Goal: Task Accomplishment & Management: Use online tool/utility

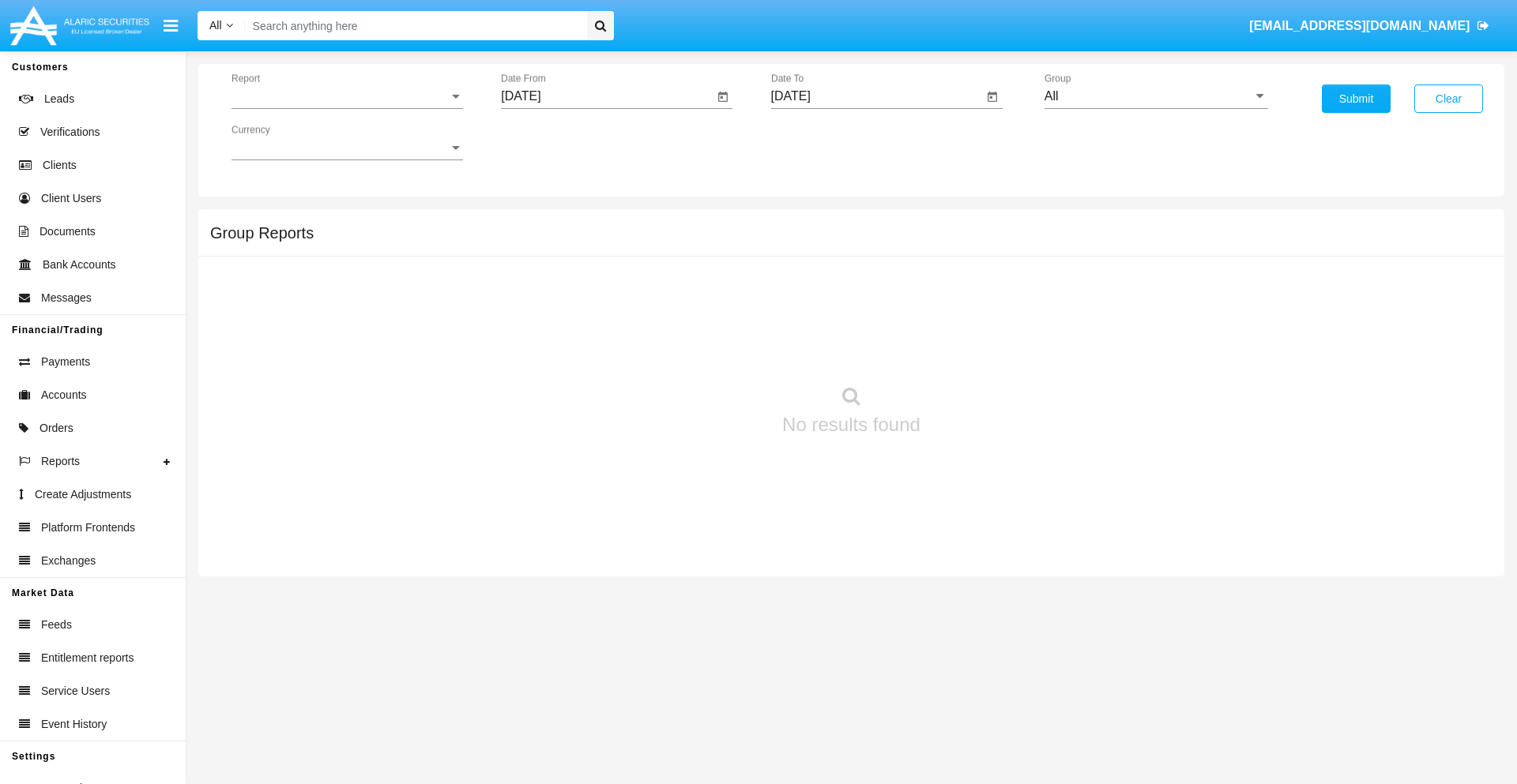
click at [347, 96] on span "Report" at bounding box center [339, 96] width 217 height 14
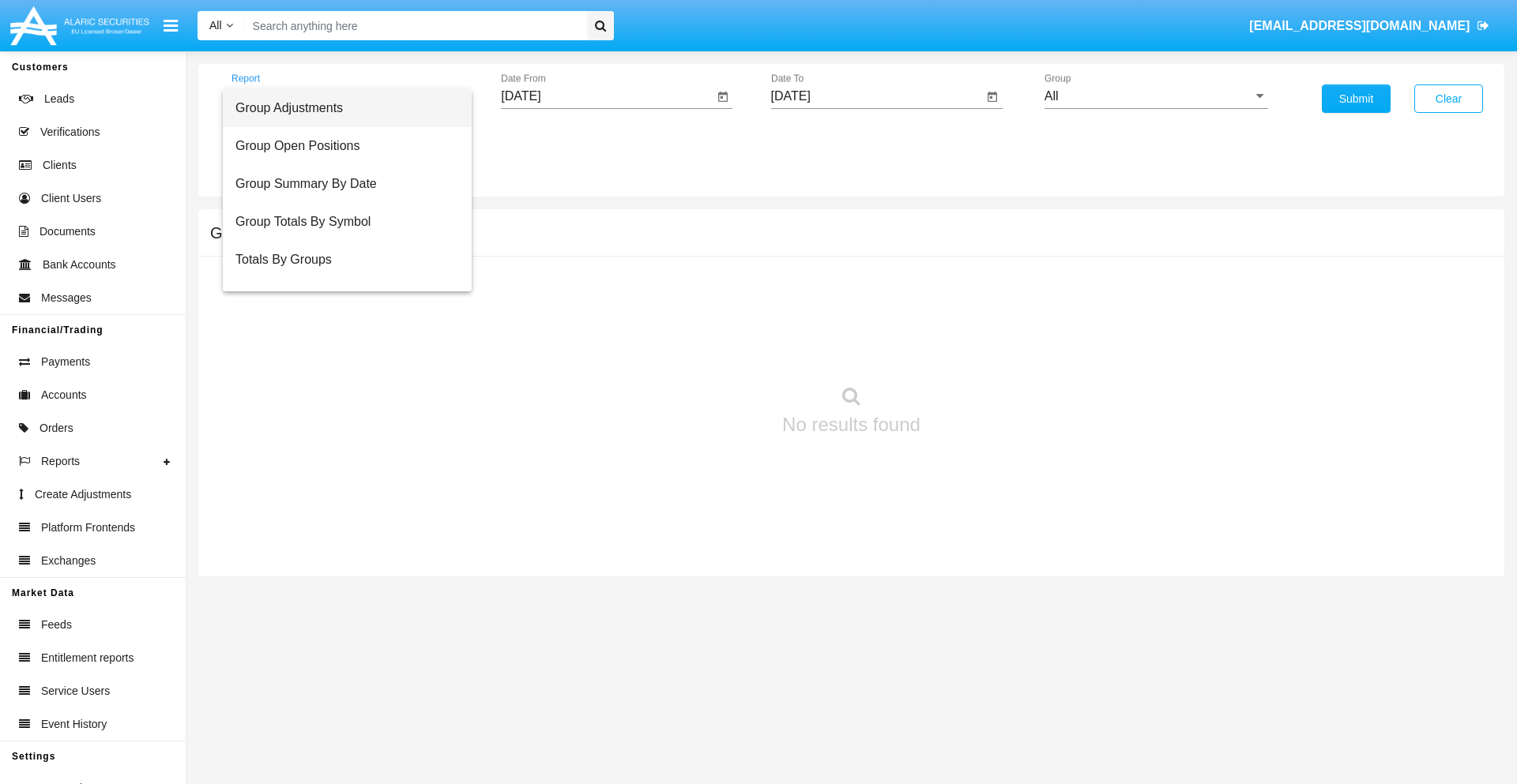
click at [340, 108] on span "Group Adjustments" at bounding box center [348, 108] width 223 height 38
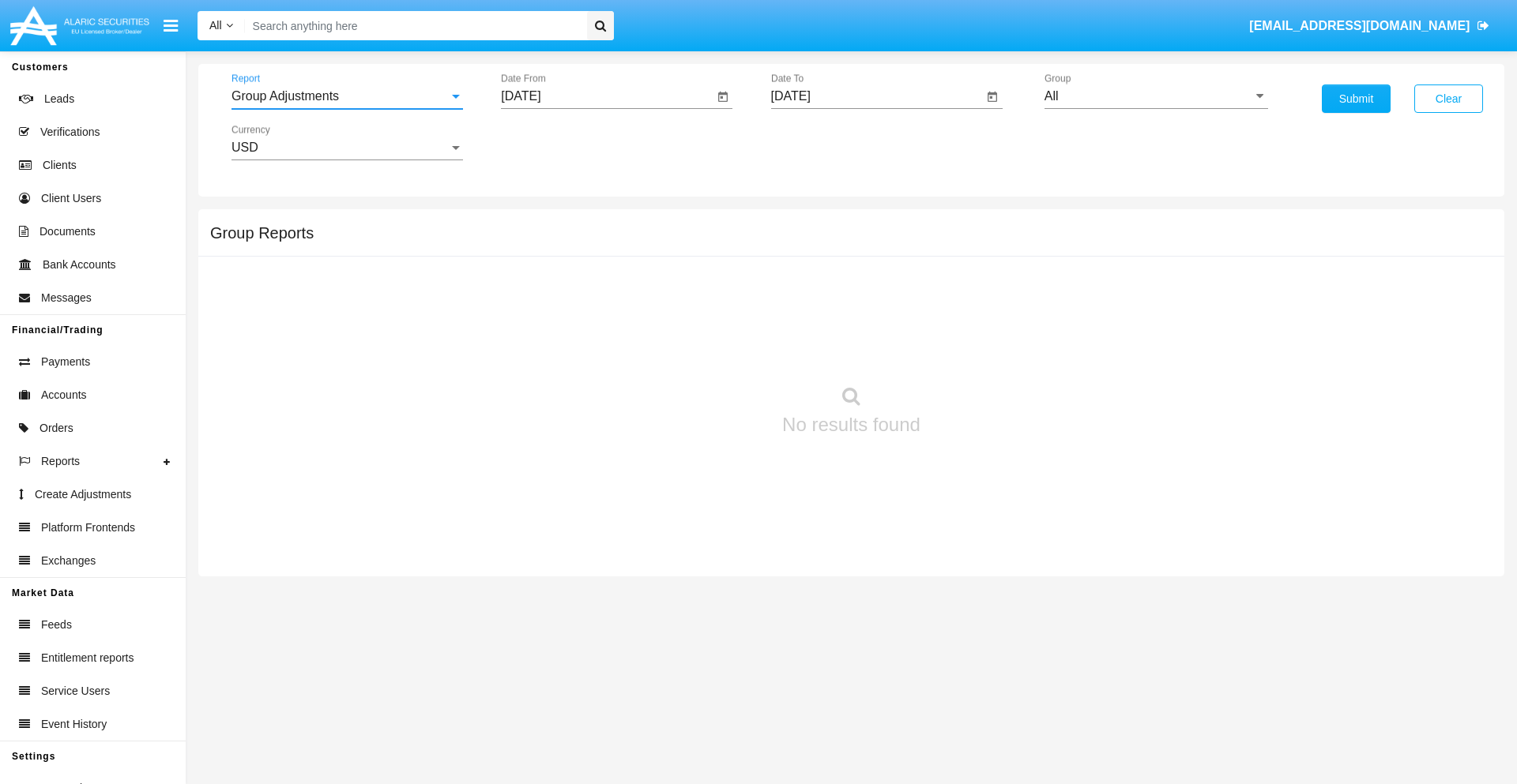
click at [607, 96] on input "[DATE]" at bounding box center [608, 96] width 213 height 14
click at [553, 142] on span "[DATE]" at bounding box center [539, 143] width 35 height 13
click at [705, 349] on div "2025" at bounding box center [706, 349] width 50 height 29
click at [650, 254] on div "[DATE]" at bounding box center [650, 254] width 50 height 29
click at [591, 273] on div "8" at bounding box center [591, 274] width 29 height 29
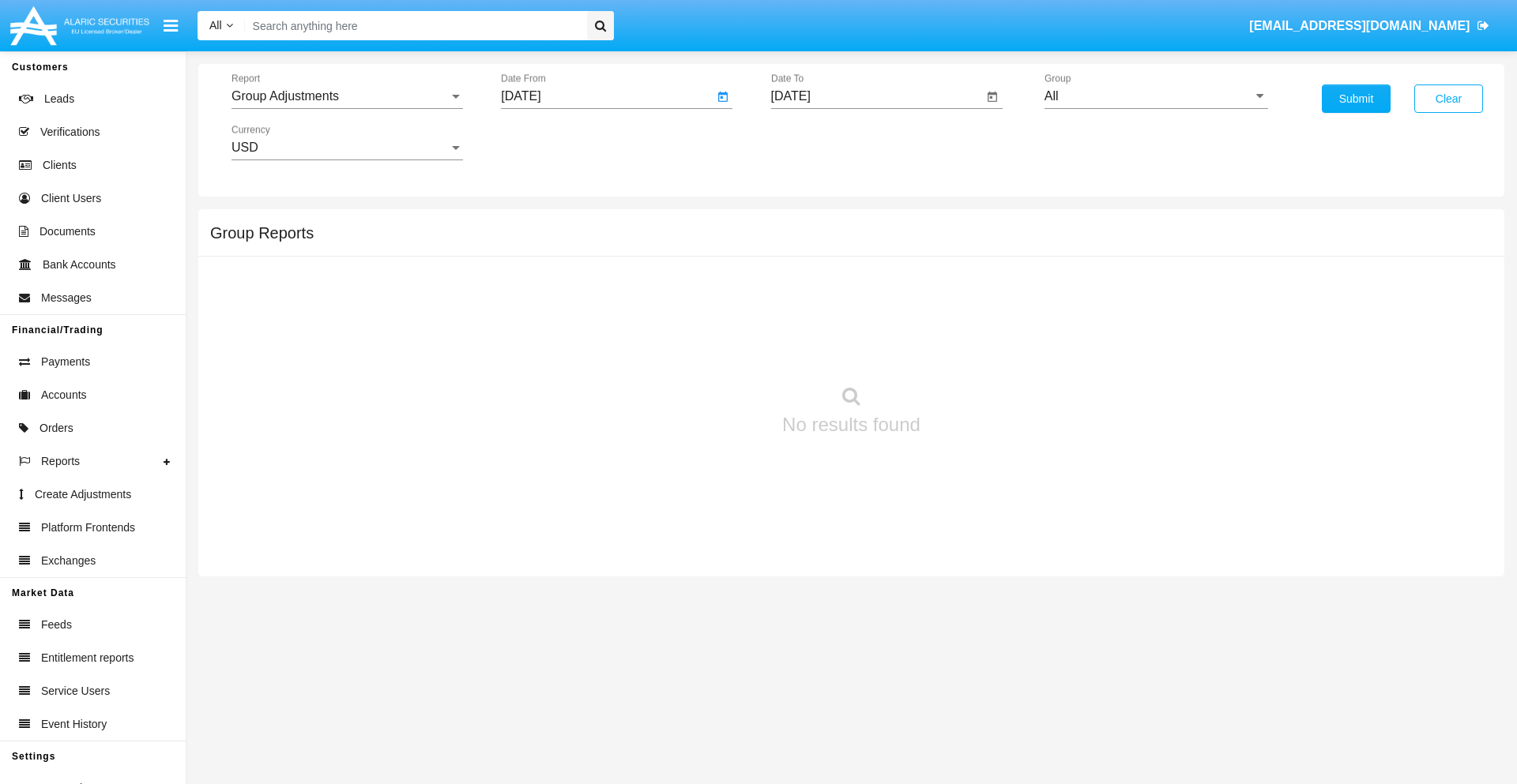
type input "07/08/25"
click at [876, 96] on input "[DATE]" at bounding box center [877, 96] width 213 height 14
click at [823, 142] on span "[DATE]" at bounding box center [809, 143] width 35 height 13
click at [975, 349] on div "2025" at bounding box center [975, 349] width 50 height 29
click at [864, 286] on div "OCT" at bounding box center [864, 286] width 50 height 29
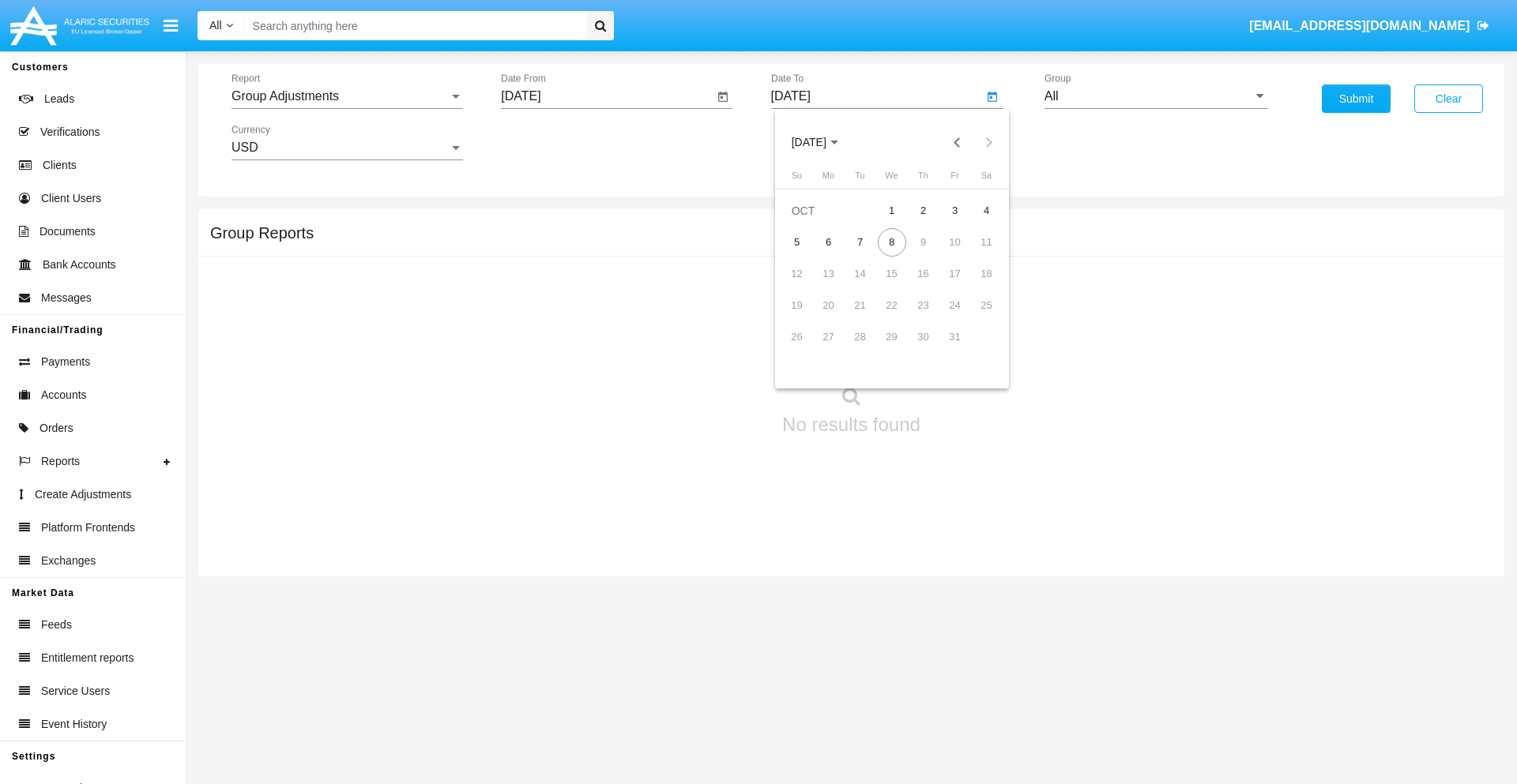
click at [892, 242] on div "8" at bounding box center [893, 243] width 29 height 29
type input "[DATE]"
click at [1156, 96] on input "All" at bounding box center [1156, 96] width 223 height 14
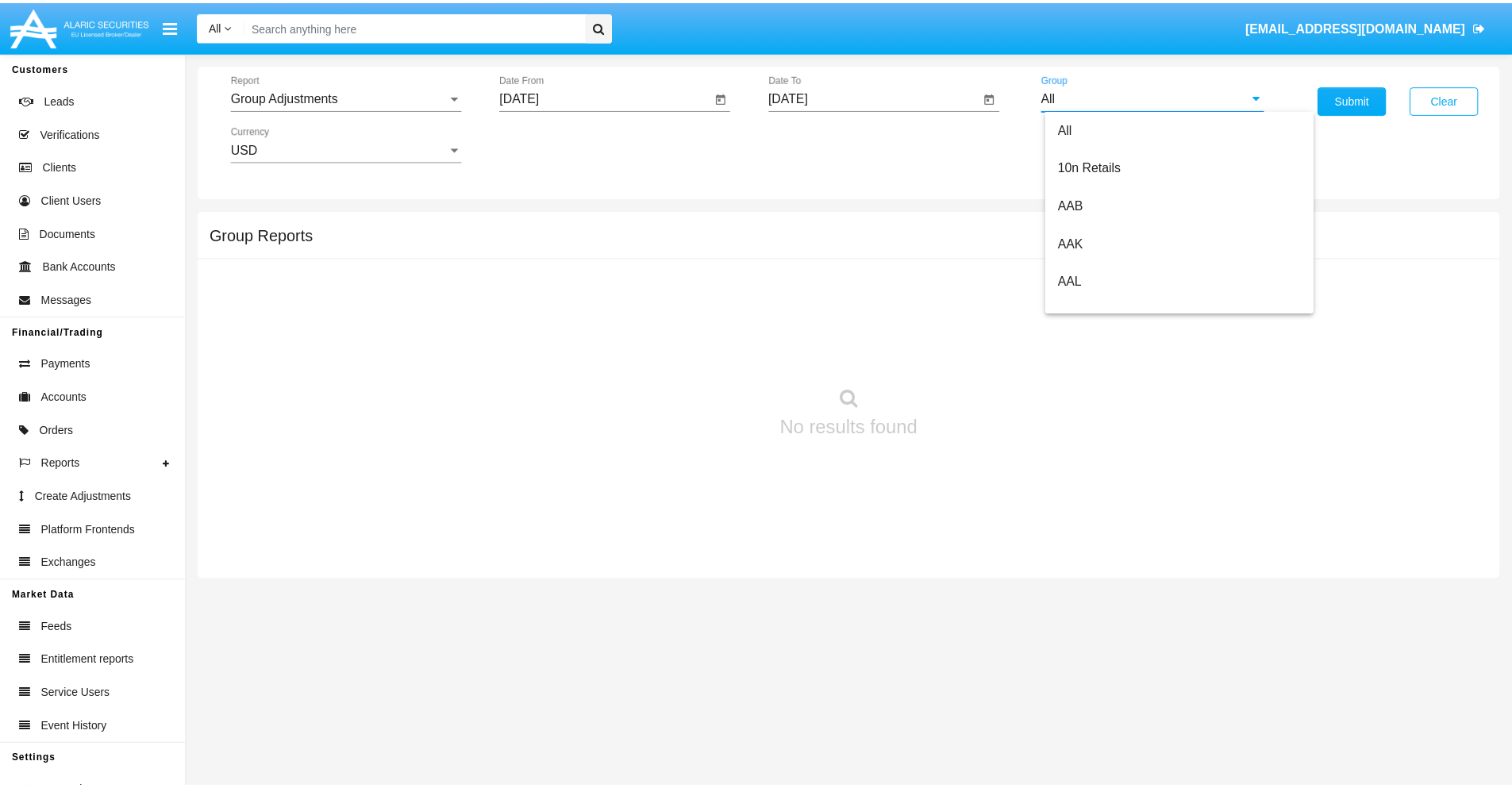
scroll to position [355, 0]
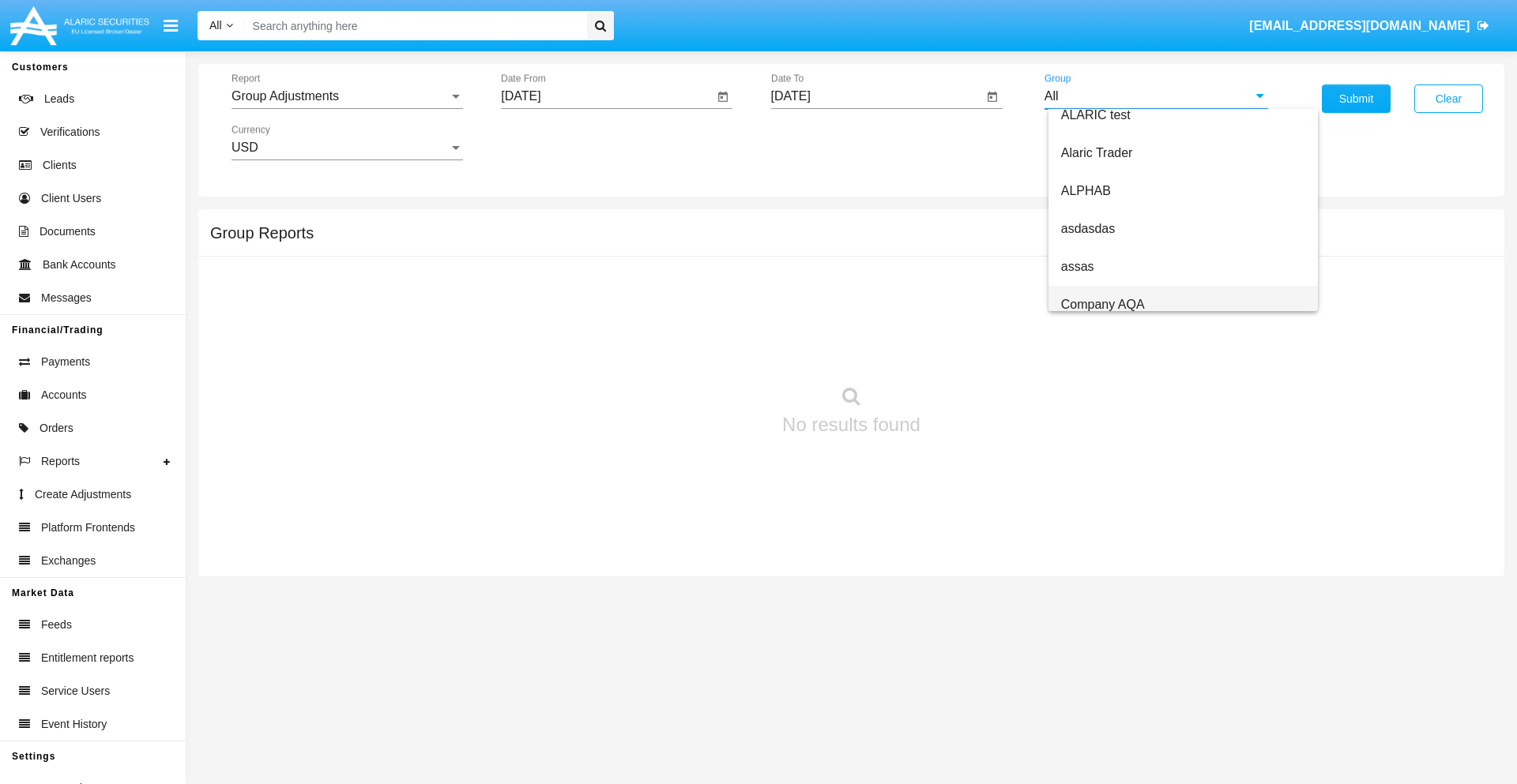
click at [1102, 304] on span "Company AQA" at bounding box center [1103, 304] width 84 height 13
type input "Company AQA"
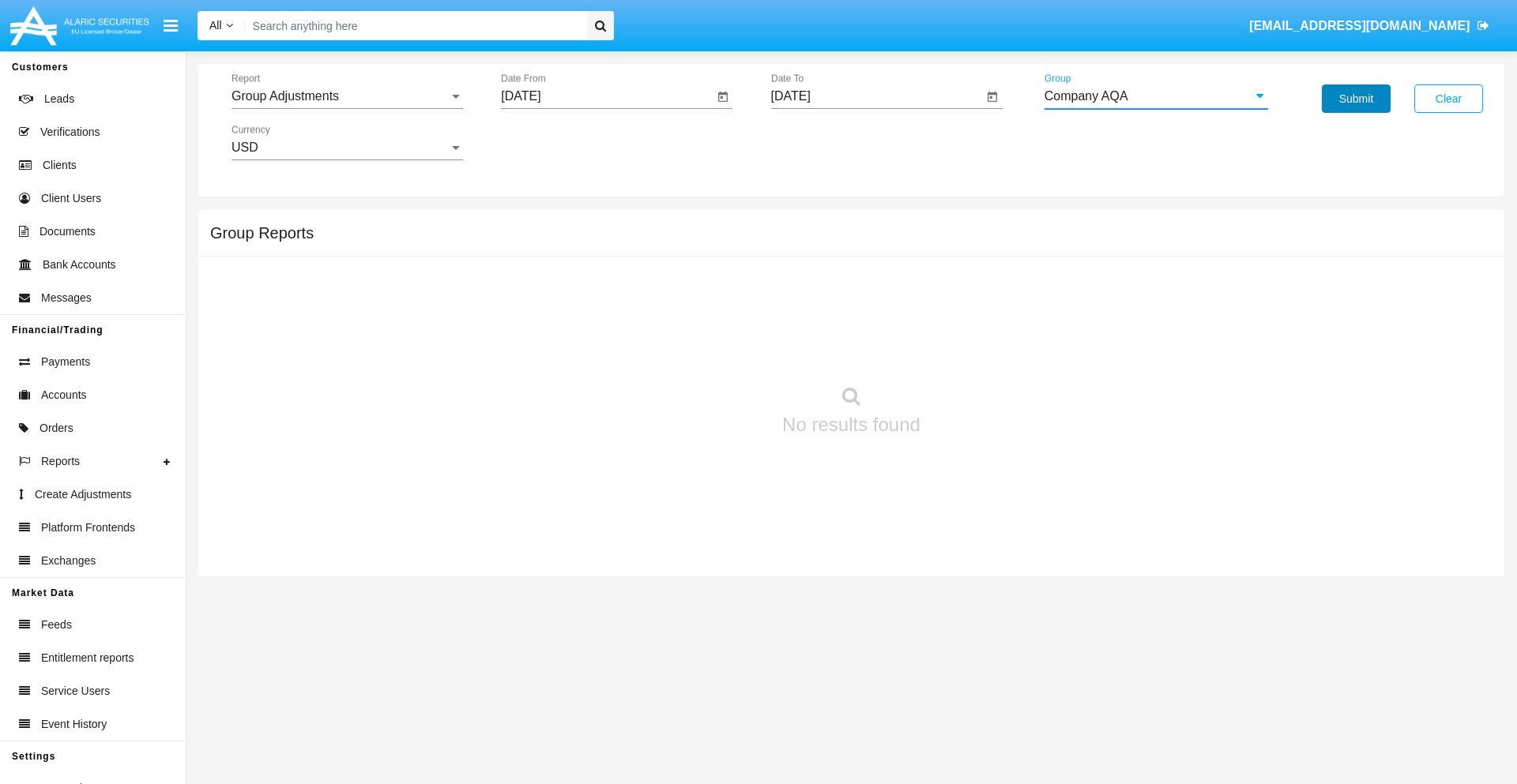
click at [1356, 99] on button "Submit" at bounding box center [1356, 99] width 69 height 29
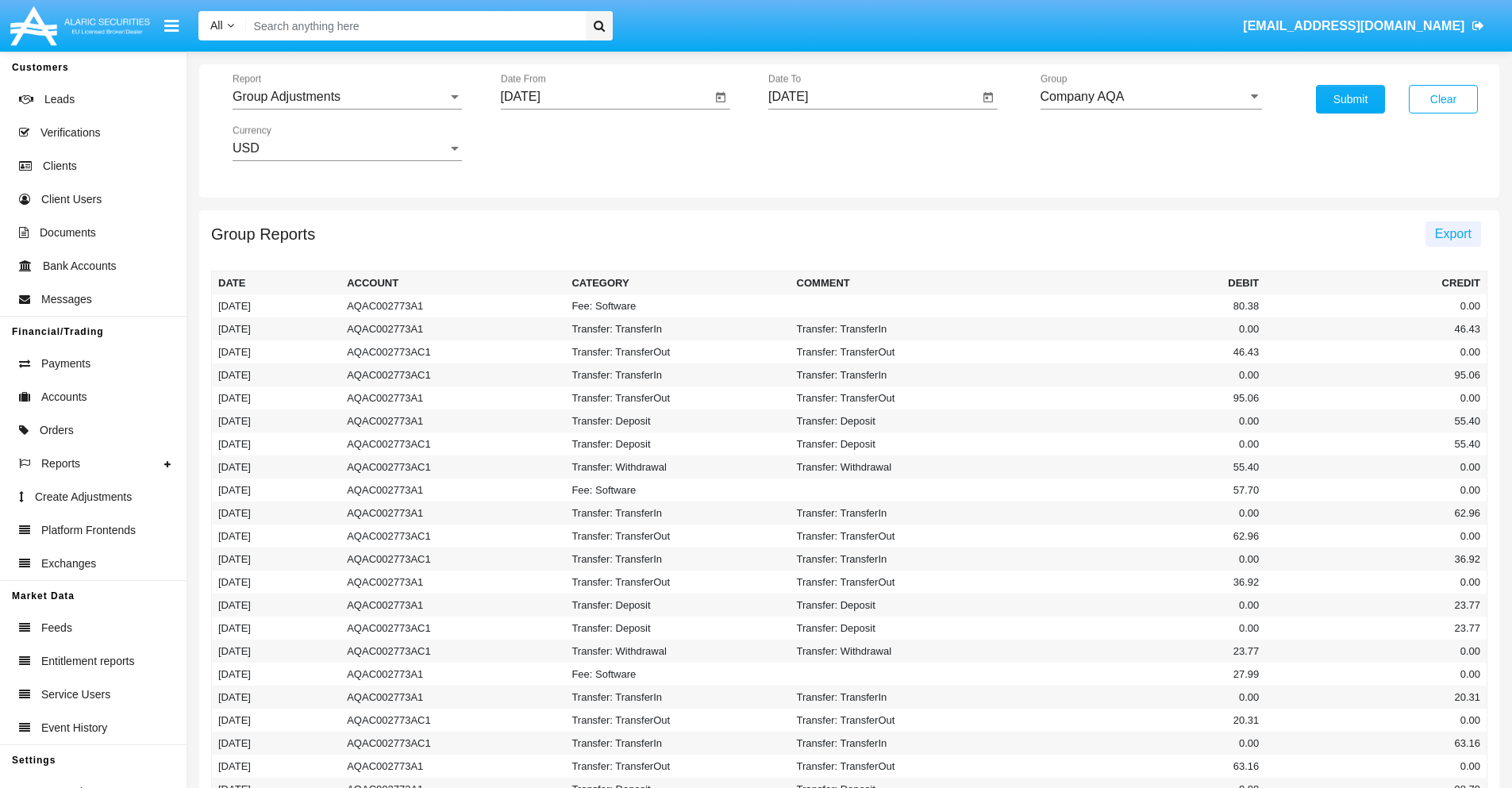
click at [1453, 233] on span "Export" at bounding box center [1453, 233] width 37 height 13
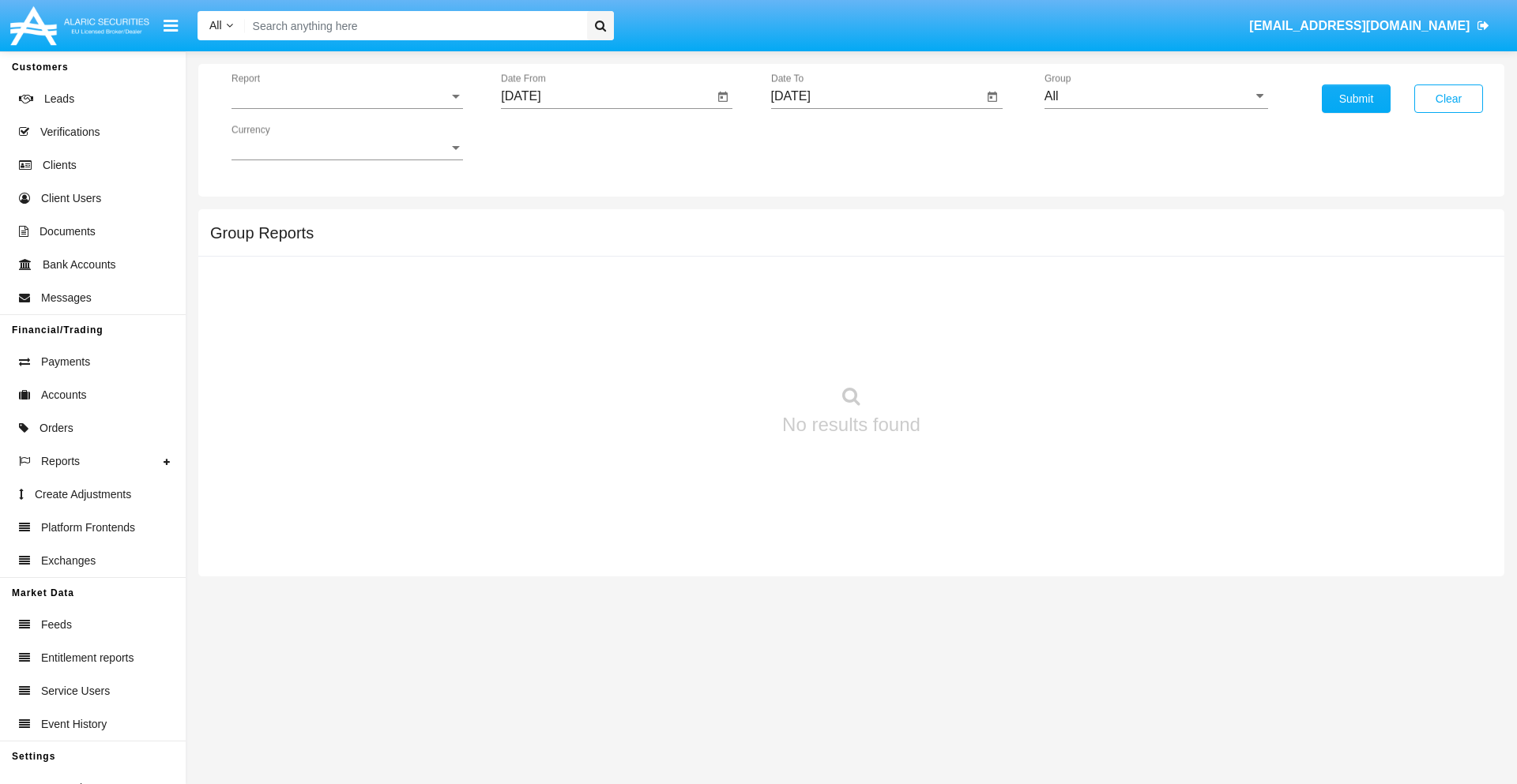
click at [347, 96] on span "Report" at bounding box center [339, 96] width 217 height 14
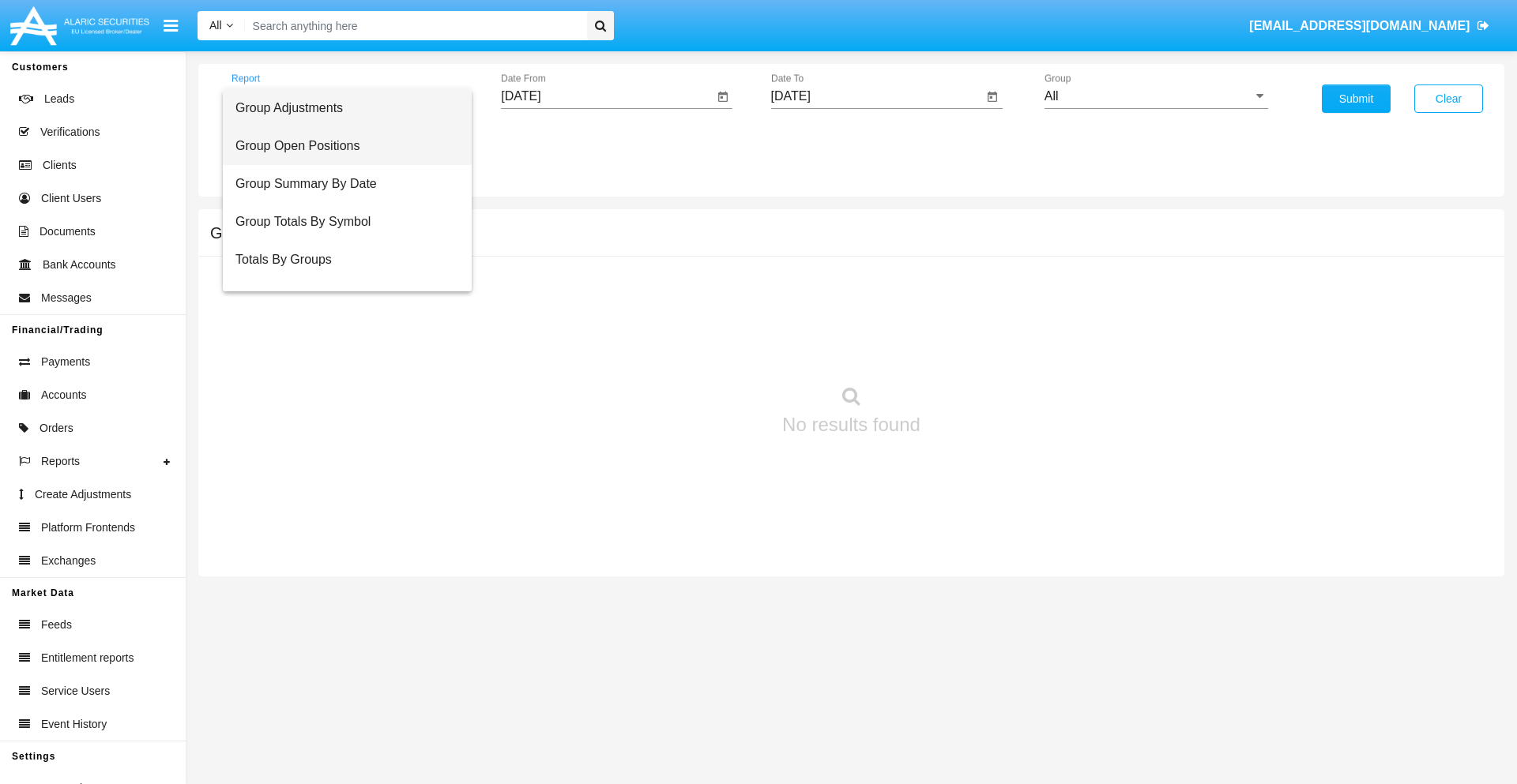
click at [340, 146] on span "Group Open Positions" at bounding box center [348, 146] width 223 height 38
click at [607, 96] on input "[DATE]" at bounding box center [608, 96] width 213 height 14
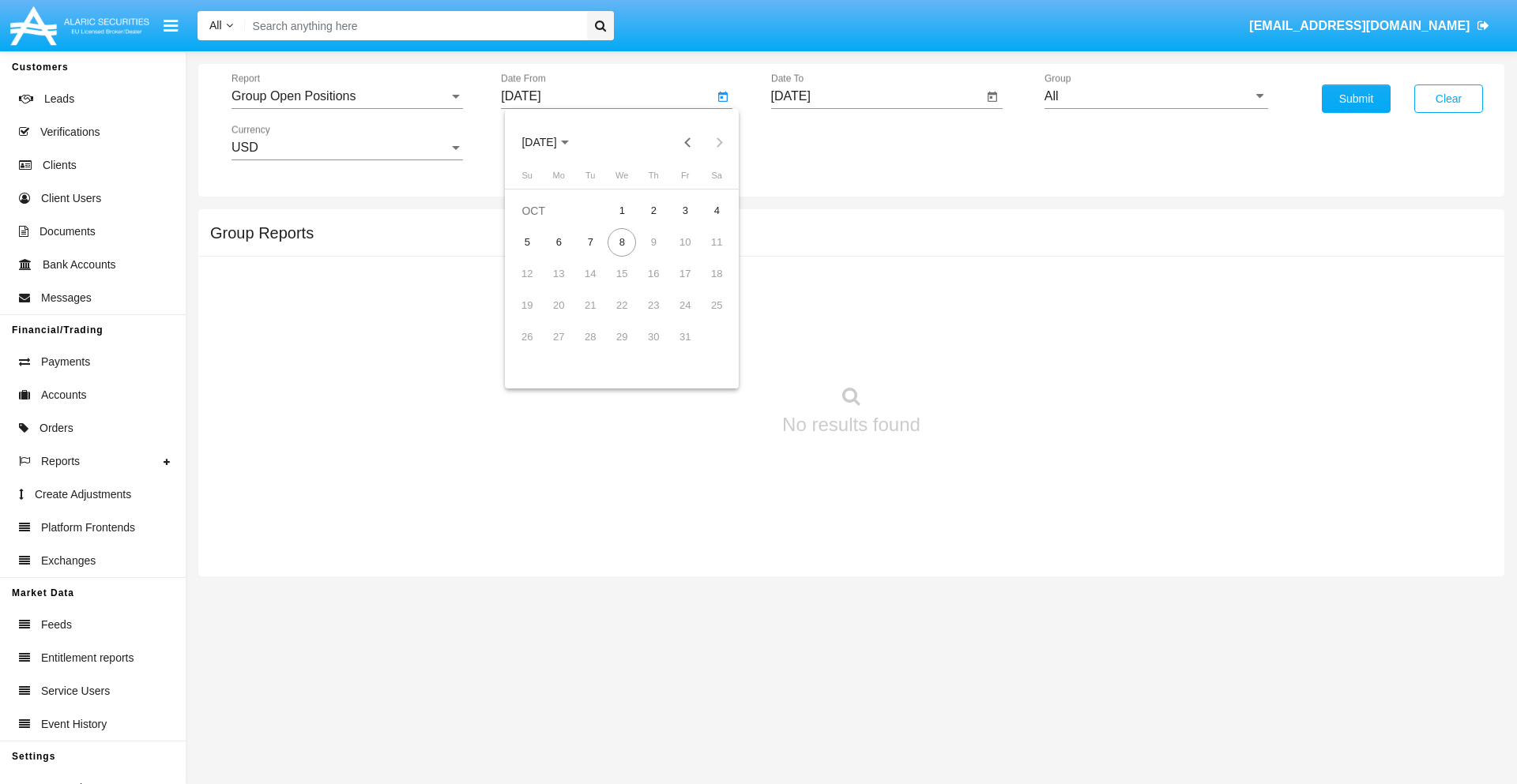
click at [553, 142] on span "[DATE]" at bounding box center [539, 143] width 35 height 13
click at [705, 349] on div "2025" at bounding box center [706, 349] width 50 height 29
click at [539, 286] on div "SEP" at bounding box center [540, 286] width 50 height 29
click at [558, 273] on div "8" at bounding box center [558, 274] width 29 height 29
type input "[DATE]"
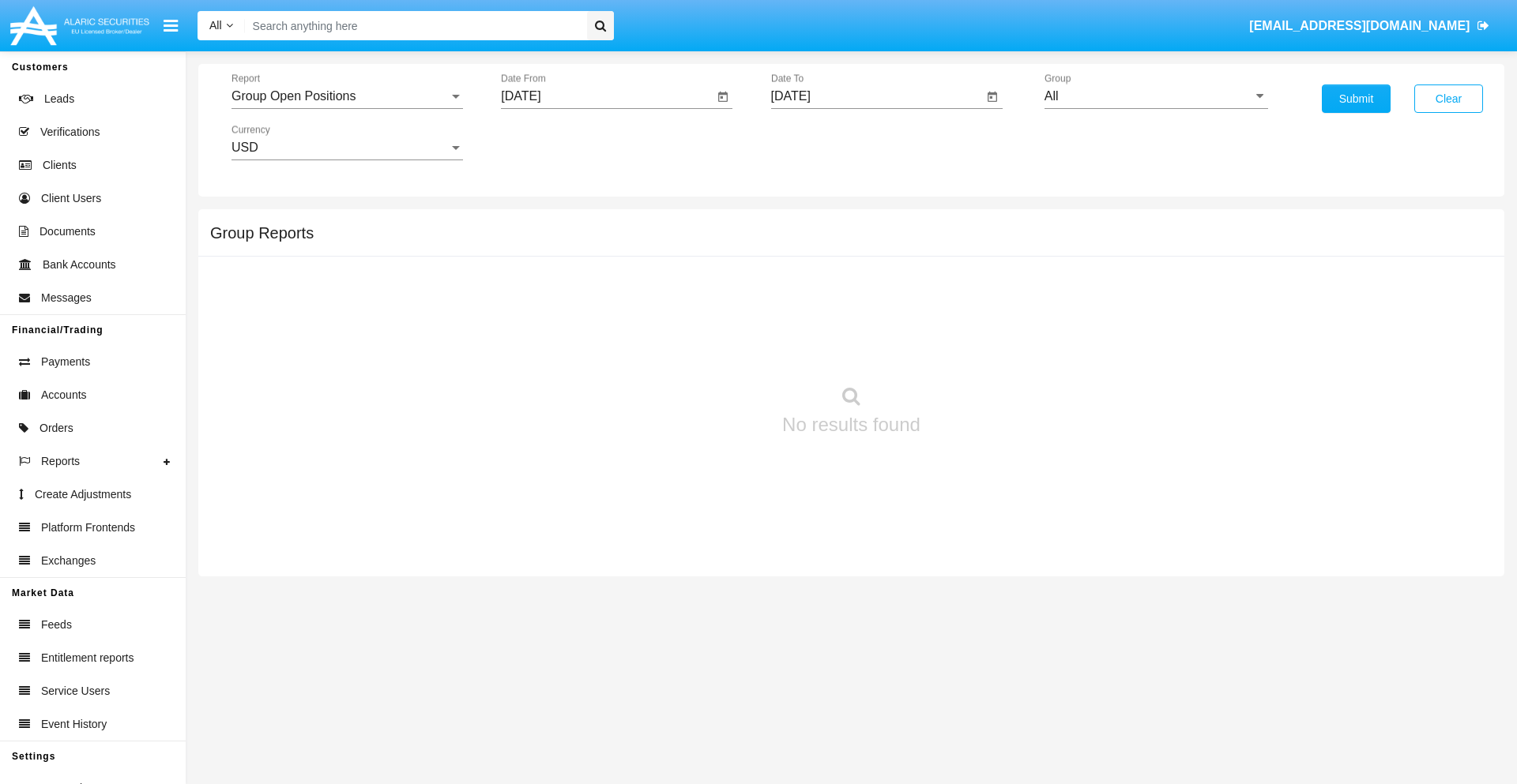
click at [876, 96] on input "[DATE]" at bounding box center [877, 96] width 213 height 14
click at [823, 142] on span "[DATE]" at bounding box center [809, 143] width 35 height 13
click at [975, 349] on div "2025" at bounding box center [975, 349] width 50 height 29
click at [864, 286] on div "OCT" at bounding box center [864, 286] width 50 height 29
click at [892, 242] on div "8" at bounding box center [893, 243] width 29 height 29
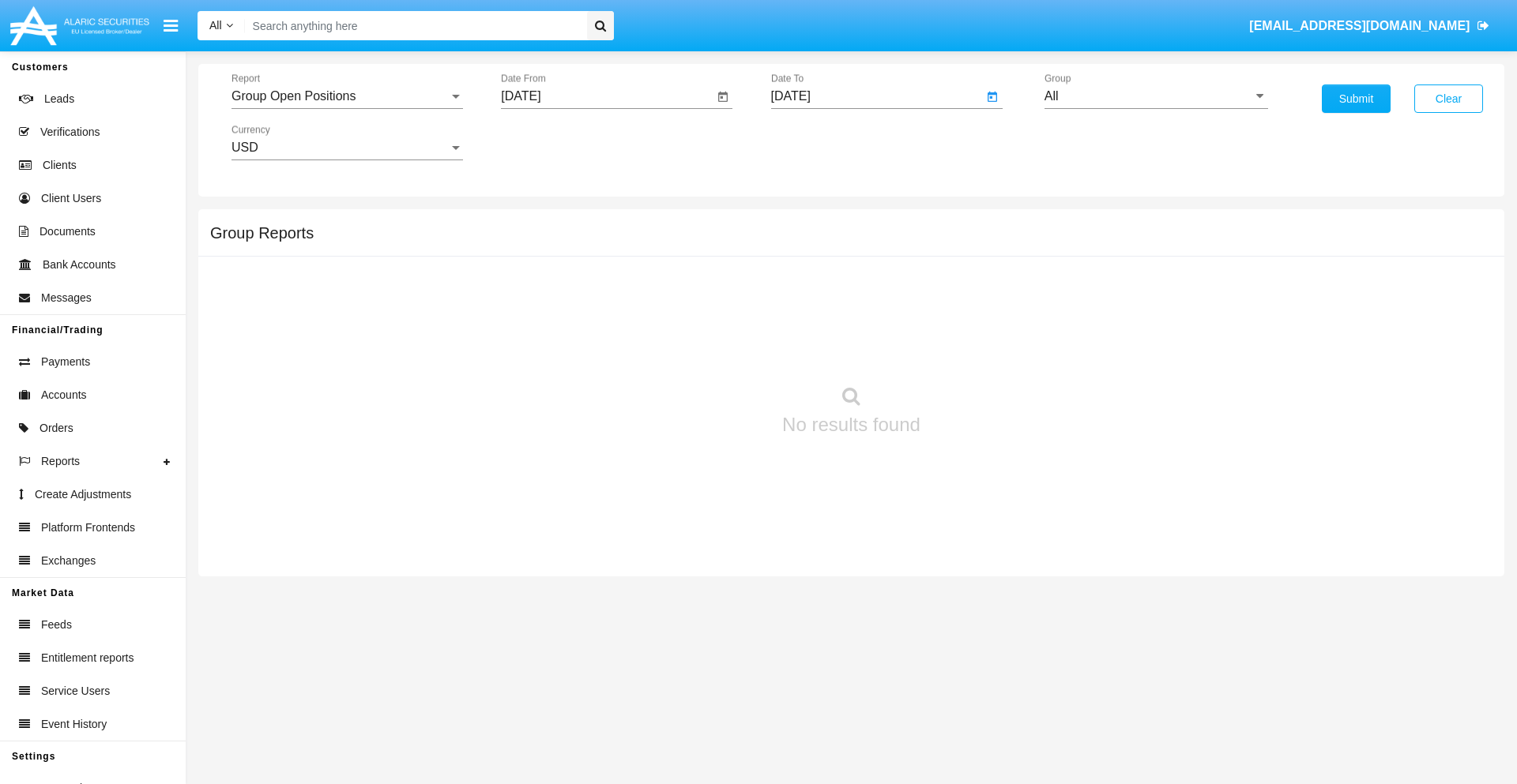
type input "[DATE]"
click at [1156, 96] on input "All" at bounding box center [1156, 96] width 223 height 14
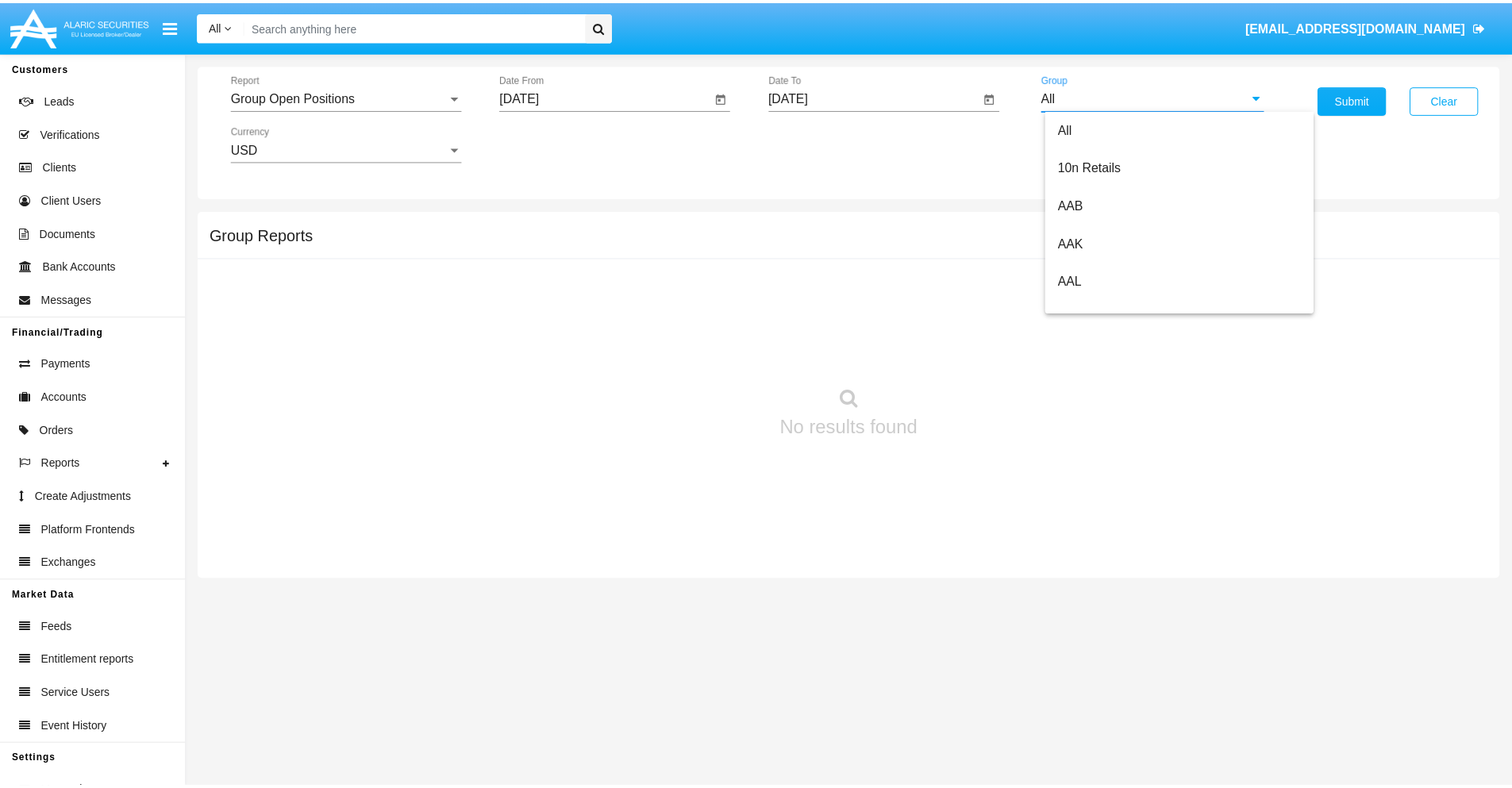
scroll to position [851, 0]
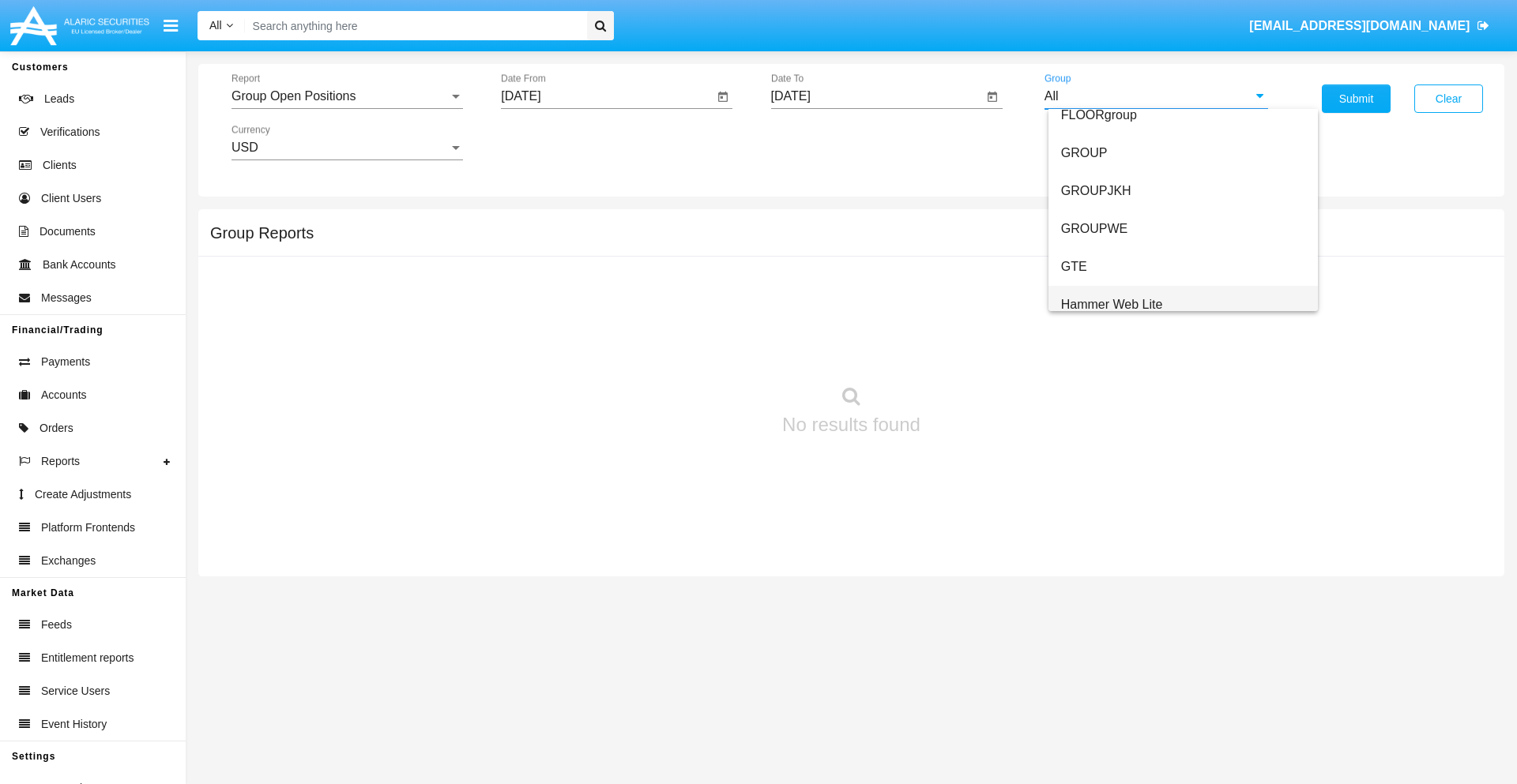
click at [1111, 304] on span "Hammer Web Lite" at bounding box center [1112, 304] width 102 height 13
type input "Hammer Web Lite"
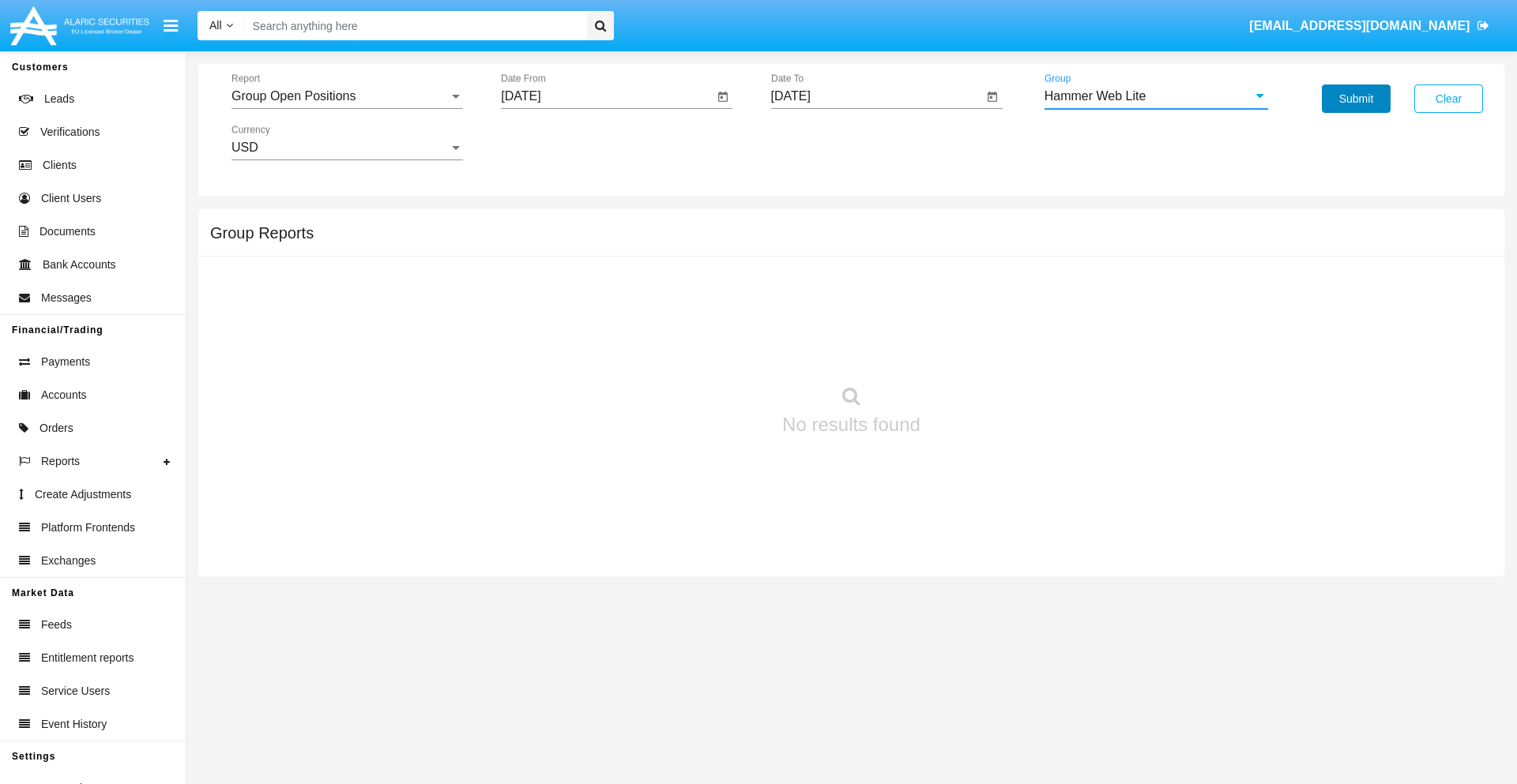
click at [1356, 99] on button "Submit" at bounding box center [1356, 99] width 69 height 29
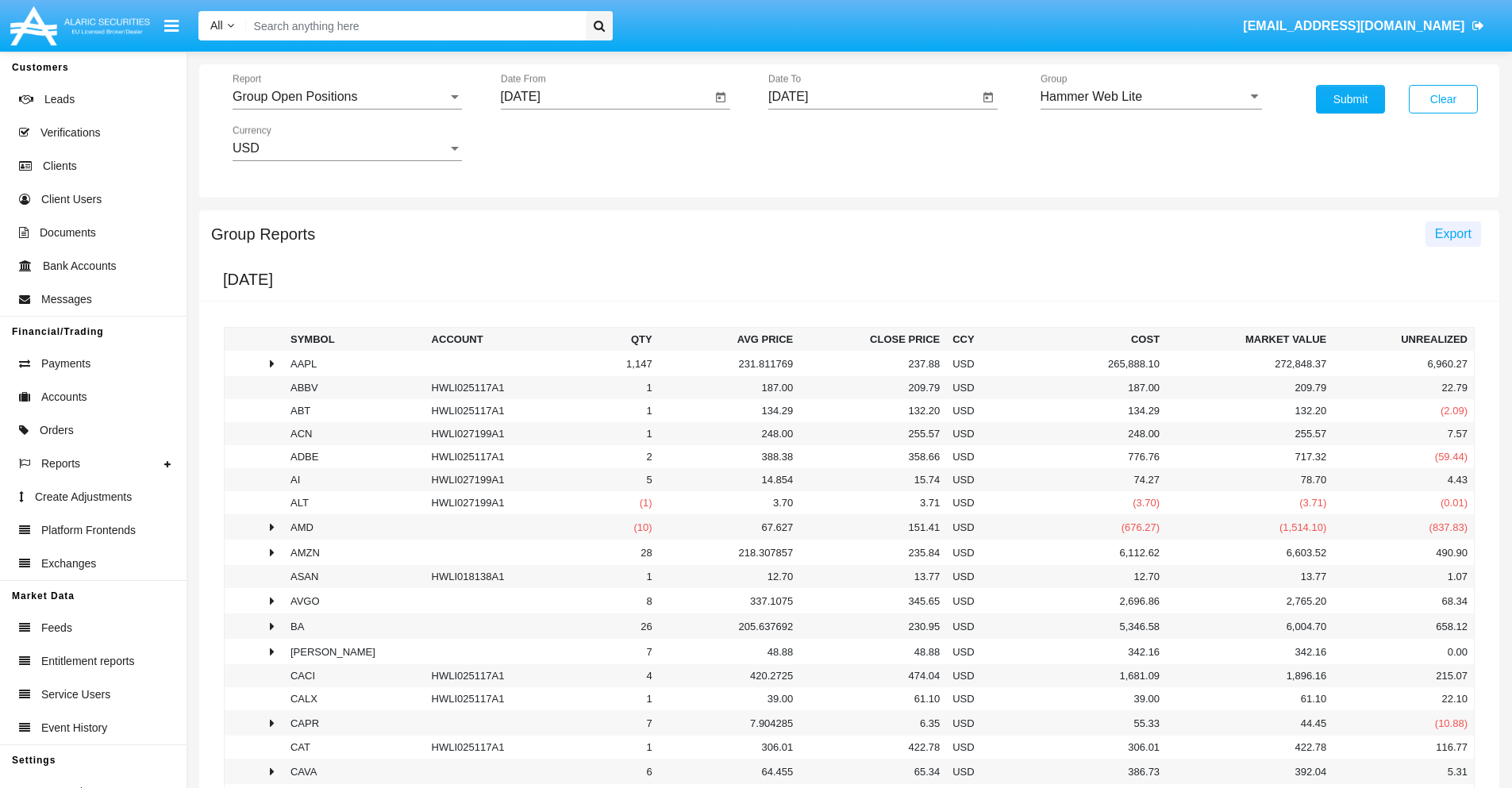
click at [1453, 233] on span "Export" at bounding box center [1453, 233] width 37 height 13
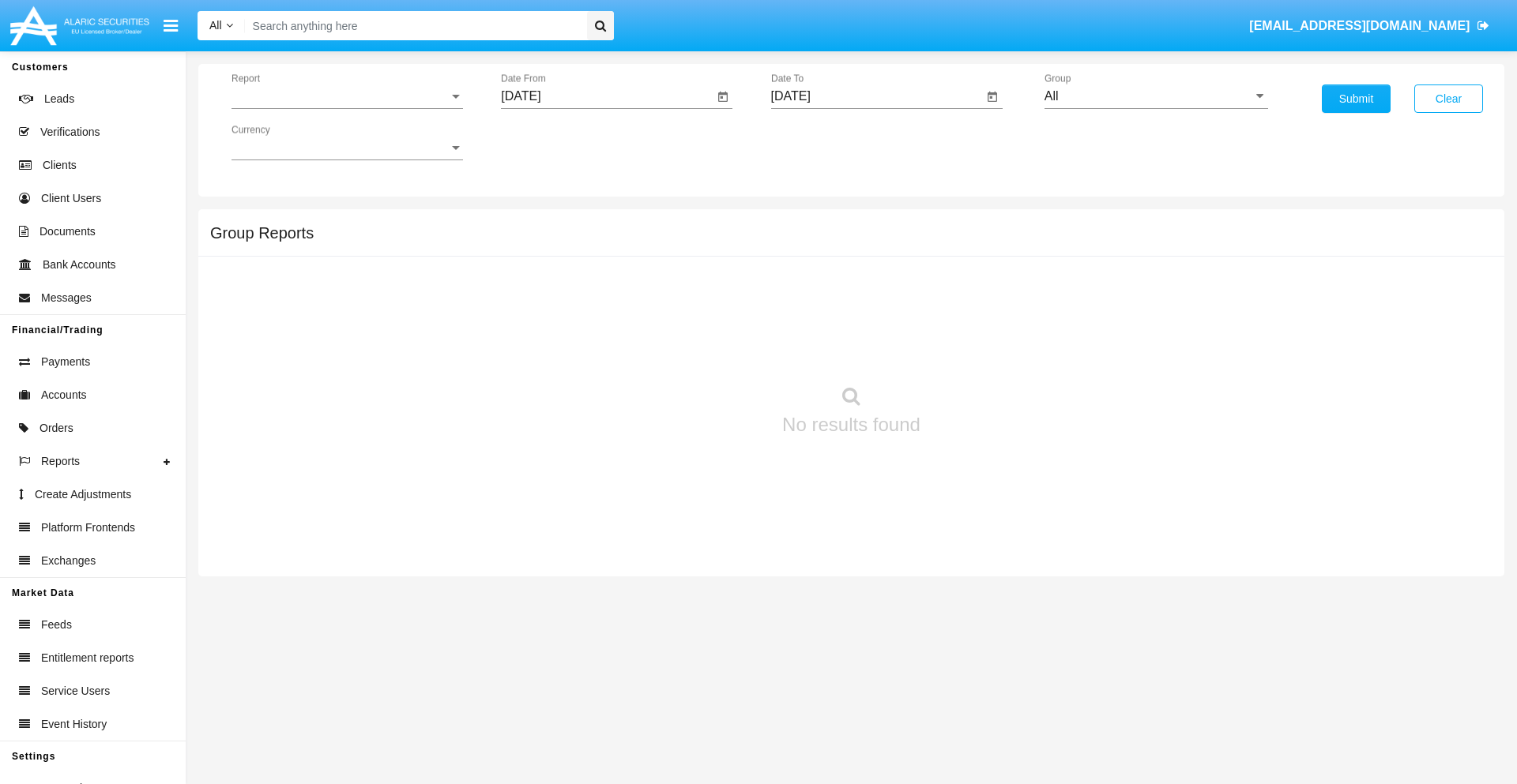
click at [347, 96] on span "Report" at bounding box center [339, 96] width 217 height 14
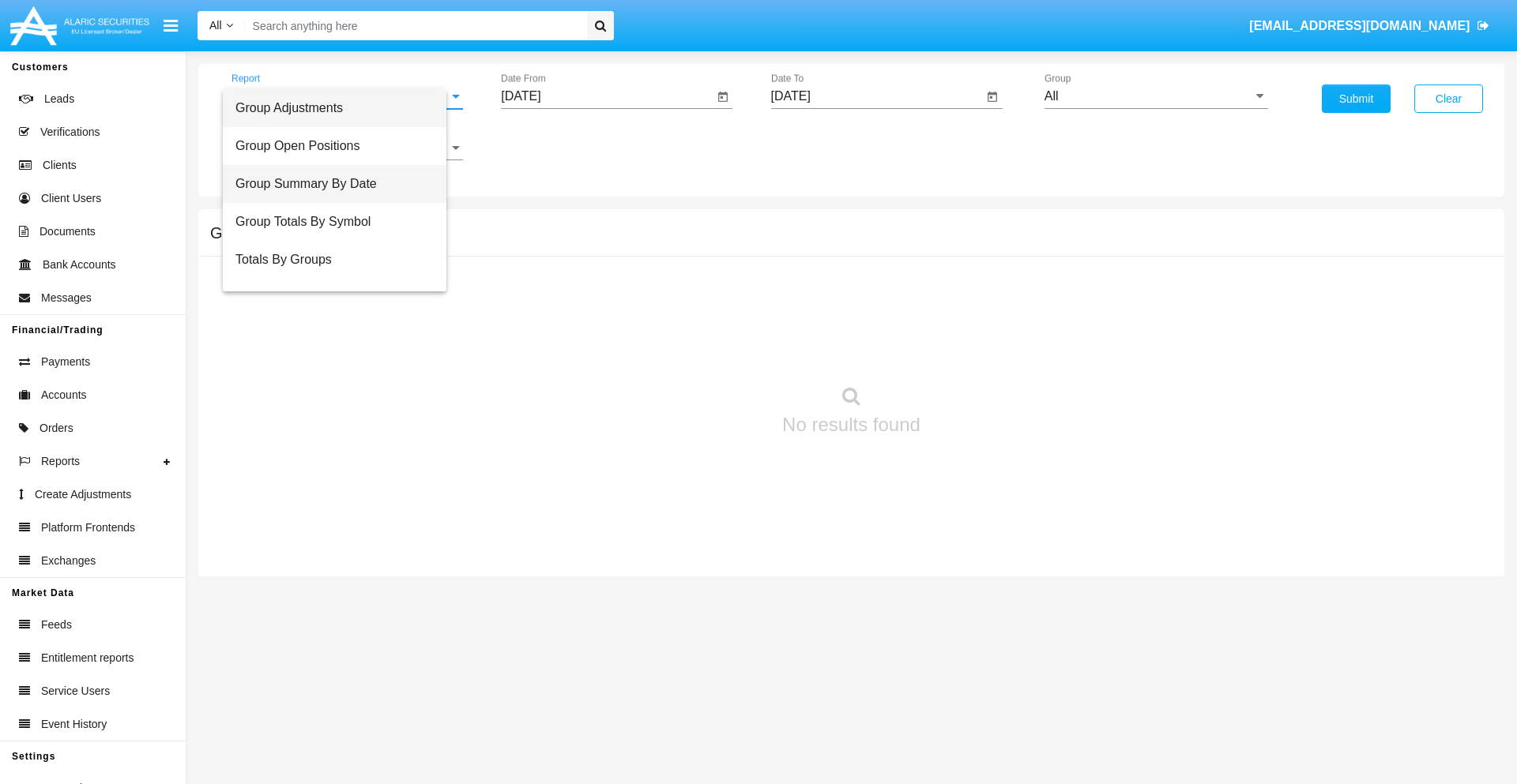
click at [340, 184] on span "Group Summary By Date" at bounding box center [335, 184] width 198 height 38
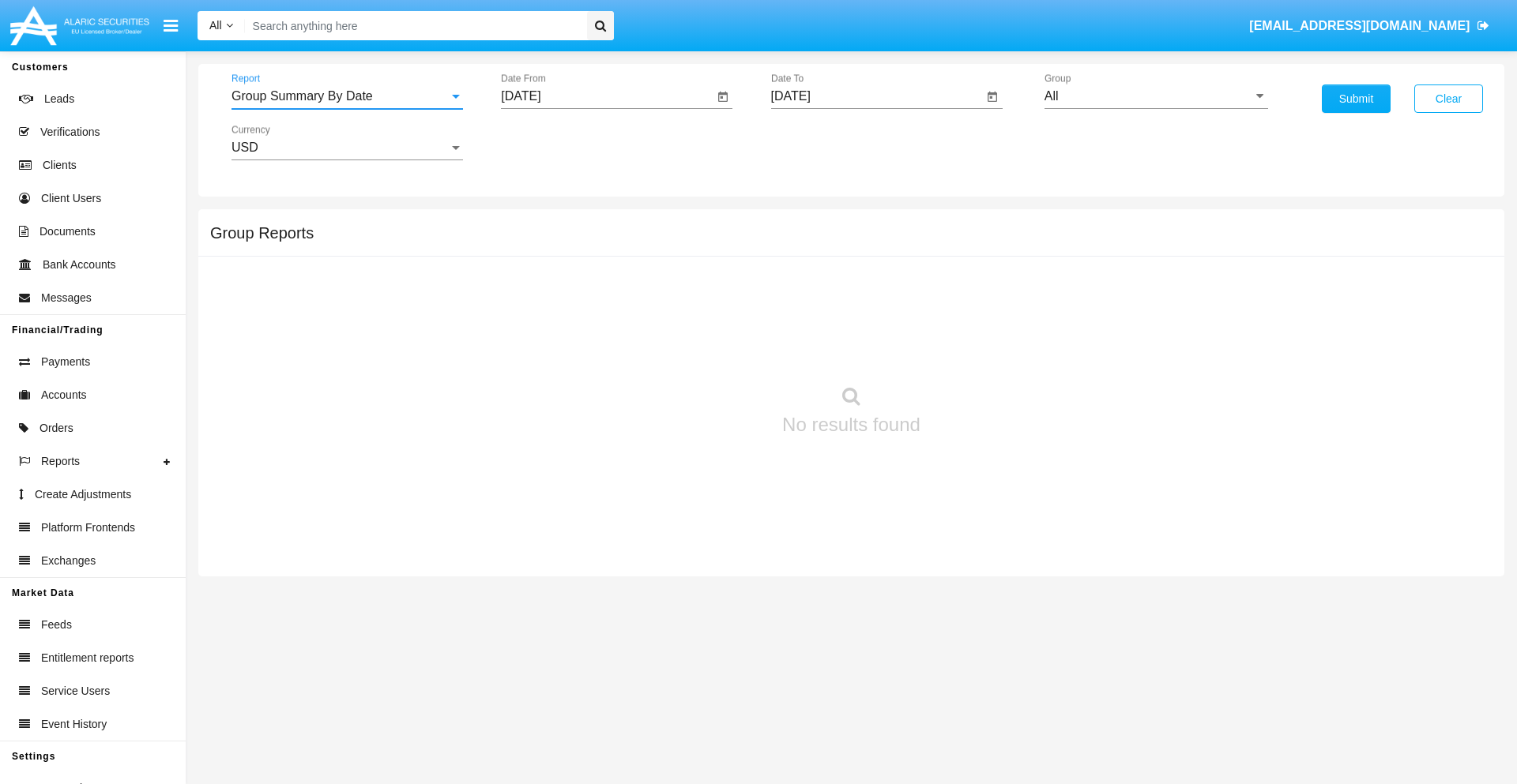
click at [607, 96] on input "[DATE]" at bounding box center [608, 96] width 213 height 14
click at [553, 142] on span "[DATE]" at bounding box center [539, 143] width 35 height 13
click at [705, 349] on div "2025" at bounding box center [706, 349] width 50 height 29
click at [539, 286] on div "SEP" at bounding box center [540, 286] width 50 height 29
click at [558, 273] on div "8" at bounding box center [558, 274] width 29 height 29
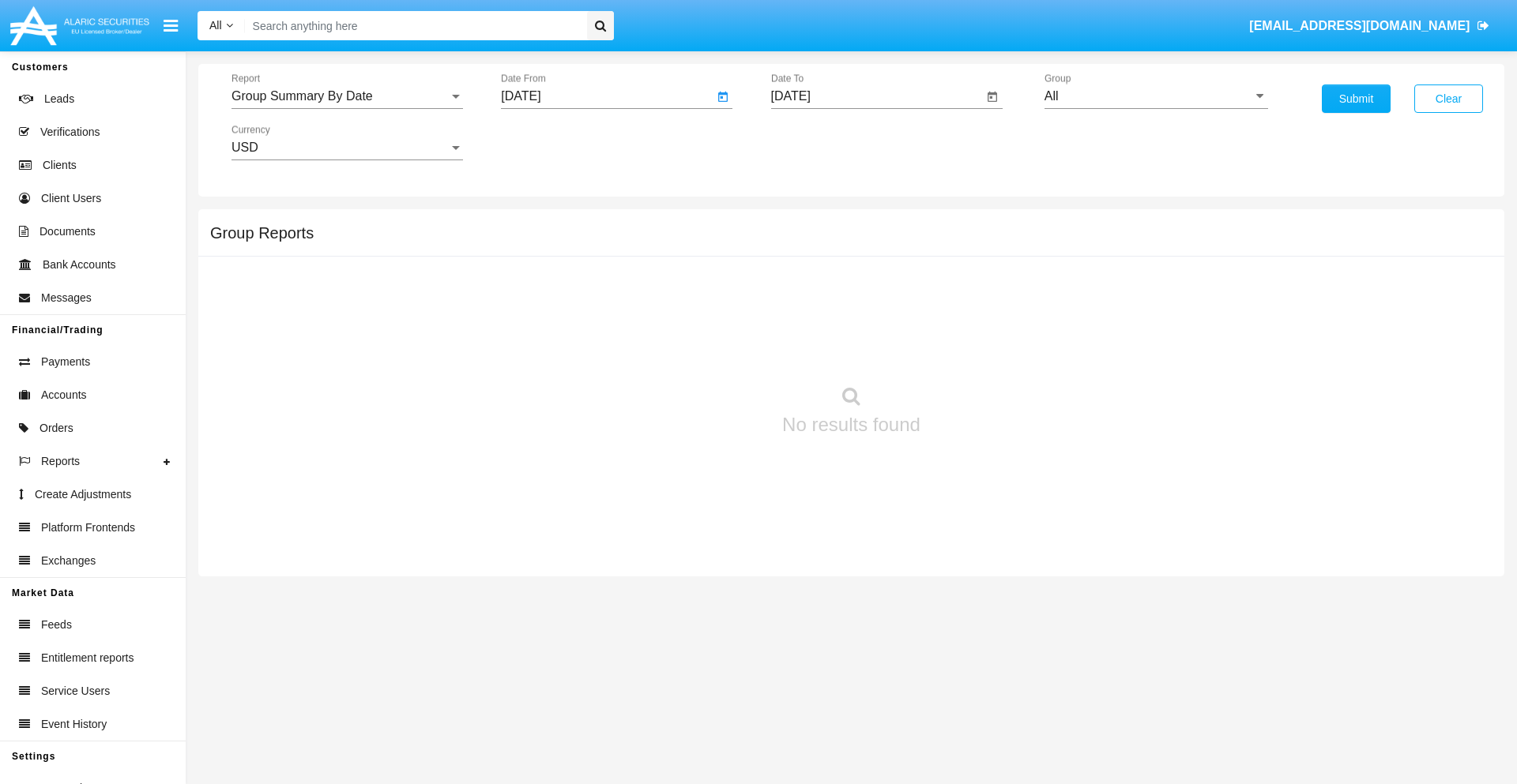
type input "[DATE]"
click at [876, 96] on input "[DATE]" at bounding box center [877, 96] width 213 height 14
click at [823, 142] on span "[DATE]" at bounding box center [809, 143] width 35 height 13
click at [975, 349] on div "2025" at bounding box center [975, 349] width 50 height 29
click at [864, 286] on div "OCT" at bounding box center [864, 286] width 50 height 29
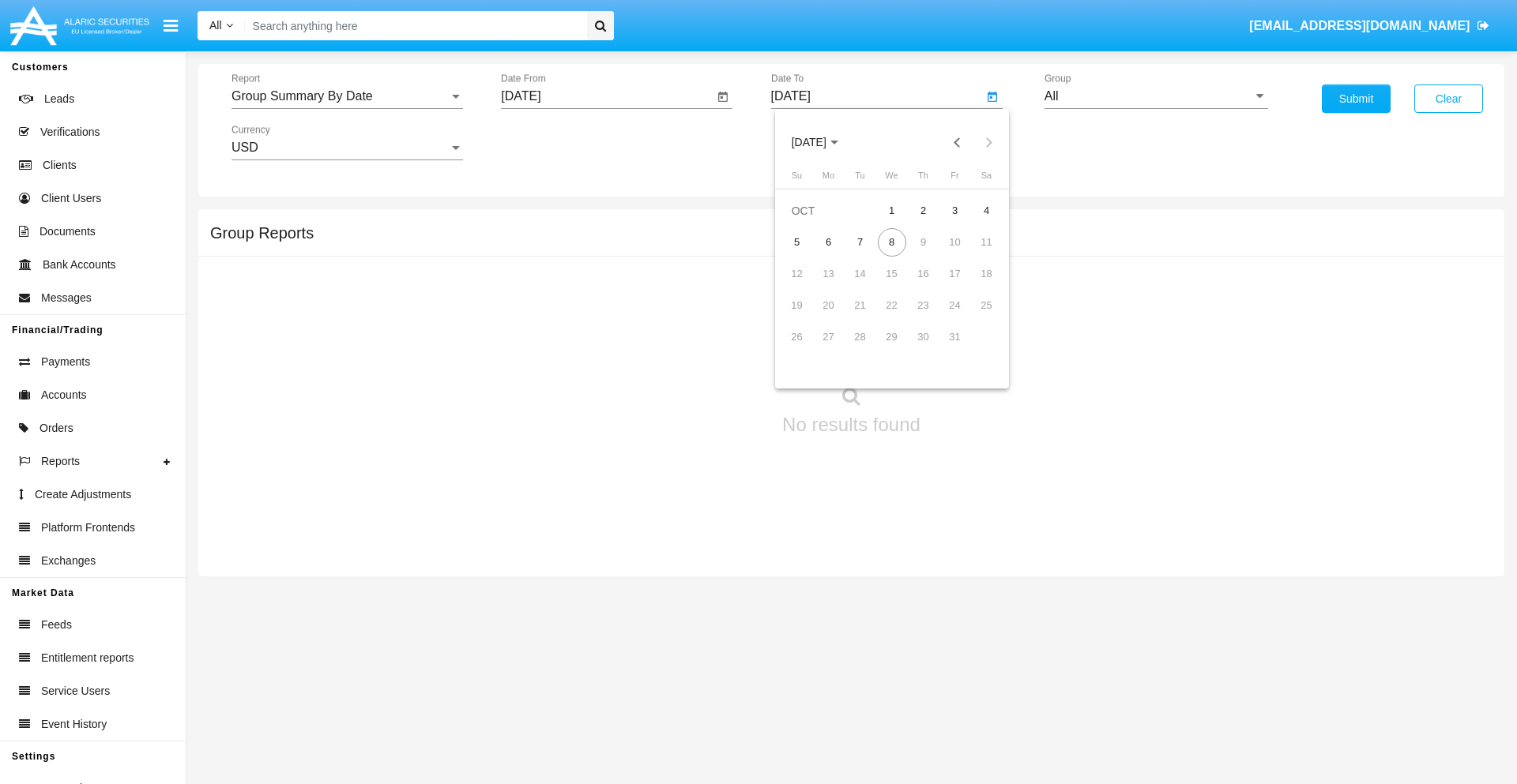
click at [892, 242] on div "8" at bounding box center [893, 243] width 29 height 29
type input "[DATE]"
click at [1156, 96] on input "All" at bounding box center [1156, 96] width 223 height 14
type input "Hammer Web Lite"
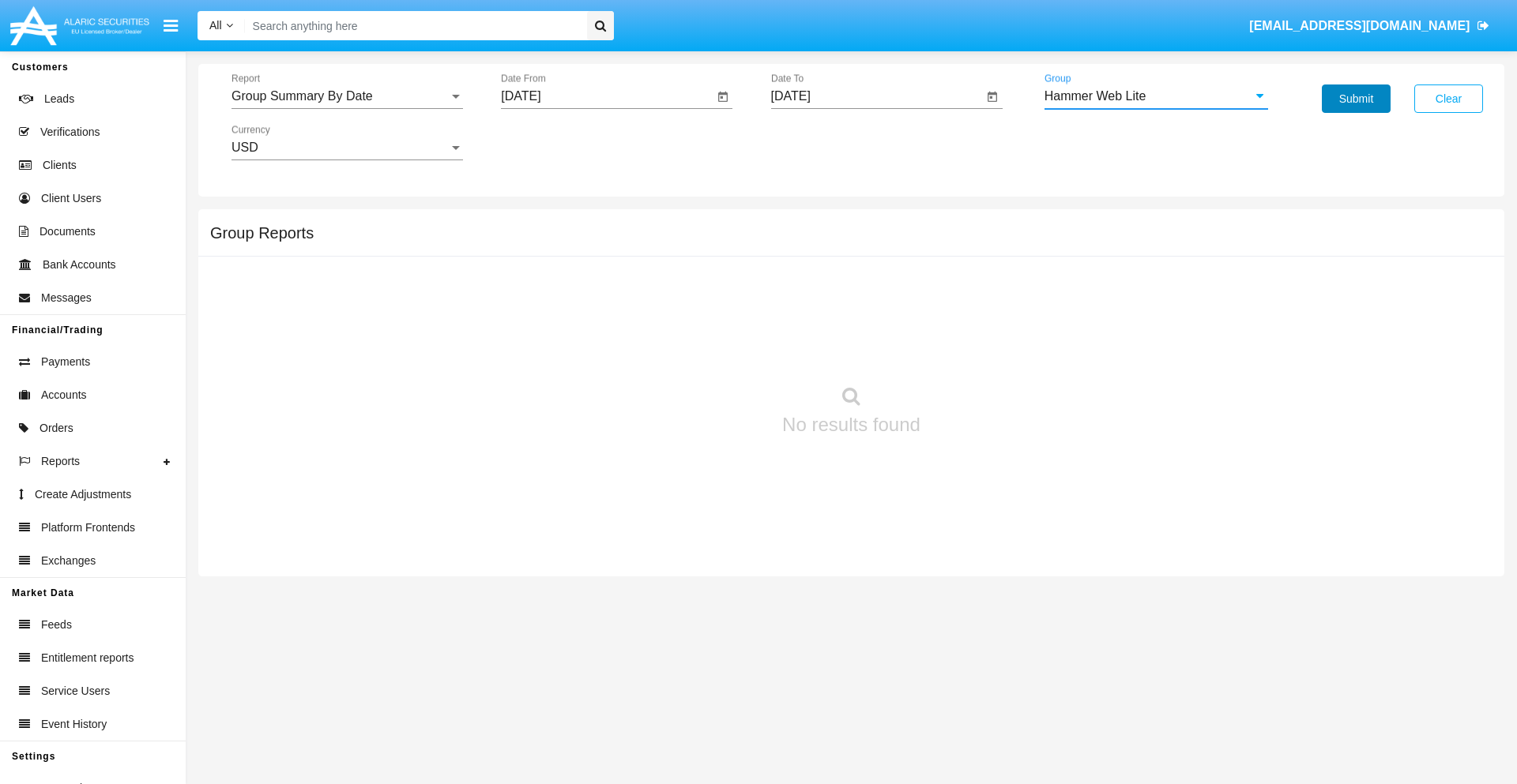
click at [1356, 99] on button "Submit" at bounding box center [1356, 99] width 69 height 29
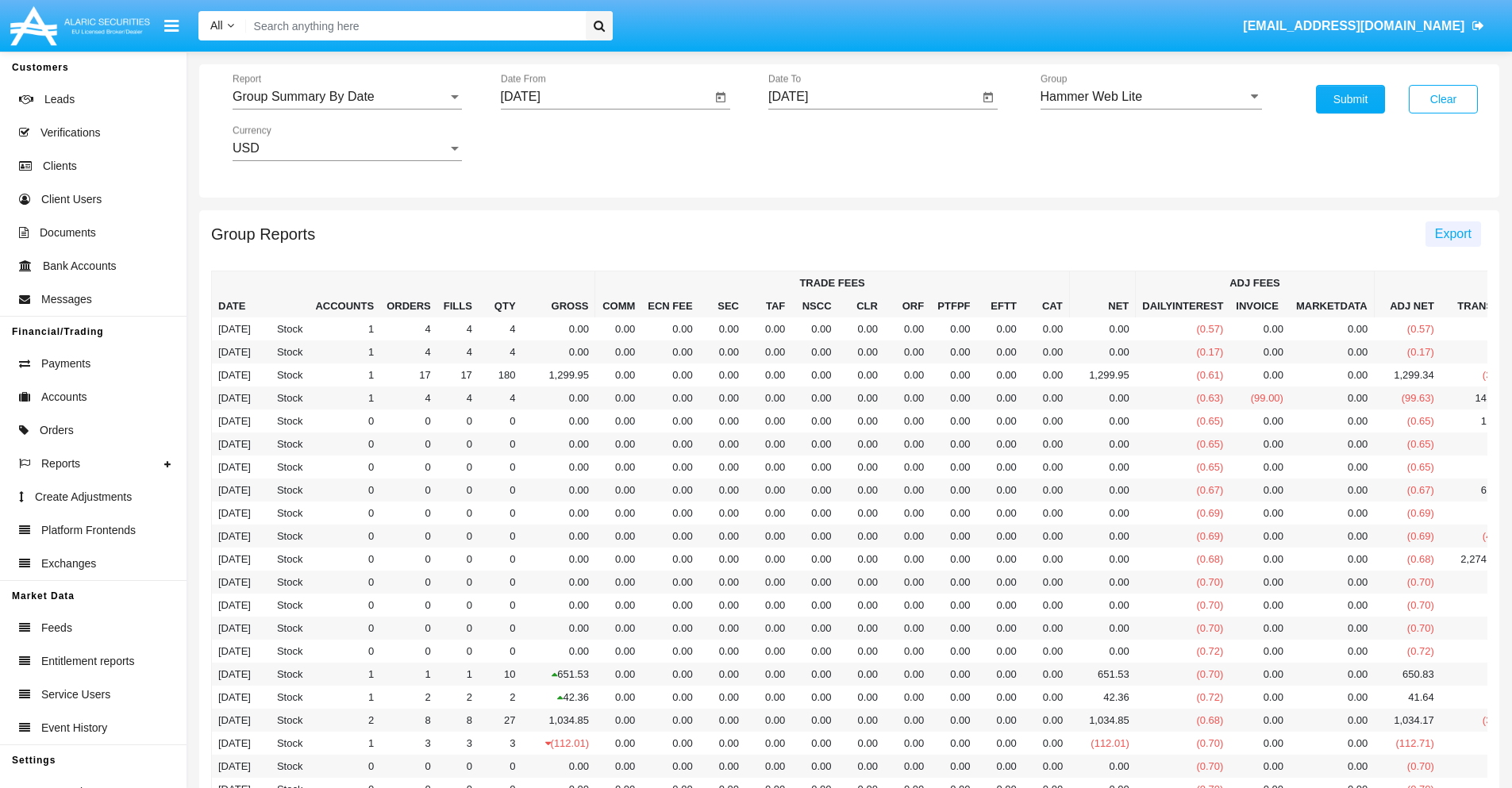
click at [1453, 233] on span "Export" at bounding box center [1453, 233] width 37 height 13
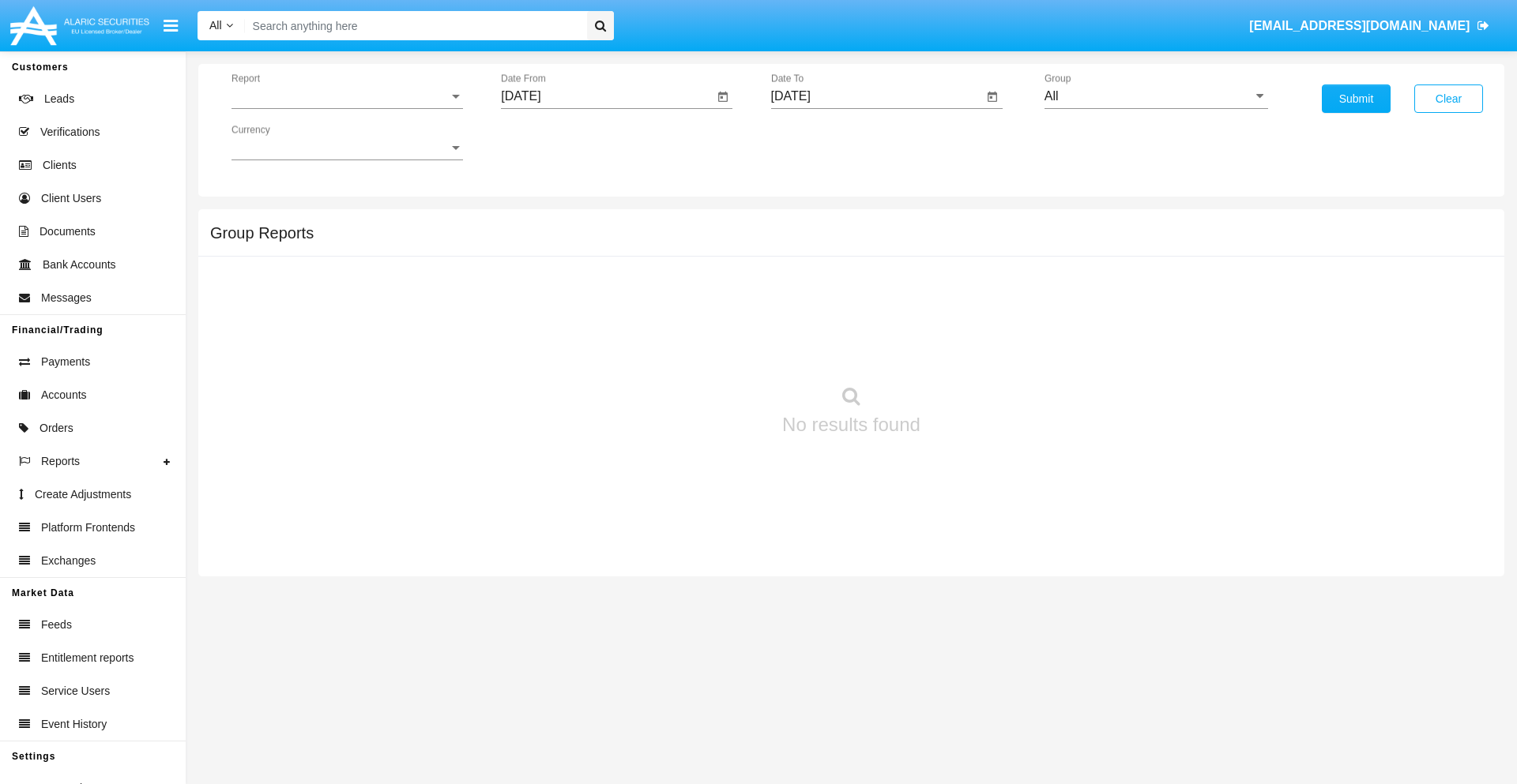
click at [347, 96] on span "Report" at bounding box center [339, 96] width 217 height 14
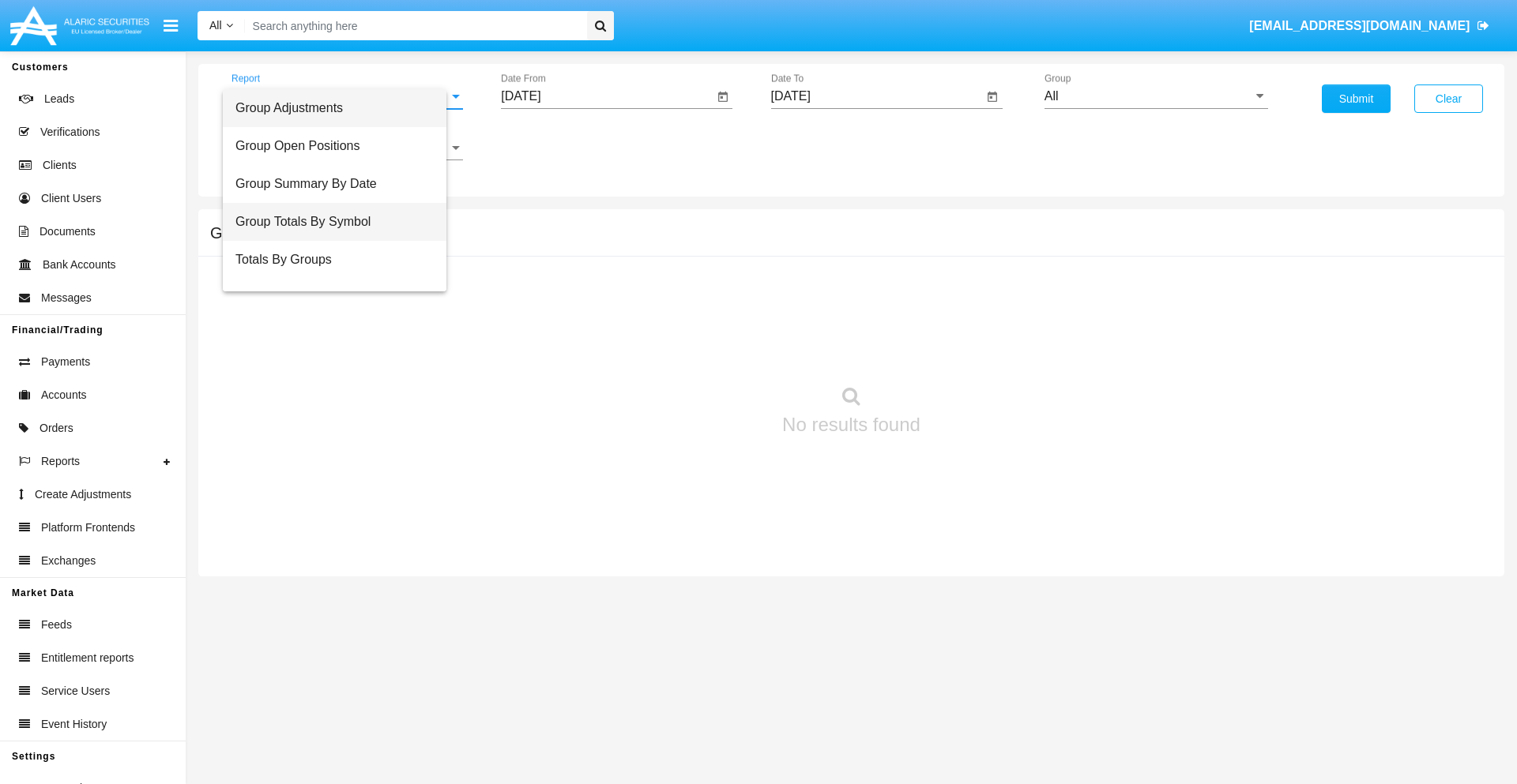
click at [340, 222] on span "Group Totals By Symbol" at bounding box center [335, 221] width 198 height 38
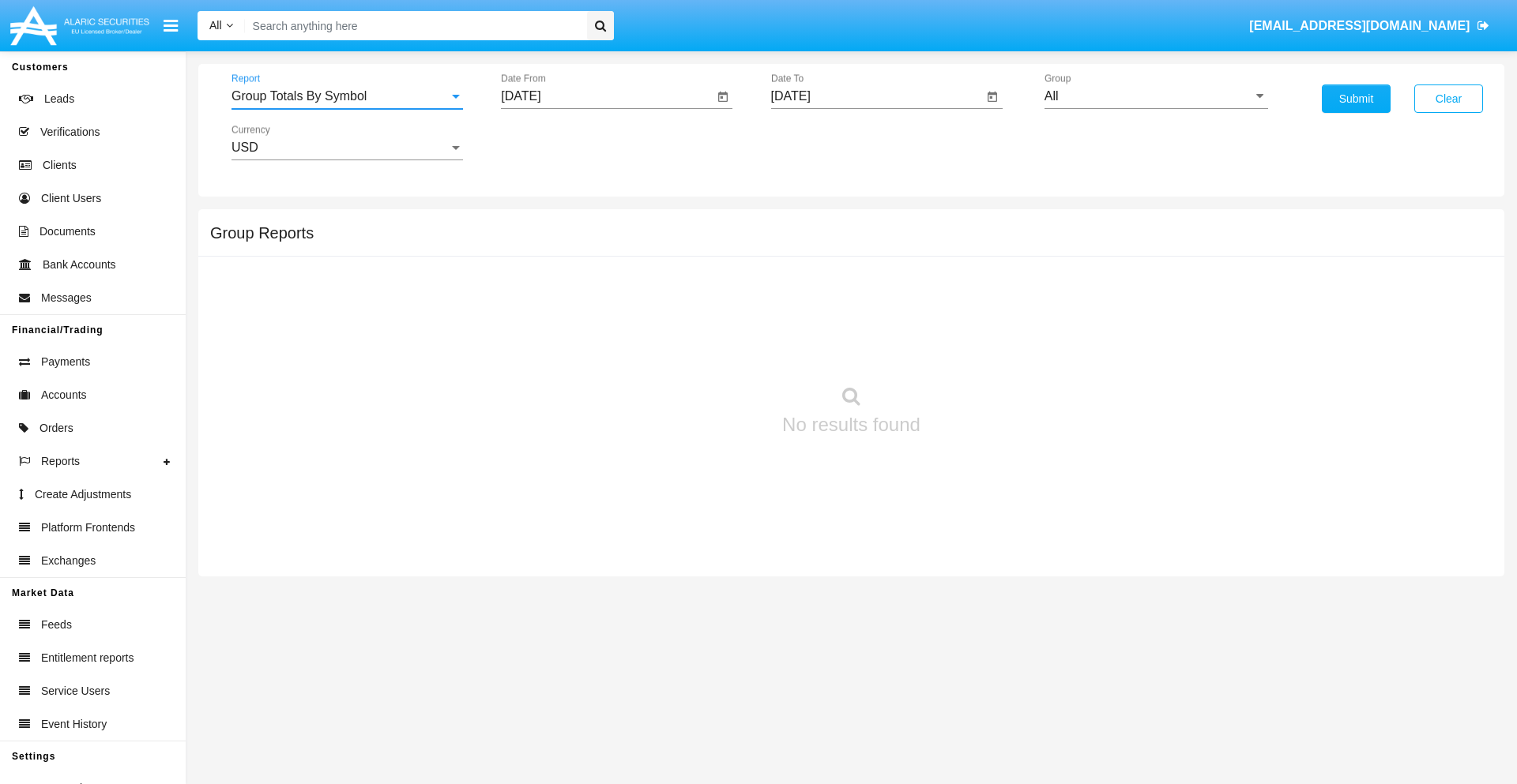
click at [607, 96] on input "[DATE]" at bounding box center [608, 96] width 213 height 14
click at [553, 142] on span "[DATE]" at bounding box center [539, 143] width 35 height 13
click at [705, 349] on div "2025" at bounding box center [706, 349] width 50 height 29
click at [539, 286] on div "SEP" at bounding box center [540, 286] width 50 height 29
click at [558, 273] on div "8" at bounding box center [558, 274] width 29 height 29
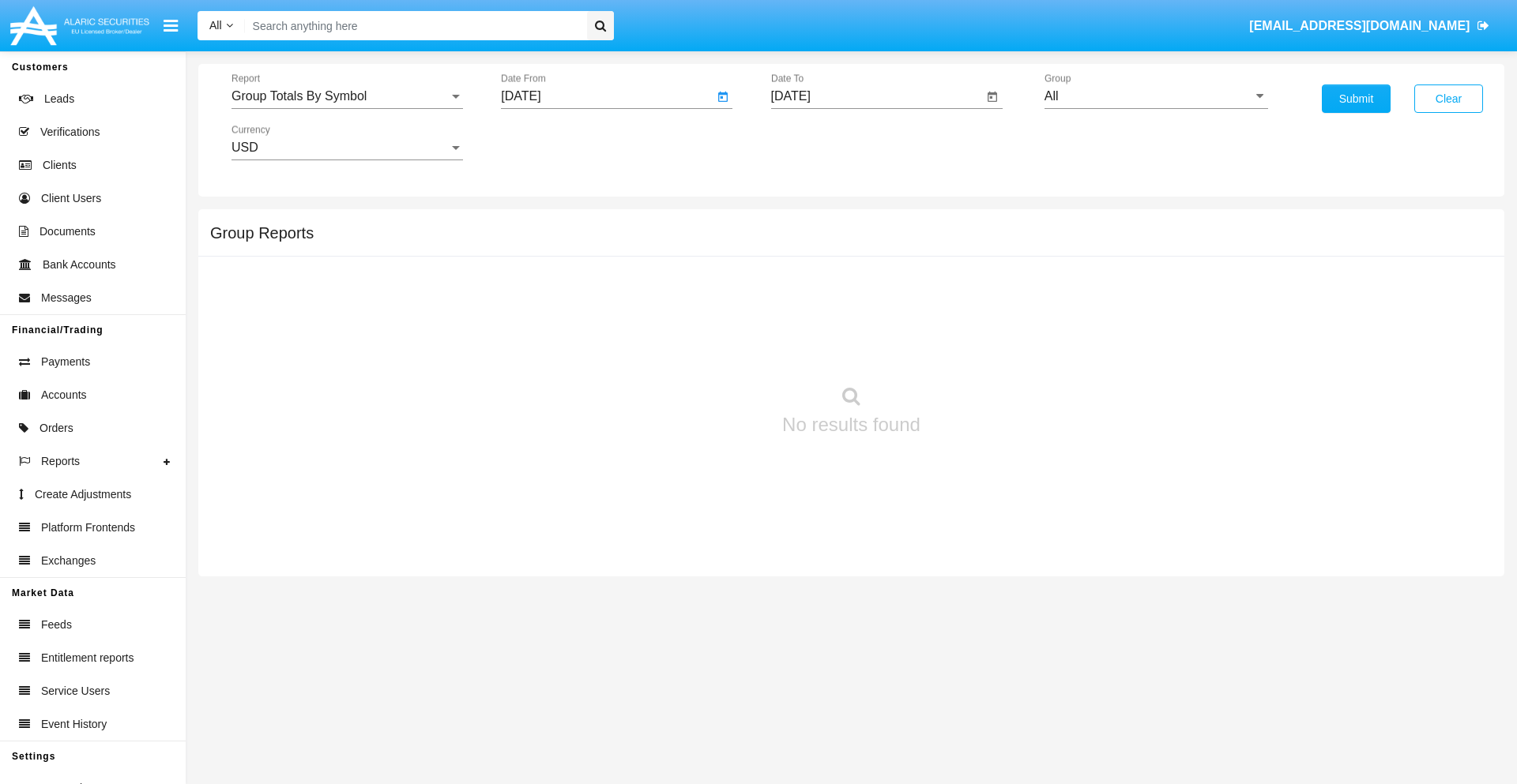
type input "[DATE]"
click at [876, 96] on input "[DATE]" at bounding box center [877, 96] width 213 height 14
click at [823, 142] on span "[DATE]" at bounding box center [809, 143] width 35 height 13
click at [975, 349] on div "2025" at bounding box center [975, 349] width 50 height 29
click at [864, 286] on div "OCT" at bounding box center [864, 286] width 50 height 29
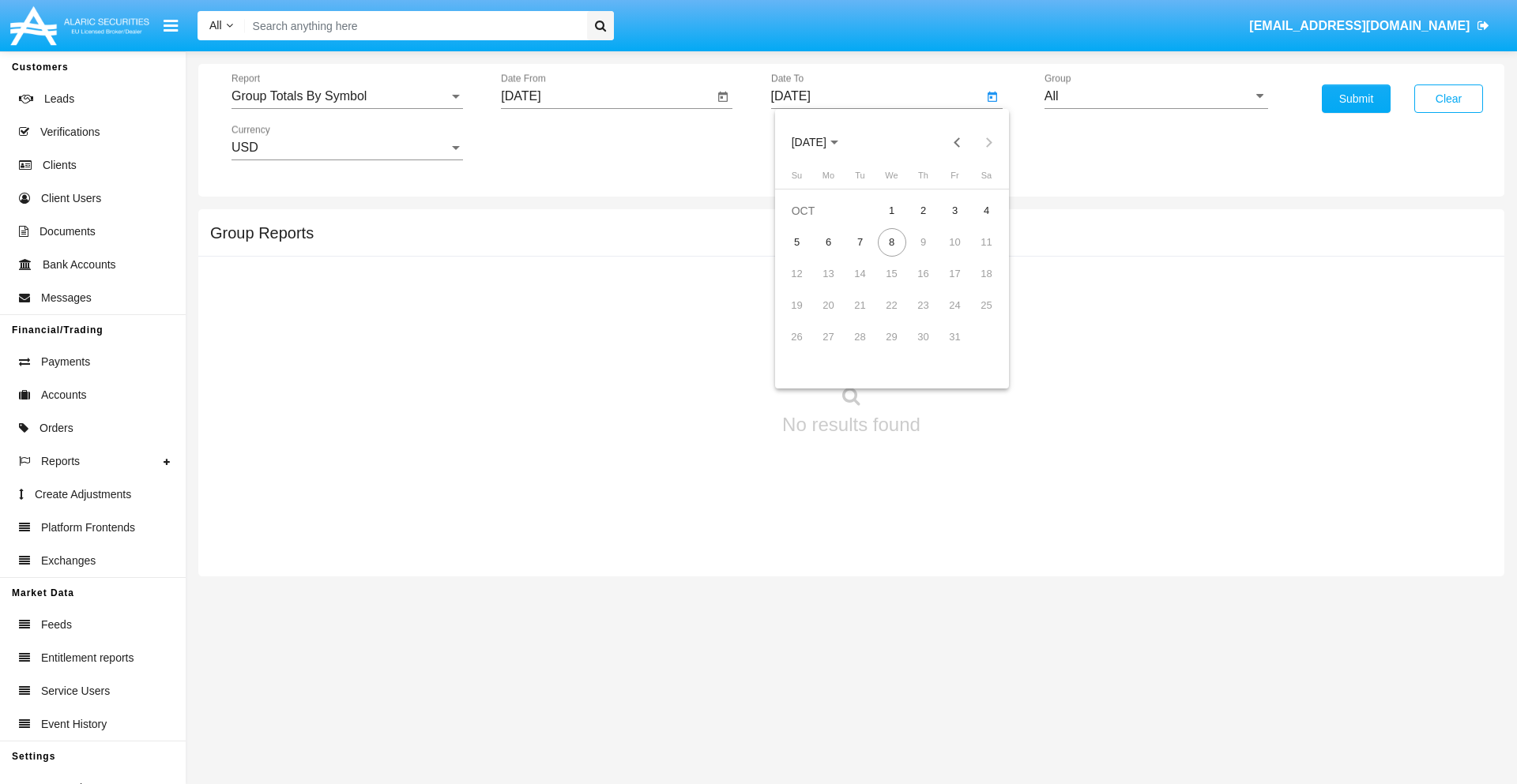
click at [892, 242] on div "8" at bounding box center [893, 243] width 29 height 29
type input "[DATE]"
click at [1156, 96] on input "All" at bounding box center [1156, 96] width 223 height 14
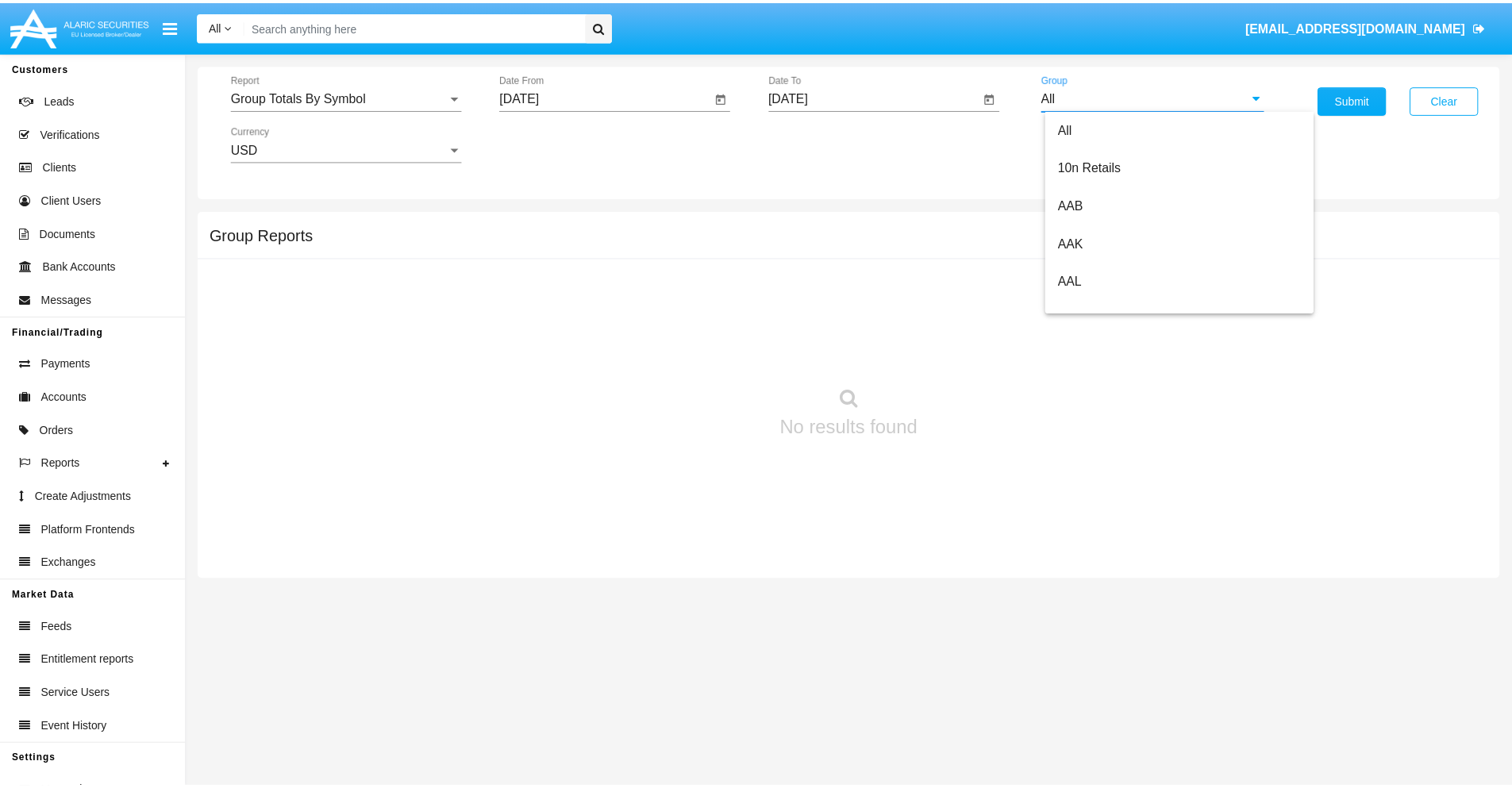
scroll to position [851, 0]
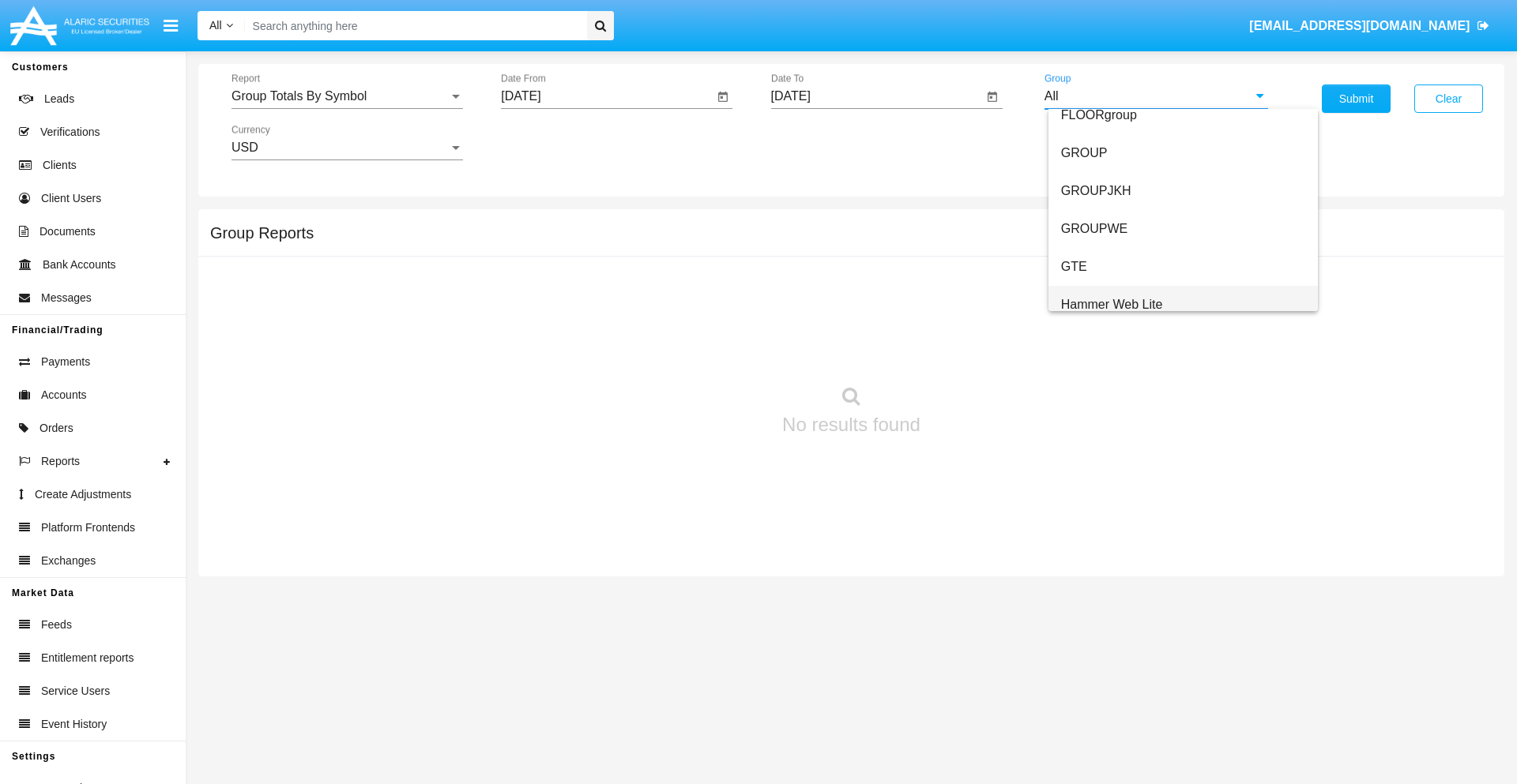
click at [1111, 304] on span "Hammer Web Lite" at bounding box center [1112, 304] width 102 height 13
type input "Hammer Web Lite"
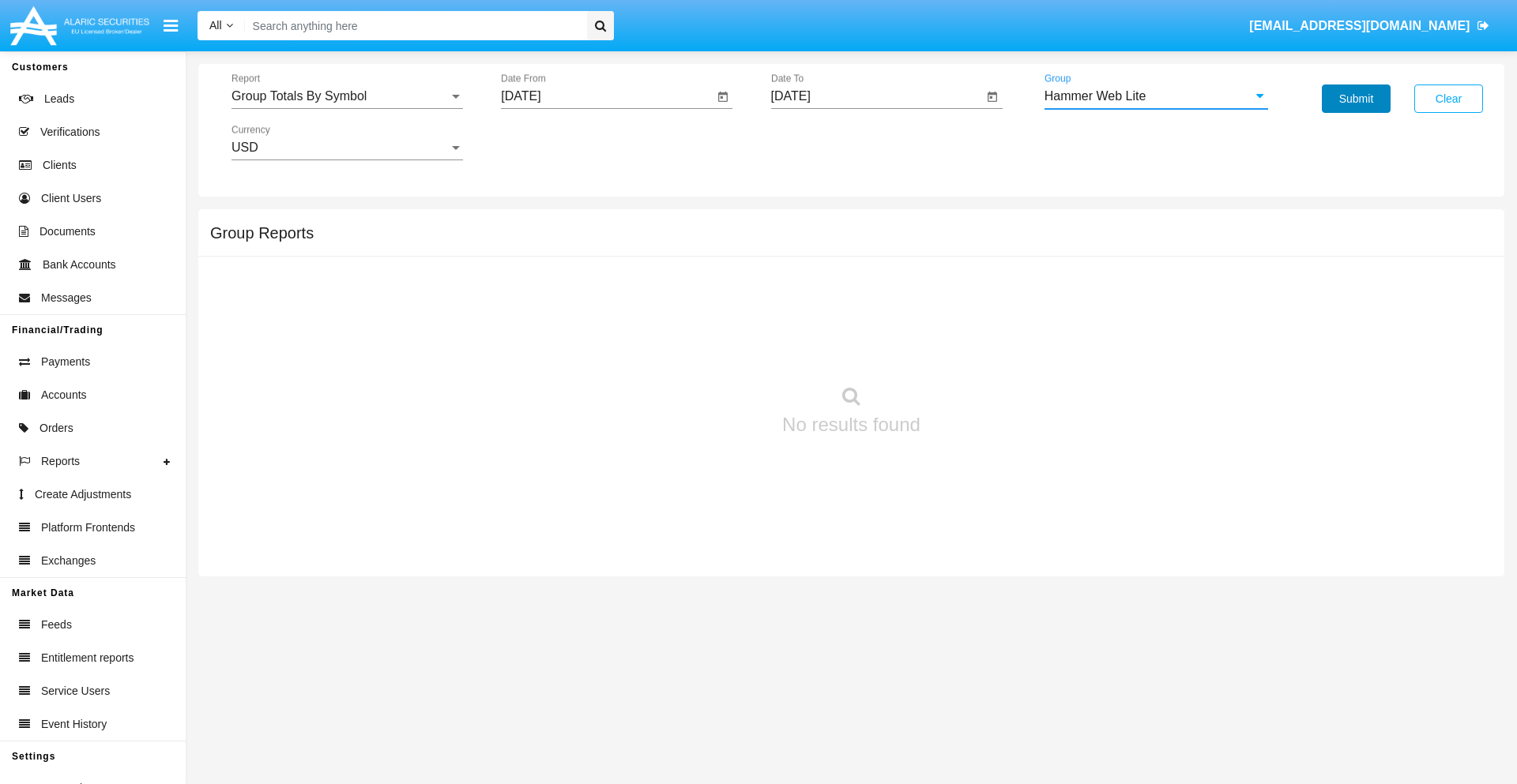
click at [1356, 99] on button "Submit" at bounding box center [1356, 99] width 69 height 29
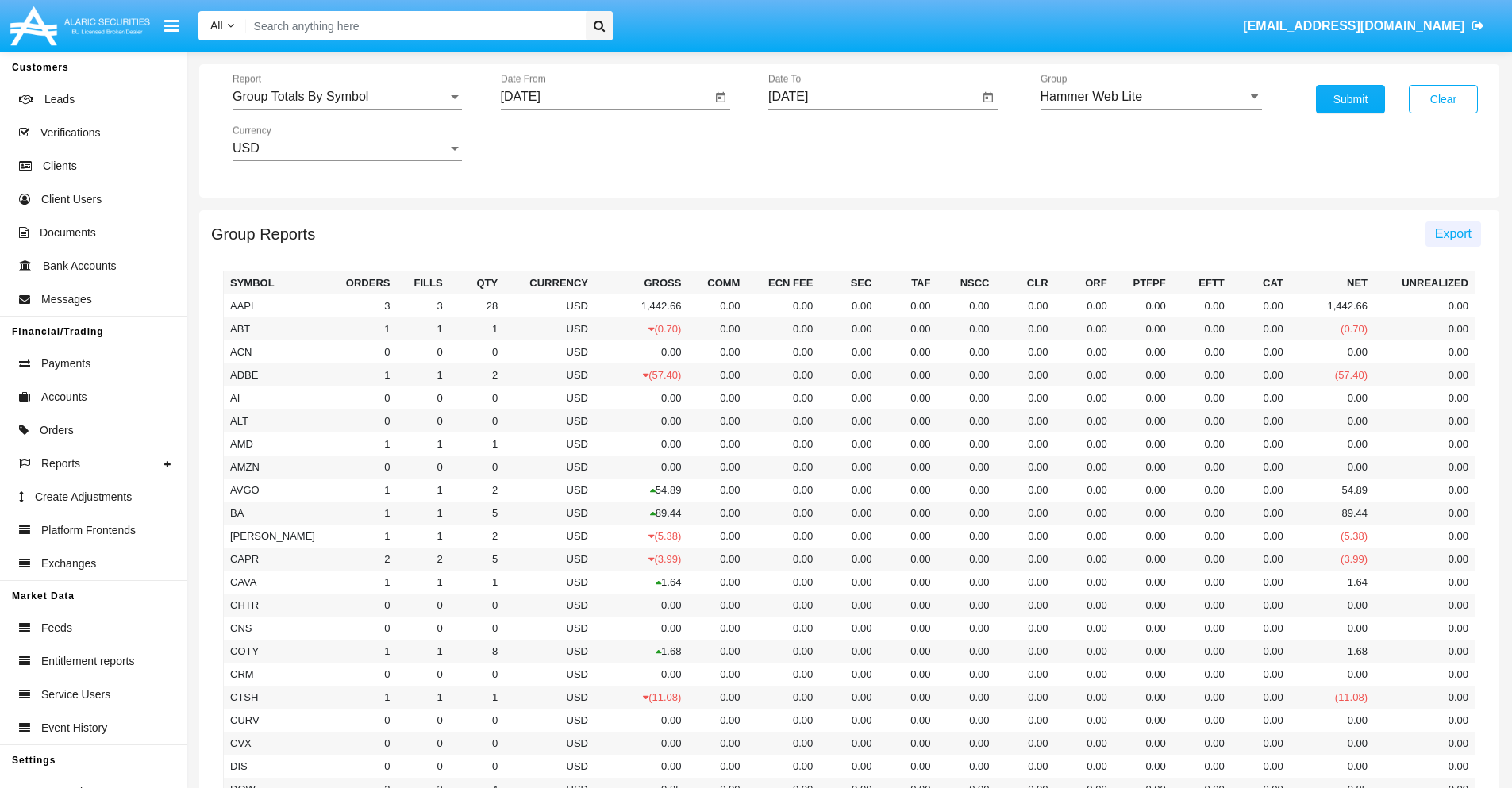
click at [1453, 233] on span "Export" at bounding box center [1453, 233] width 37 height 13
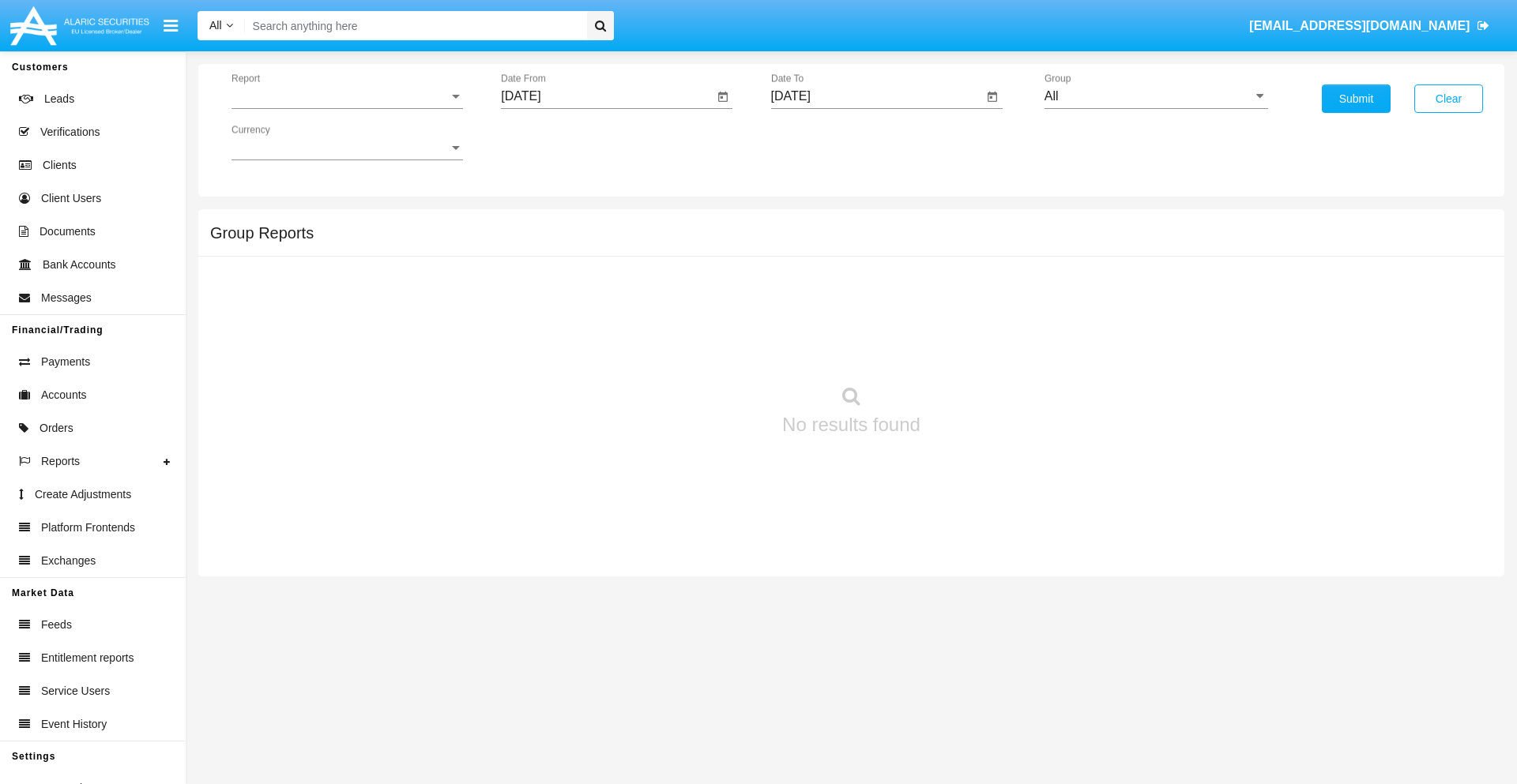
click at [347, 96] on span "Report" at bounding box center [339, 96] width 217 height 14
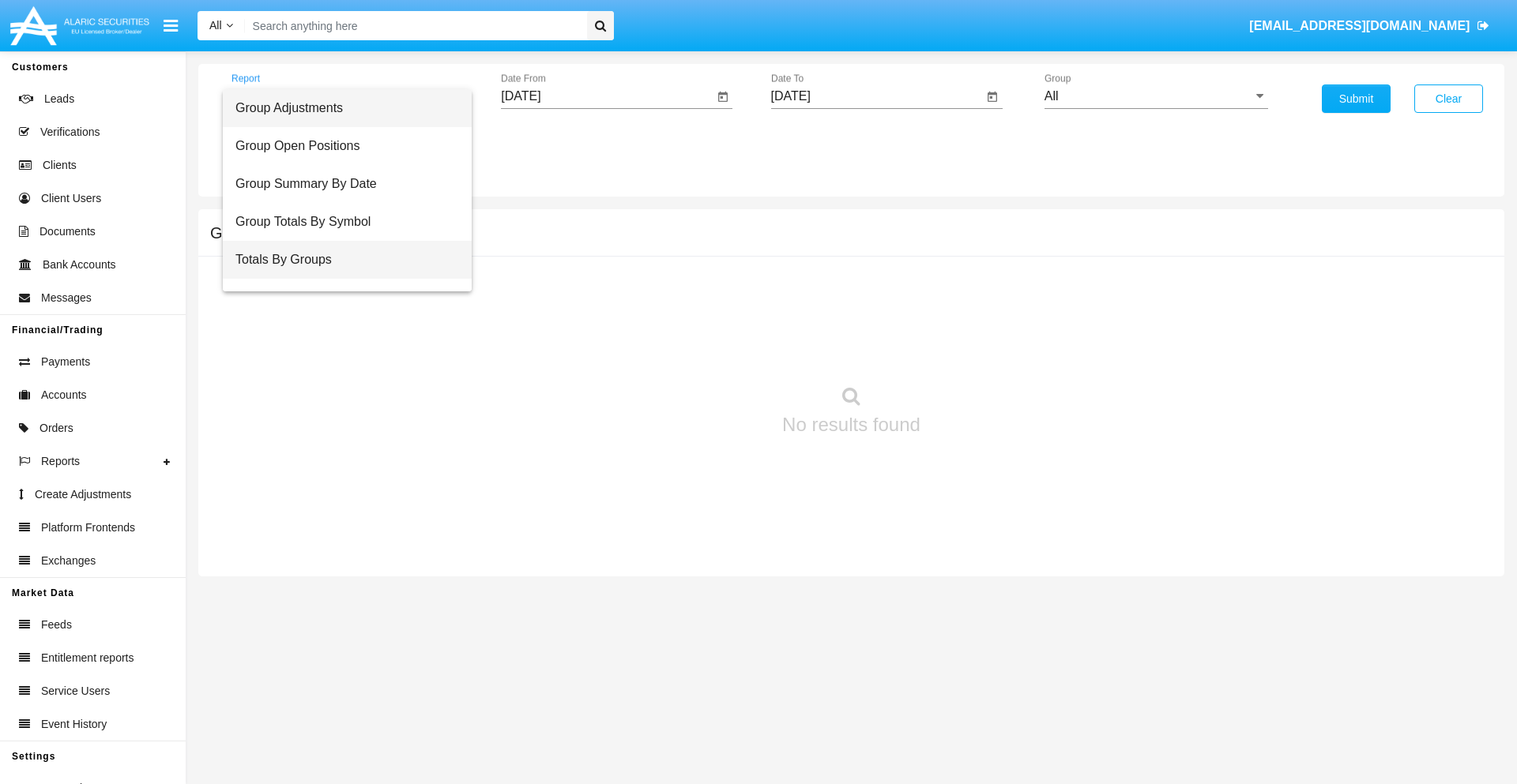
click at [340, 260] on span "Totals By Groups" at bounding box center [348, 260] width 223 height 38
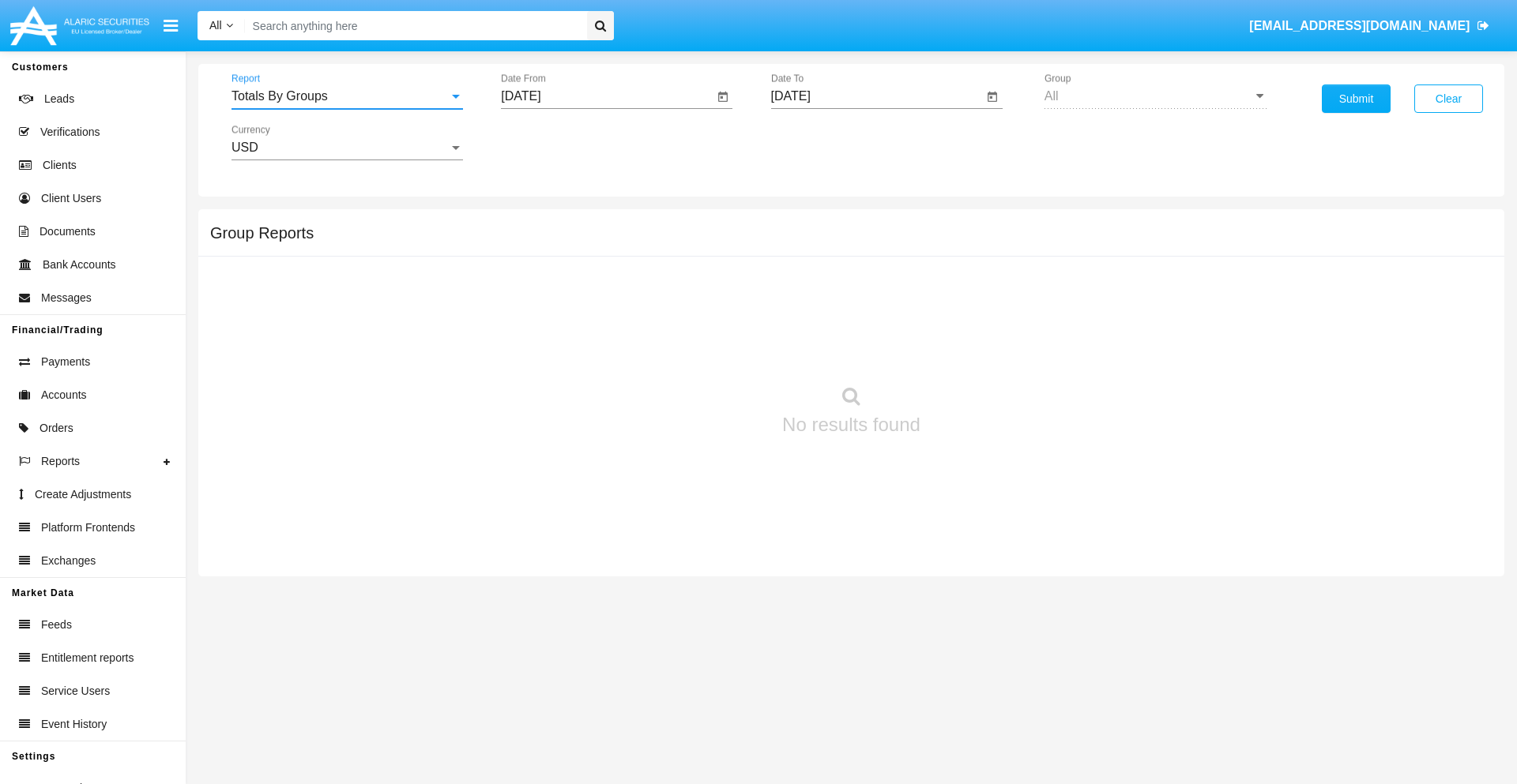
click at [607, 96] on input "[DATE]" at bounding box center [608, 96] width 213 height 14
click at [553, 142] on span "[DATE]" at bounding box center [539, 143] width 35 height 13
click at [705, 349] on div "2025" at bounding box center [706, 349] width 50 height 29
click at [539, 286] on div "SEP" at bounding box center [540, 286] width 50 height 29
click at [591, 337] on div "23" at bounding box center [591, 338] width 29 height 29
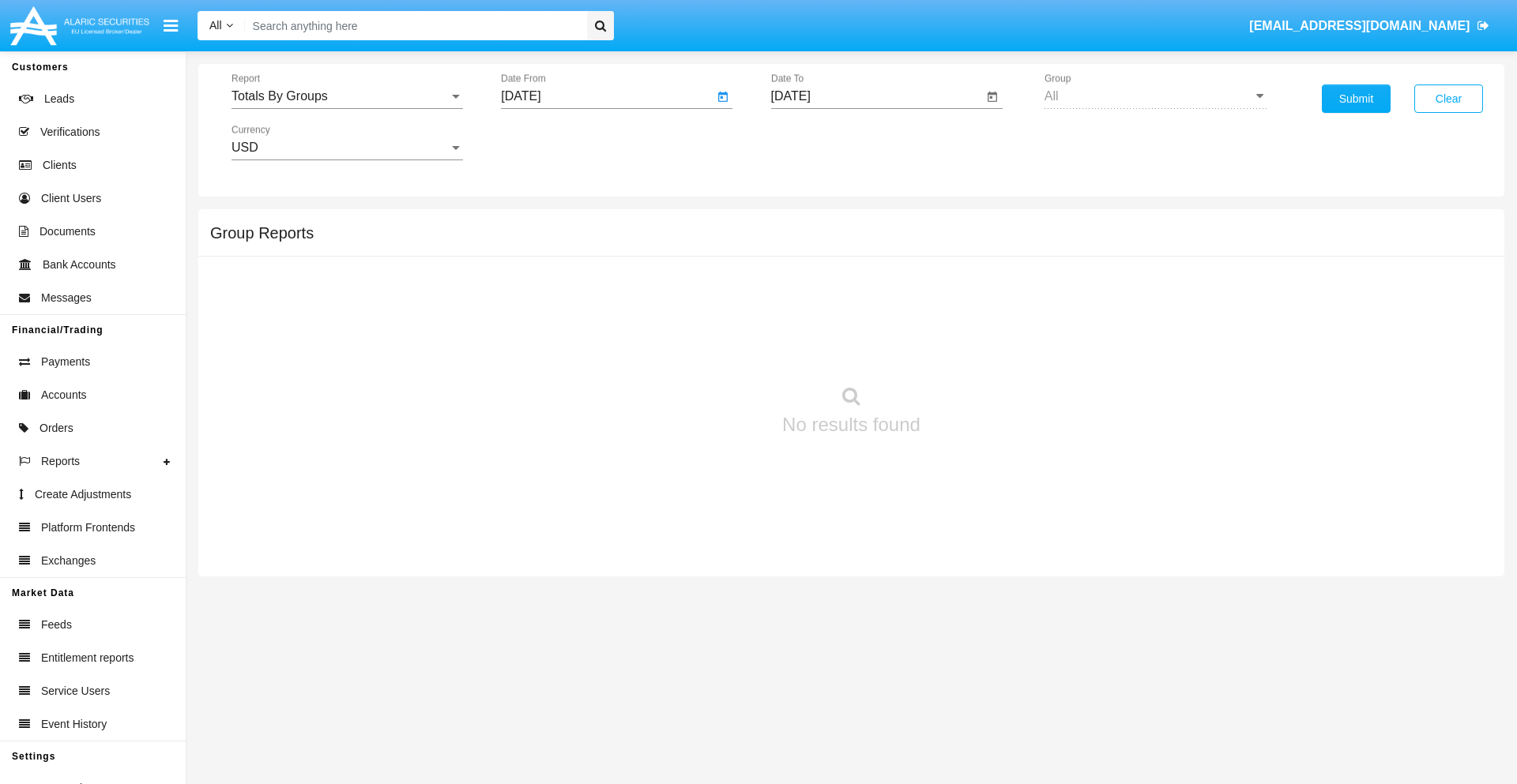
type input "09/23/25"
click at [876, 96] on input "[DATE]" at bounding box center [877, 96] width 213 height 14
click at [823, 142] on span "[DATE]" at bounding box center [809, 143] width 35 height 13
click at [975, 349] on div "2025" at bounding box center [975, 349] width 50 height 29
click at [864, 286] on div "OCT" at bounding box center [864, 286] width 50 height 29
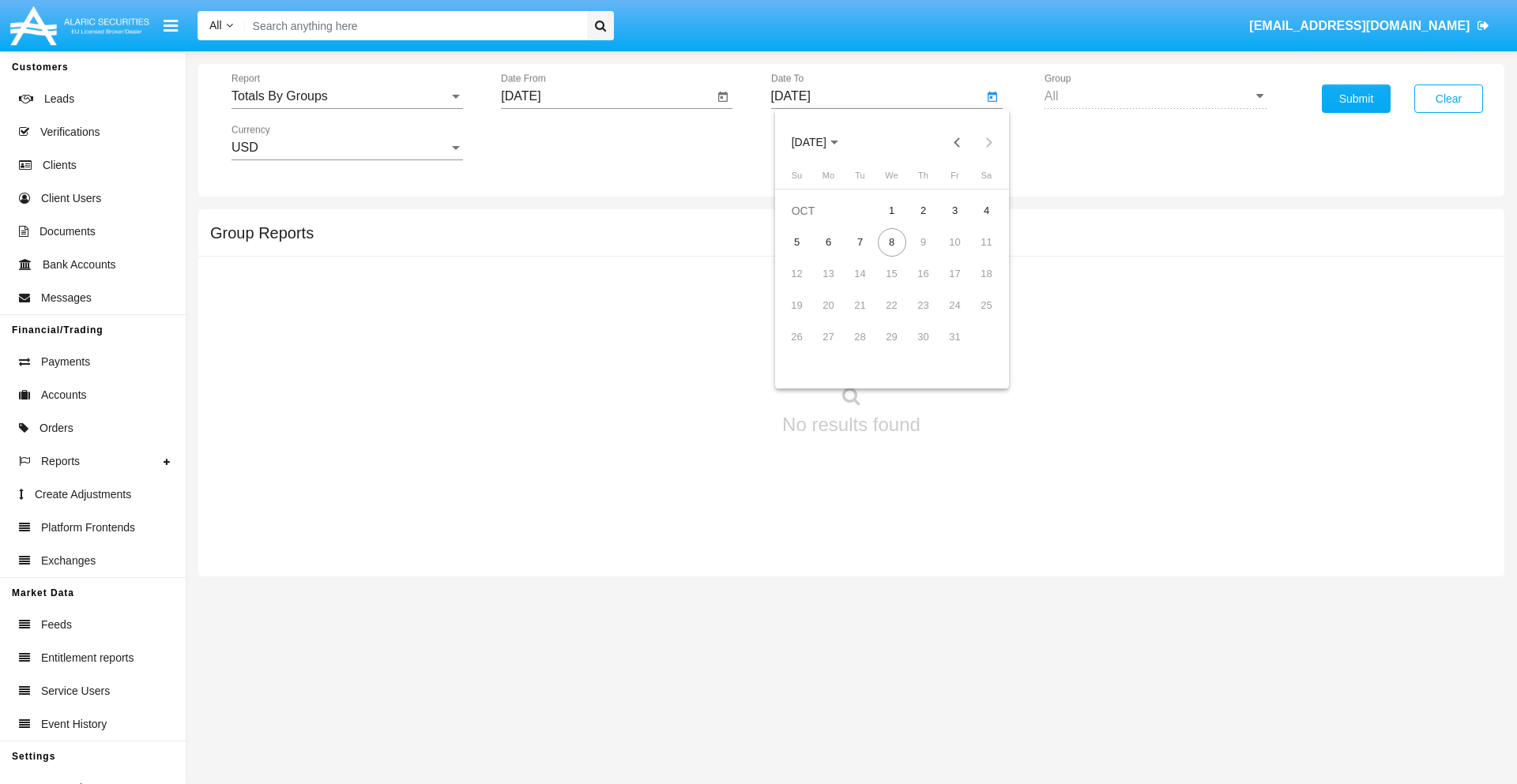
click at [892, 242] on div "8" at bounding box center [893, 243] width 29 height 29
type input "[DATE]"
click at [1356, 99] on button "Submit" at bounding box center [1356, 99] width 69 height 29
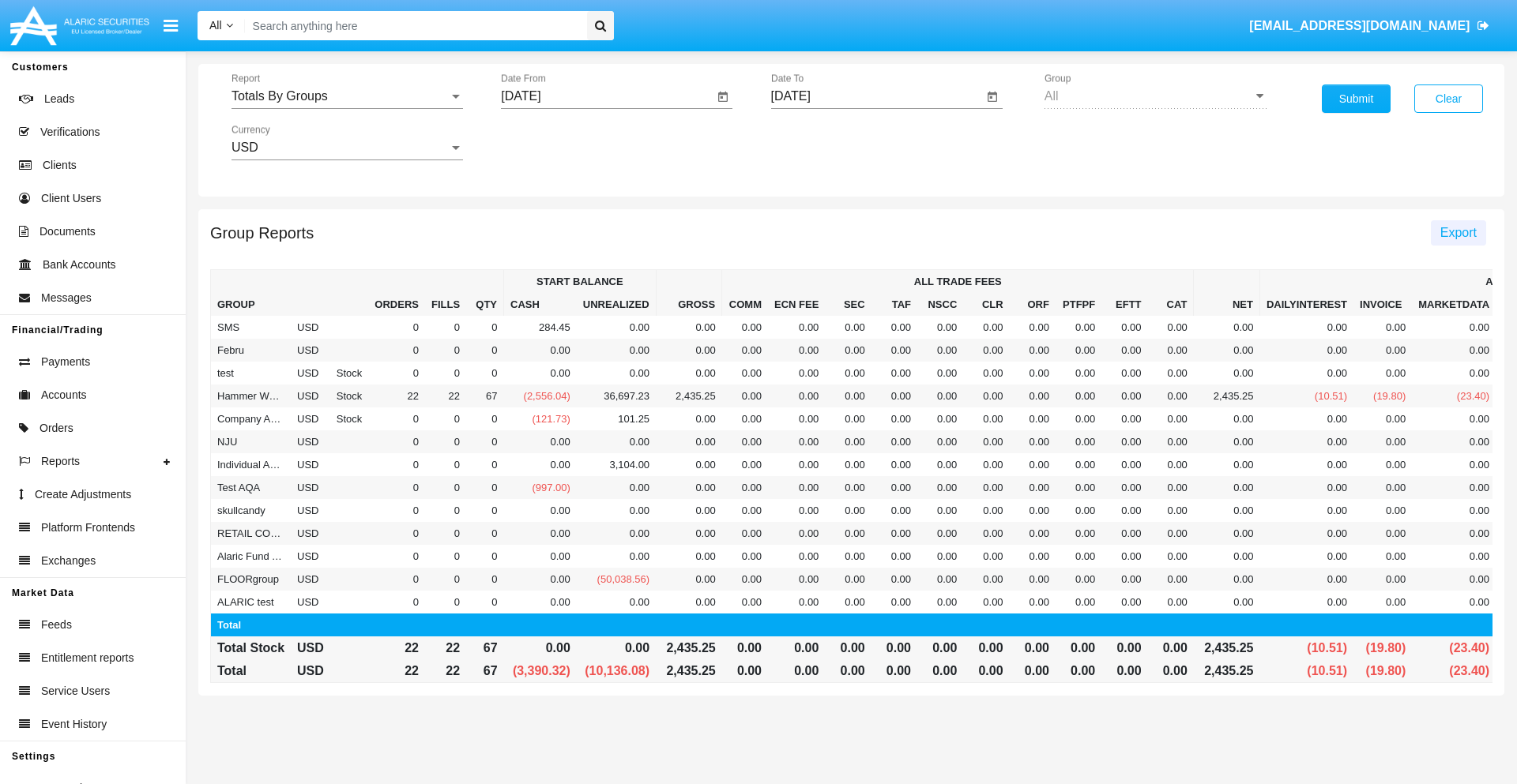
click at [1458, 232] on span "Export" at bounding box center [1458, 232] width 37 height 13
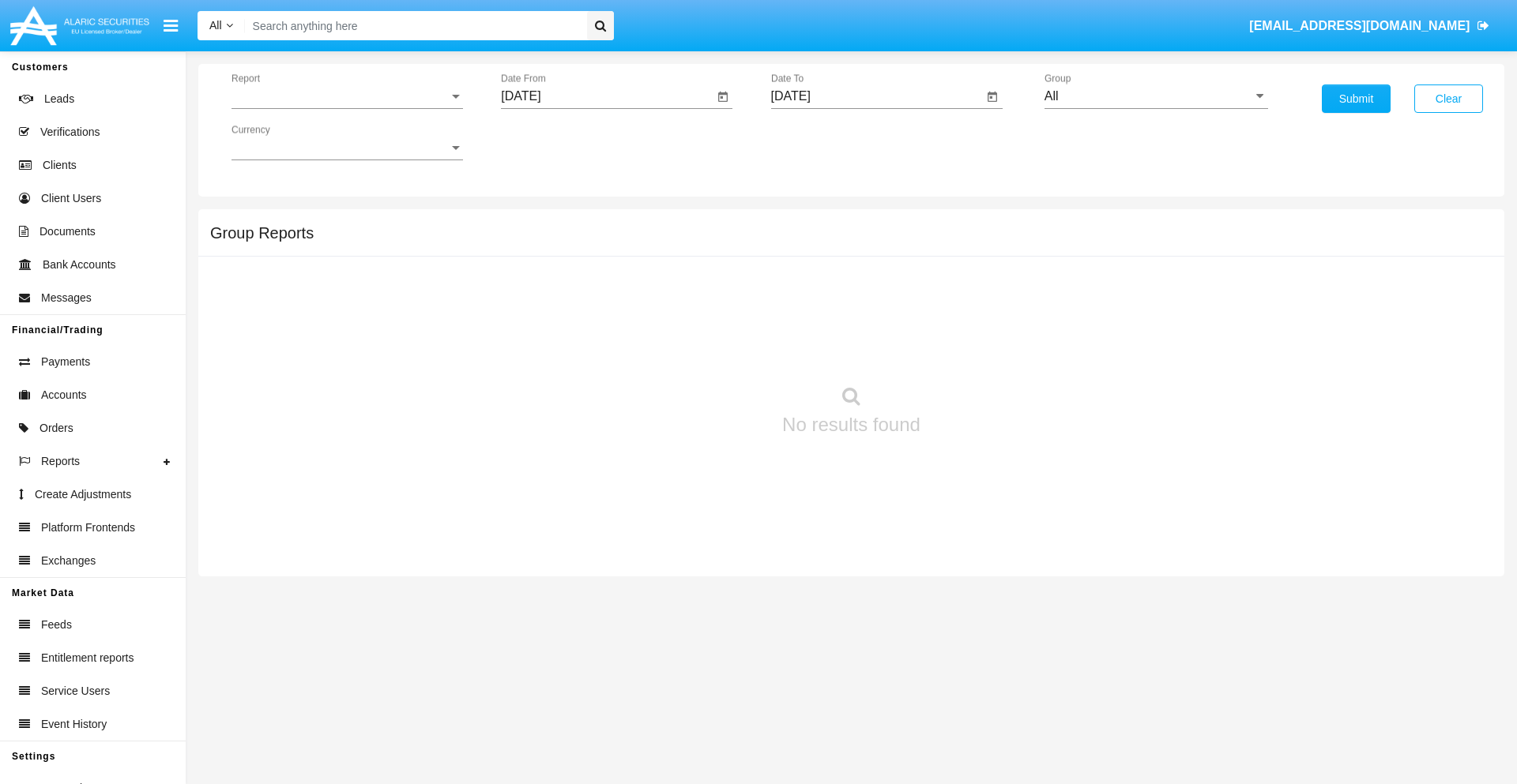
click at [347, 96] on span "Report" at bounding box center [339, 96] width 217 height 14
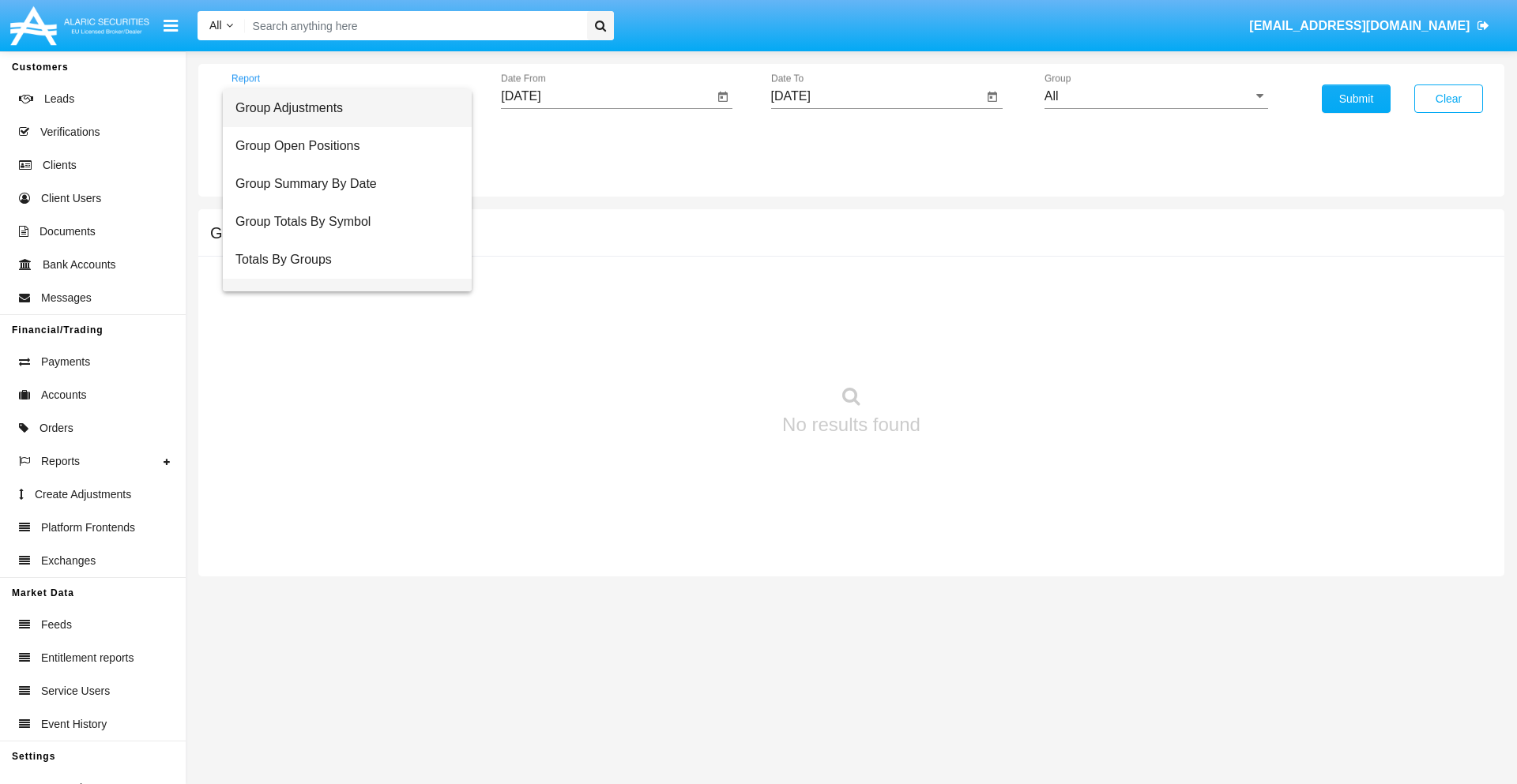
click at [340, 279] on span "Group Fees By Destination" at bounding box center [348, 297] width 223 height 38
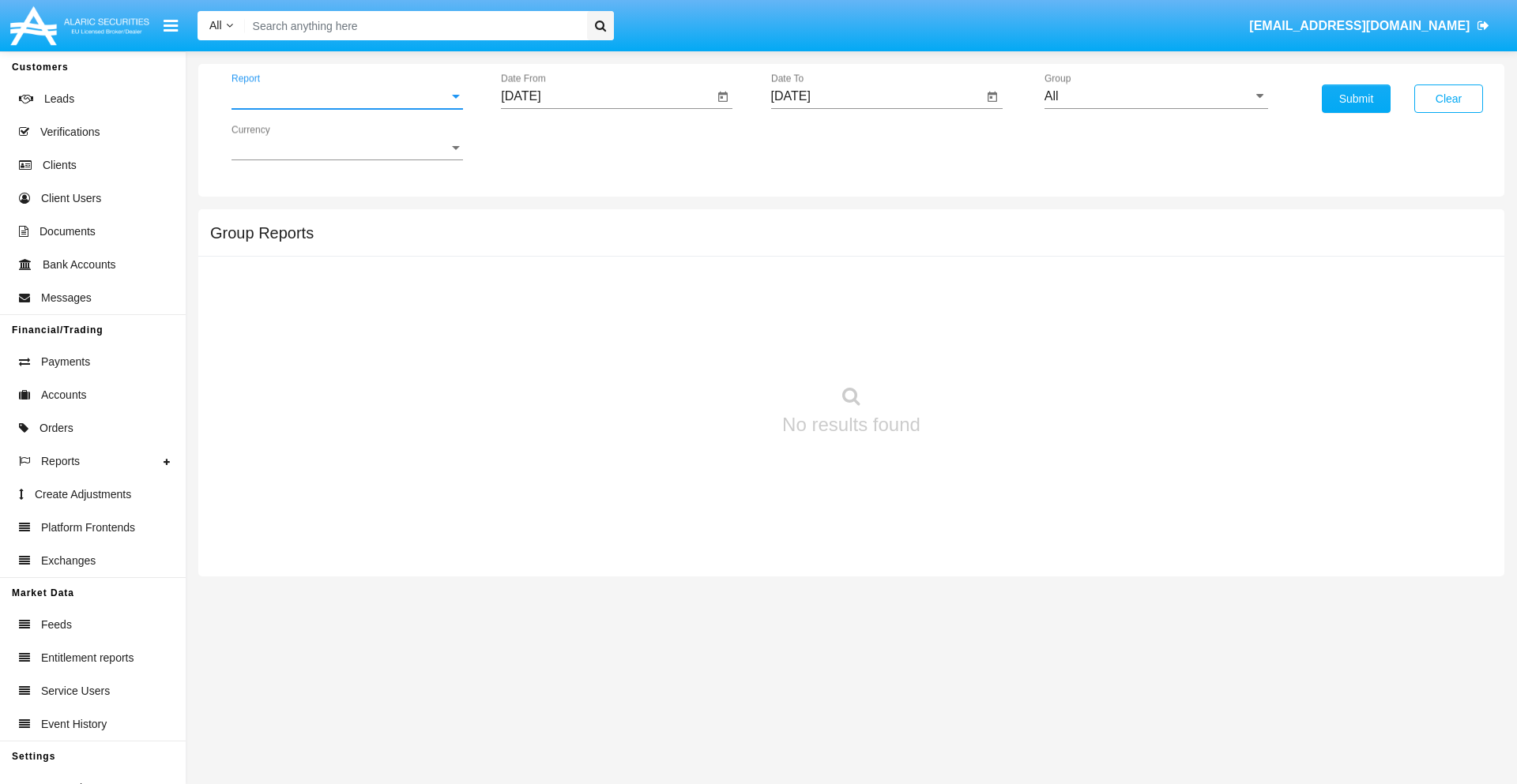
scroll to position [25, 0]
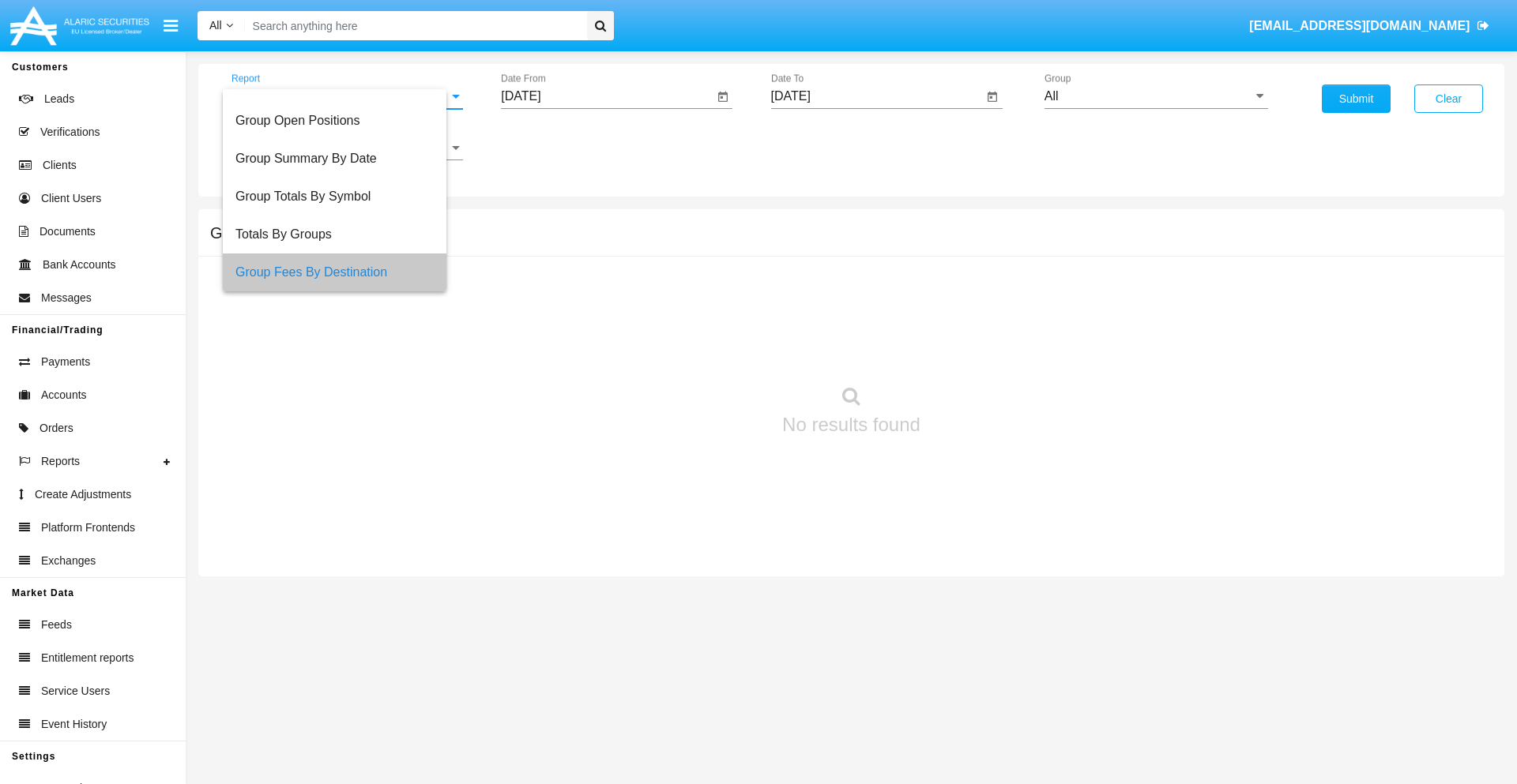
click at [607, 96] on input "[DATE]" at bounding box center [608, 96] width 213 height 14
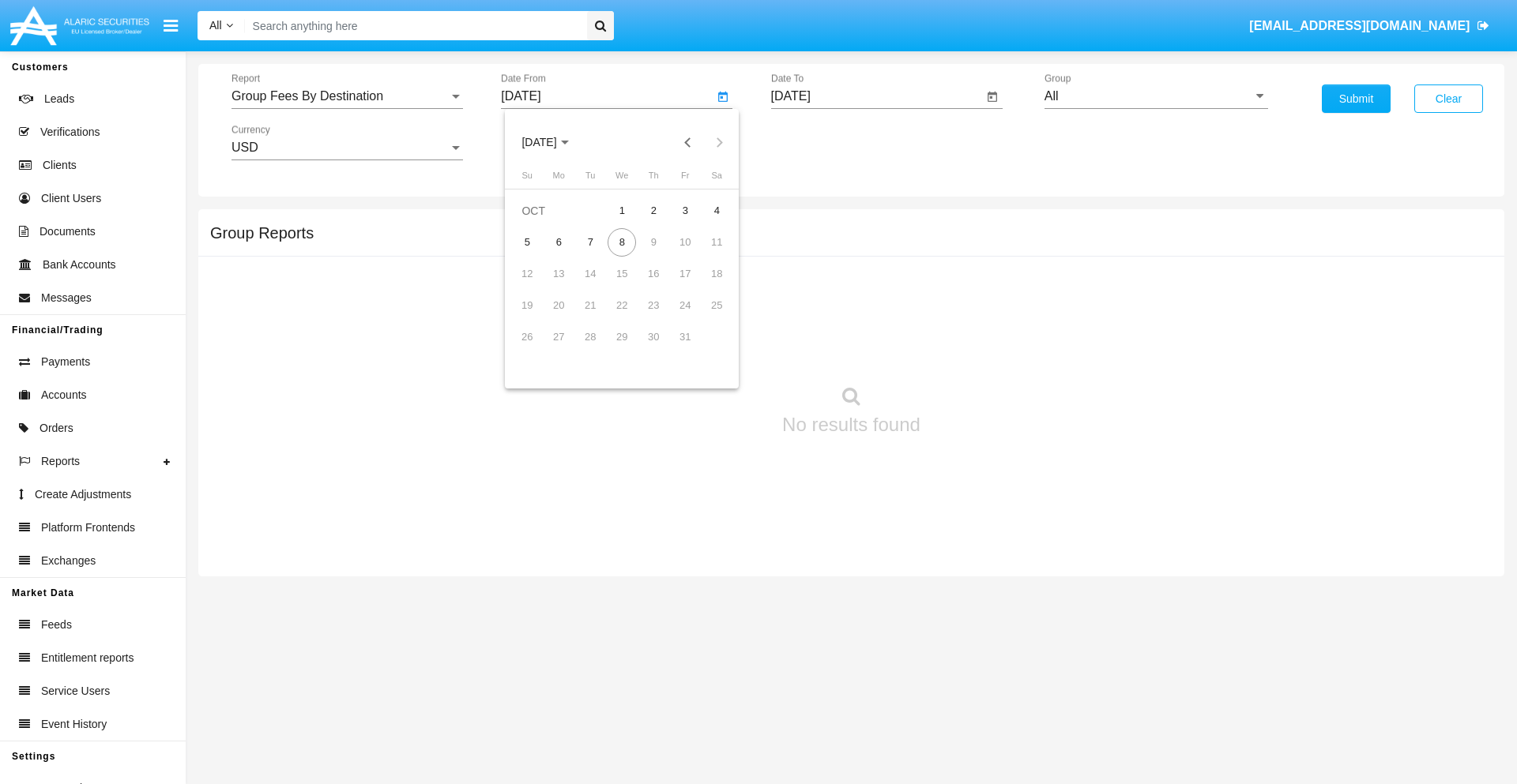
click at [553, 142] on span "[DATE]" at bounding box center [539, 143] width 35 height 13
click at [705, 349] on div "2025" at bounding box center [706, 349] width 50 height 29
click at [705, 254] on div "AUG" at bounding box center [706, 254] width 50 height 29
click at [685, 242] on div "8" at bounding box center [685, 243] width 29 height 29
type input "[DATE]"
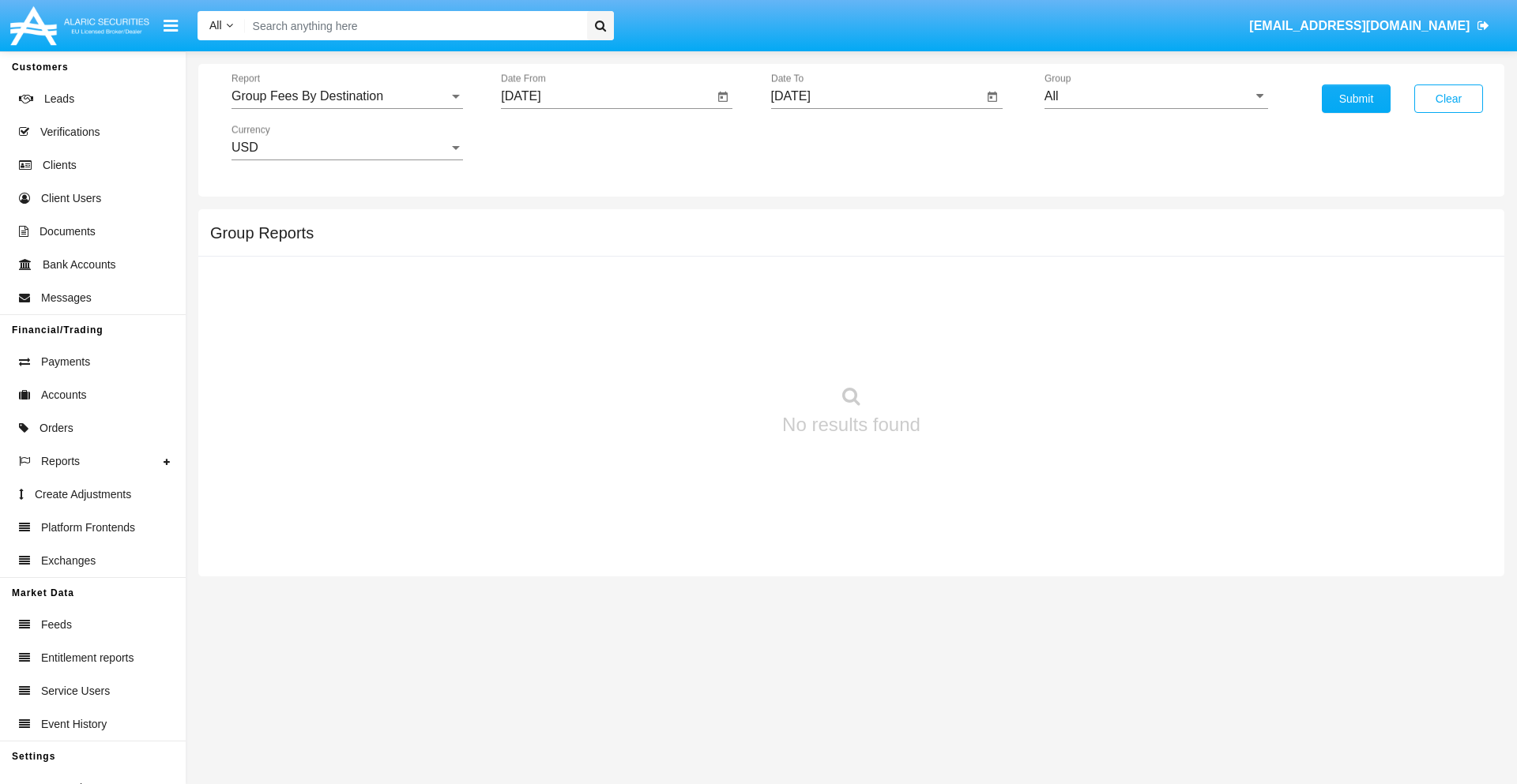
click at [876, 96] on input "[DATE]" at bounding box center [877, 96] width 213 height 14
click at [823, 142] on span "[DATE]" at bounding box center [809, 143] width 35 height 13
click at [975, 349] on div "2025" at bounding box center [975, 349] width 50 height 29
click at [864, 286] on div "OCT" at bounding box center [864, 286] width 50 height 29
click at [892, 242] on div "8" at bounding box center [893, 243] width 29 height 29
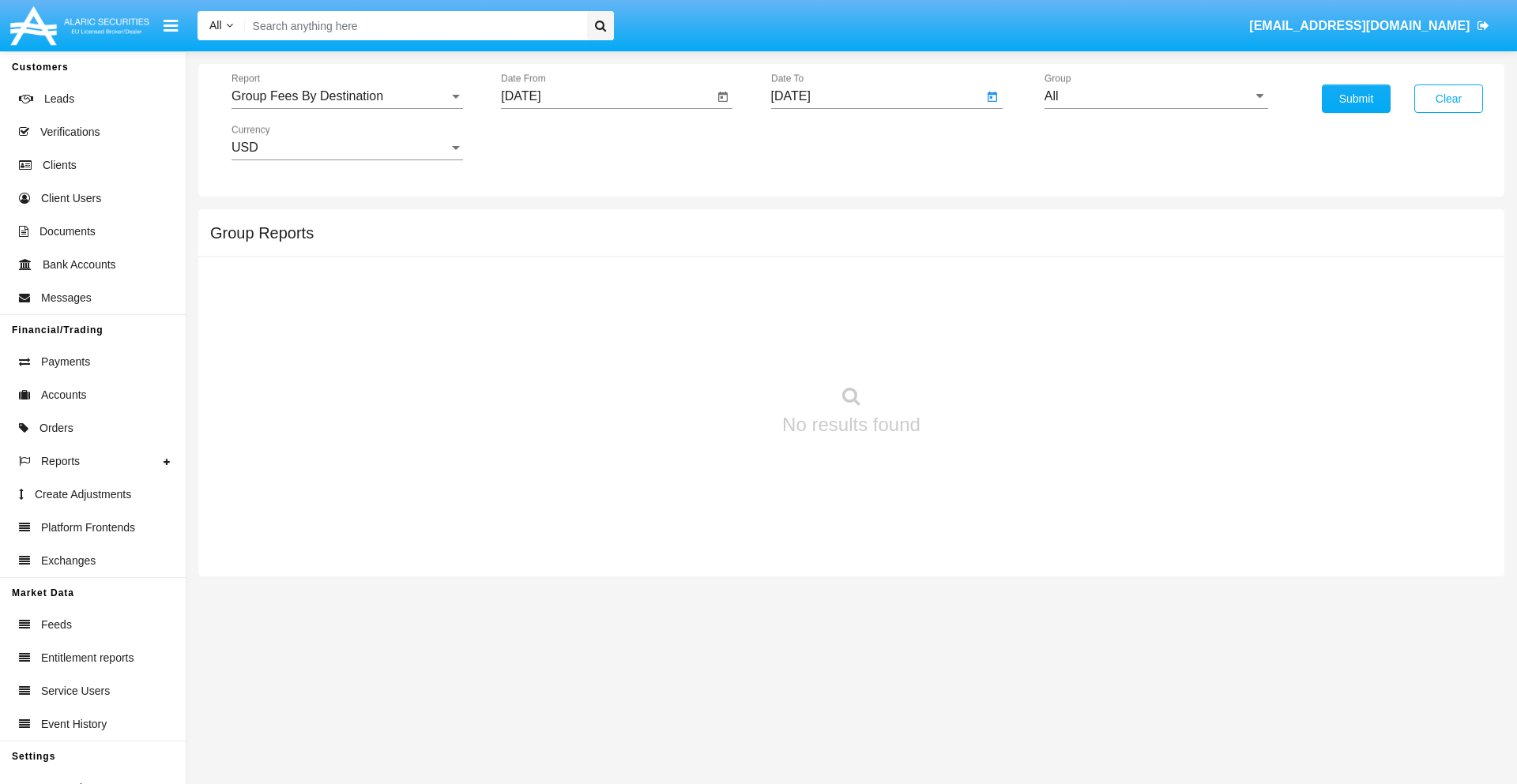
type input "[DATE]"
click at [1156, 96] on input "All" at bounding box center [1156, 96] width 223 height 14
click at [1111, 304] on span "Hammer Web Lite" at bounding box center [1112, 304] width 102 height 13
type input "Hammer Web Lite"
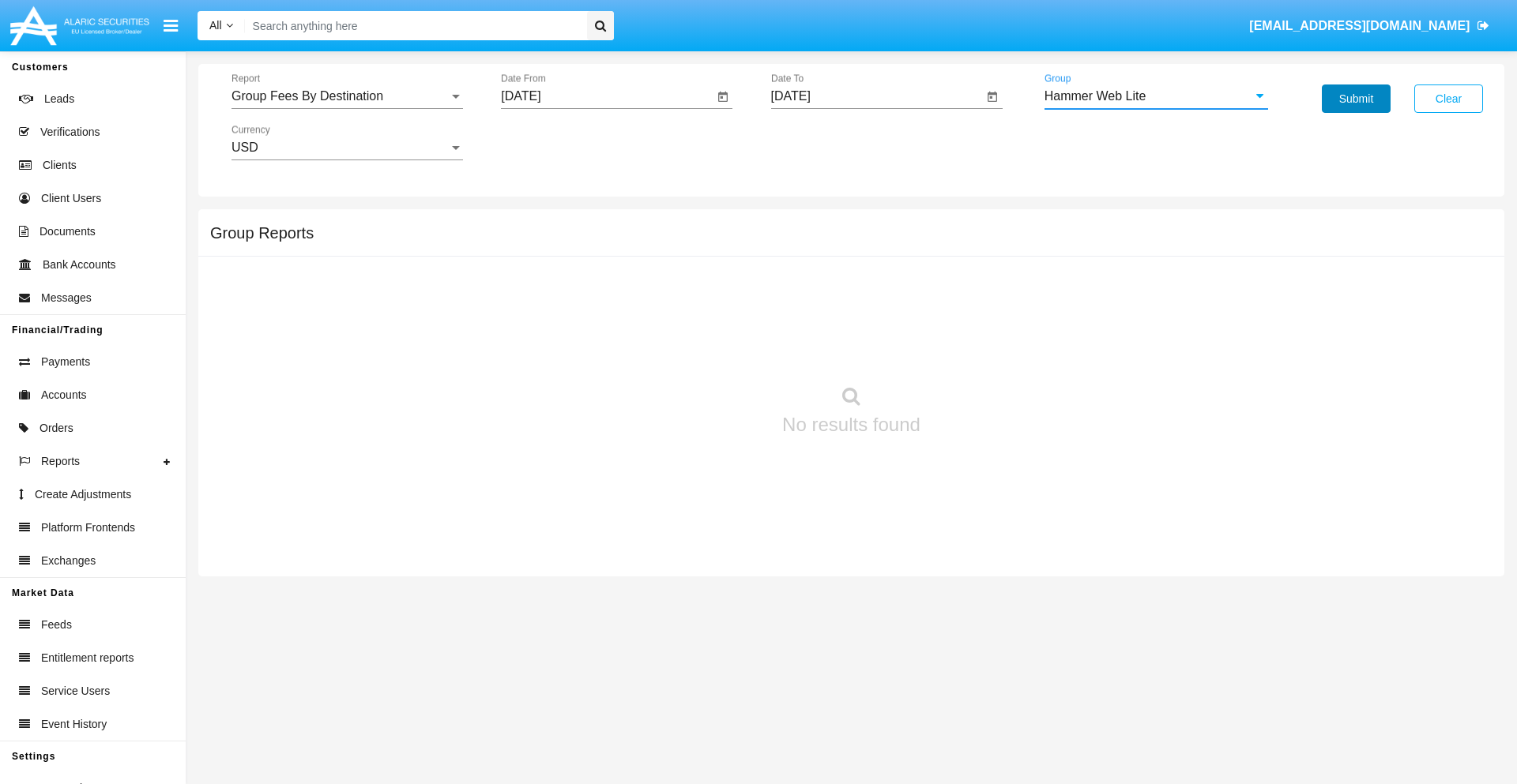
click at [1356, 99] on button "Submit" at bounding box center [1356, 99] width 69 height 29
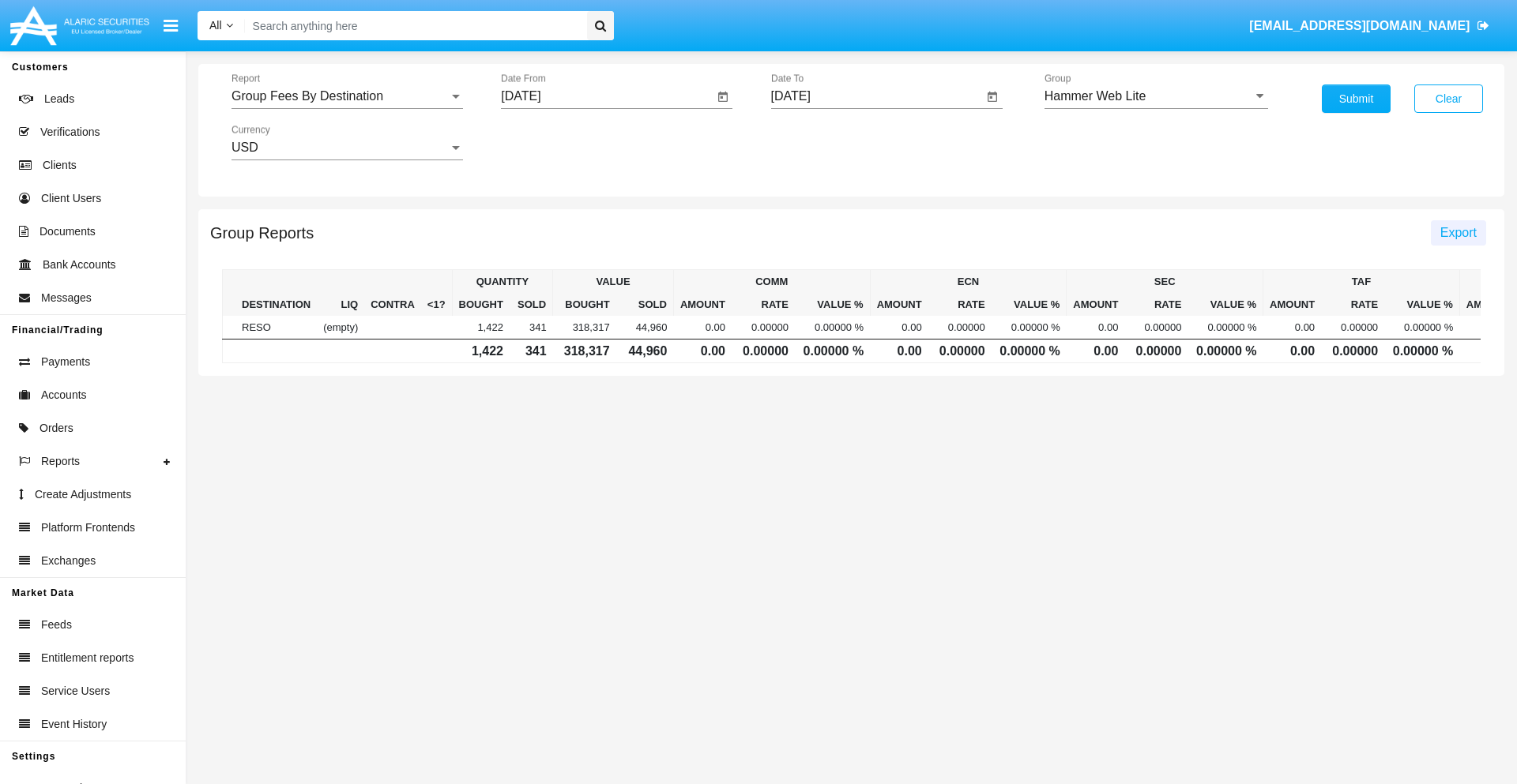
click at [1458, 232] on span "Export" at bounding box center [1458, 232] width 37 height 13
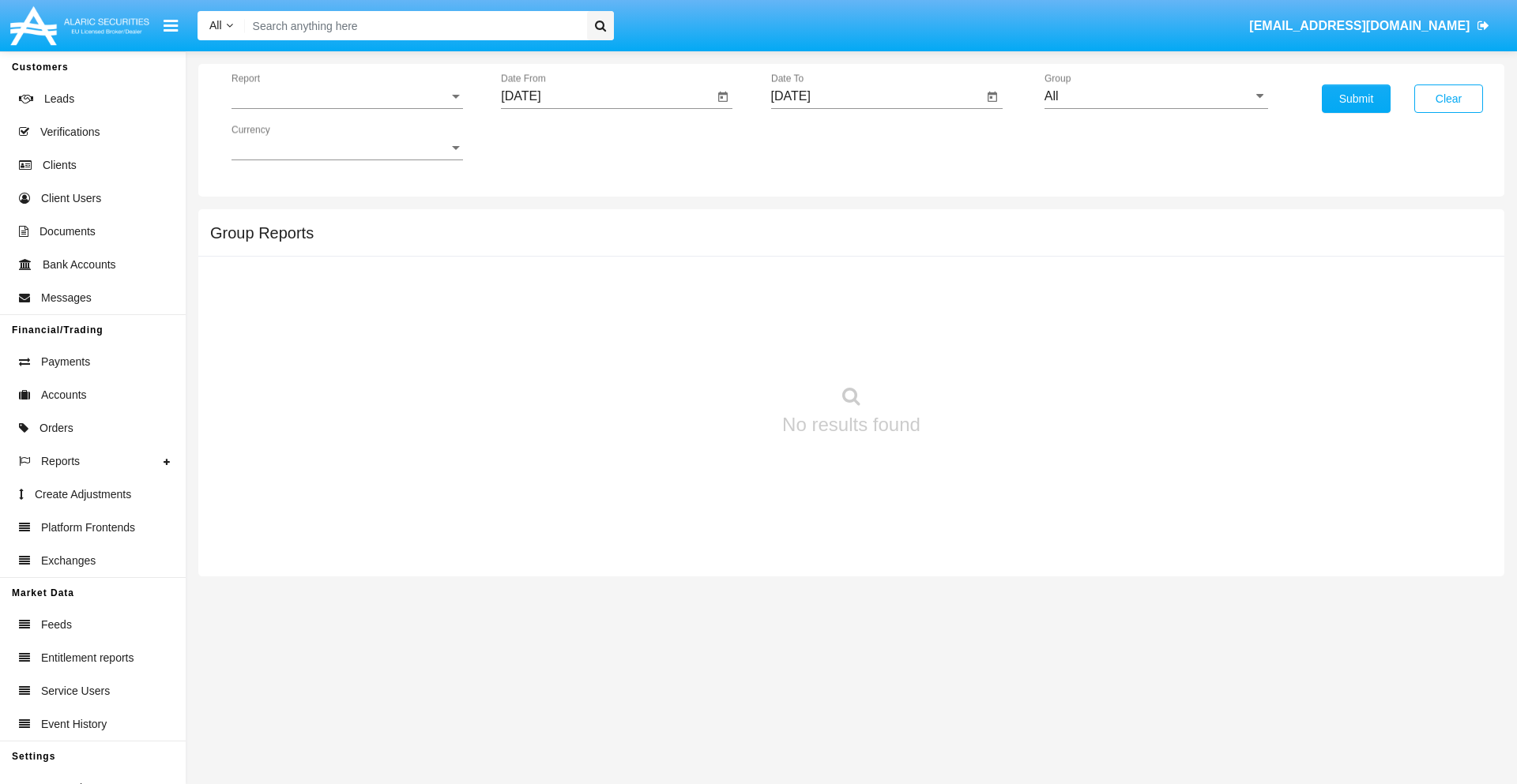
click at [347, 96] on span "Report" at bounding box center [339, 96] width 217 height 14
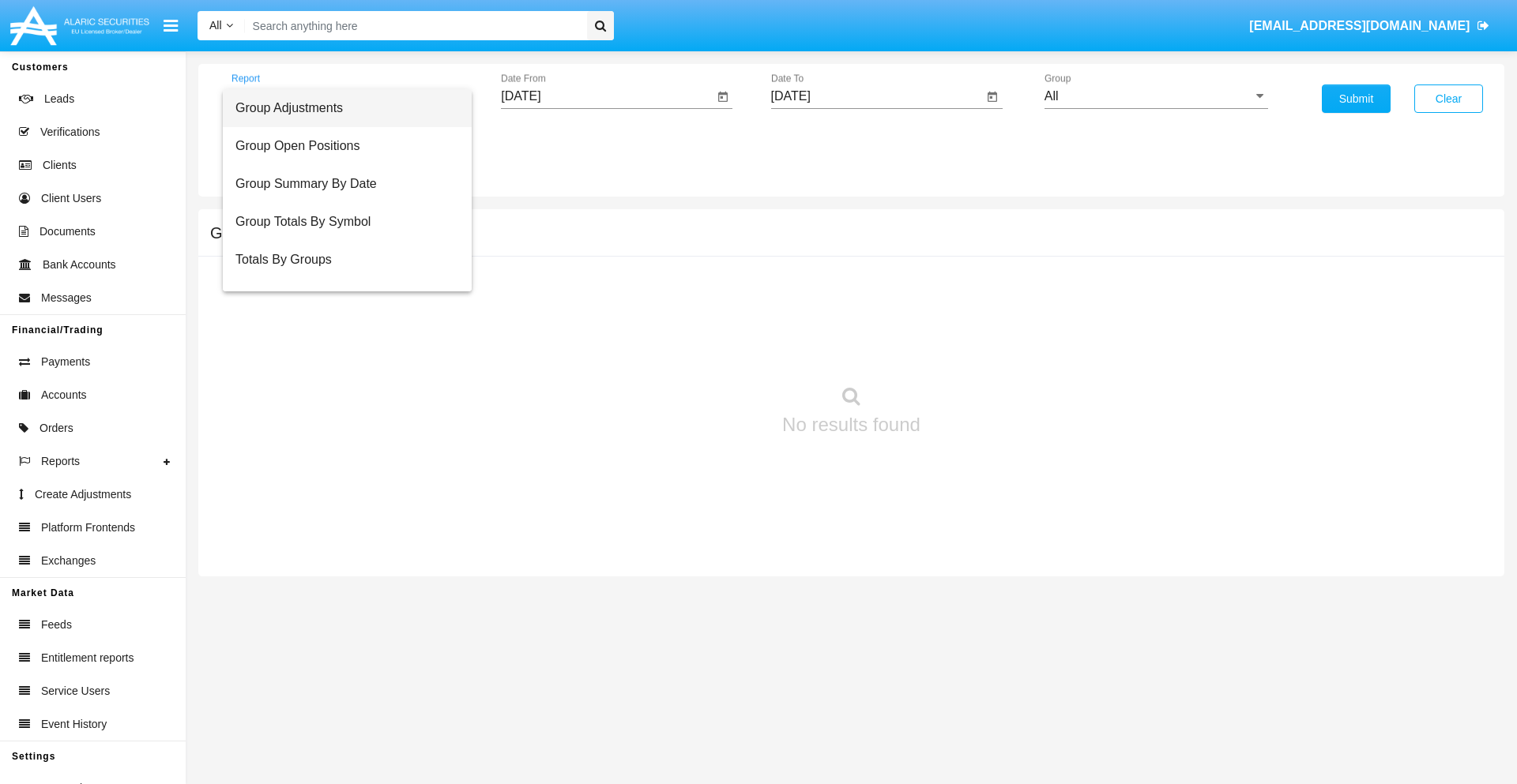
scroll to position [63, 0]
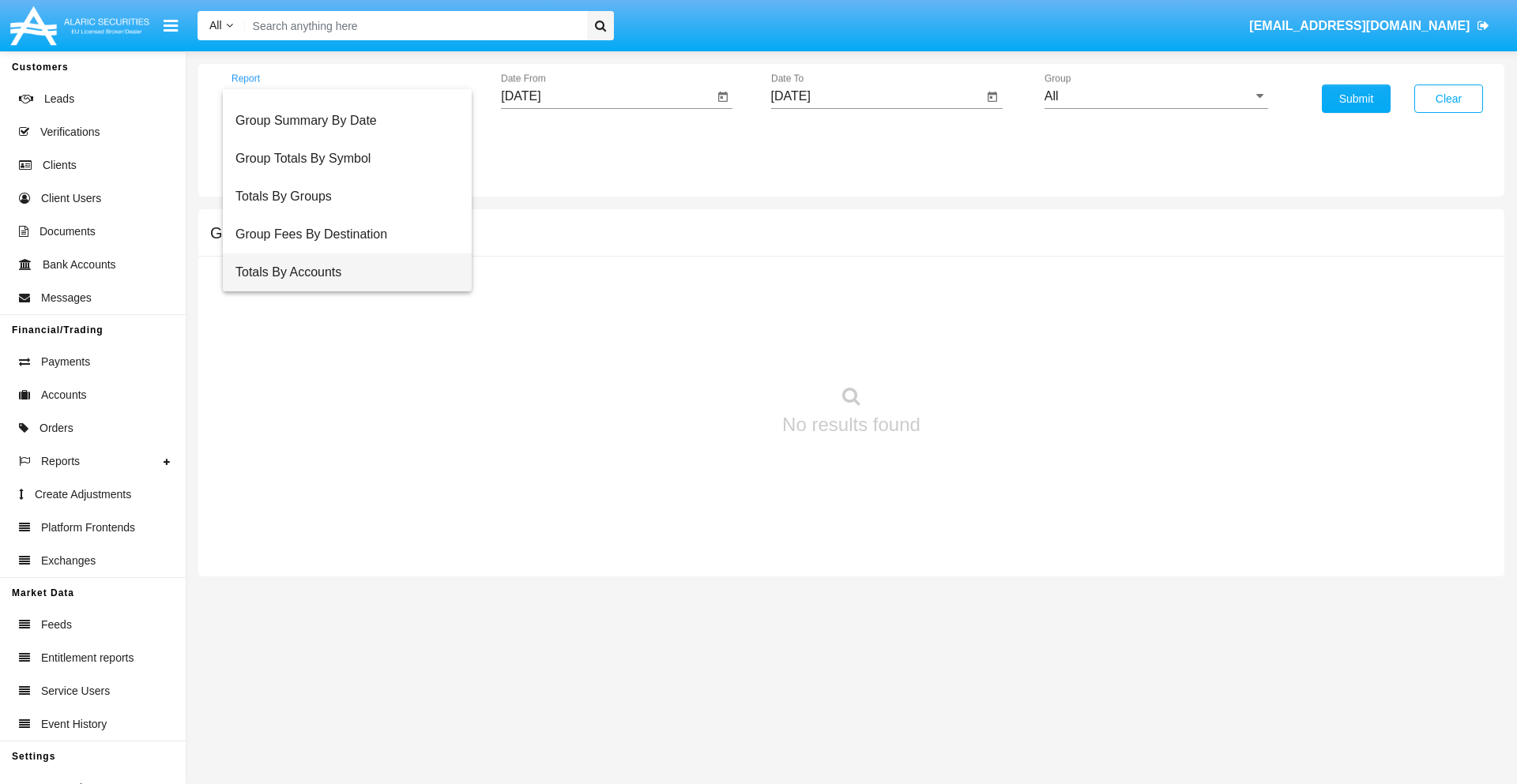
click at [340, 272] on span "Totals By Accounts" at bounding box center [348, 272] width 223 height 38
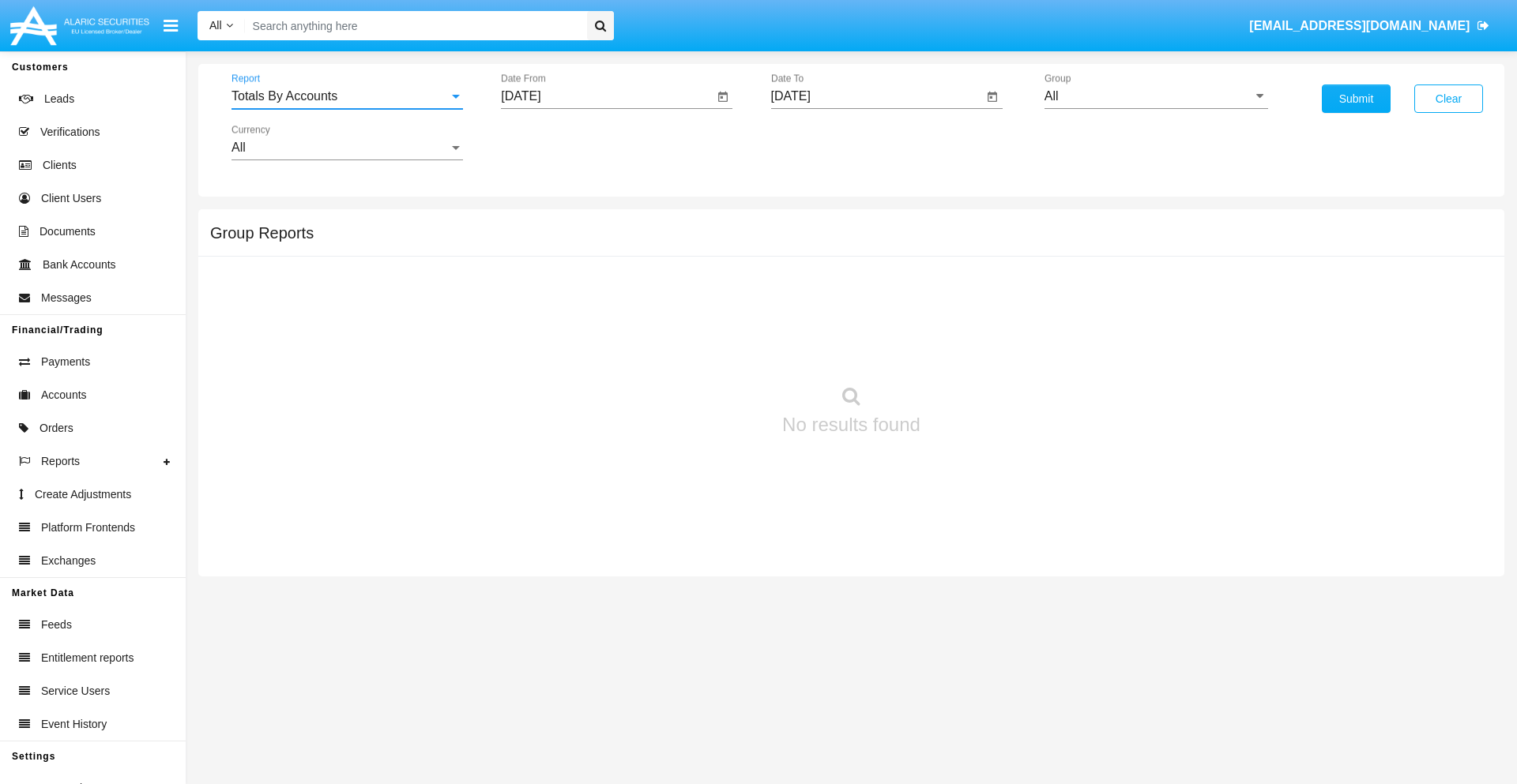
click at [607, 96] on input "[DATE]" at bounding box center [608, 96] width 213 height 14
click at [553, 142] on span "[DATE]" at bounding box center [539, 143] width 35 height 13
click at [705, 349] on div "2025" at bounding box center [706, 349] width 50 height 29
click at [539, 286] on div "SEP" at bounding box center [540, 286] width 50 height 29
click at [591, 337] on div "23" at bounding box center [591, 338] width 29 height 29
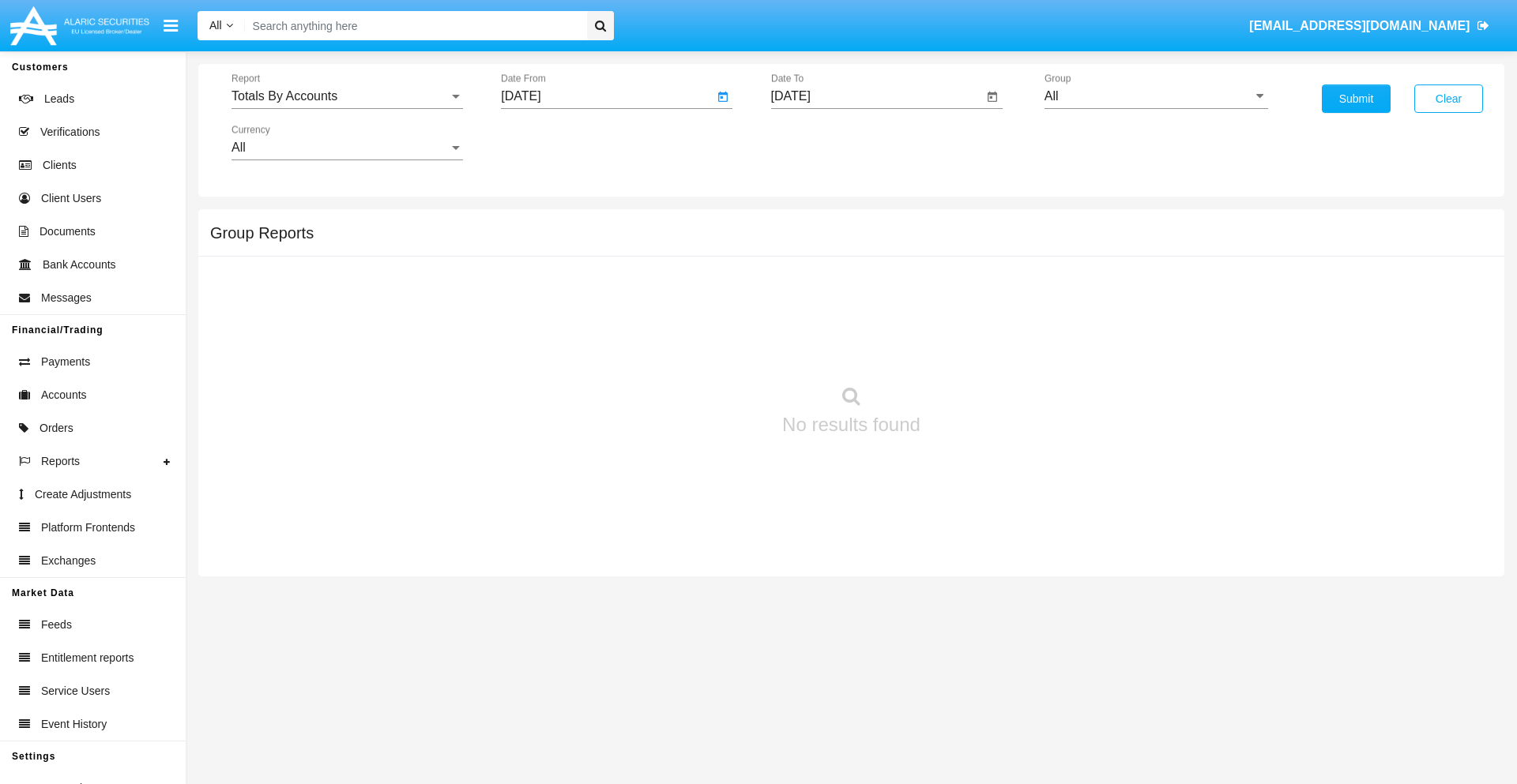
type input "09/23/25"
click at [876, 96] on input "[DATE]" at bounding box center [877, 96] width 213 height 14
click at [823, 142] on span "[DATE]" at bounding box center [809, 143] width 35 height 13
click at [975, 349] on div "2025" at bounding box center [975, 349] width 50 height 29
click at [864, 286] on div "OCT" at bounding box center [864, 286] width 50 height 29
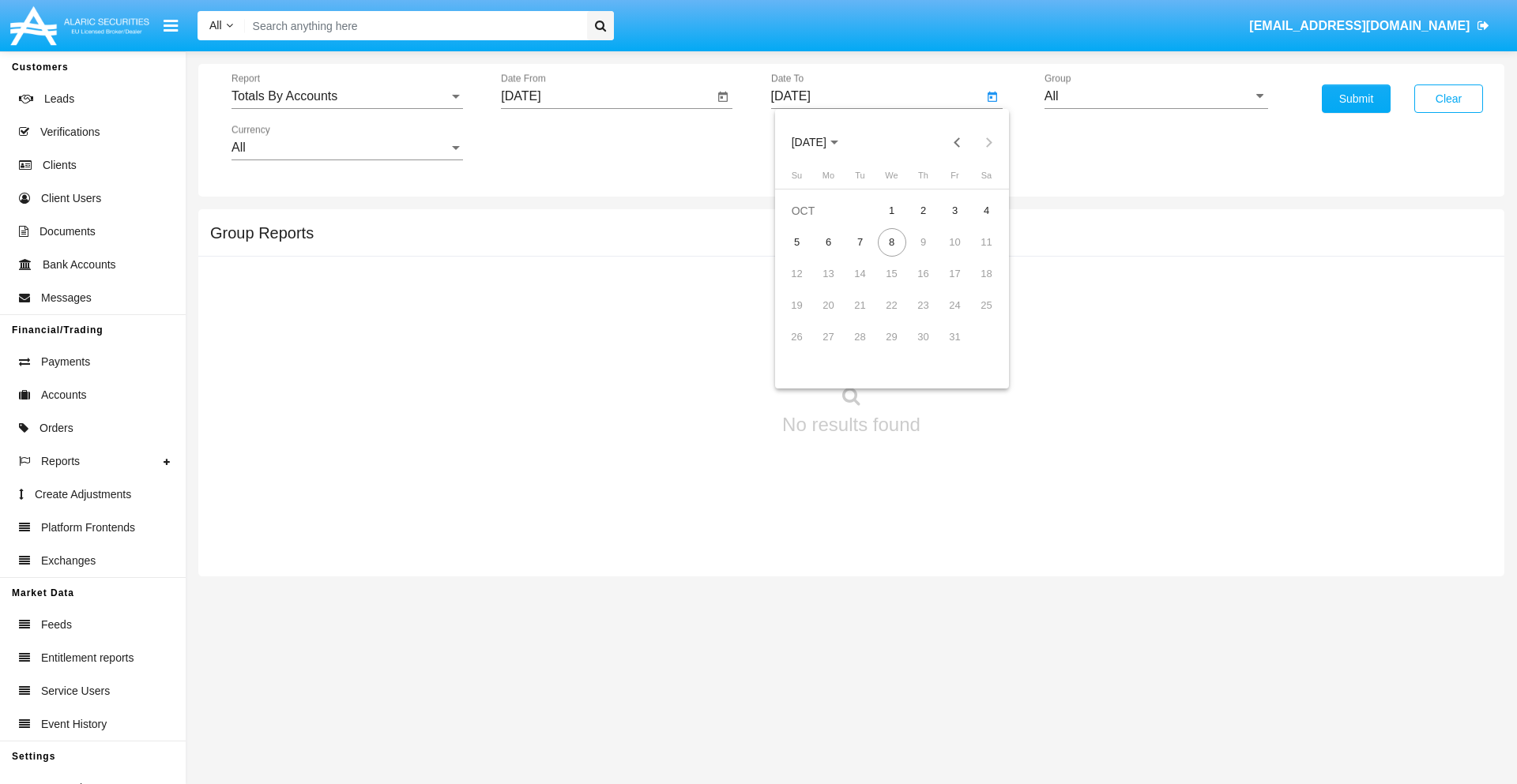
click at [892, 242] on div "8" at bounding box center [893, 243] width 29 height 29
type input "10/08/25"
click at [1156, 96] on input "All" at bounding box center [1156, 96] width 223 height 14
type input "Hammer Web Lite"
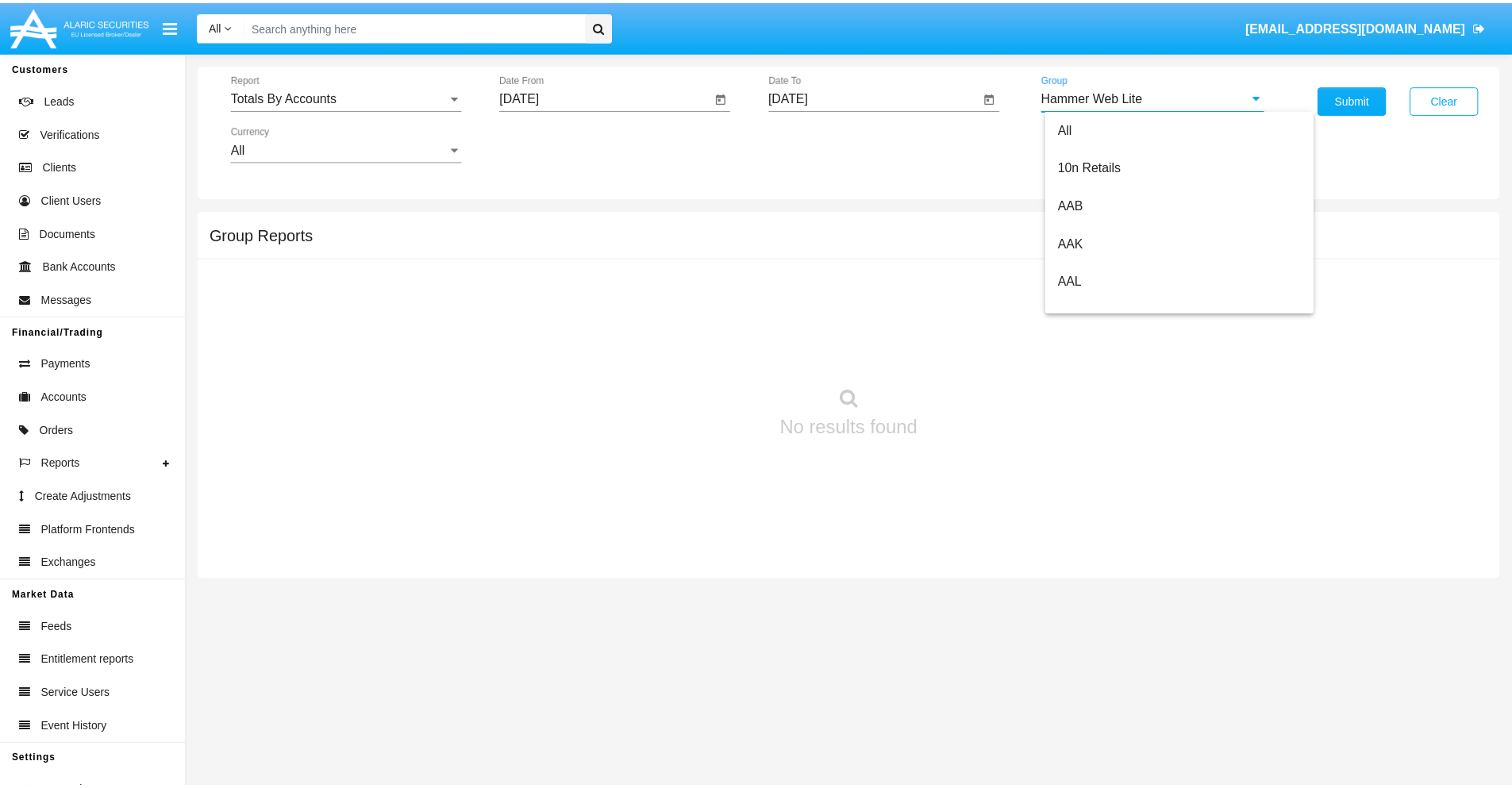
scroll to position [0, 0]
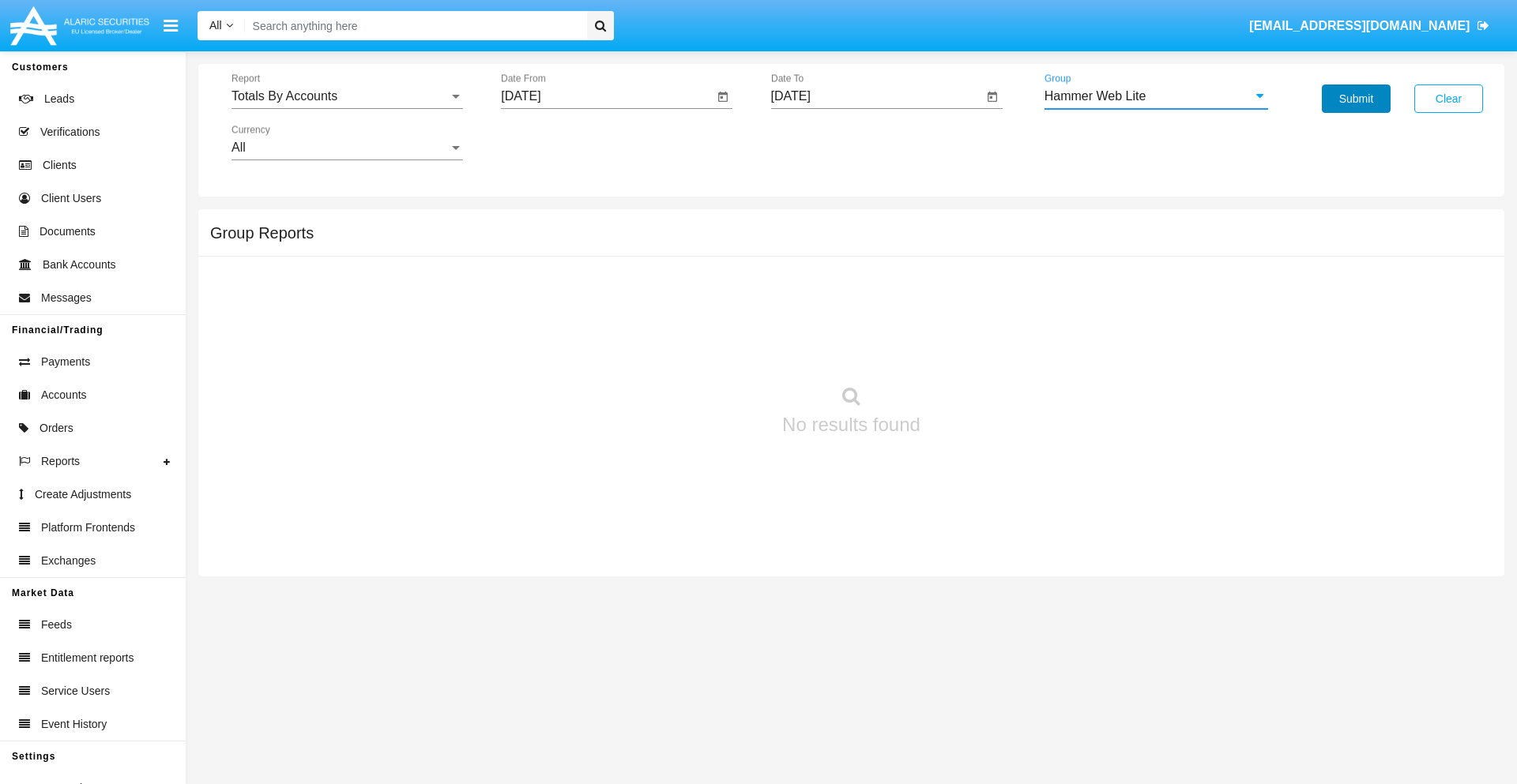
click at [1356, 99] on button "Submit" at bounding box center [1356, 99] width 69 height 29
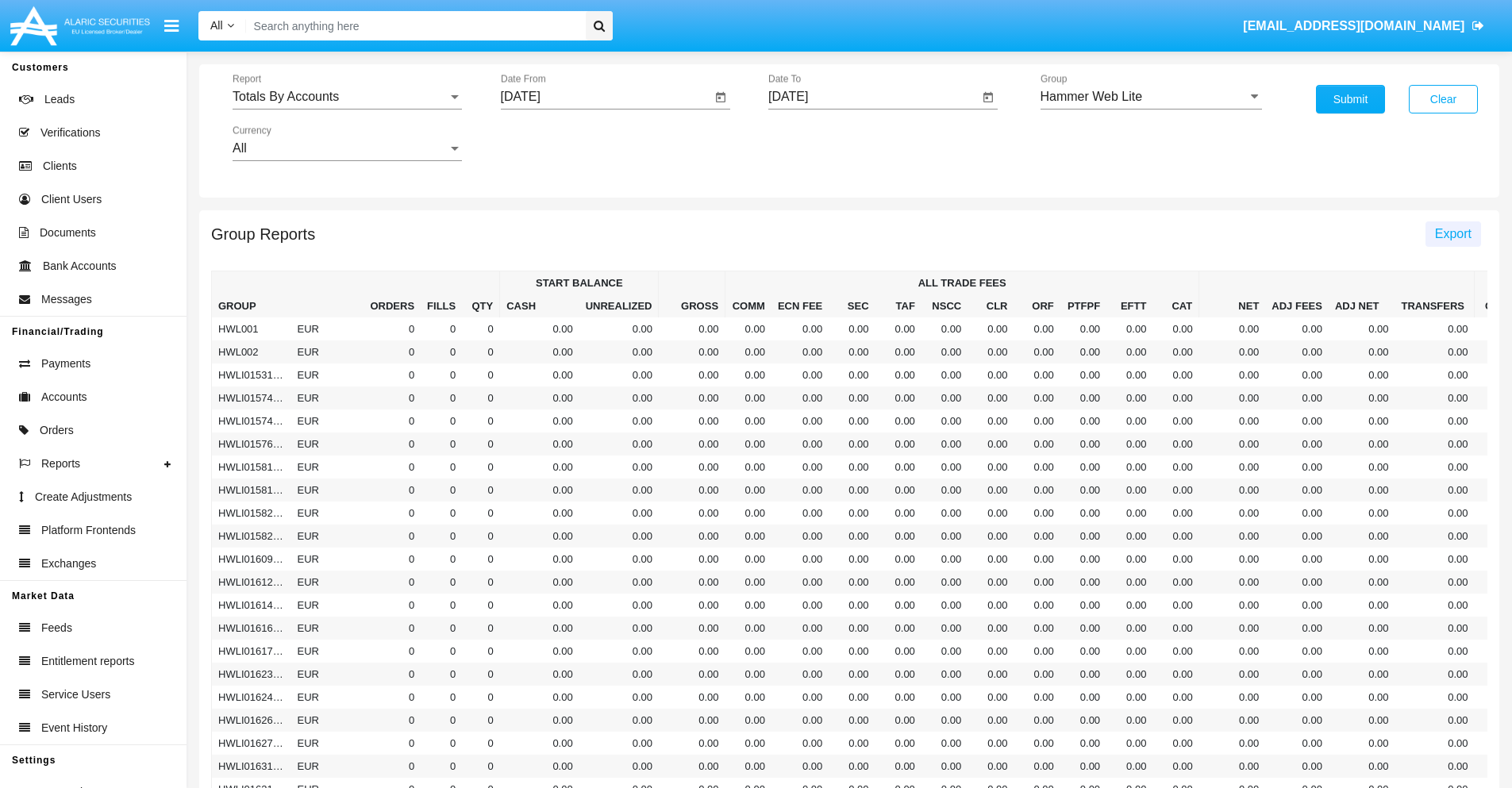
click at [1453, 233] on span "Export" at bounding box center [1453, 233] width 37 height 13
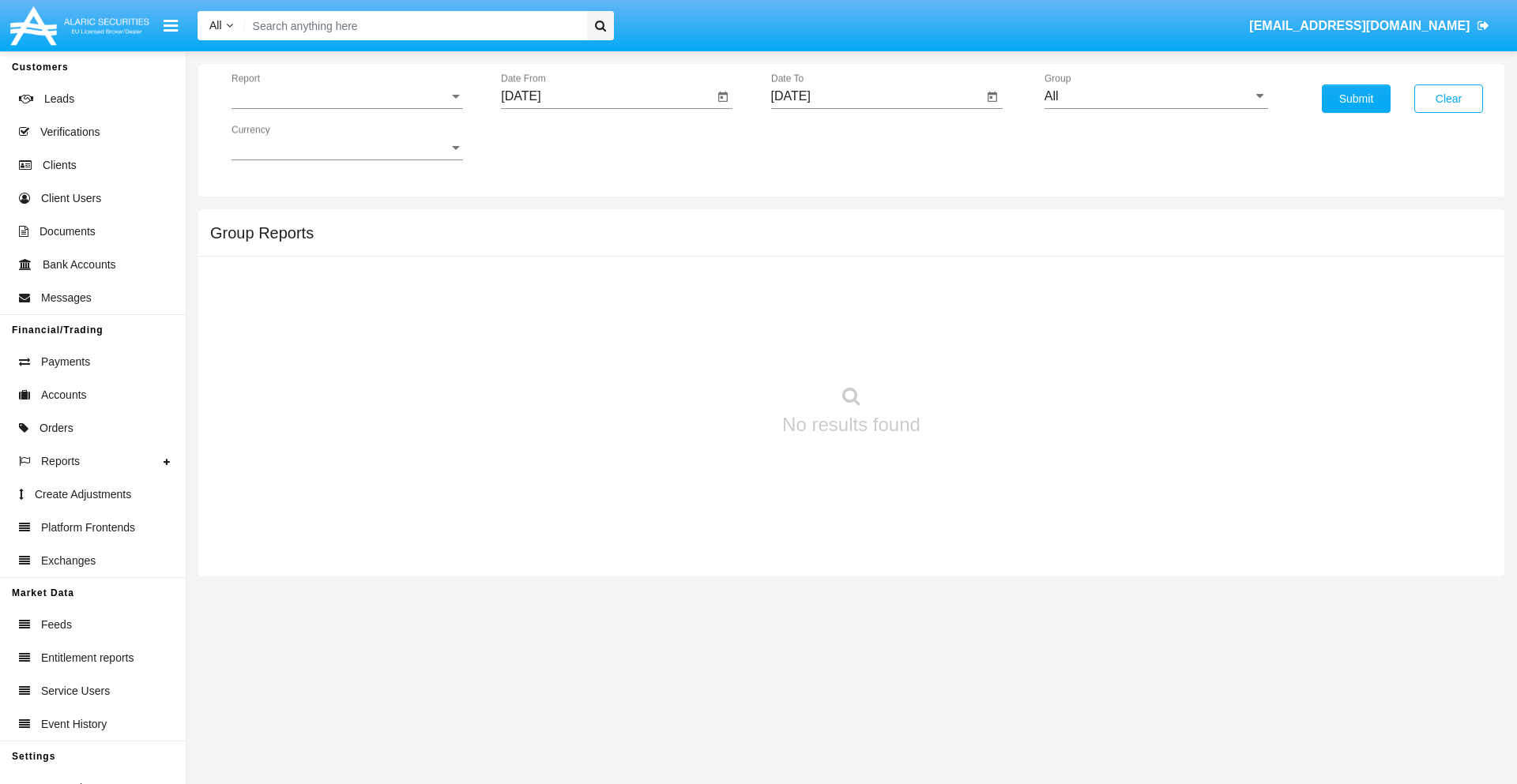
click at [347, 96] on span "Report" at bounding box center [339, 96] width 217 height 14
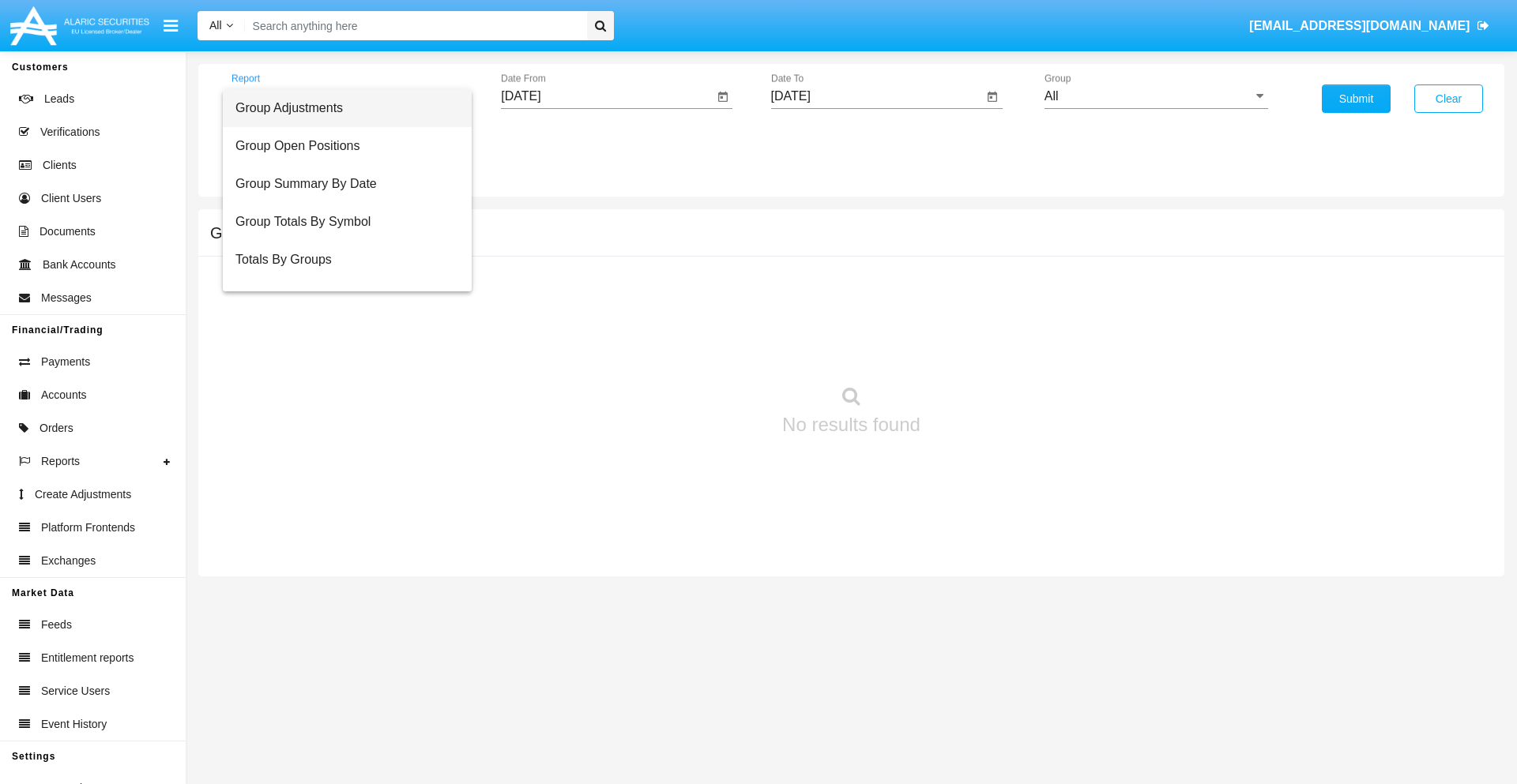
click at [340, 108] on span "Group Adjustments" at bounding box center [348, 108] width 223 height 38
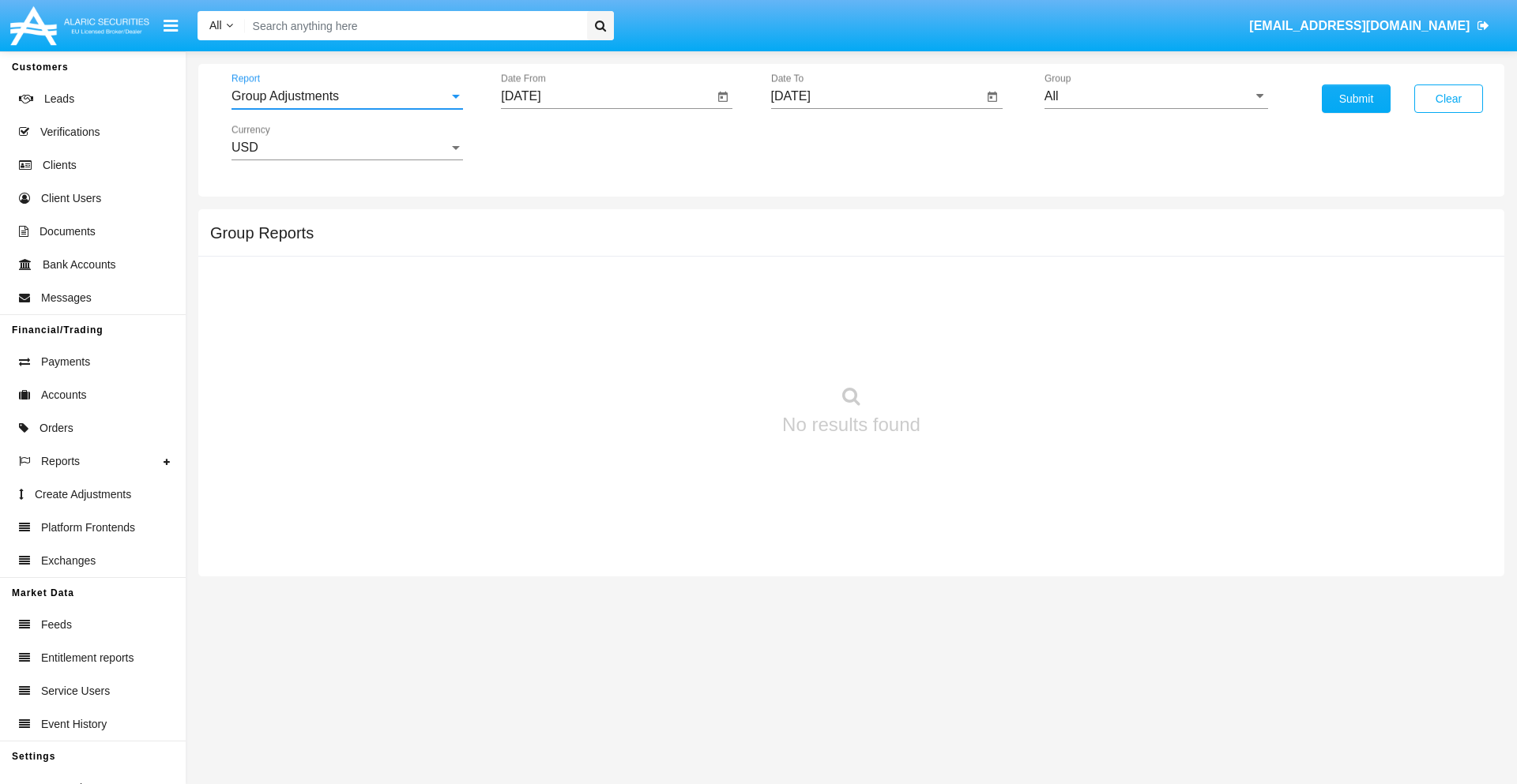
click at [607, 96] on input "[DATE]" at bounding box center [608, 96] width 213 height 14
click at [553, 142] on span "[DATE]" at bounding box center [539, 143] width 35 height 13
click at [594, 318] on div "2019" at bounding box center [595, 318] width 50 height 29
click at [539, 222] on div "JAN" at bounding box center [540, 222] width 50 height 29
click at [591, 242] on div "1" at bounding box center [591, 243] width 29 height 29
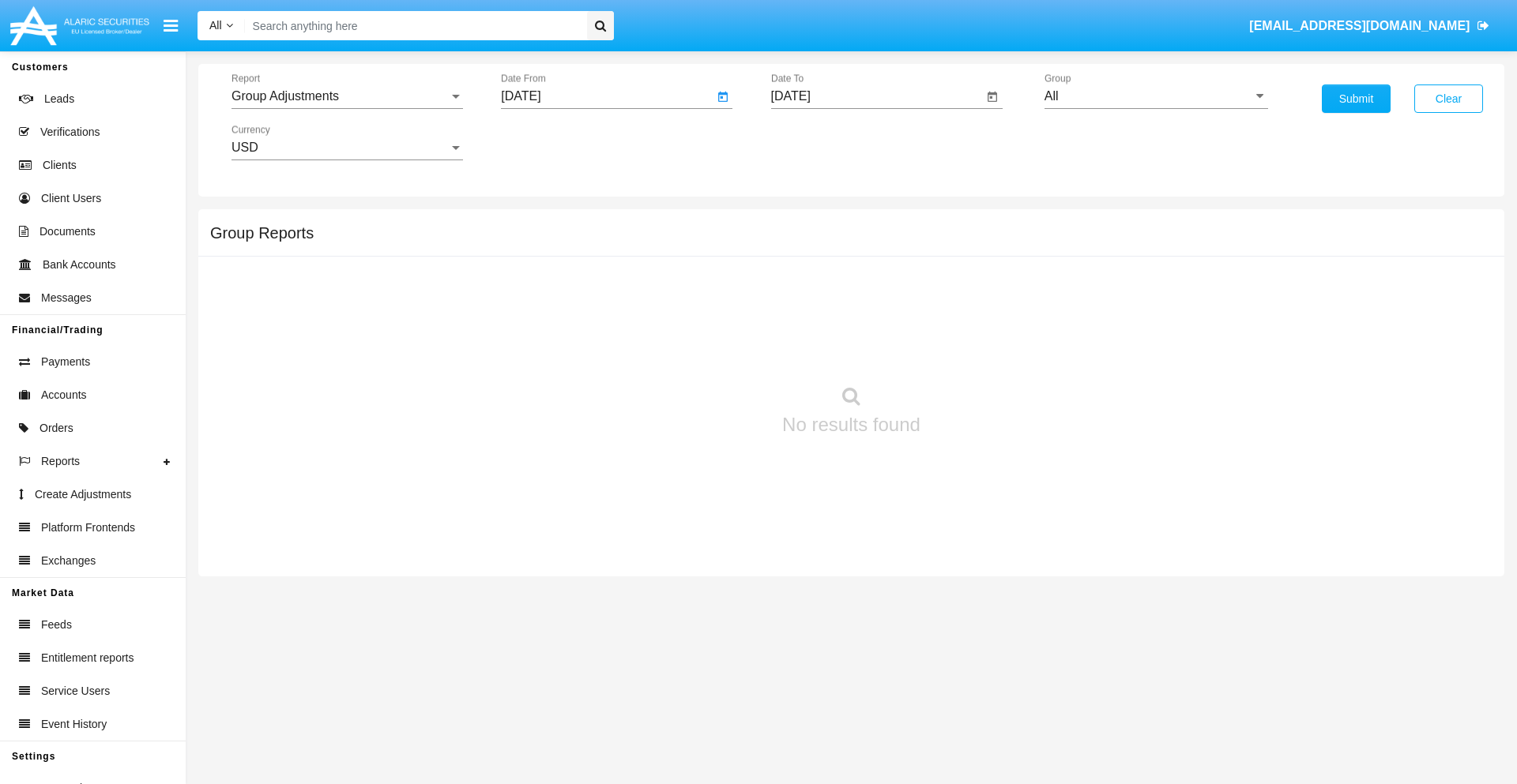
type input "[DATE]"
click at [876, 96] on input "[DATE]" at bounding box center [877, 96] width 213 height 14
click at [823, 142] on span "[DATE]" at bounding box center [809, 143] width 35 height 13
click at [864, 318] on div "2019" at bounding box center [864, 318] width 50 height 29
click at [809, 222] on div "JAN" at bounding box center [809, 222] width 50 height 29
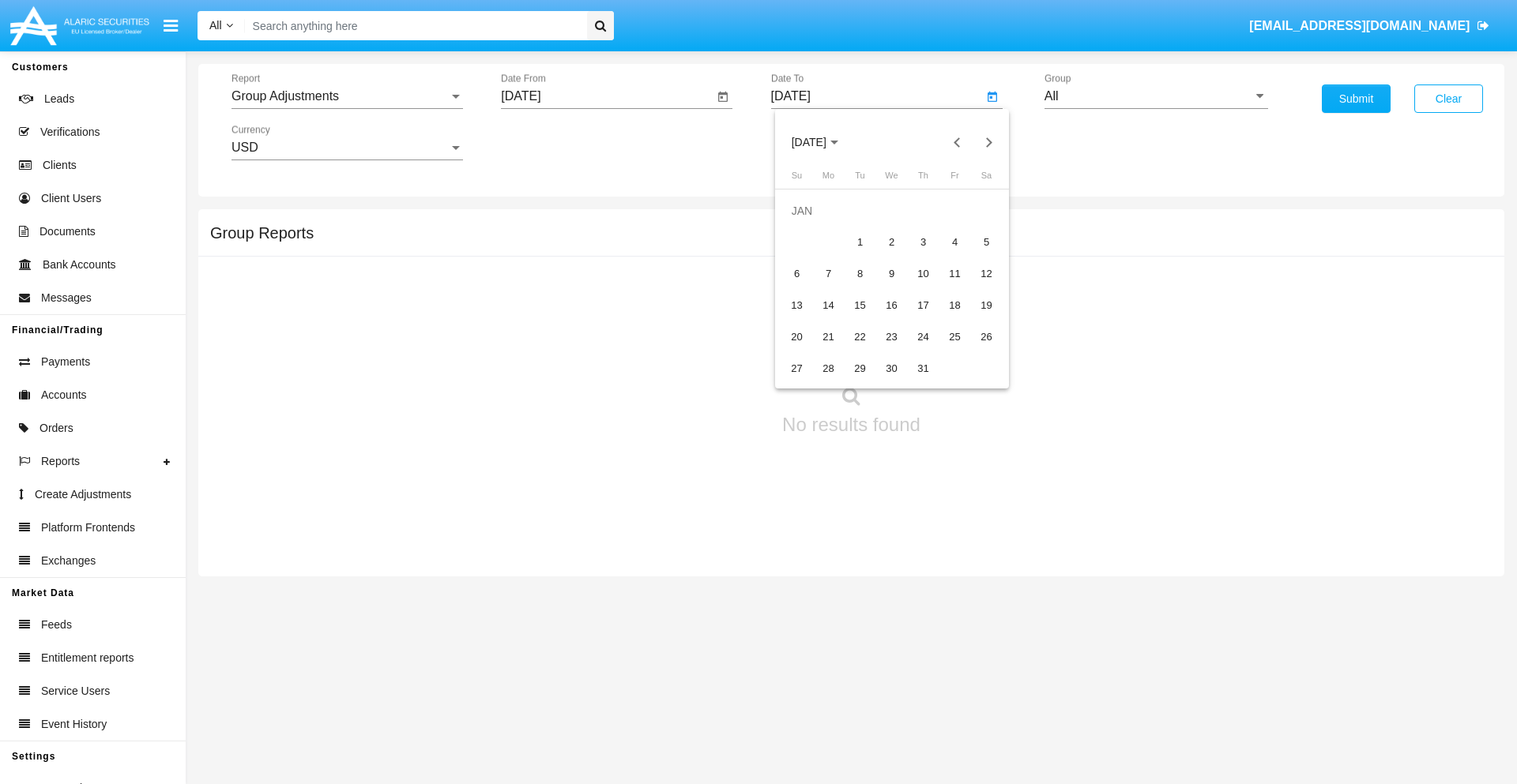
click at [859, 242] on div "1" at bounding box center [860, 243] width 29 height 29
type input "01/01/19"
click at [1156, 96] on input "All" at bounding box center [1156, 96] width 223 height 14
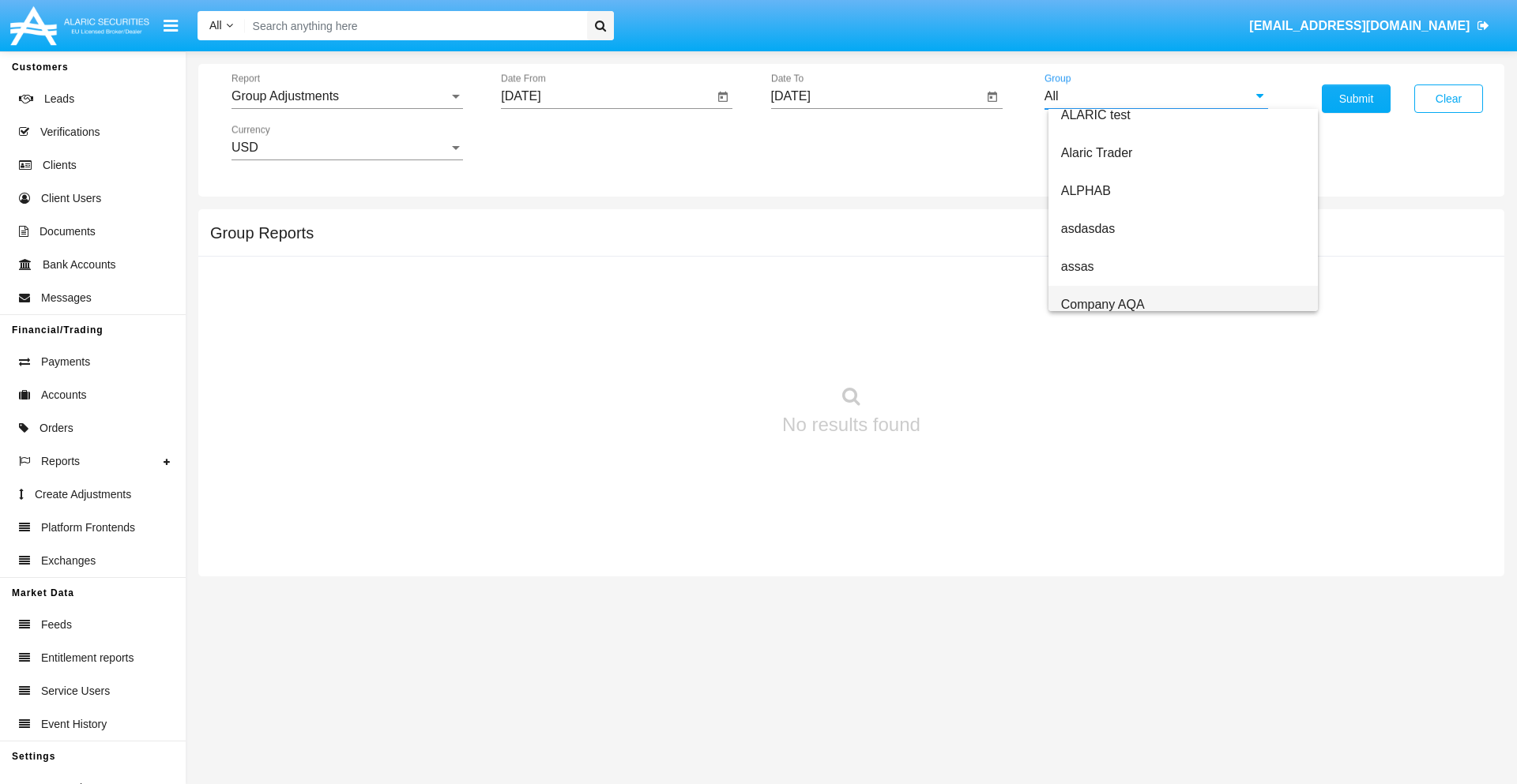
click at [1102, 304] on span "Company AQA" at bounding box center [1103, 304] width 84 height 13
type input "Company AQA"
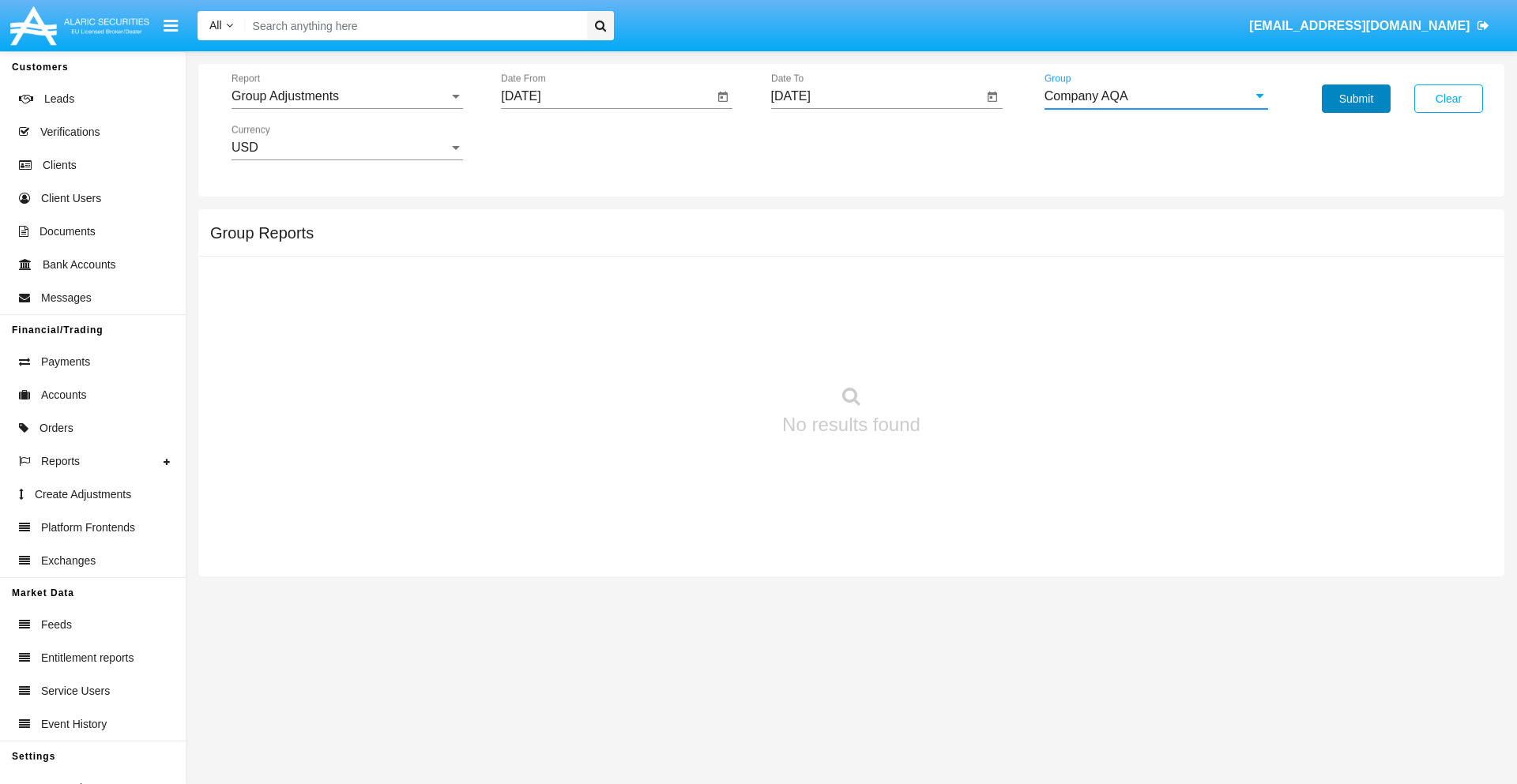
click at [1356, 99] on button "Submit" at bounding box center [1356, 99] width 69 height 29
click at [347, 96] on span "Report" at bounding box center [339, 96] width 217 height 14
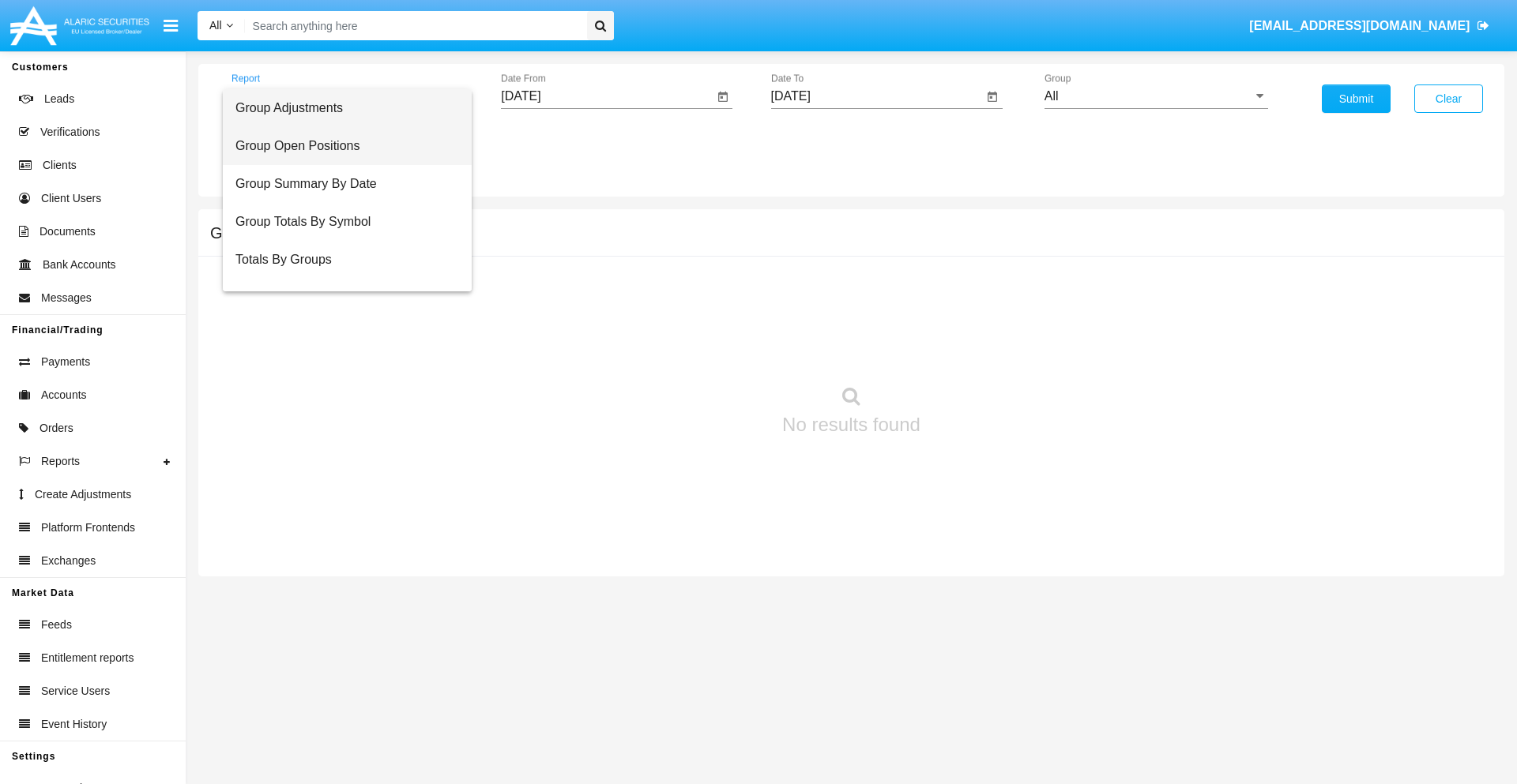
click at [340, 146] on span "Group Open Positions" at bounding box center [348, 146] width 223 height 38
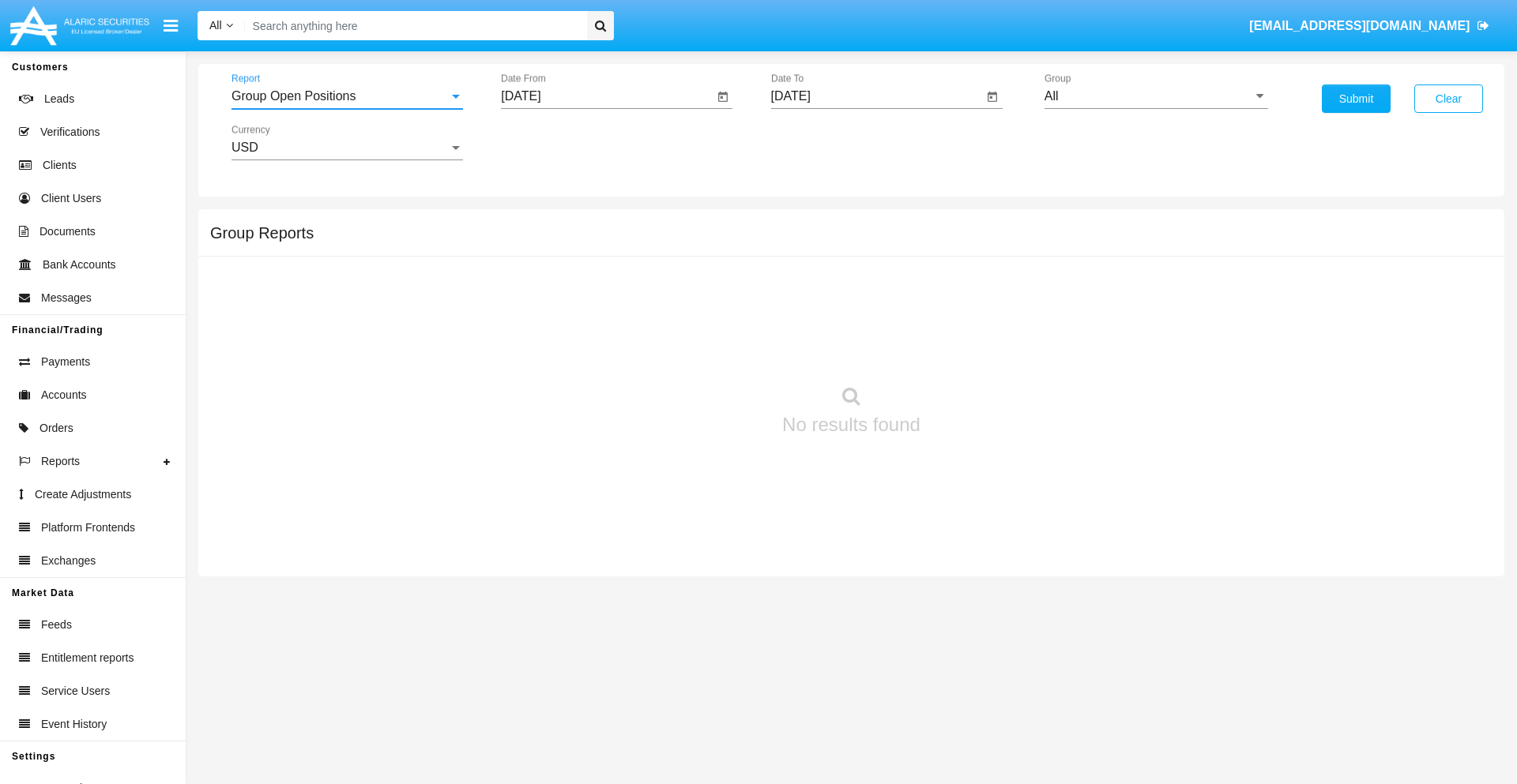
click at [607, 96] on input "[DATE]" at bounding box center [608, 96] width 213 height 14
click at [553, 142] on span "[DATE]" at bounding box center [539, 143] width 35 height 13
click at [594, 318] on div "2019" at bounding box center [595, 318] width 50 height 29
click at [539, 222] on div "JAN" at bounding box center [540, 222] width 50 height 29
click at [591, 242] on div "1" at bounding box center [591, 243] width 29 height 29
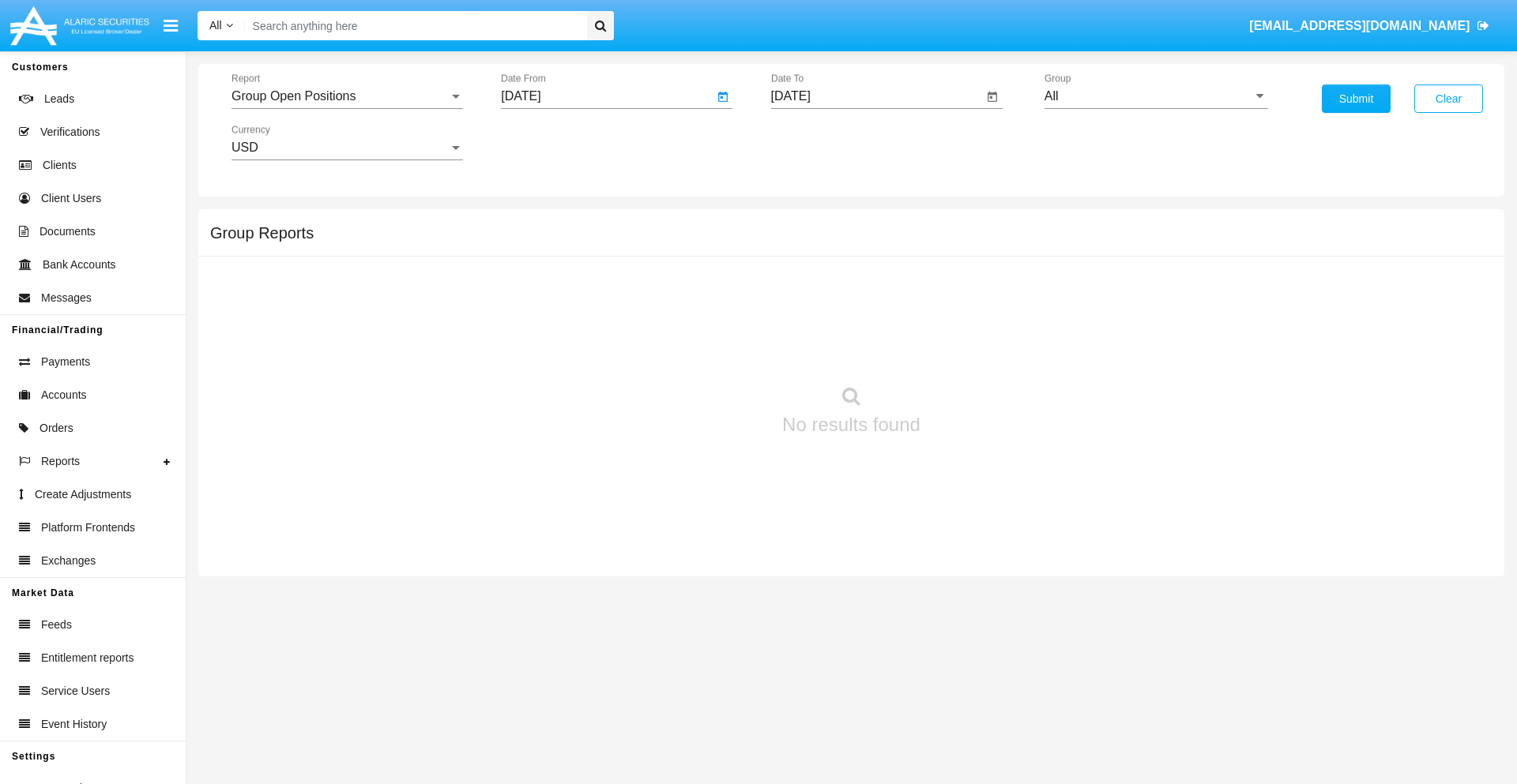
type input "[DATE]"
click at [876, 96] on input "[DATE]" at bounding box center [877, 96] width 213 height 14
click at [823, 142] on span "[DATE]" at bounding box center [809, 143] width 35 height 13
click at [864, 318] on div "2019" at bounding box center [864, 318] width 50 height 29
click at [809, 222] on div "JAN" at bounding box center [809, 222] width 50 height 29
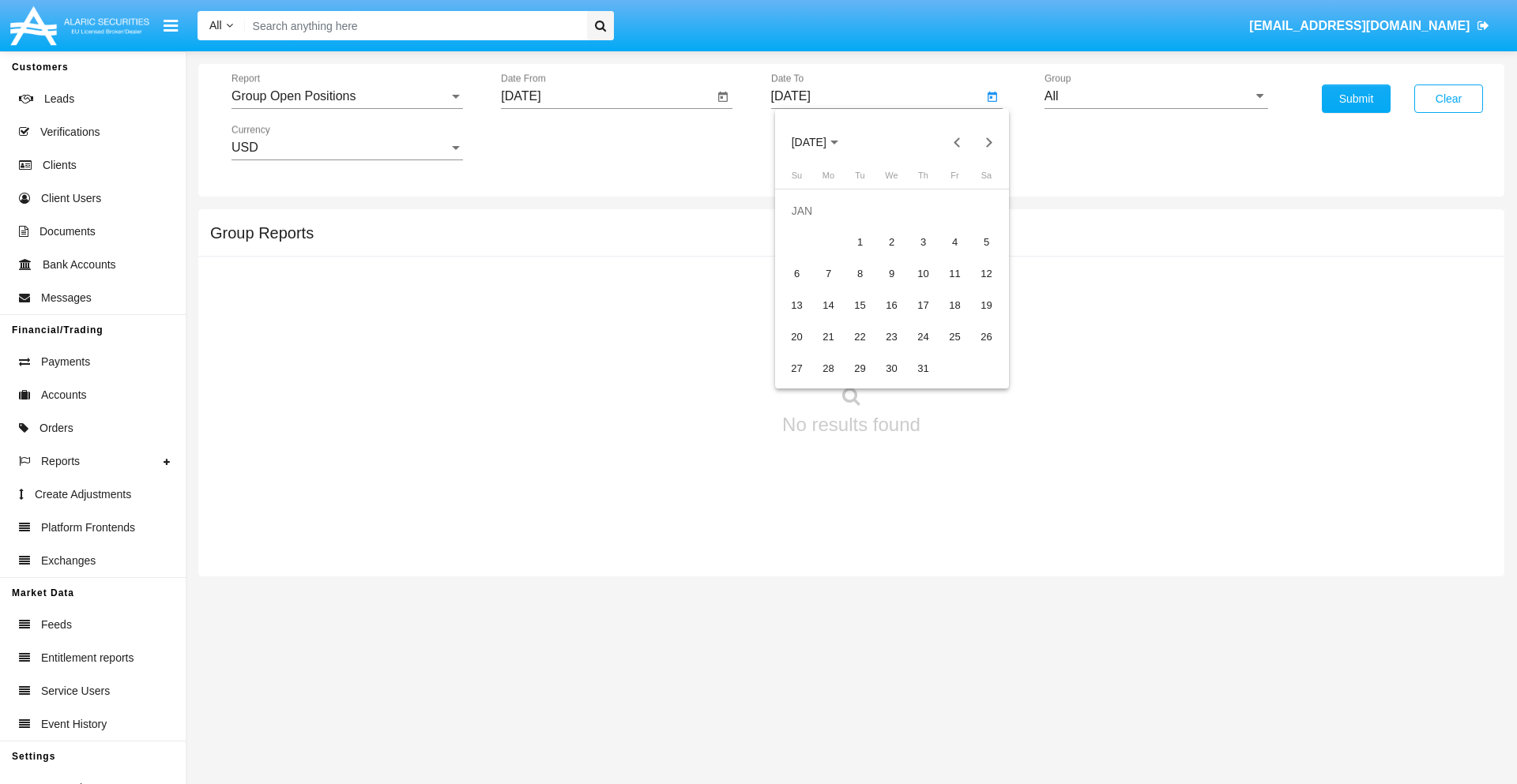
click at [859, 242] on div "1" at bounding box center [860, 243] width 29 height 29
type input "[DATE]"
click at [1156, 96] on input "All" at bounding box center [1156, 96] width 223 height 14
click at [1102, 652] on span "Company AQA" at bounding box center [1103, 658] width 84 height 13
type input "Company AQA"
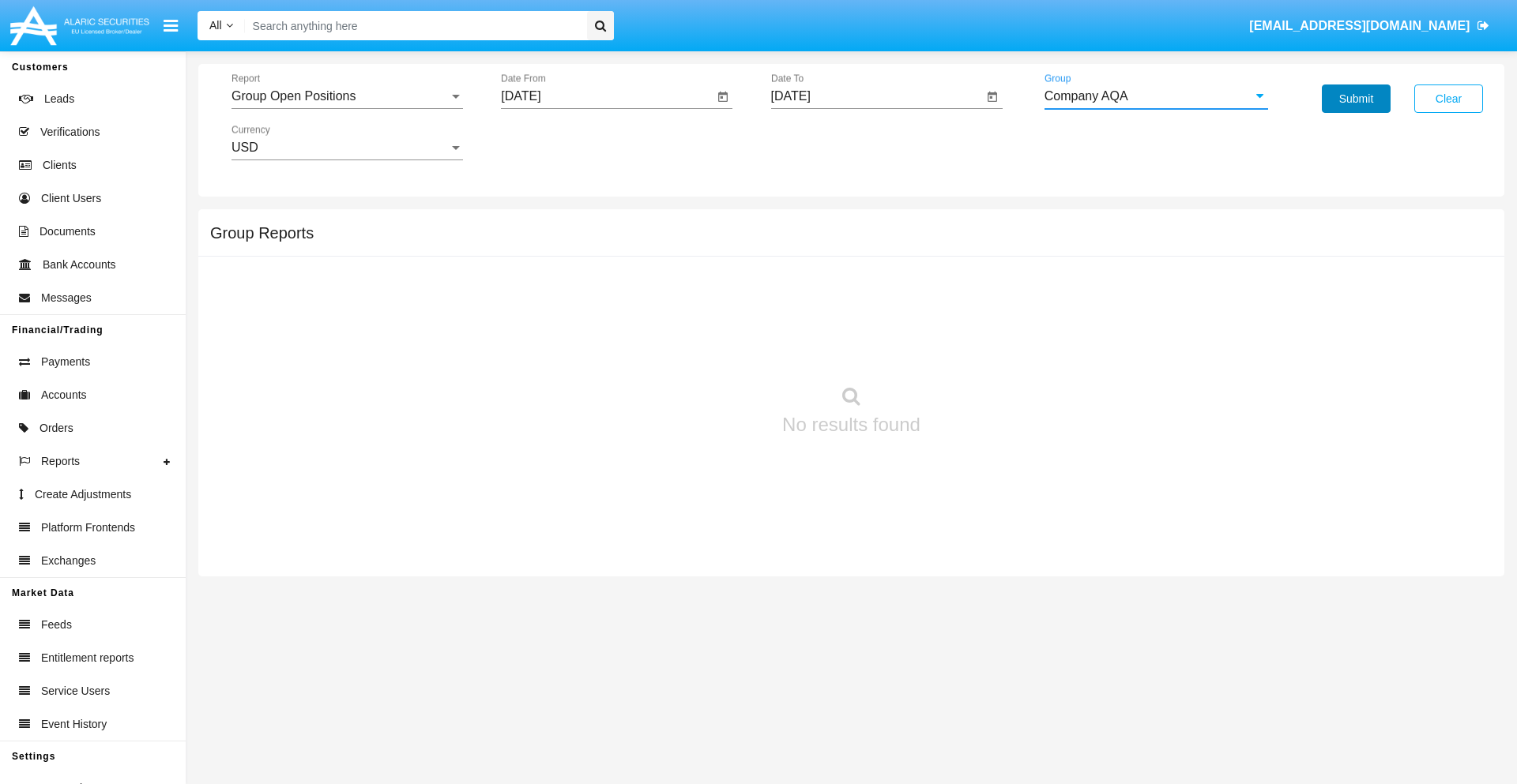
click at [1356, 99] on button "Submit" at bounding box center [1356, 99] width 69 height 29
click at [347, 96] on span "Report" at bounding box center [339, 96] width 217 height 14
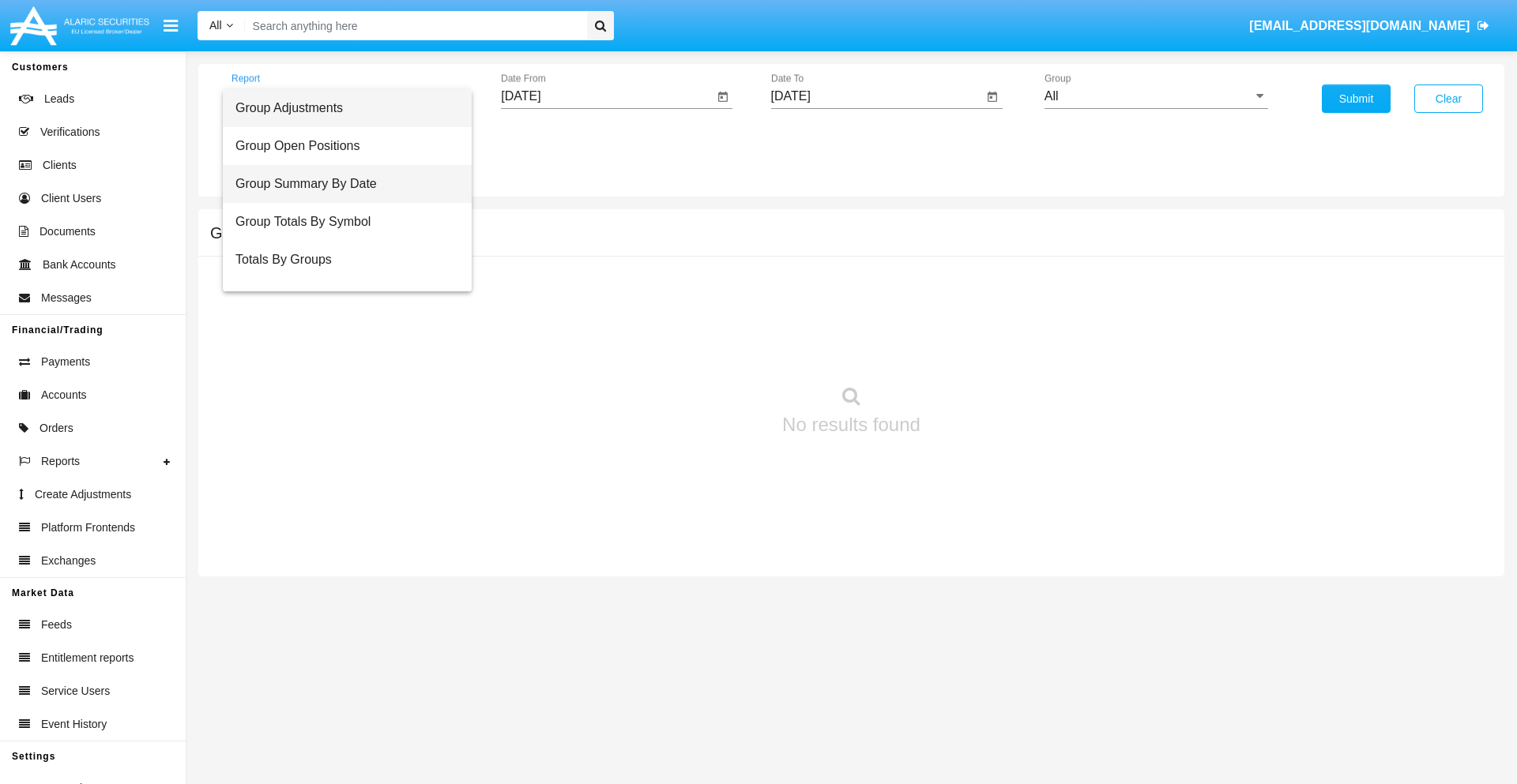
click at [340, 184] on span "Group Summary By Date" at bounding box center [348, 184] width 223 height 38
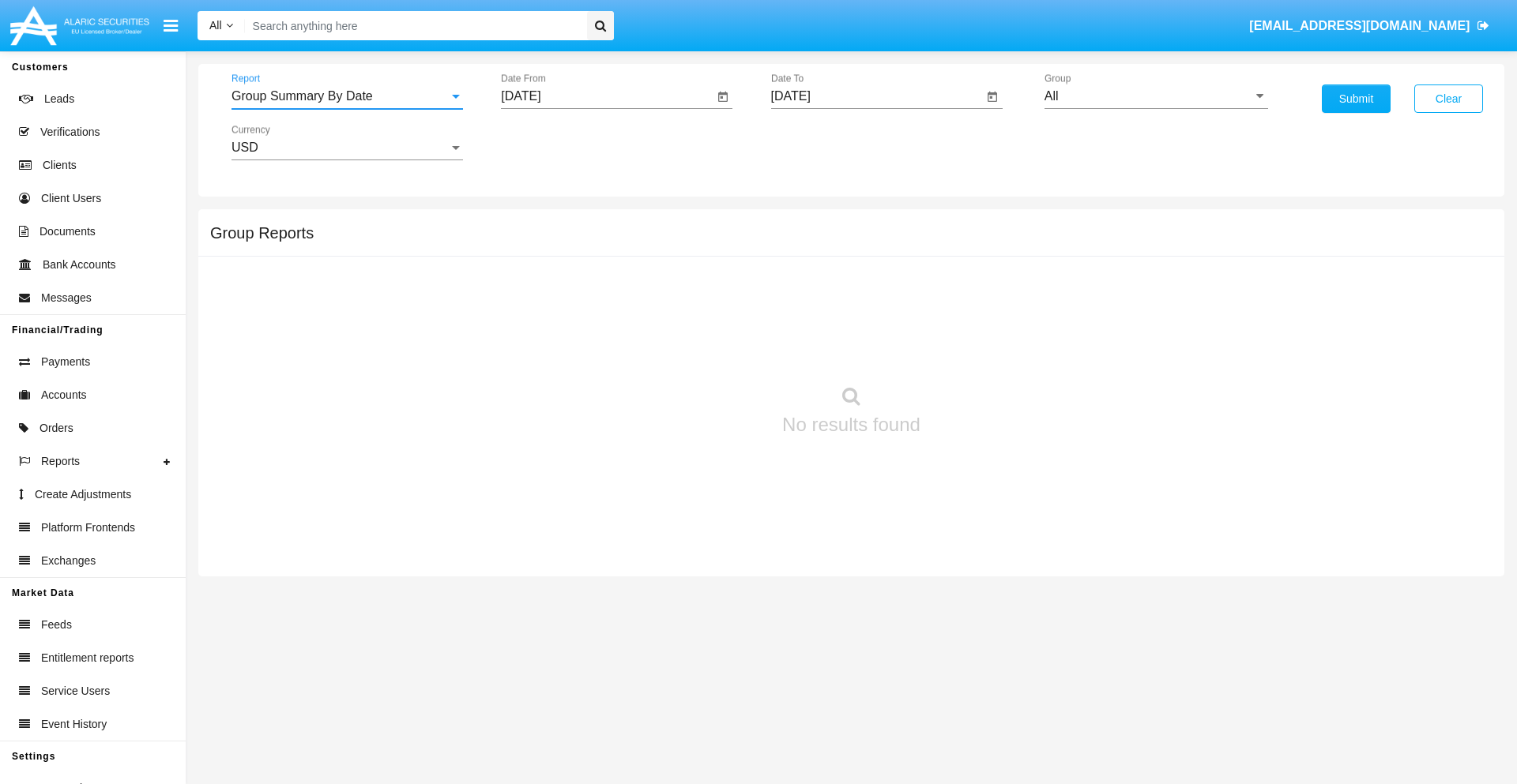
click at [607, 96] on input "[DATE]" at bounding box center [608, 96] width 213 height 14
click at [553, 142] on span "[DATE]" at bounding box center [539, 143] width 35 height 13
click at [594, 318] on div "2019" at bounding box center [595, 318] width 50 height 29
click at [539, 222] on div "JAN" at bounding box center [540, 222] width 50 height 29
click at [591, 242] on div "1" at bounding box center [591, 243] width 29 height 29
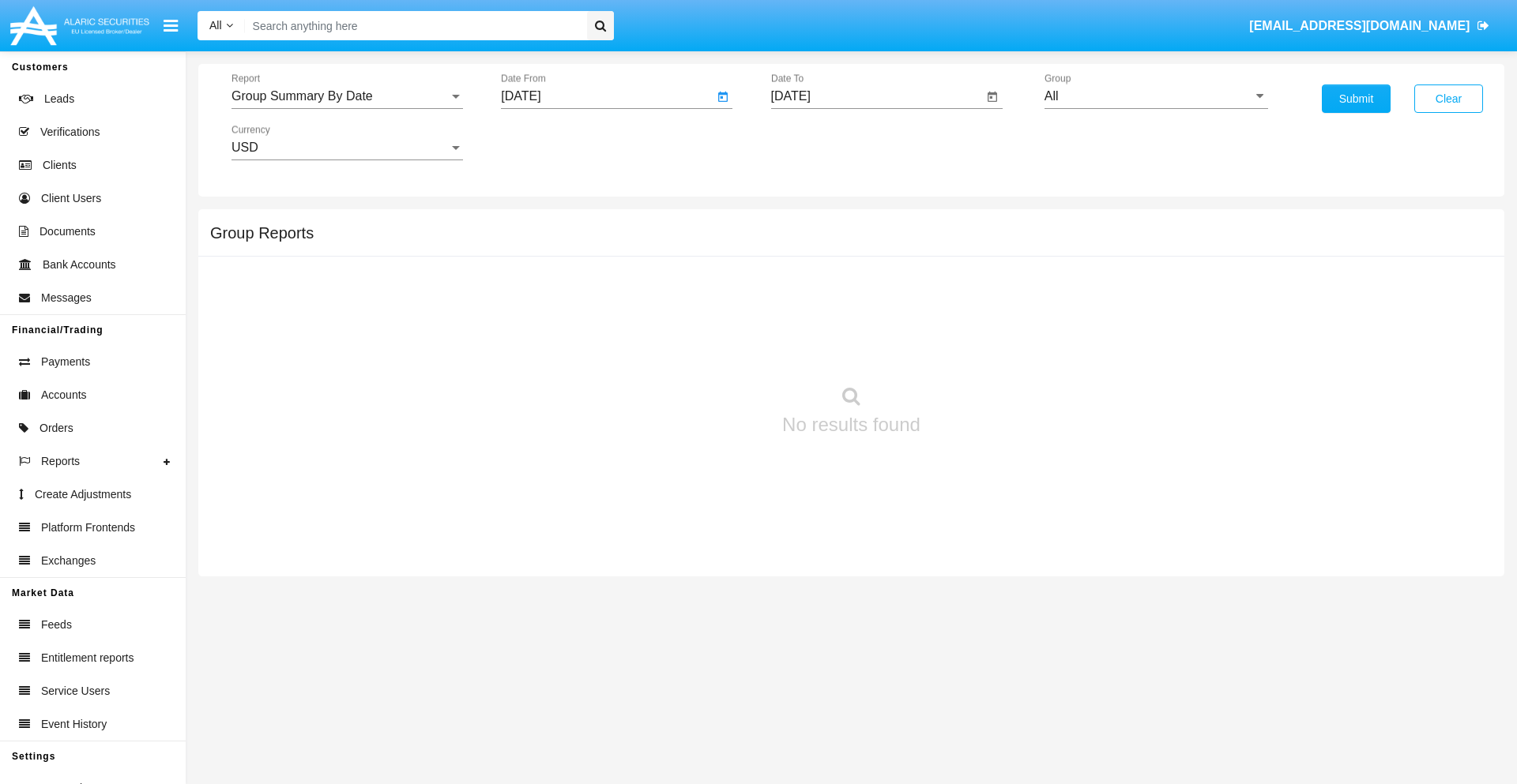
type input "[DATE]"
click at [876, 96] on input "[DATE]" at bounding box center [877, 96] width 213 height 14
click at [823, 142] on span "[DATE]" at bounding box center [809, 143] width 35 height 13
click at [864, 318] on div "2019" at bounding box center [864, 318] width 50 height 29
click at [809, 222] on div "JAN" at bounding box center [809, 222] width 50 height 29
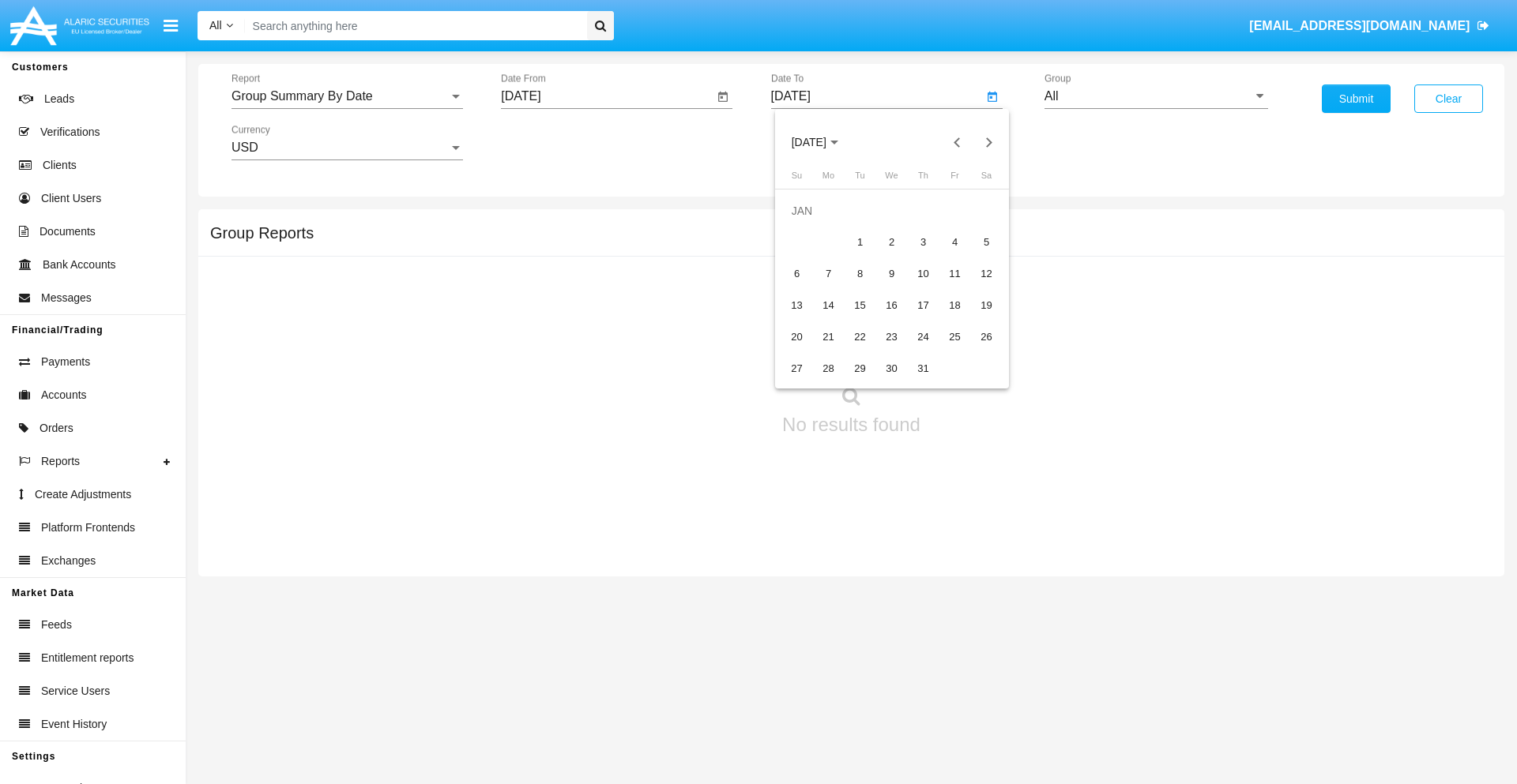
click at [859, 242] on div "1" at bounding box center [860, 243] width 29 height 29
type input "[DATE]"
click at [1156, 96] on input "All" at bounding box center [1156, 96] width 223 height 14
click at [1102, 652] on span "Company AQA" at bounding box center [1103, 658] width 84 height 13
type input "Company AQA"
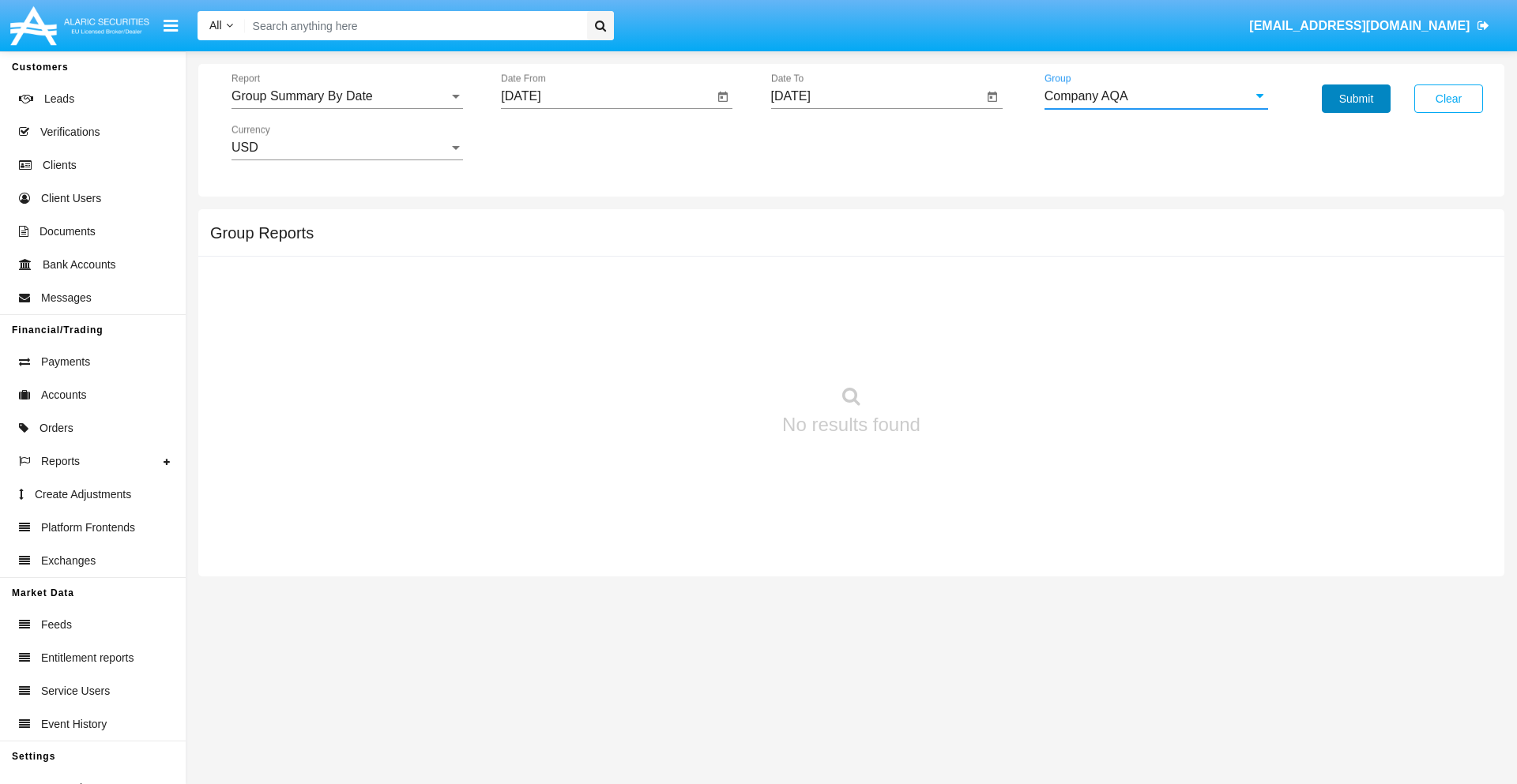
click at [1356, 99] on button "Submit" at bounding box center [1356, 99] width 69 height 29
click at [347, 96] on span "Report" at bounding box center [339, 96] width 217 height 14
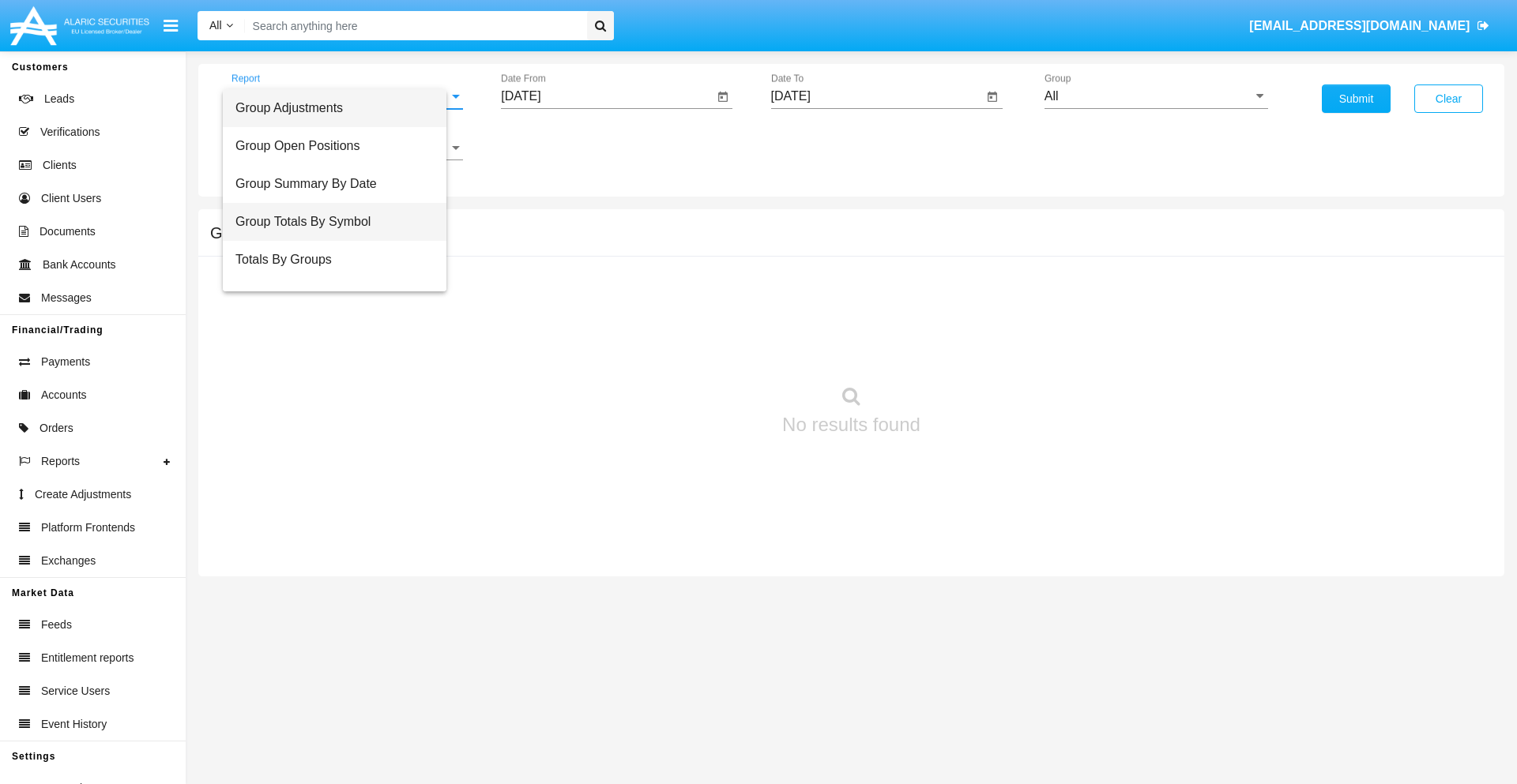
click at [340, 222] on span "Group Totals By Symbol" at bounding box center [335, 221] width 198 height 38
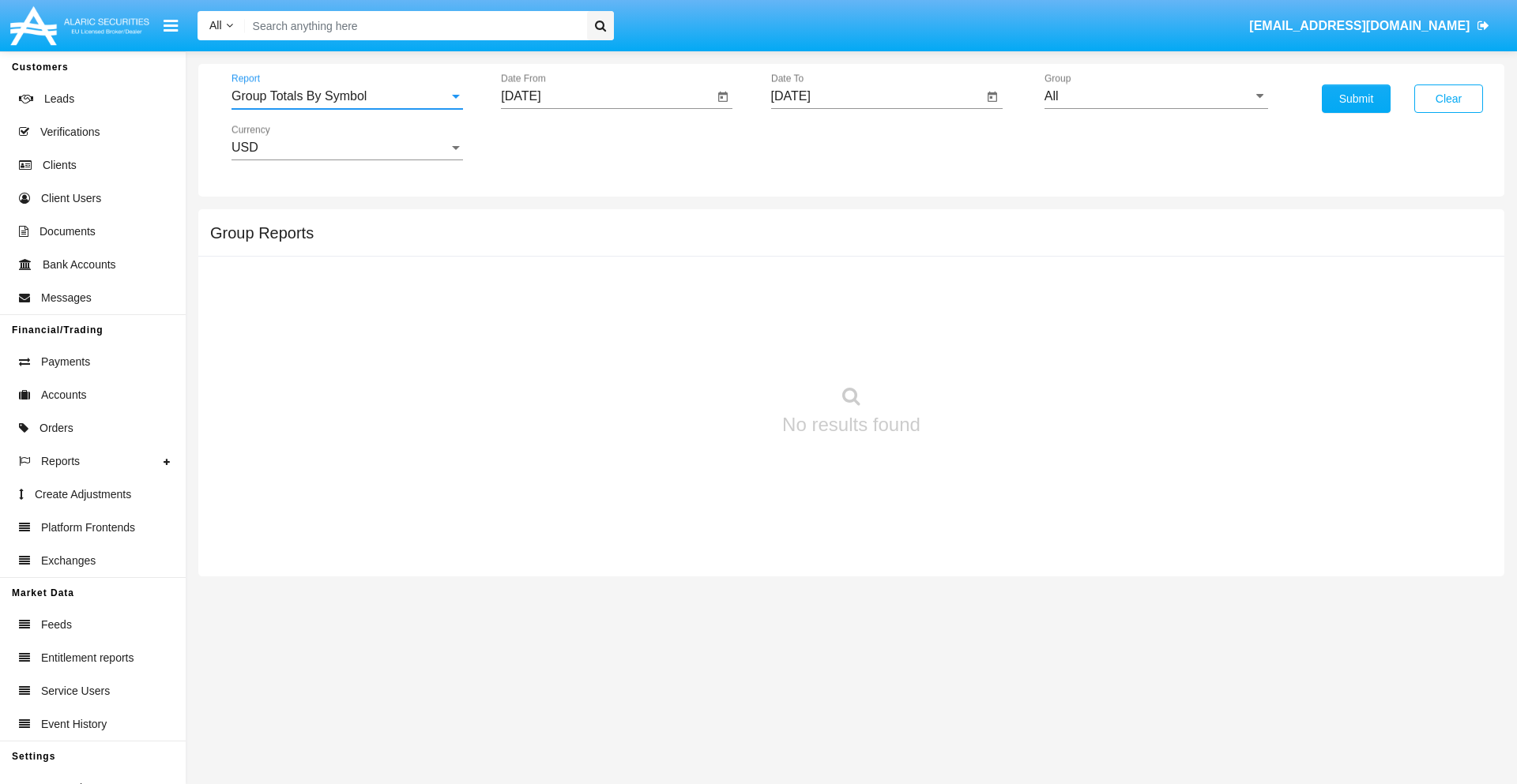
click at [607, 96] on input "[DATE]" at bounding box center [608, 96] width 213 height 14
click at [553, 142] on span "[DATE]" at bounding box center [539, 143] width 35 height 13
click at [594, 318] on div "2019" at bounding box center [595, 318] width 50 height 29
click at [539, 222] on div "JAN" at bounding box center [540, 222] width 50 height 29
click at [591, 242] on div "1" at bounding box center [591, 243] width 29 height 29
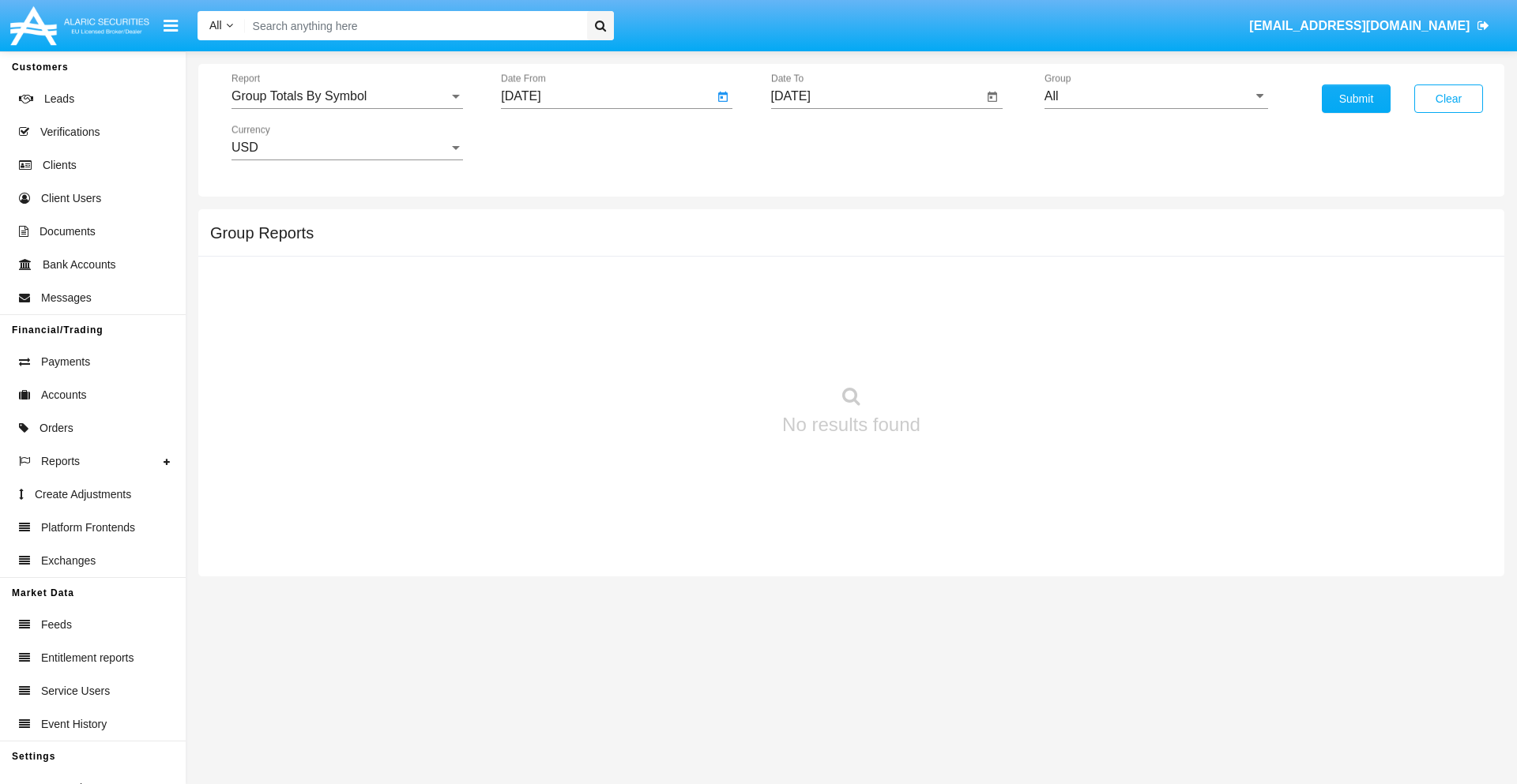
type input "[DATE]"
click at [876, 96] on input "[DATE]" at bounding box center [877, 96] width 213 height 14
click at [823, 142] on span "[DATE]" at bounding box center [809, 143] width 35 height 13
click at [864, 318] on div "2019" at bounding box center [864, 318] width 50 height 29
click at [809, 222] on div "JAN" at bounding box center [809, 222] width 50 height 29
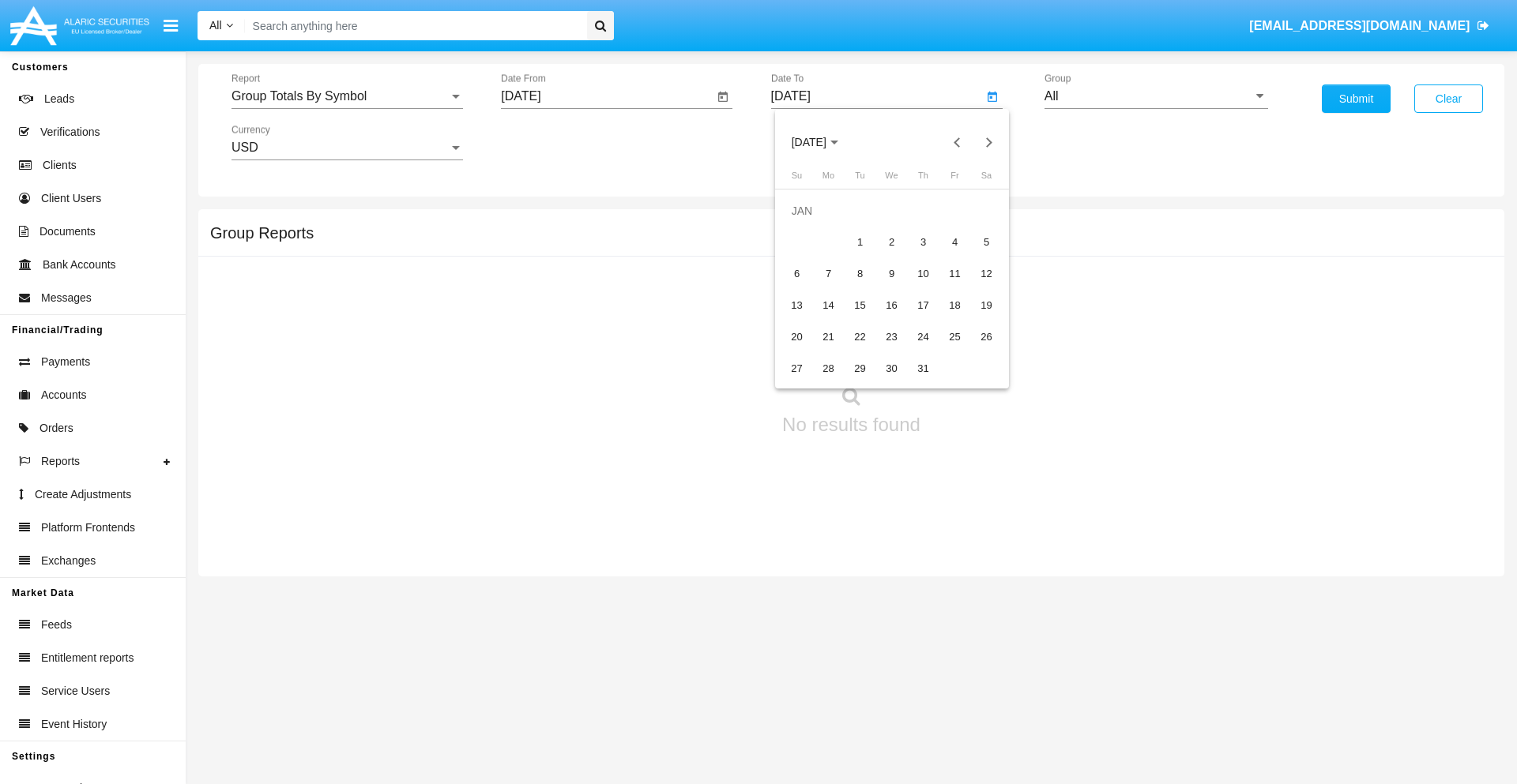
click at [859, 242] on div "1" at bounding box center [860, 243] width 29 height 29
type input "[DATE]"
click at [1156, 96] on input "All" at bounding box center [1156, 96] width 223 height 14
click at [1102, 652] on span "Company AQA" at bounding box center [1103, 658] width 84 height 13
type input "Company AQA"
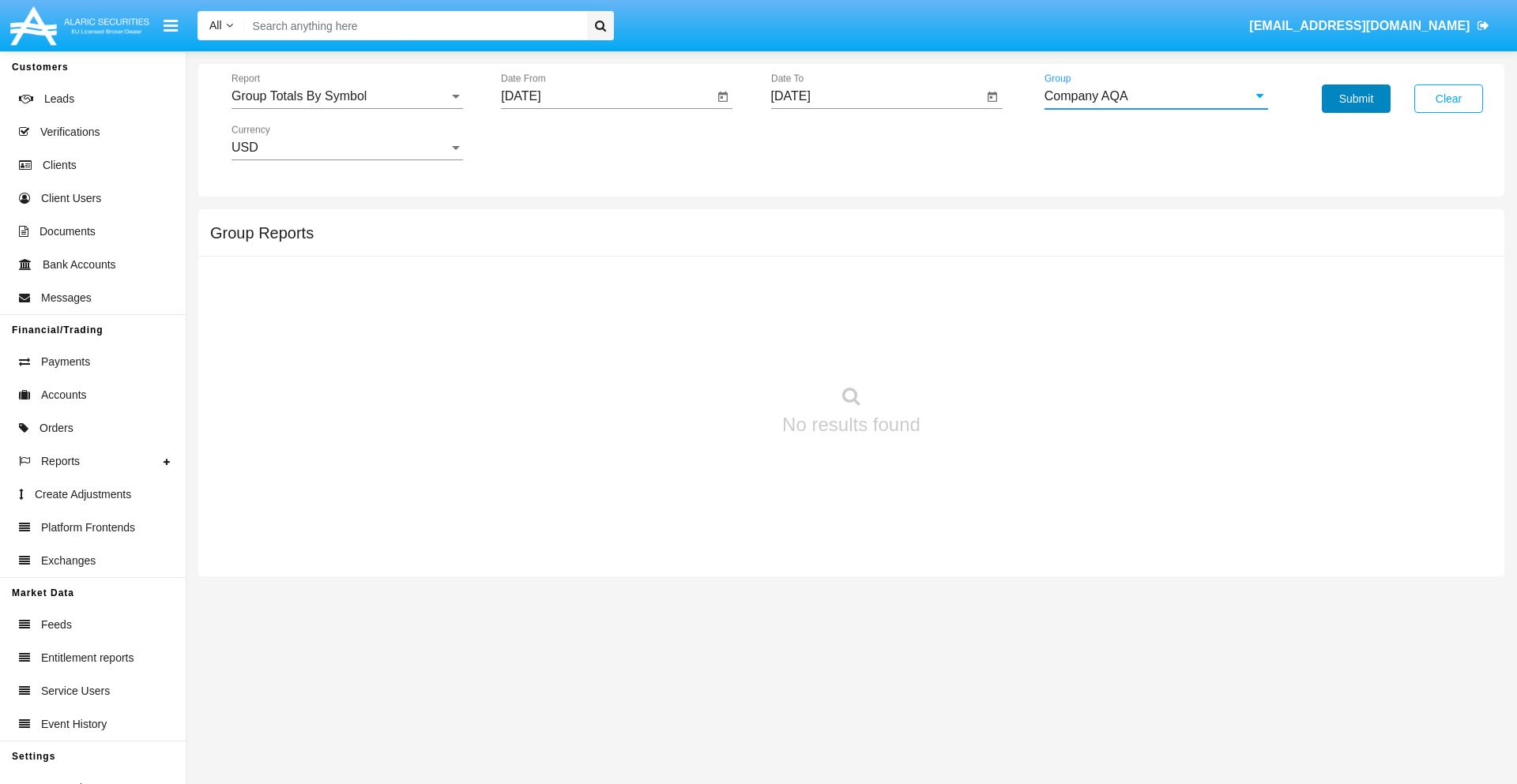
click at [1356, 99] on button "Submit" at bounding box center [1356, 99] width 69 height 29
click at [347, 96] on span "Report" at bounding box center [339, 96] width 217 height 14
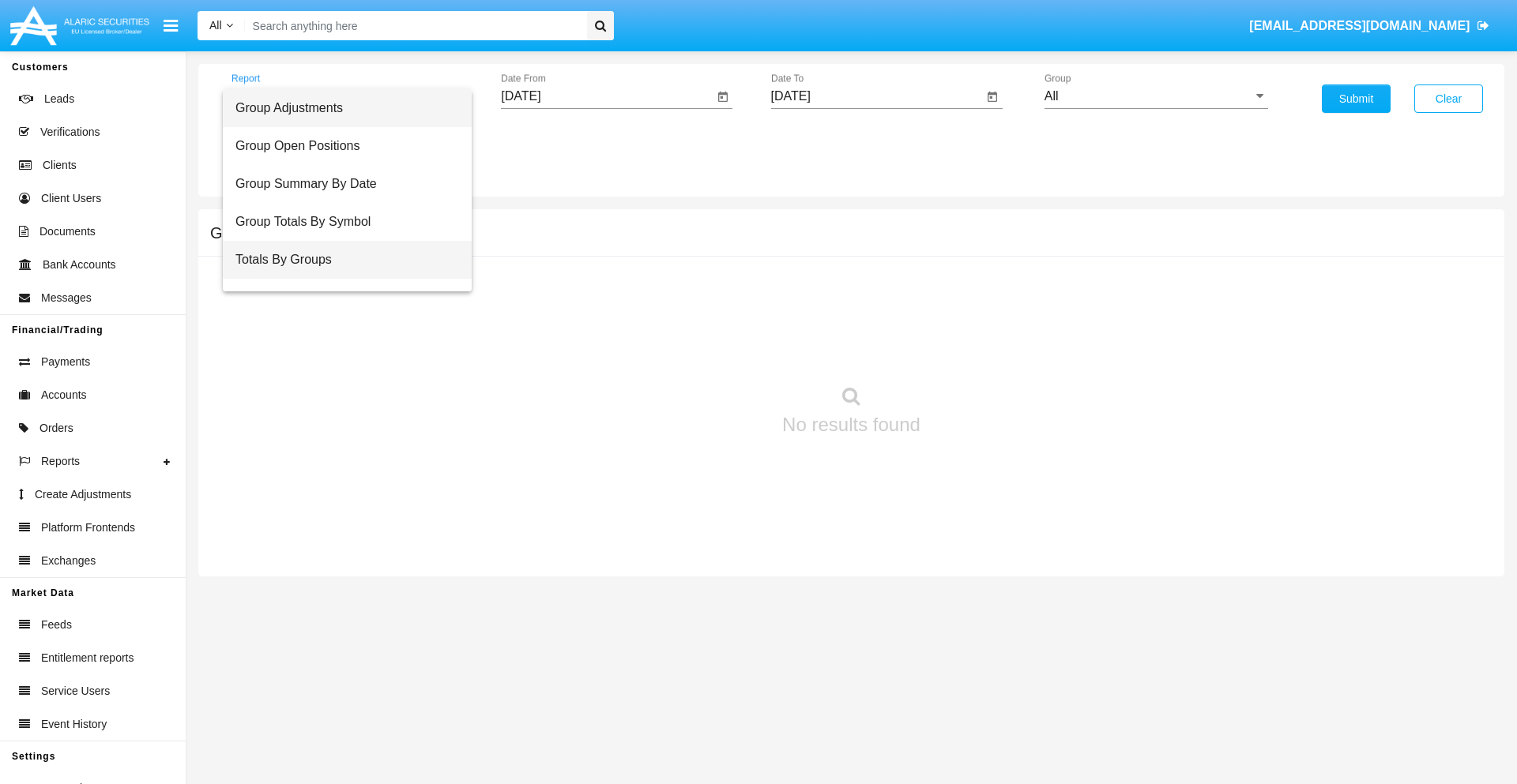
click at [340, 260] on span "Totals By Groups" at bounding box center [348, 260] width 223 height 38
click at [607, 96] on input "[DATE]" at bounding box center [608, 96] width 213 height 14
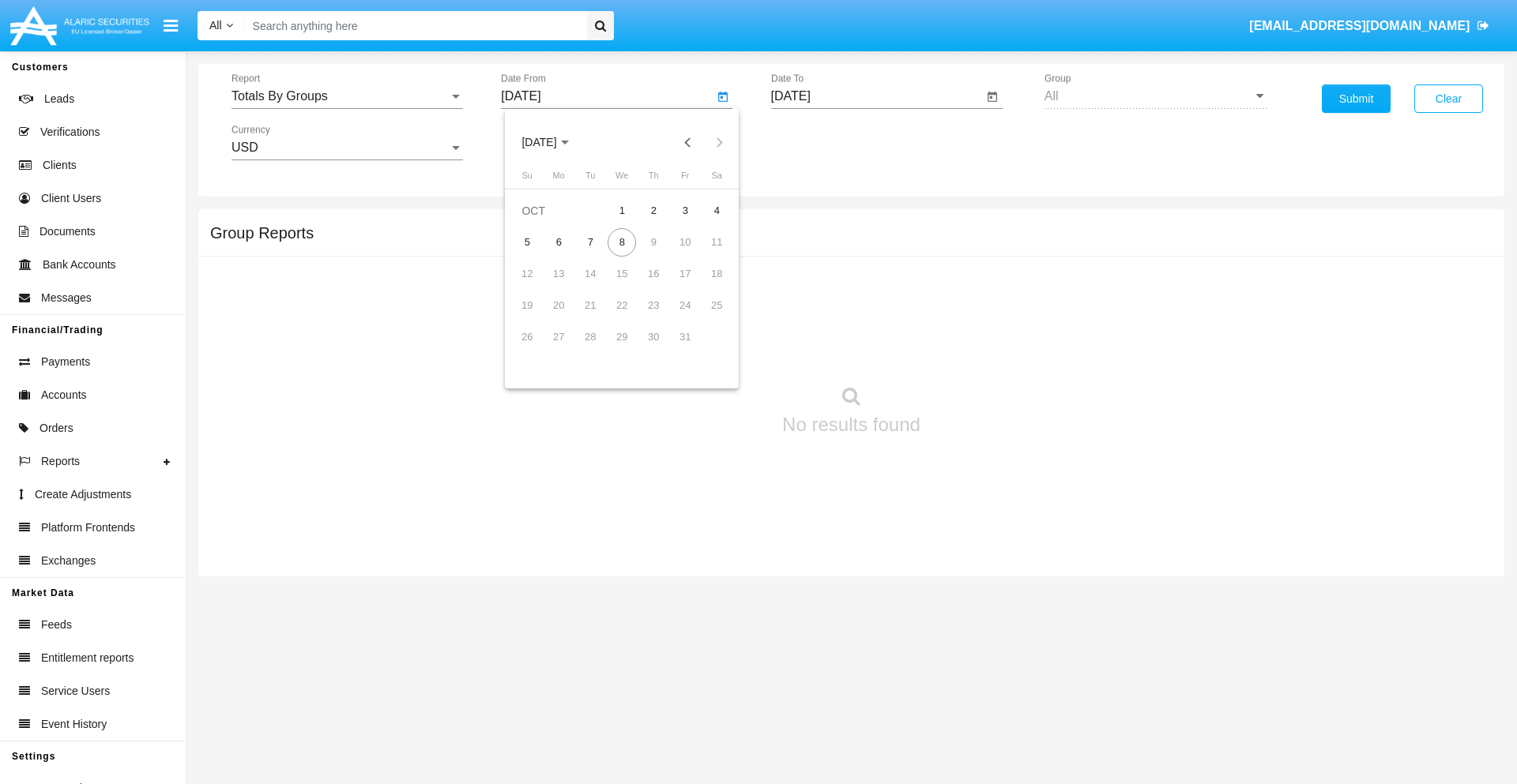
click at [553, 142] on span "[DATE]" at bounding box center [539, 143] width 35 height 13
click at [594, 318] on div "2019" at bounding box center [595, 318] width 50 height 29
click at [539, 222] on div "JAN" at bounding box center [540, 222] width 50 height 29
click at [591, 242] on div "1" at bounding box center [591, 243] width 29 height 29
type input "[DATE]"
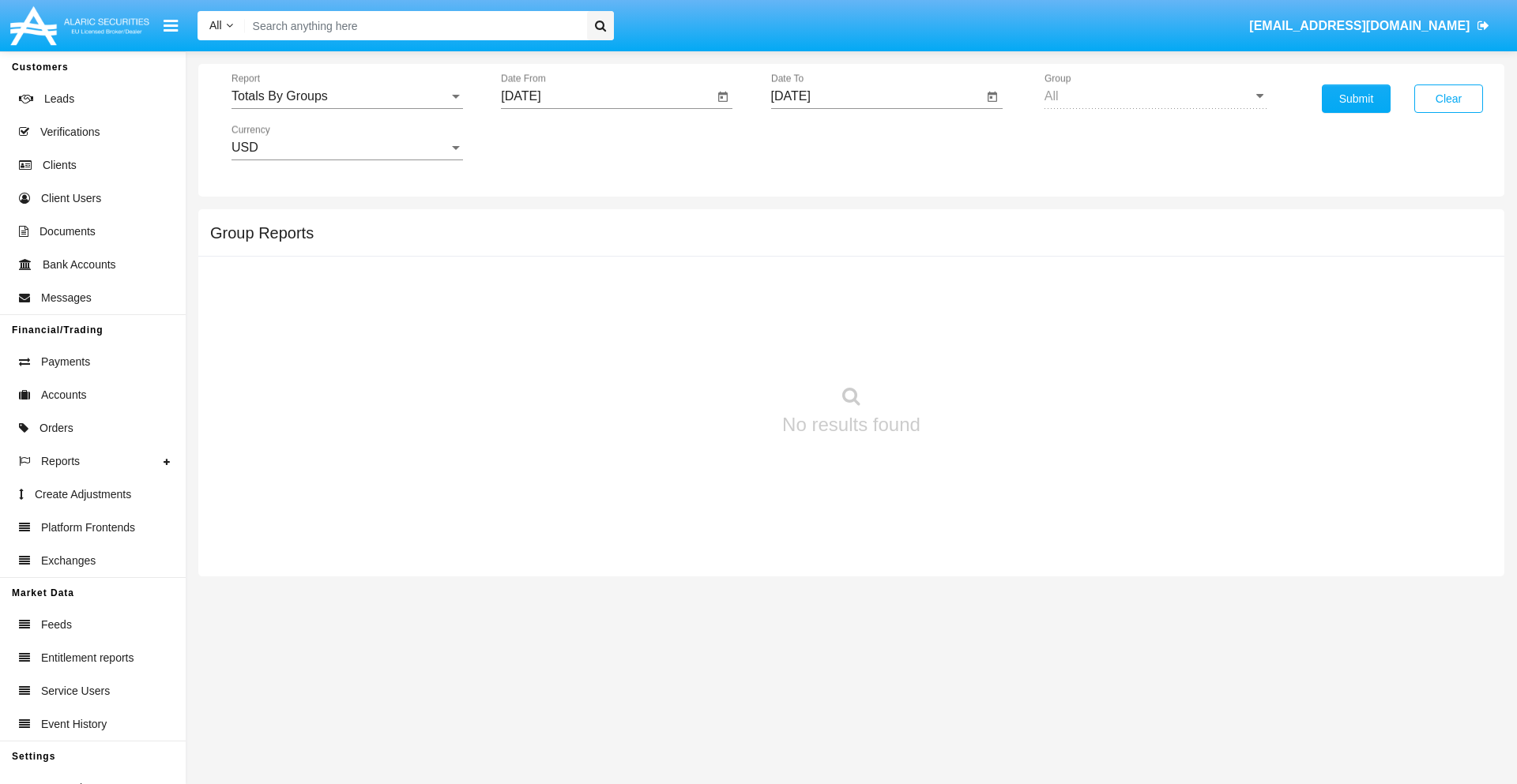
click at [876, 96] on input "[DATE]" at bounding box center [877, 96] width 213 height 14
click at [823, 142] on span "[DATE]" at bounding box center [809, 143] width 35 height 13
click at [864, 318] on div "2019" at bounding box center [864, 318] width 50 height 29
click at [809, 222] on div "JAN" at bounding box center [809, 222] width 50 height 29
click at [859, 242] on div "1" at bounding box center [860, 243] width 29 height 29
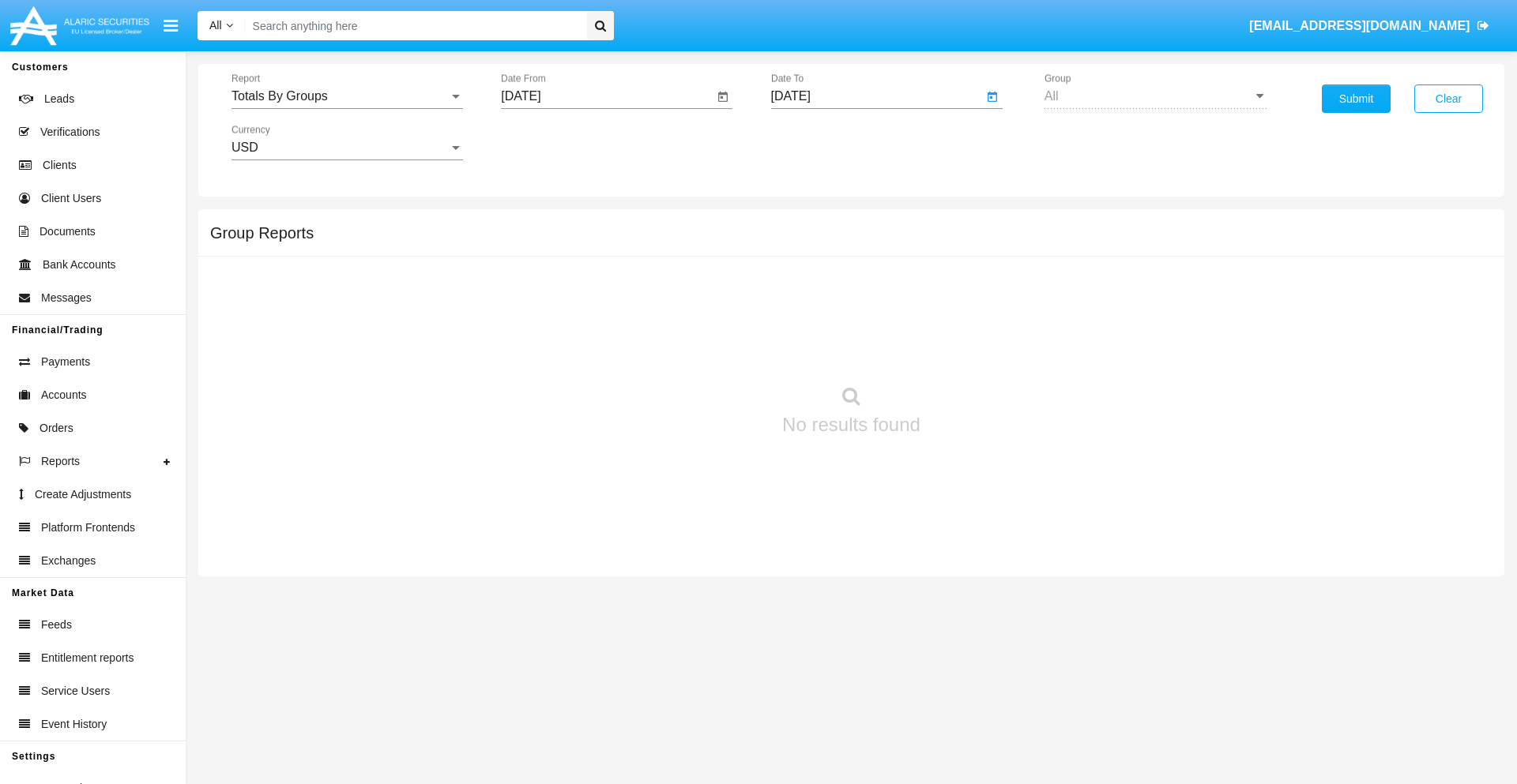
type input "[DATE]"
click at [1356, 99] on button "Submit" at bounding box center [1356, 99] width 69 height 29
click at [347, 96] on span "Report" at bounding box center [339, 96] width 217 height 14
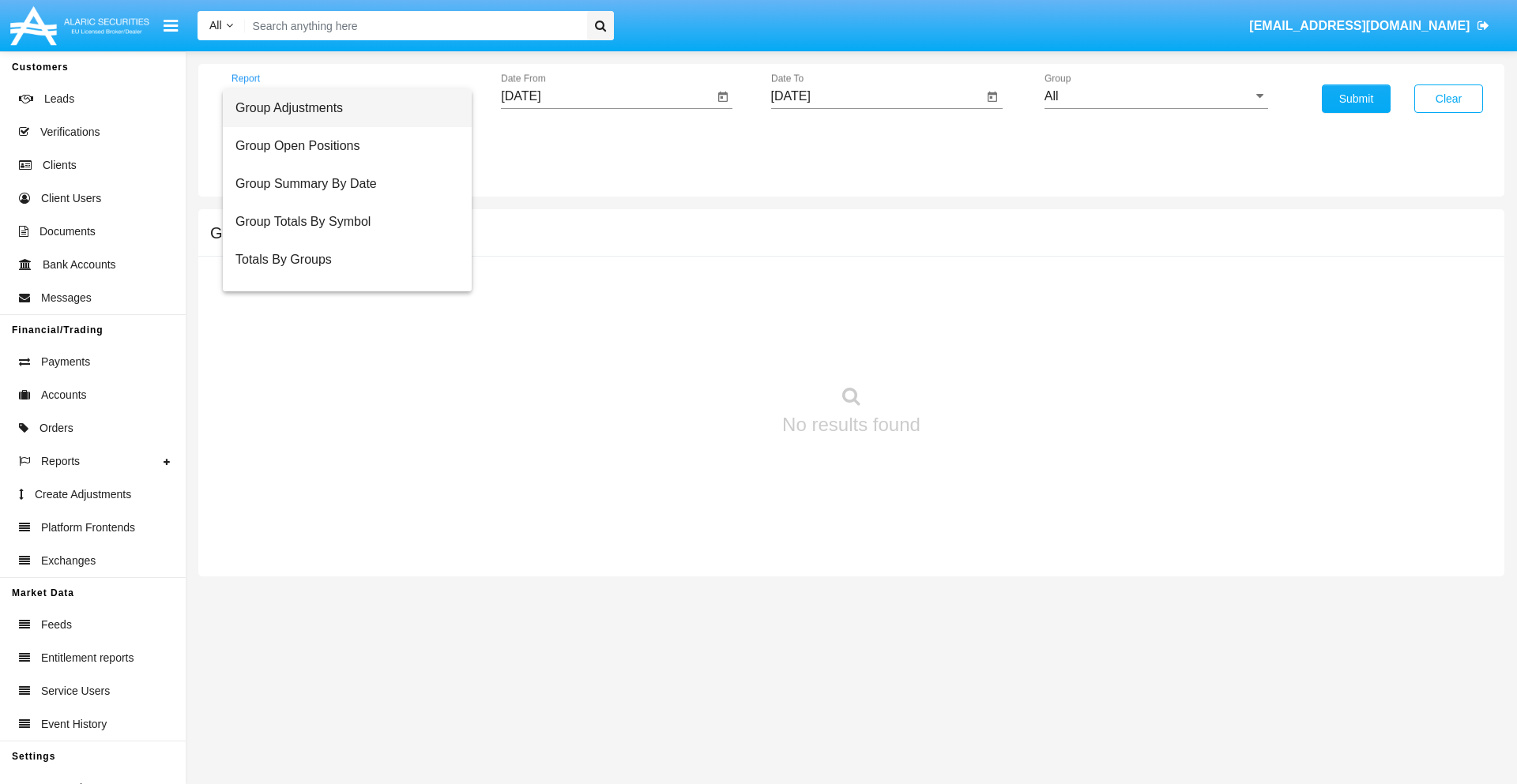
scroll to position [25, 0]
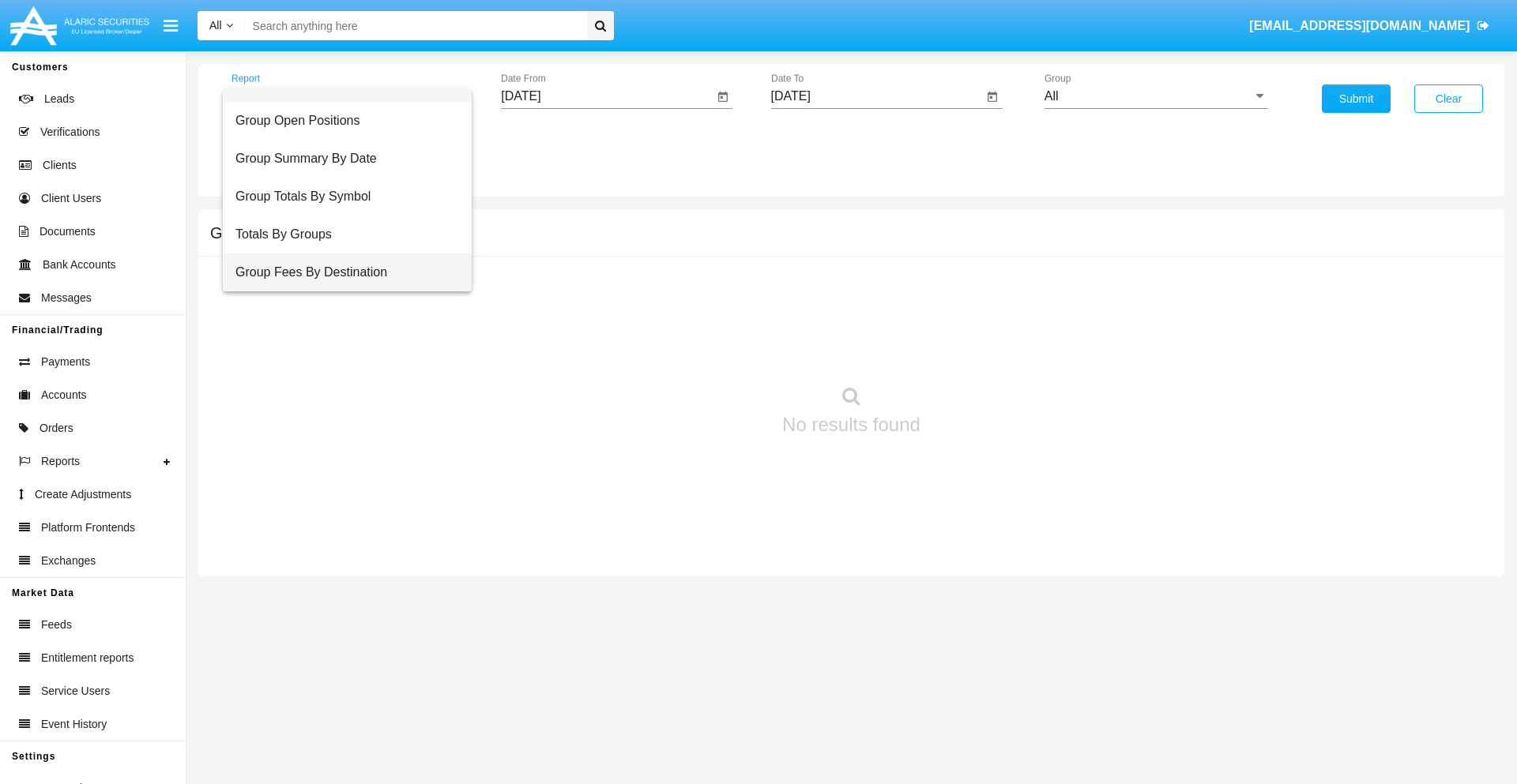
click at [340, 272] on span "Group Fees By Destination" at bounding box center [348, 272] width 223 height 38
click at [607, 96] on input "[DATE]" at bounding box center [608, 96] width 213 height 14
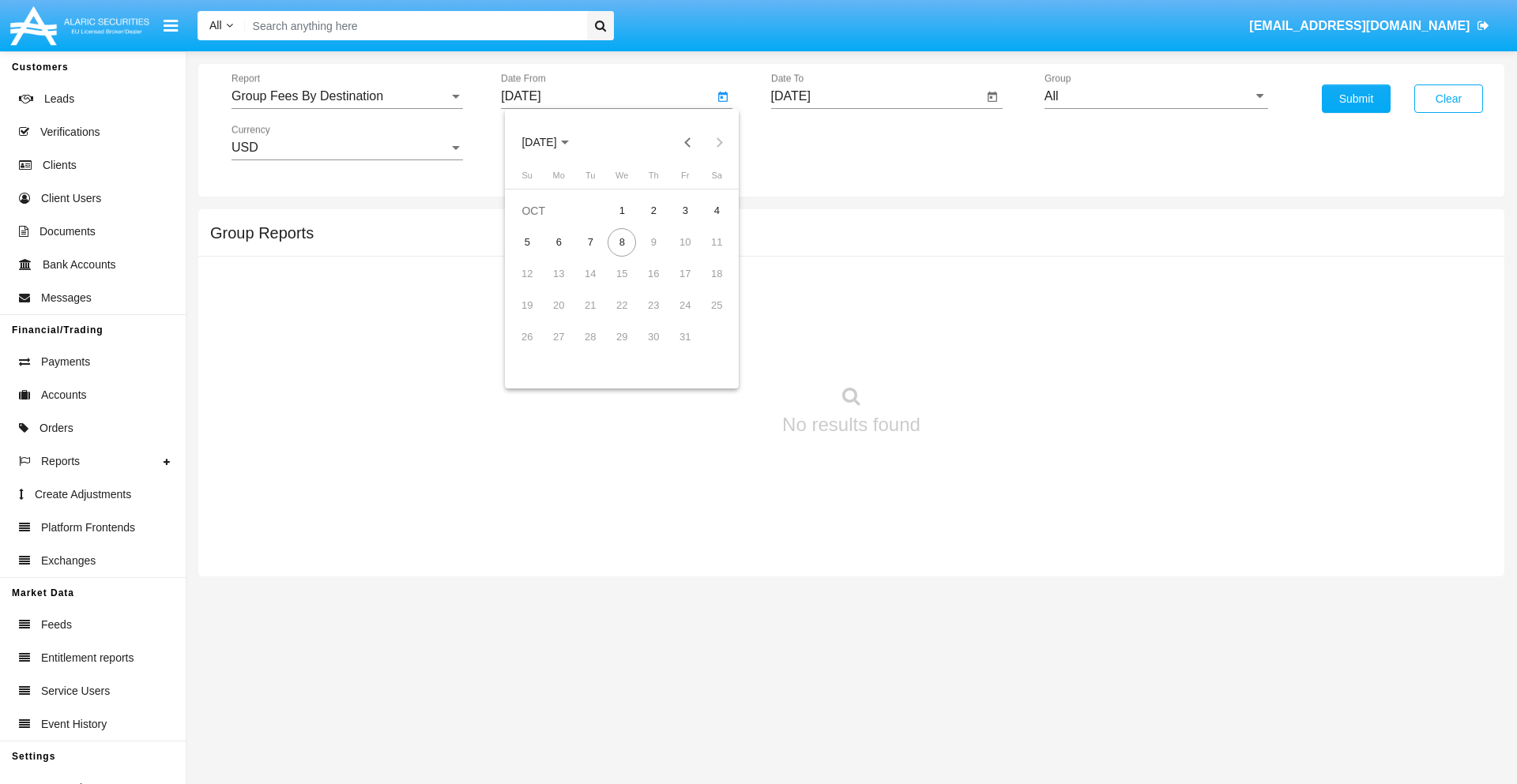
click at [553, 142] on span "[DATE]" at bounding box center [539, 143] width 35 height 13
click at [594, 318] on div "2019" at bounding box center [595, 318] width 50 height 29
click at [539, 222] on div "JAN" at bounding box center [540, 222] width 50 height 29
click at [591, 242] on div "1" at bounding box center [591, 243] width 29 height 29
type input "[DATE]"
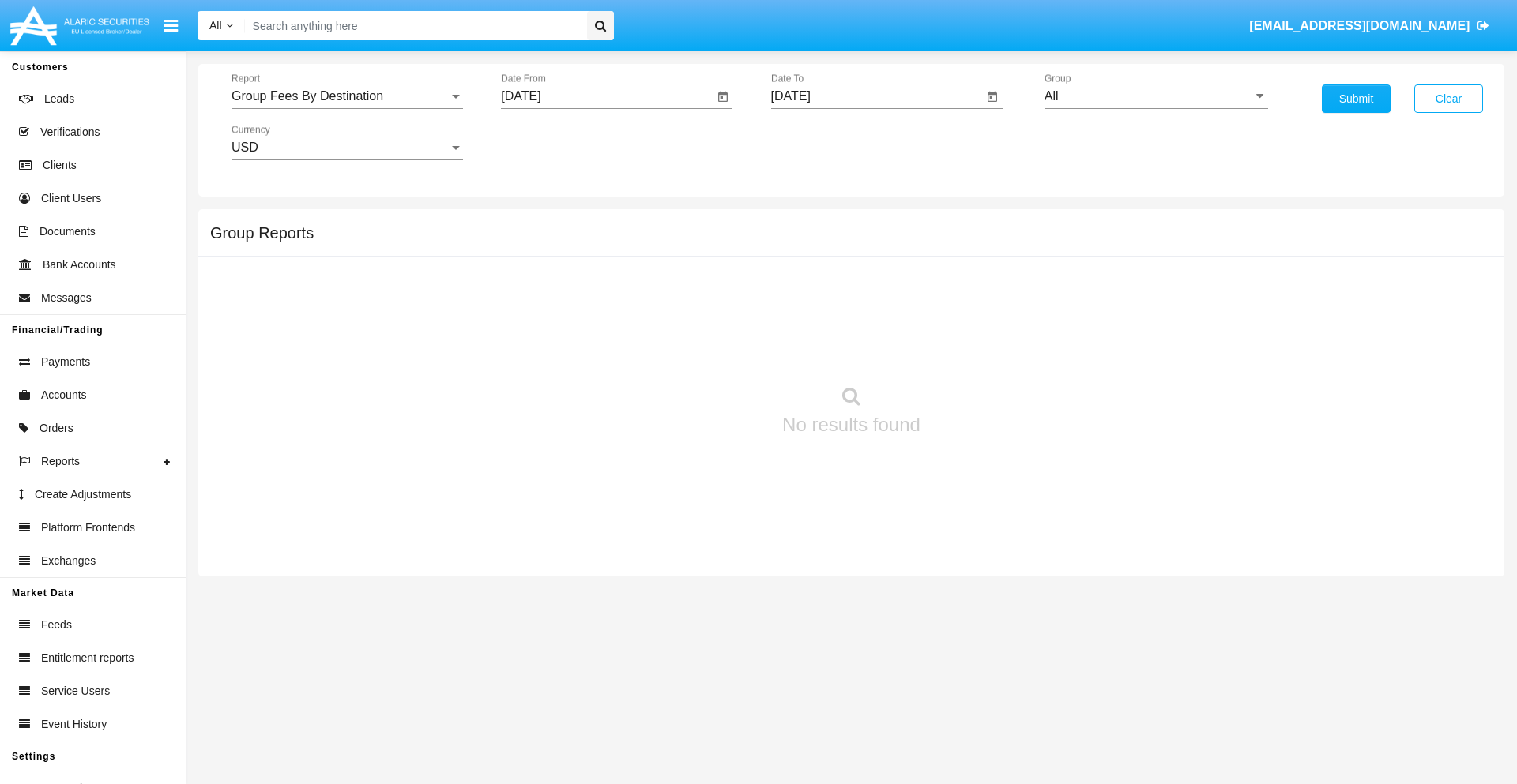
click at [876, 96] on input "[DATE]" at bounding box center [877, 96] width 213 height 14
click at [823, 142] on span "[DATE]" at bounding box center [809, 143] width 35 height 13
click at [864, 318] on div "2019" at bounding box center [864, 318] width 50 height 29
click at [809, 222] on div "JAN" at bounding box center [809, 222] width 50 height 29
click at [859, 242] on div "1" at bounding box center [860, 243] width 29 height 29
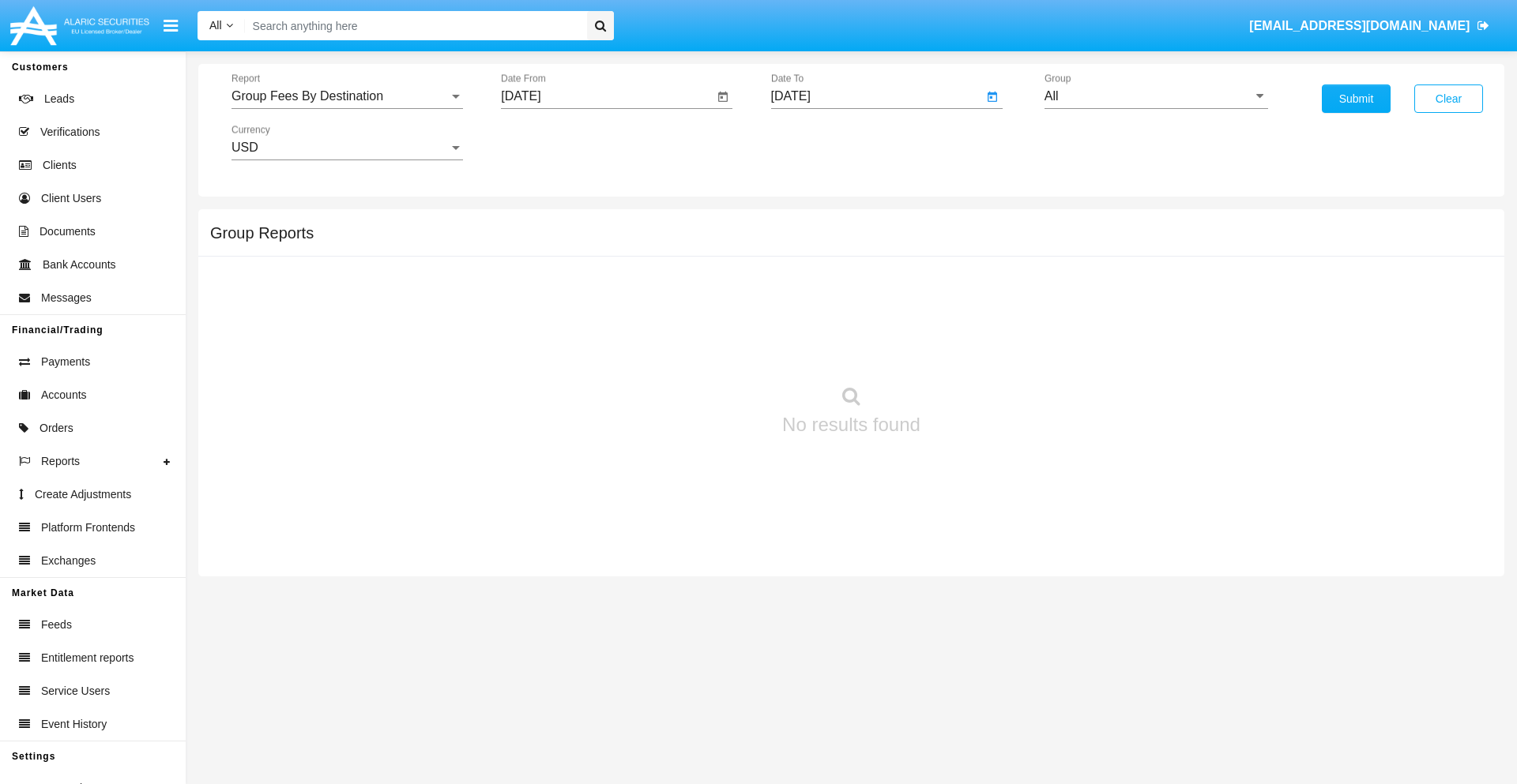
type input "[DATE]"
click at [1156, 96] on input "All" at bounding box center [1156, 96] width 223 height 14
click at [1102, 652] on span "Company AQA" at bounding box center [1103, 658] width 84 height 13
type input "Company AQA"
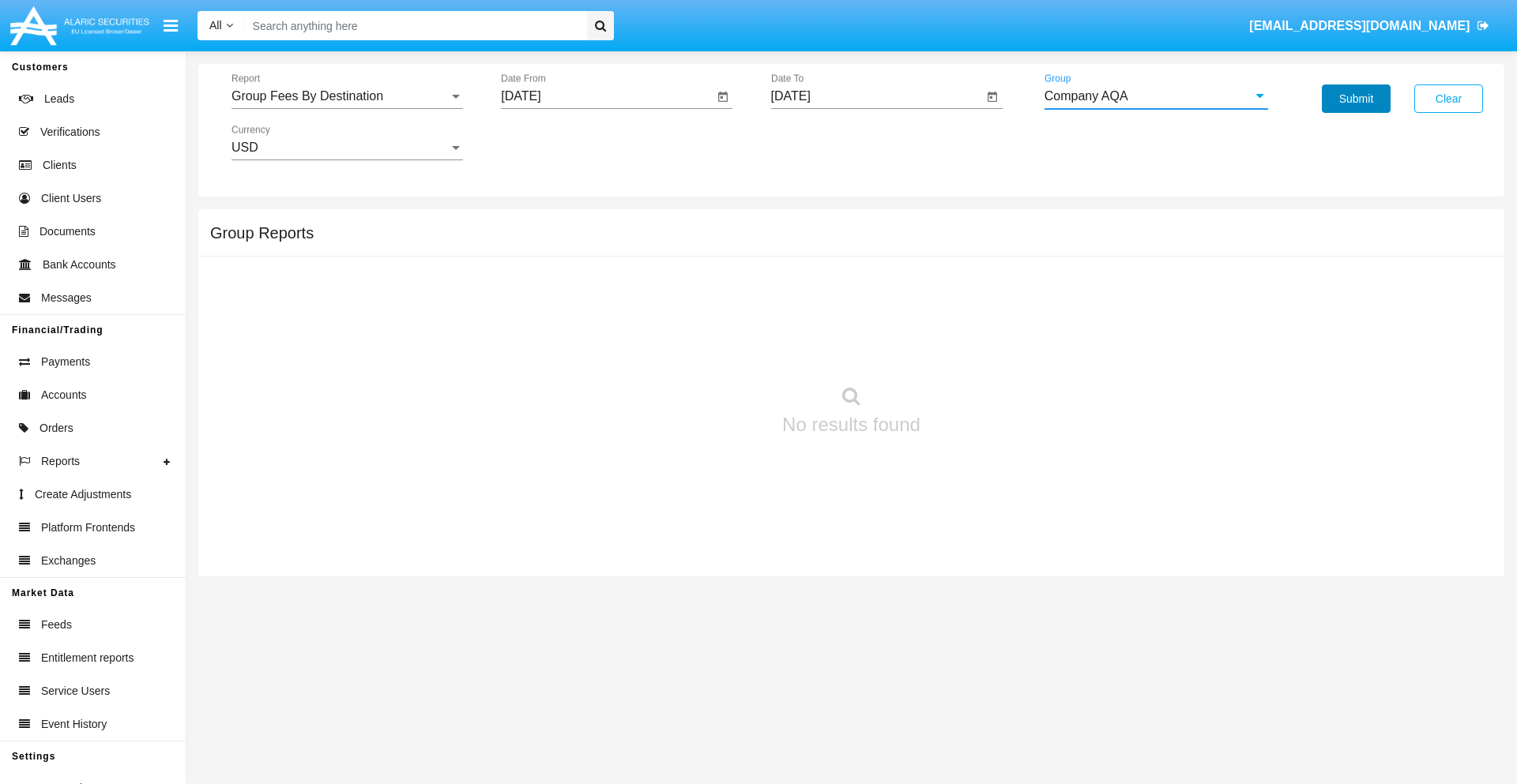
click at [1356, 99] on button "Submit" at bounding box center [1356, 99] width 69 height 29
click at [347, 96] on span "Report" at bounding box center [339, 96] width 217 height 14
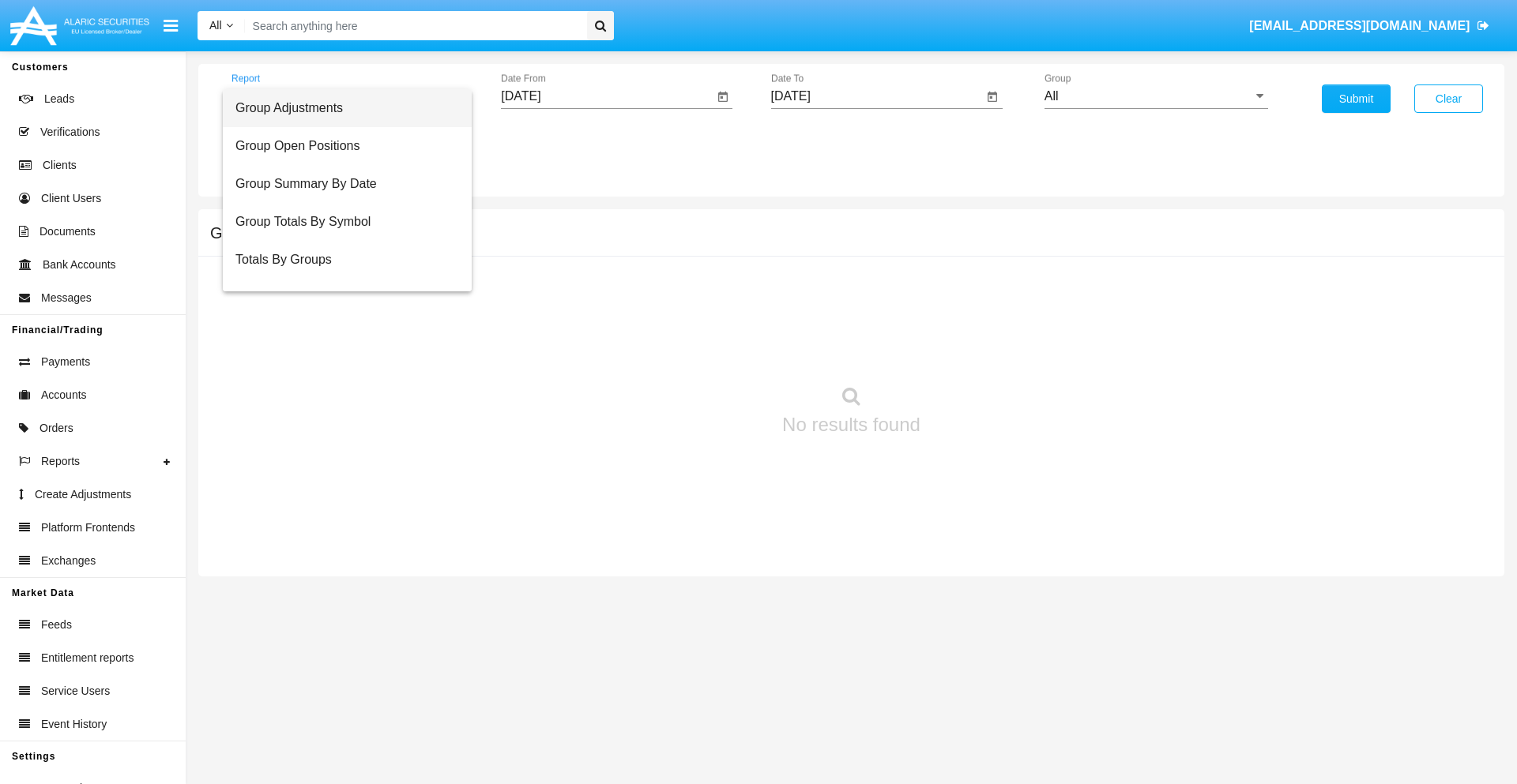
scroll to position [63, 0]
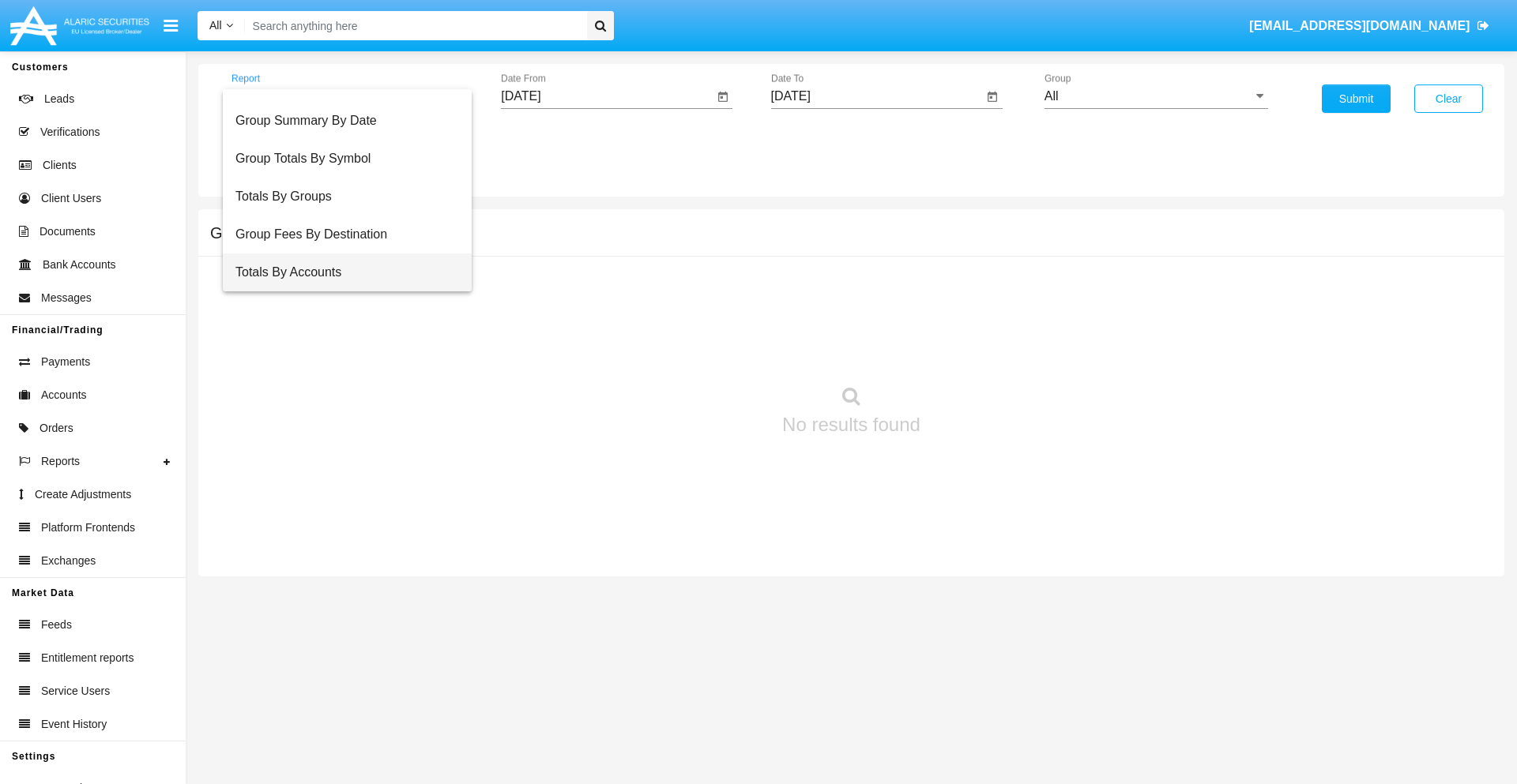
click at [340, 272] on span "Totals By Accounts" at bounding box center [348, 272] width 223 height 38
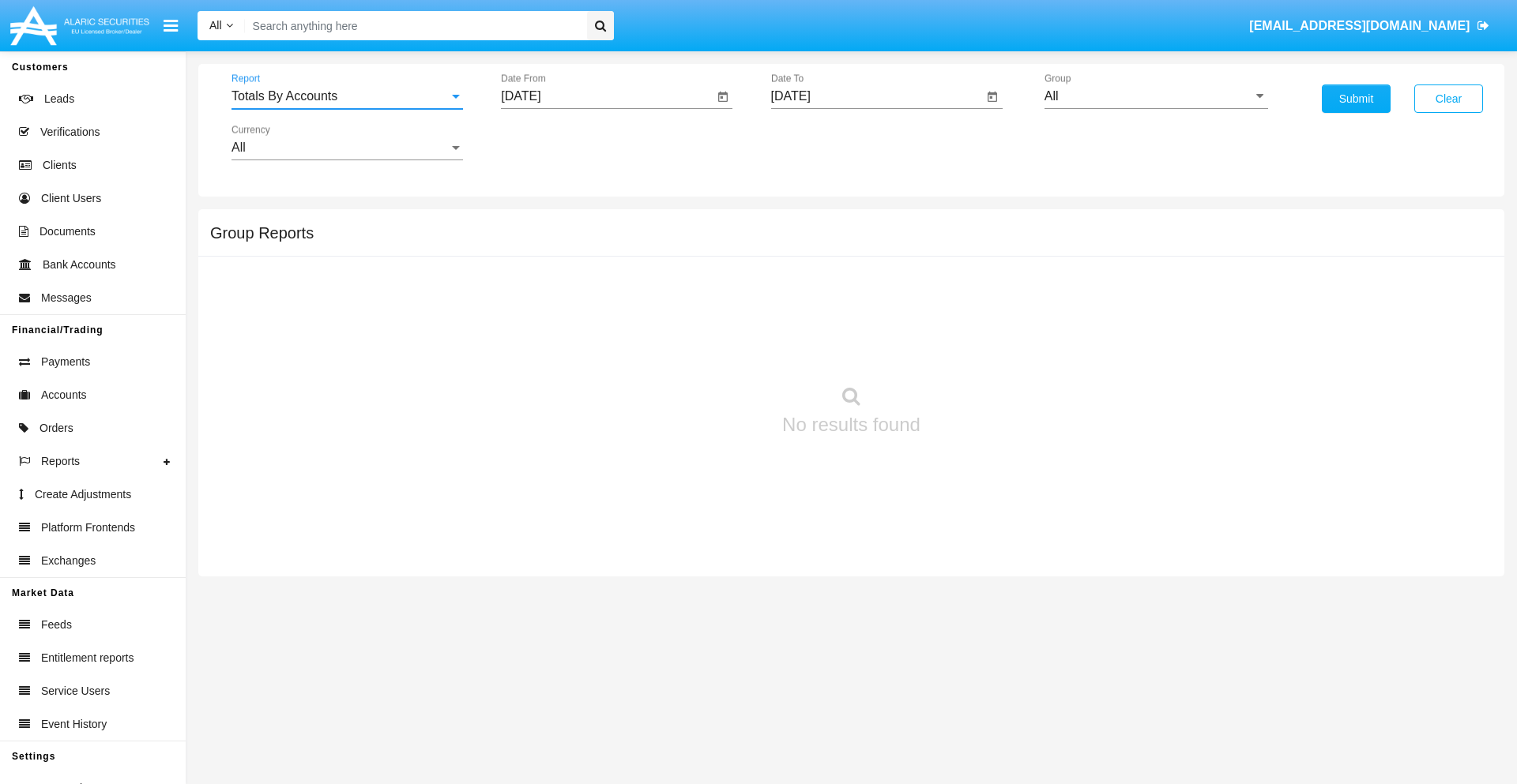
click at [607, 96] on input "[DATE]" at bounding box center [608, 96] width 213 height 14
click at [553, 142] on span "[DATE]" at bounding box center [539, 143] width 35 height 13
click at [594, 318] on div "2019" at bounding box center [595, 318] width 50 height 29
click at [539, 222] on div "JAN" at bounding box center [540, 222] width 50 height 29
click at [591, 242] on div "1" at bounding box center [591, 243] width 29 height 29
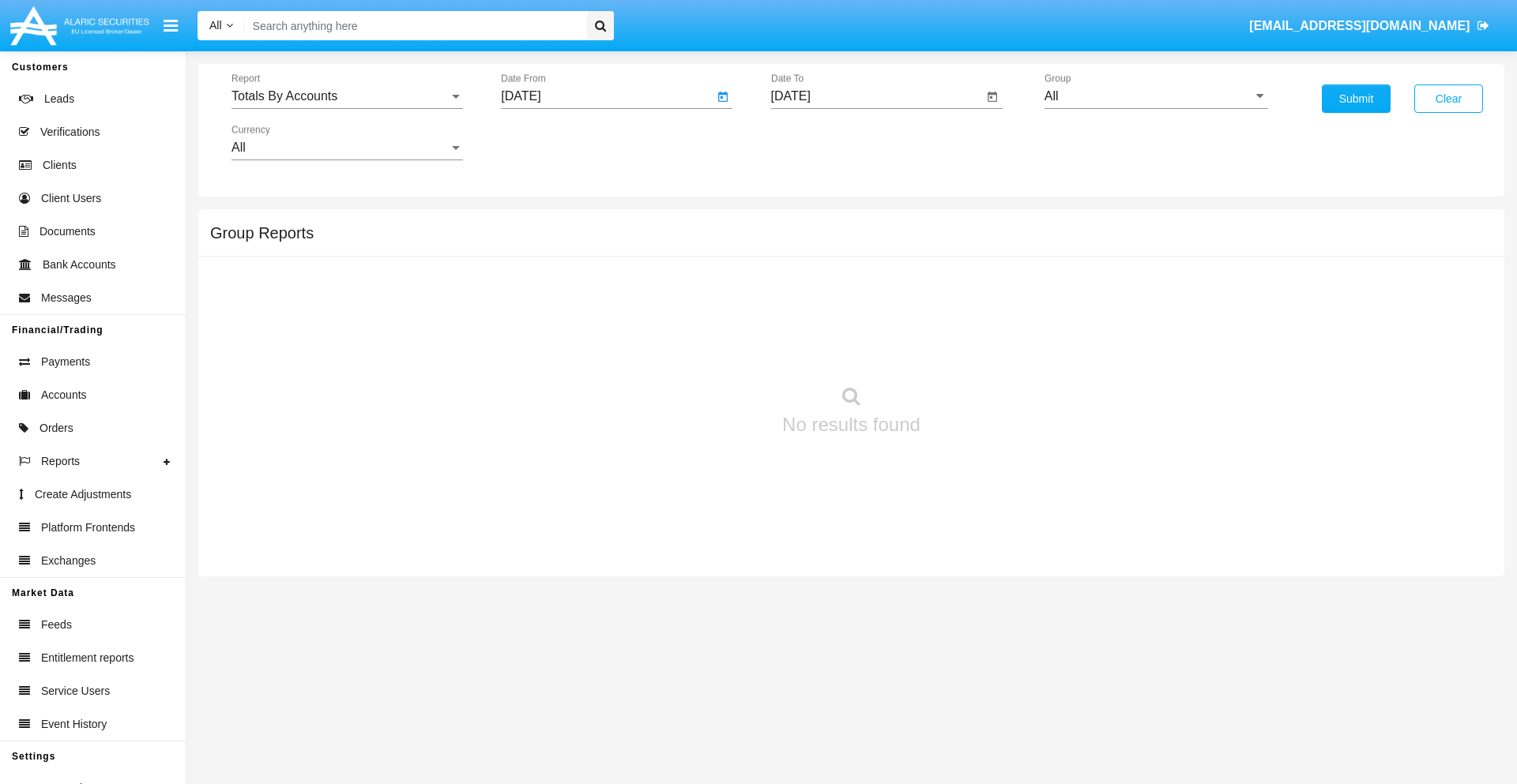
type input "01/01/19"
click at [876, 96] on input "[DATE]" at bounding box center [877, 96] width 213 height 14
click at [823, 142] on span "[DATE]" at bounding box center [809, 143] width 35 height 13
click at [864, 318] on div "2019" at bounding box center [864, 318] width 50 height 29
click at [809, 222] on div "JAN" at bounding box center [809, 222] width 50 height 29
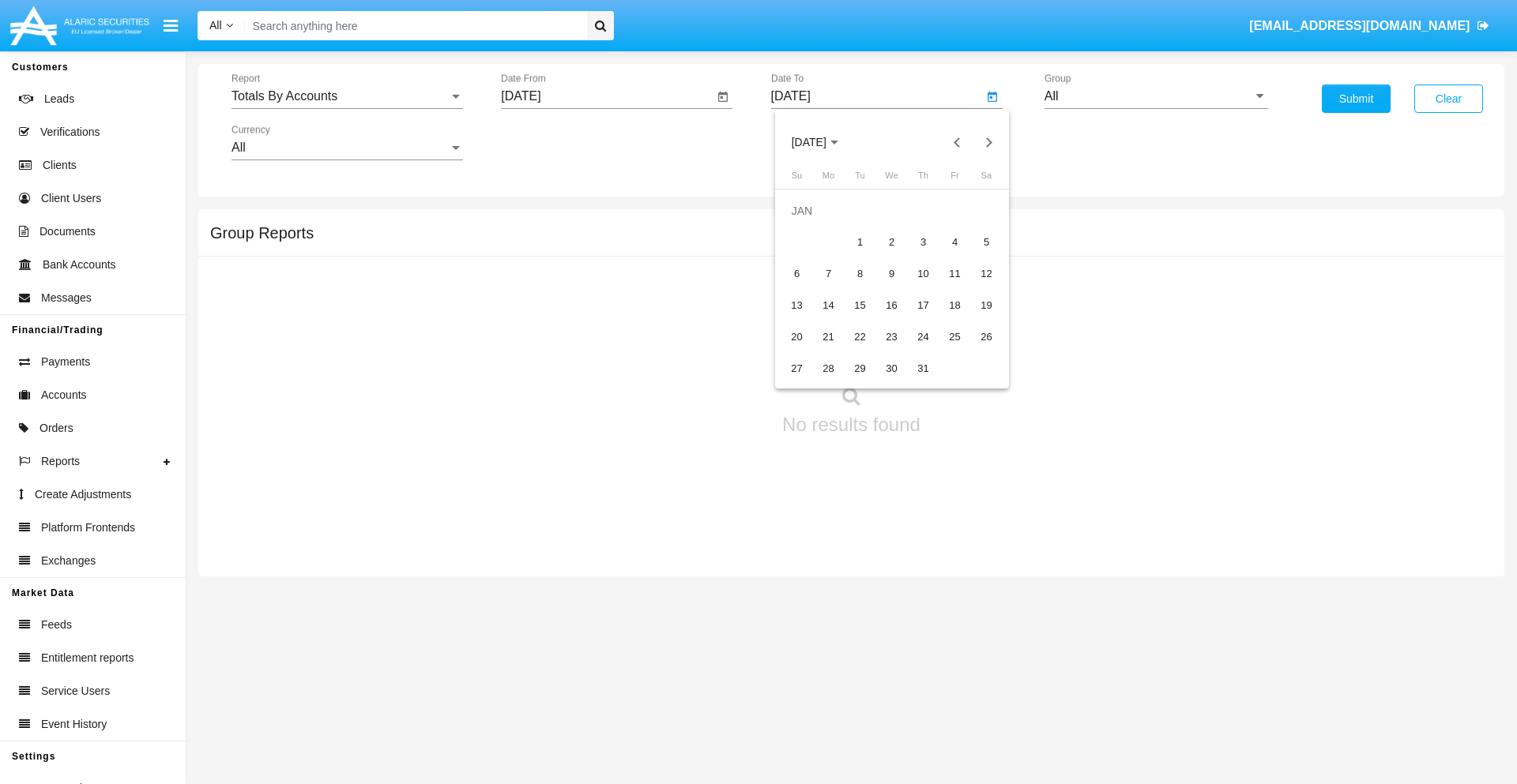
click at [859, 242] on div "1" at bounding box center [860, 243] width 29 height 29
type input "01/01/19"
click at [1156, 96] on input "All" at bounding box center [1156, 96] width 223 height 14
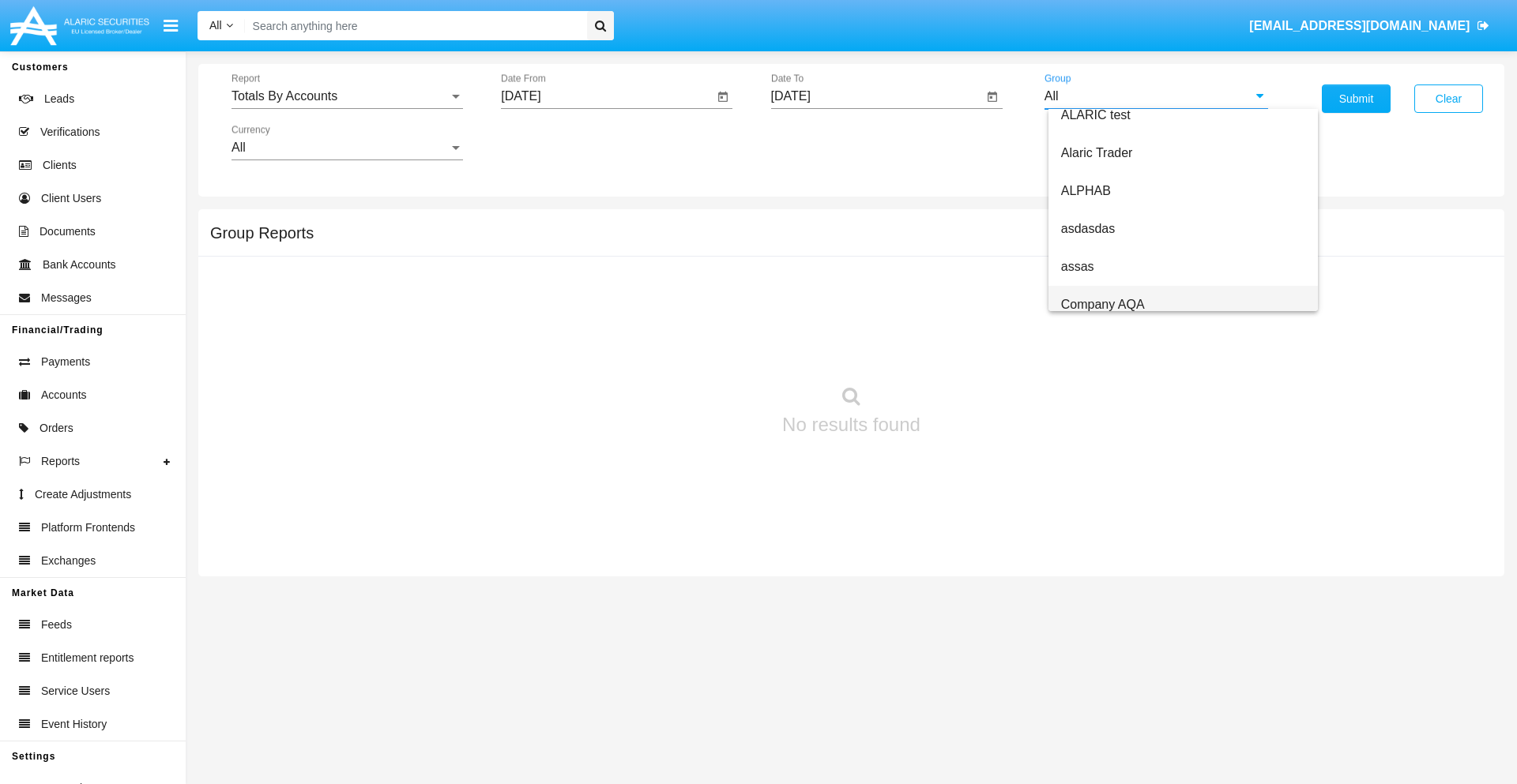
click at [1102, 304] on span "Company AQA" at bounding box center [1103, 304] width 84 height 13
type input "Company AQA"
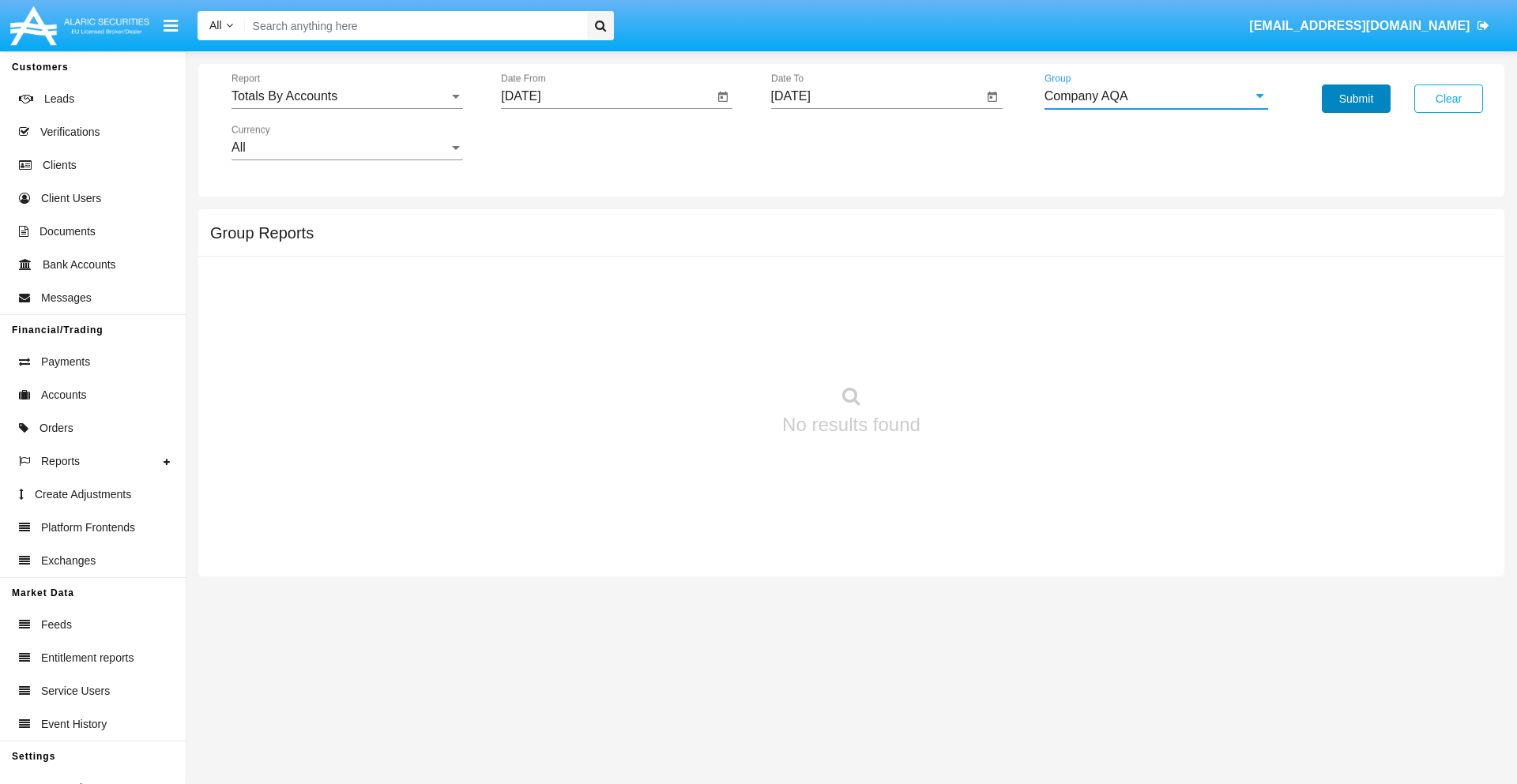
click at [1356, 99] on button "Submit" at bounding box center [1356, 99] width 69 height 29
click at [347, 96] on span "Report" at bounding box center [339, 96] width 217 height 14
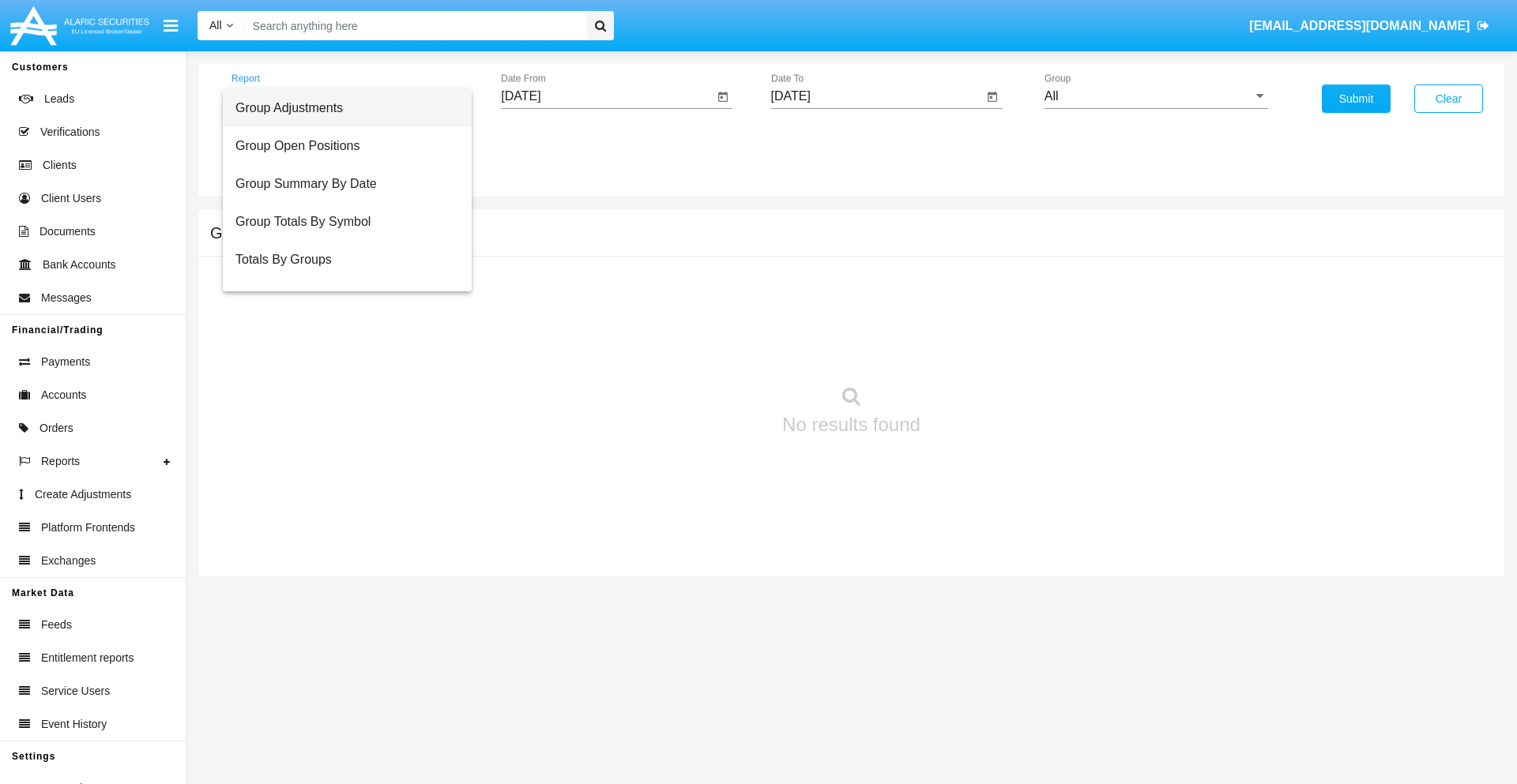
click at [340, 108] on span "Group Adjustments" at bounding box center [348, 108] width 223 height 38
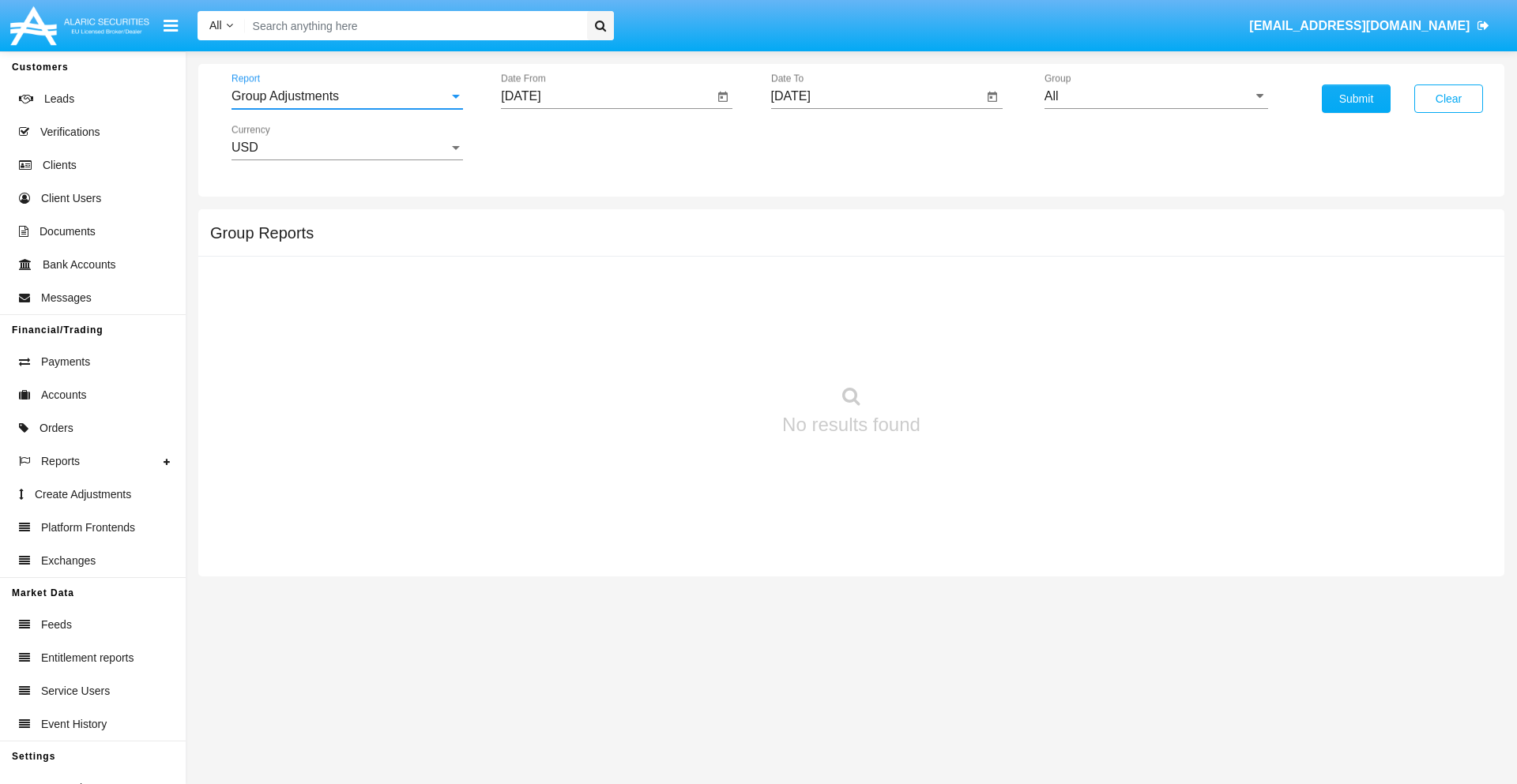
click at [607, 96] on input "[DATE]" at bounding box center [608, 96] width 213 height 14
click at [553, 142] on span "[DATE]" at bounding box center [539, 143] width 35 height 13
click at [705, 349] on div "2025" at bounding box center [706, 349] width 50 height 29
click at [650, 254] on div "[DATE]" at bounding box center [650, 254] width 50 height 29
click at [591, 273] on div "8" at bounding box center [591, 274] width 29 height 29
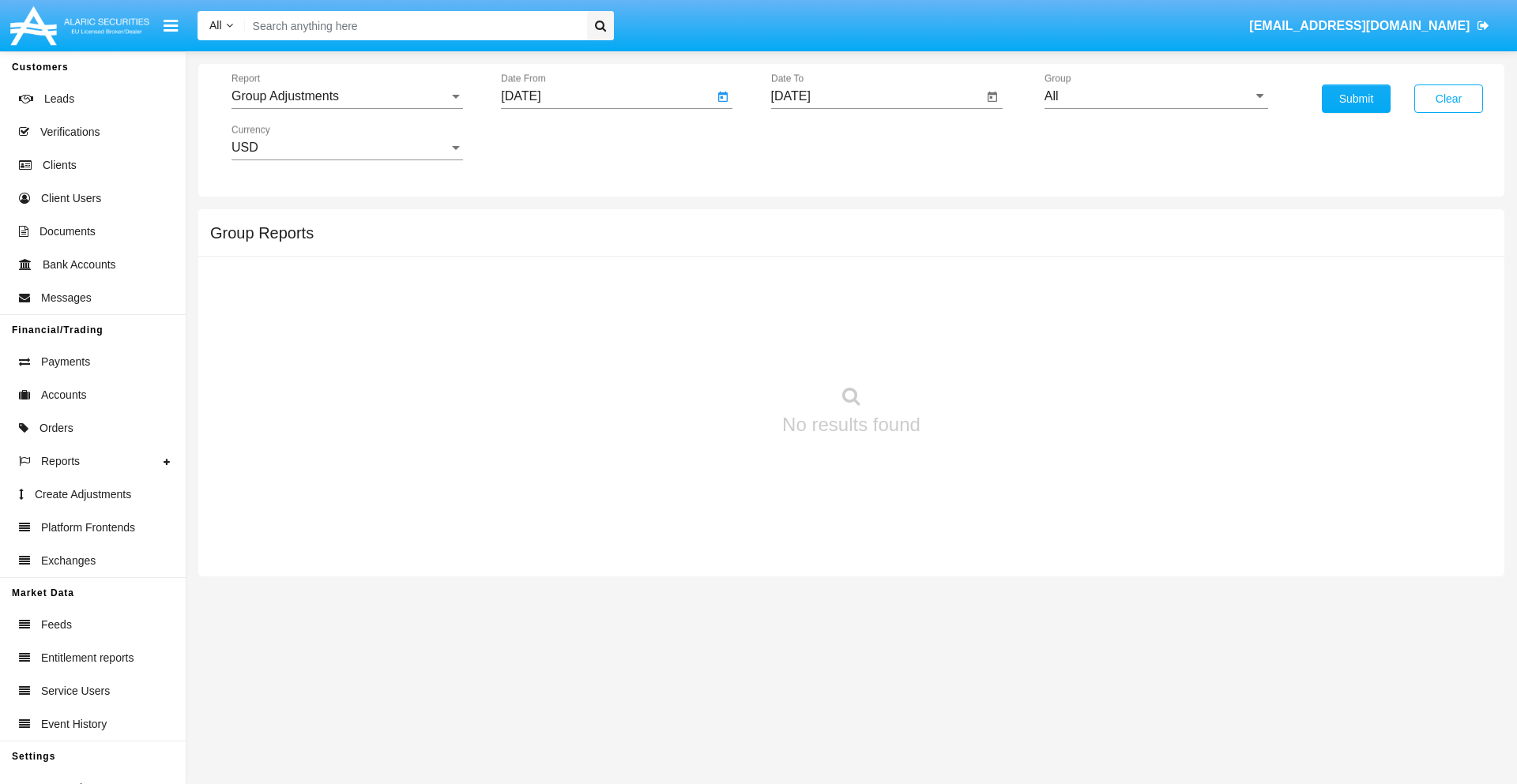
type input "07/08/25"
click at [876, 96] on input "[DATE]" at bounding box center [877, 96] width 213 height 14
click at [823, 142] on span "[DATE]" at bounding box center [809, 143] width 35 height 13
click at [975, 349] on div "2025" at bounding box center [975, 349] width 50 height 29
click at [864, 286] on div "OCT" at bounding box center [864, 286] width 50 height 29
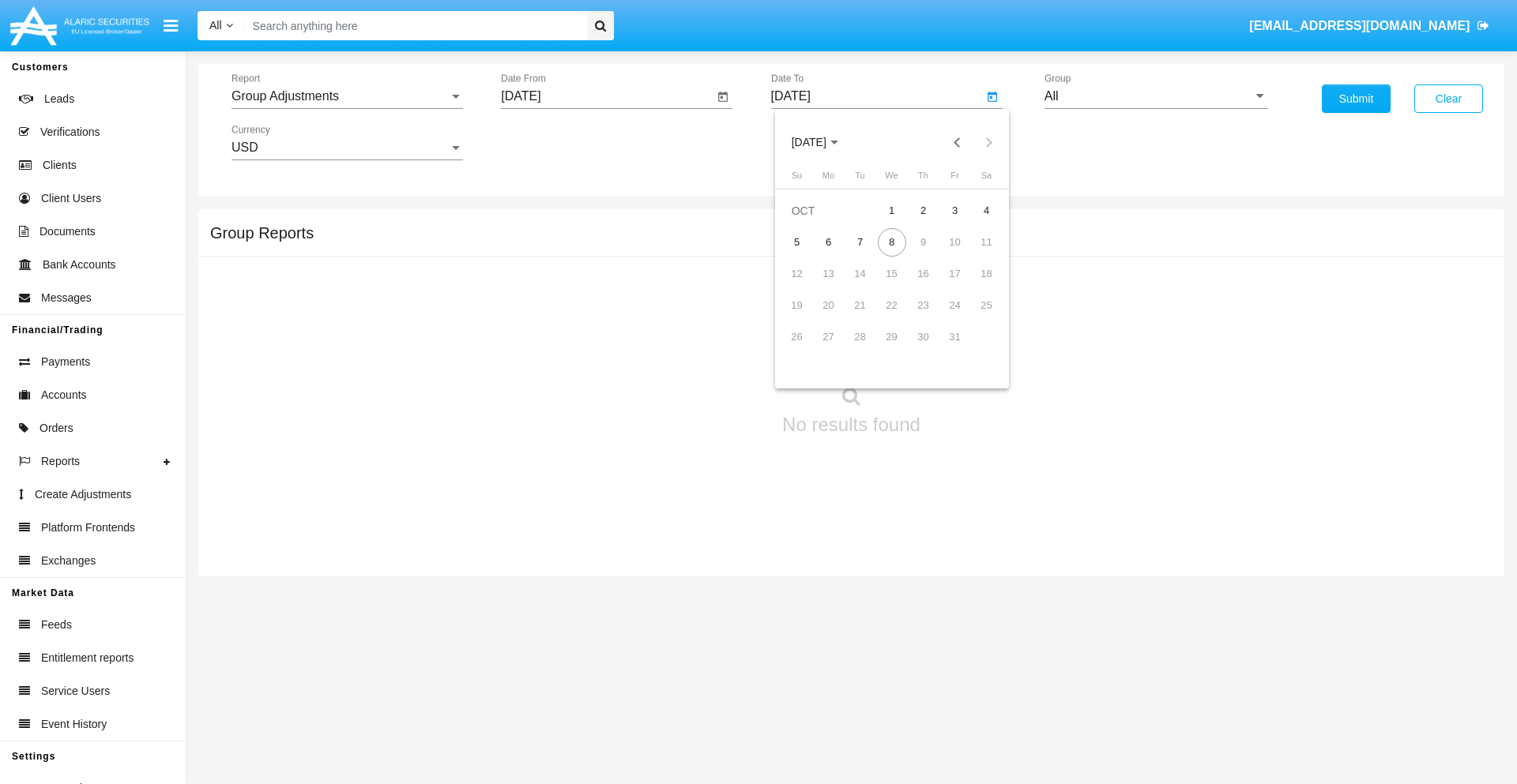
click at [892, 242] on div "8" at bounding box center [893, 243] width 29 height 29
type input "[DATE]"
click at [1156, 96] on input "All" at bounding box center [1156, 96] width 223 height 14
click at [1102, 652] on span "Company AQA" at bounding box center [1103, 658] width 84 height 13
type input "Company AQA"
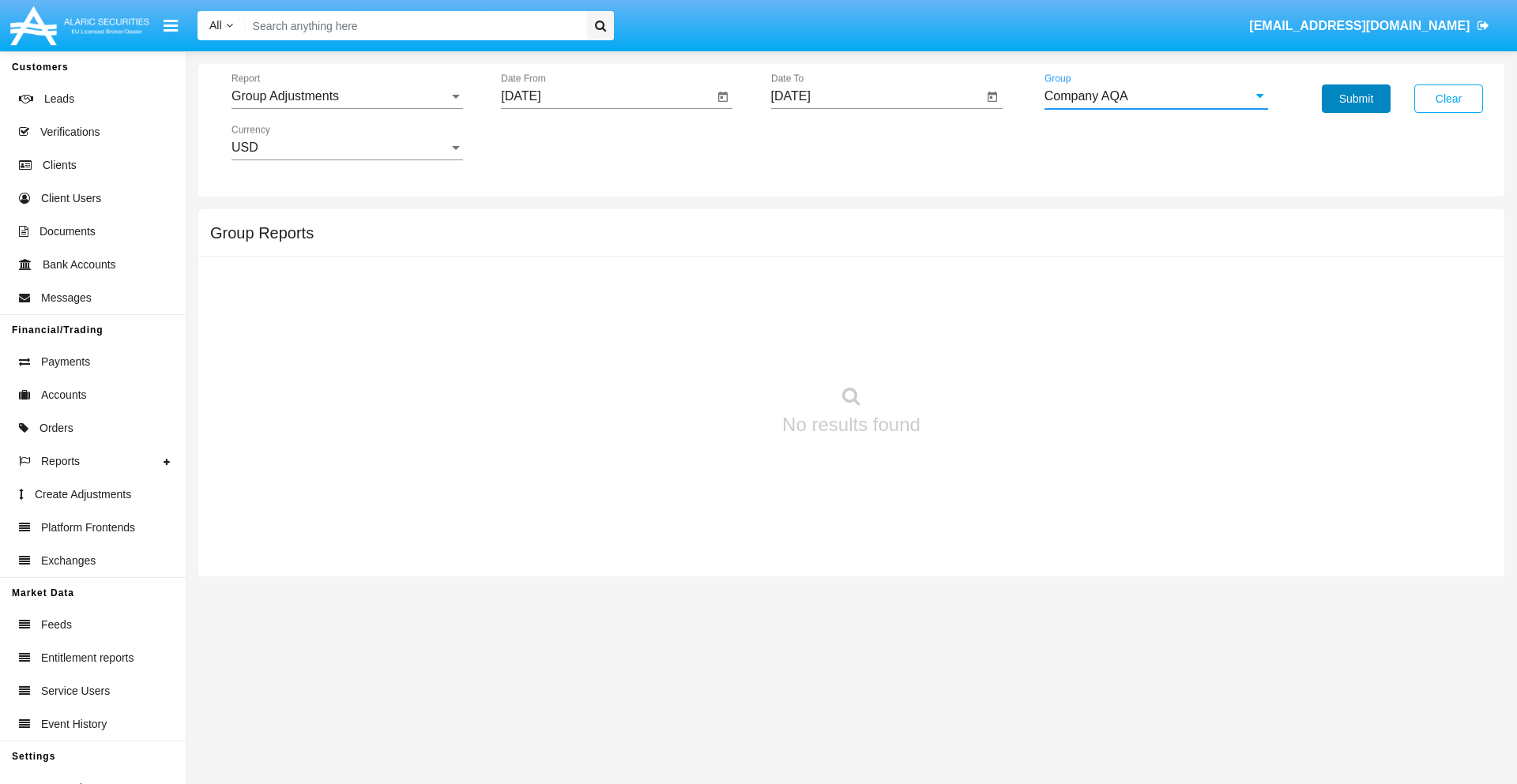
click at [1356, 99] on button "Submit" at bounding box center [1356, 99] width 69 height 29
click at [347, 96] on span "Report" at bounding box center [339, 96] width 217 height 14
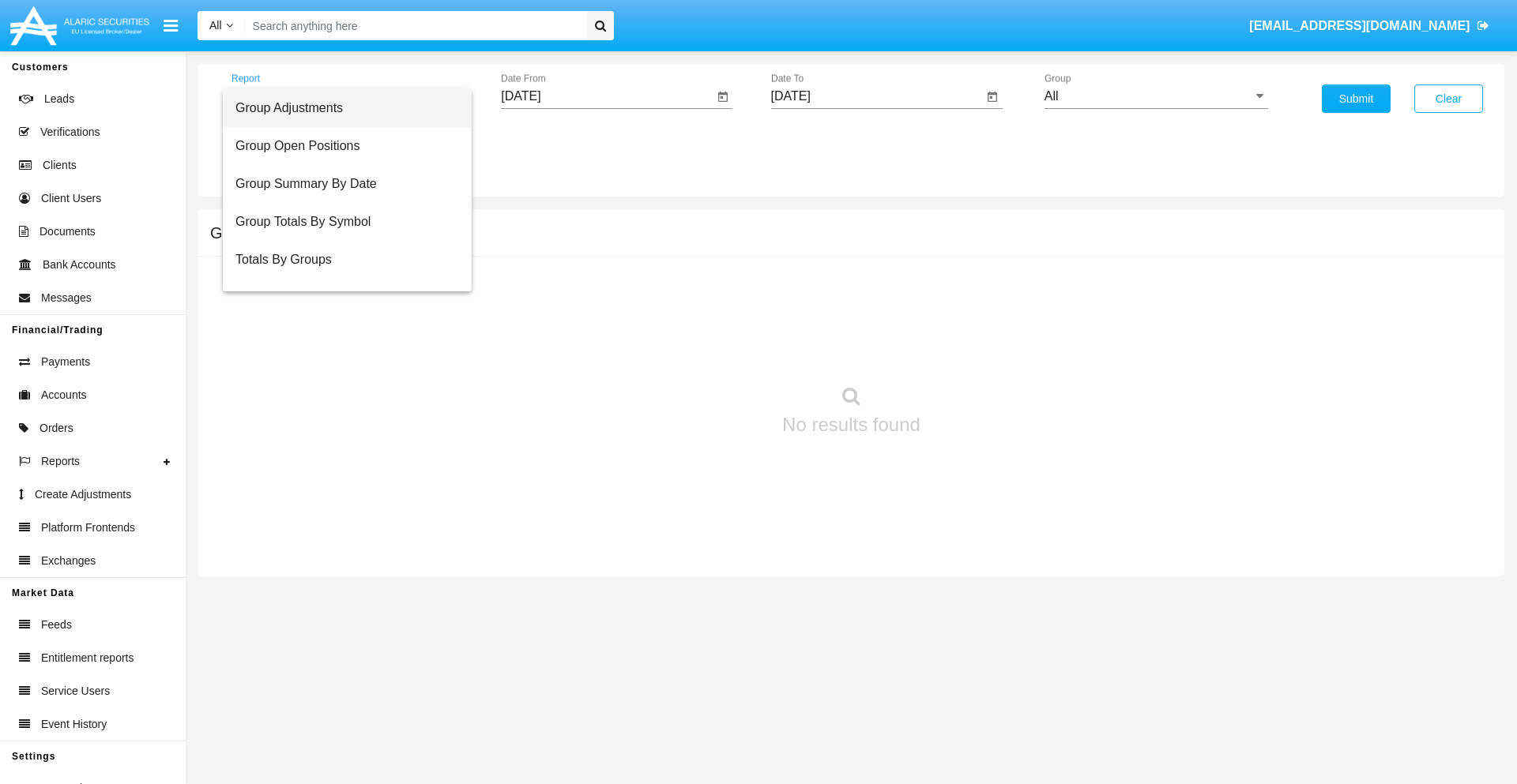
scroll to position [25, 0]
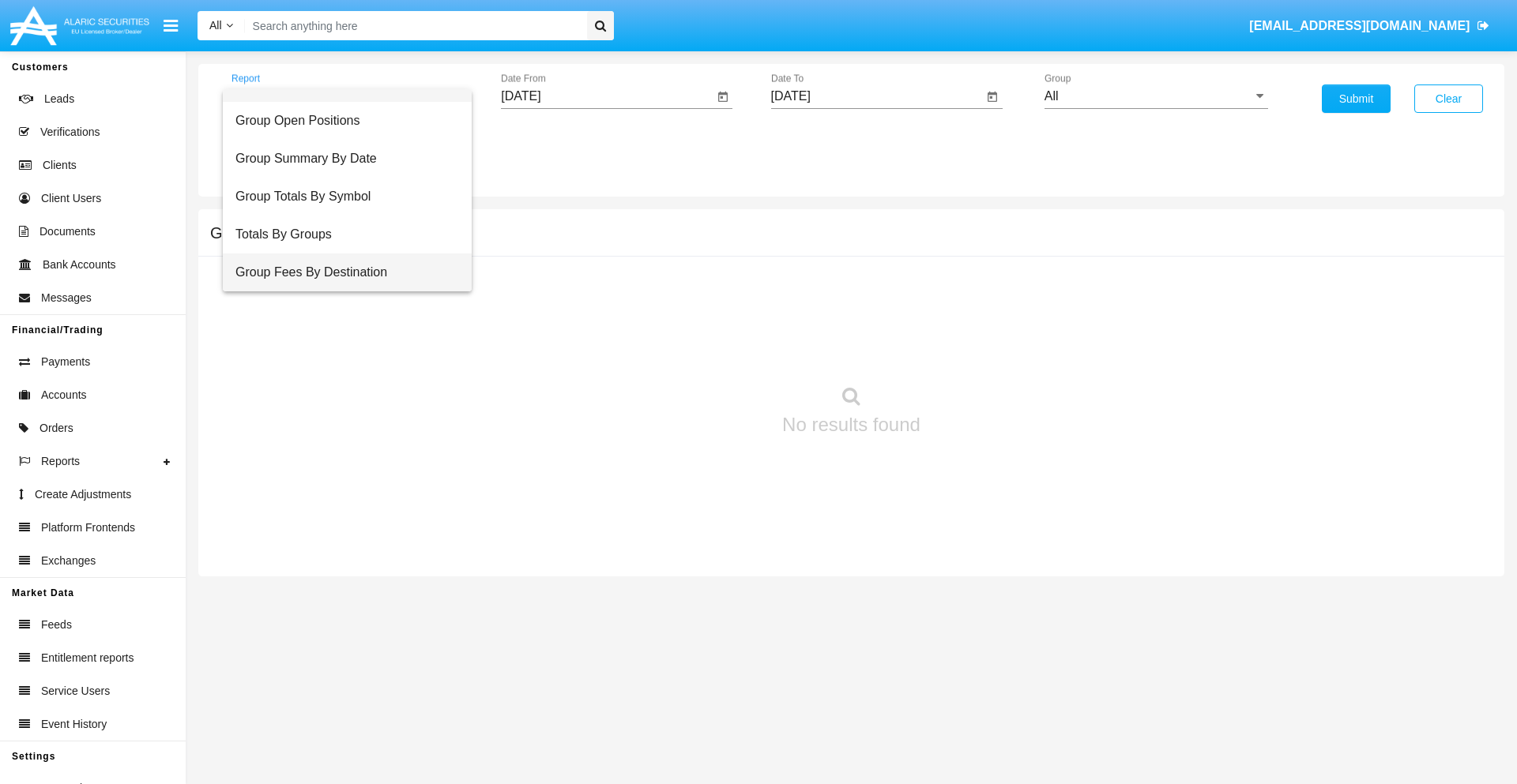
click at [340, 272] on span "Group Fees By Destination" at bounding box center [348, 272] width 223 height 38
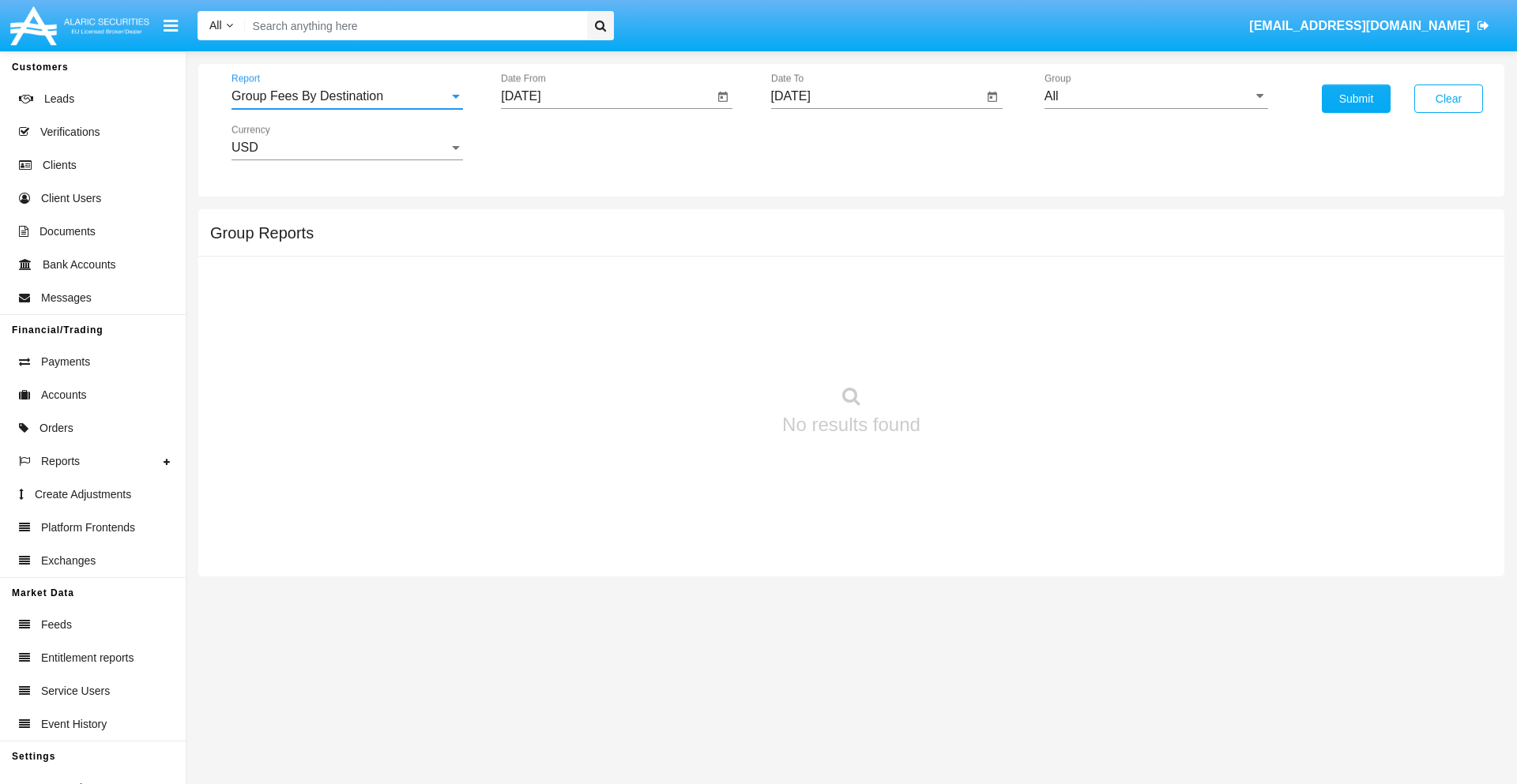
click at [607, 96] on input "[DATE]" at bounding box center [608, 96] width 213 height 14
click at [553, 142] on span "[DATE]" at bounding box center [539, 143] width 35 height 13
click at [705, 349] on div "2025" at bounding box center [706, 349] width 50 height 29
click at [705, 254] on div "AUG" at bounding box center [706, 254] width 50 height 29
click at [685, 242] on div "8" at bounding box center [685, 243] width 29 height 29
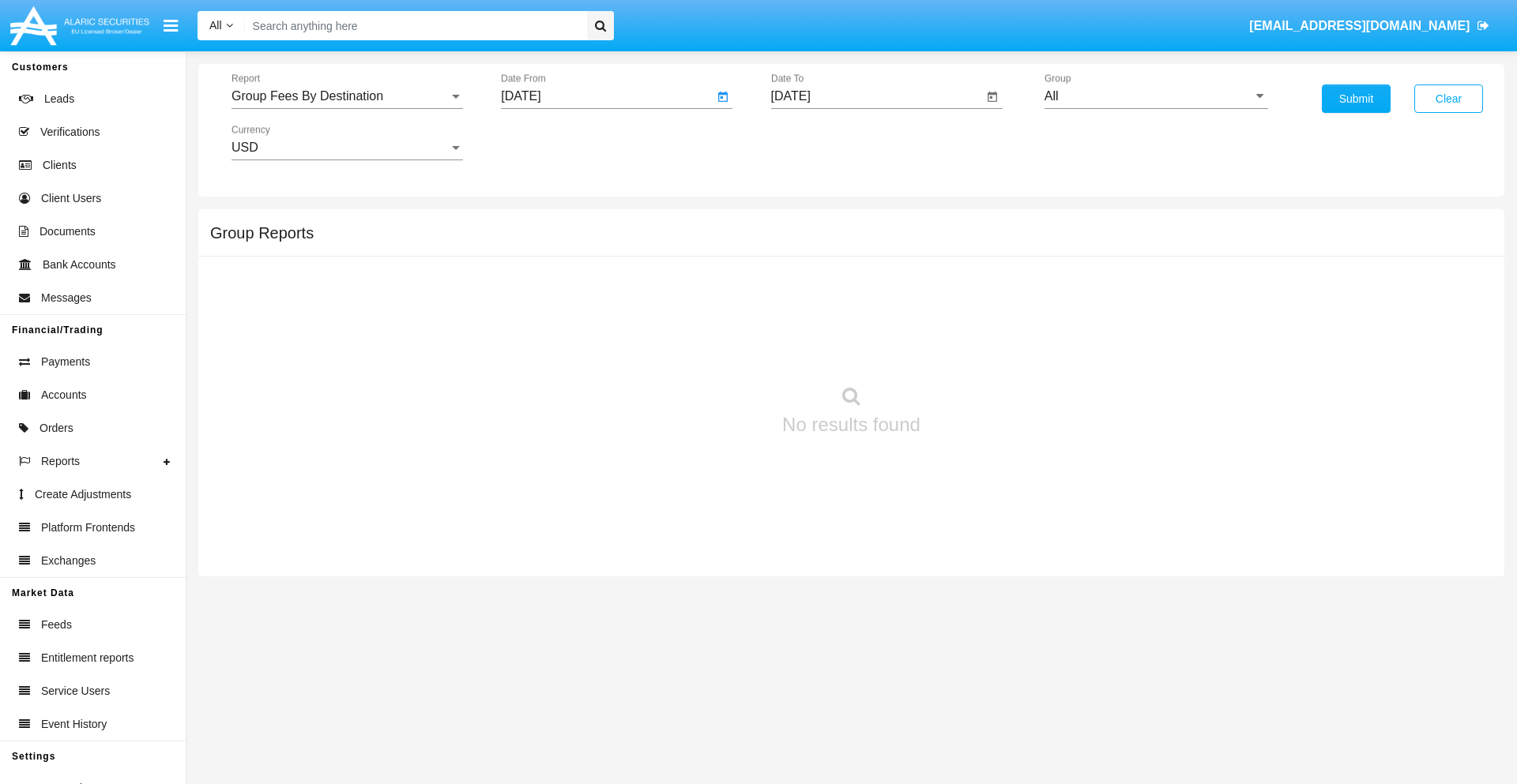
type input "08/08/25"
click at [876, 96] on input "[DATE]" at bounding box center [877, 96] width 213 height 14
click at [823, 142] on span "[DATE]" at bounding box center [809, 143] width 35 height 13
click at [975, 349] on div "2025" at bounding box center [975, 349] width 50 height 29
click at [864, 286] on div "OCT" at bounding box center [864, 286] width 50 height 29
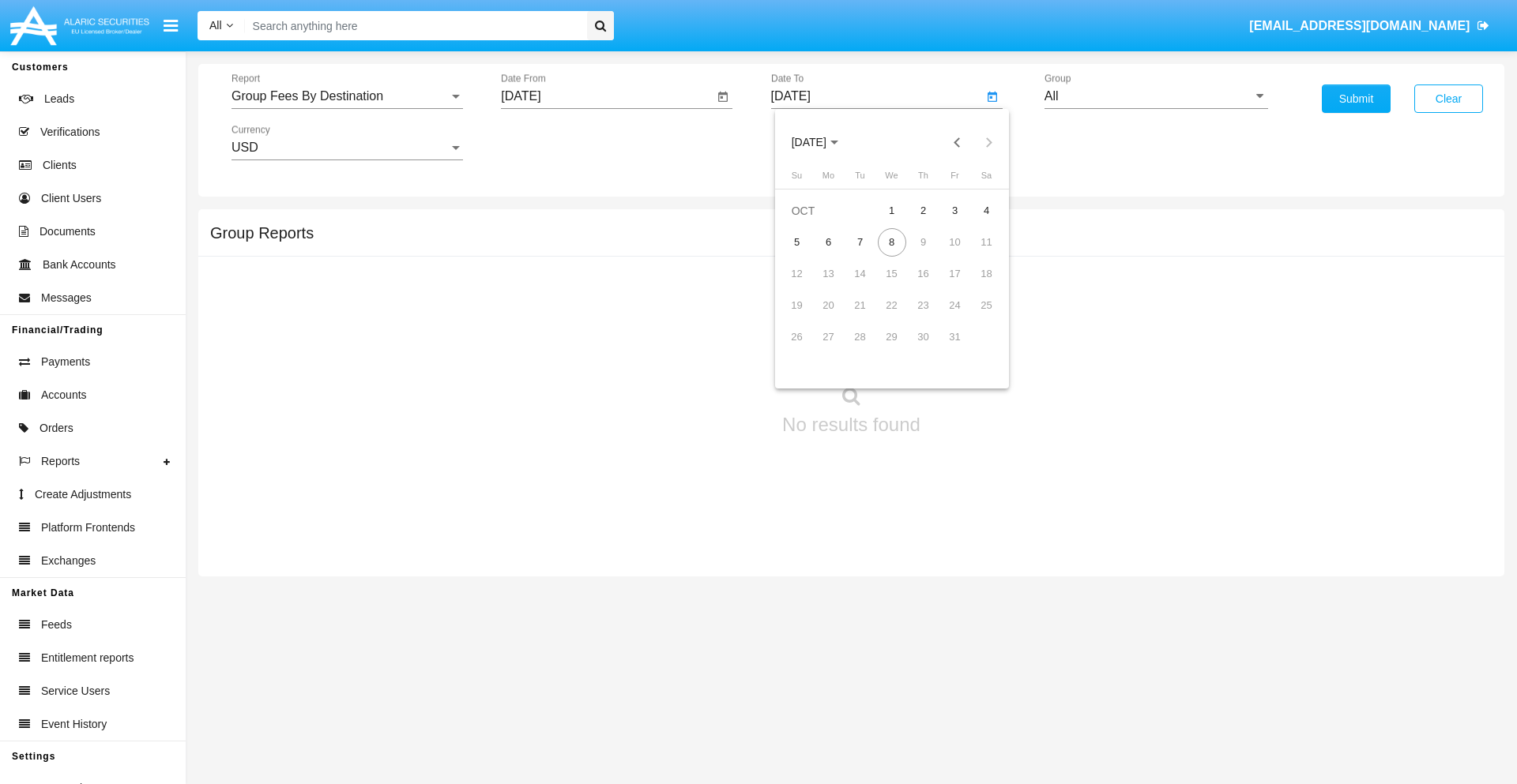
click at [892, 242] on div "8" at bounding box center [893, 243] width 29 height 29
type input "[DATE]"
click at [1156, 96] on input "All" at bounding box center [1156, 96] width 223 height 14
type input "Hammer Web Lite"
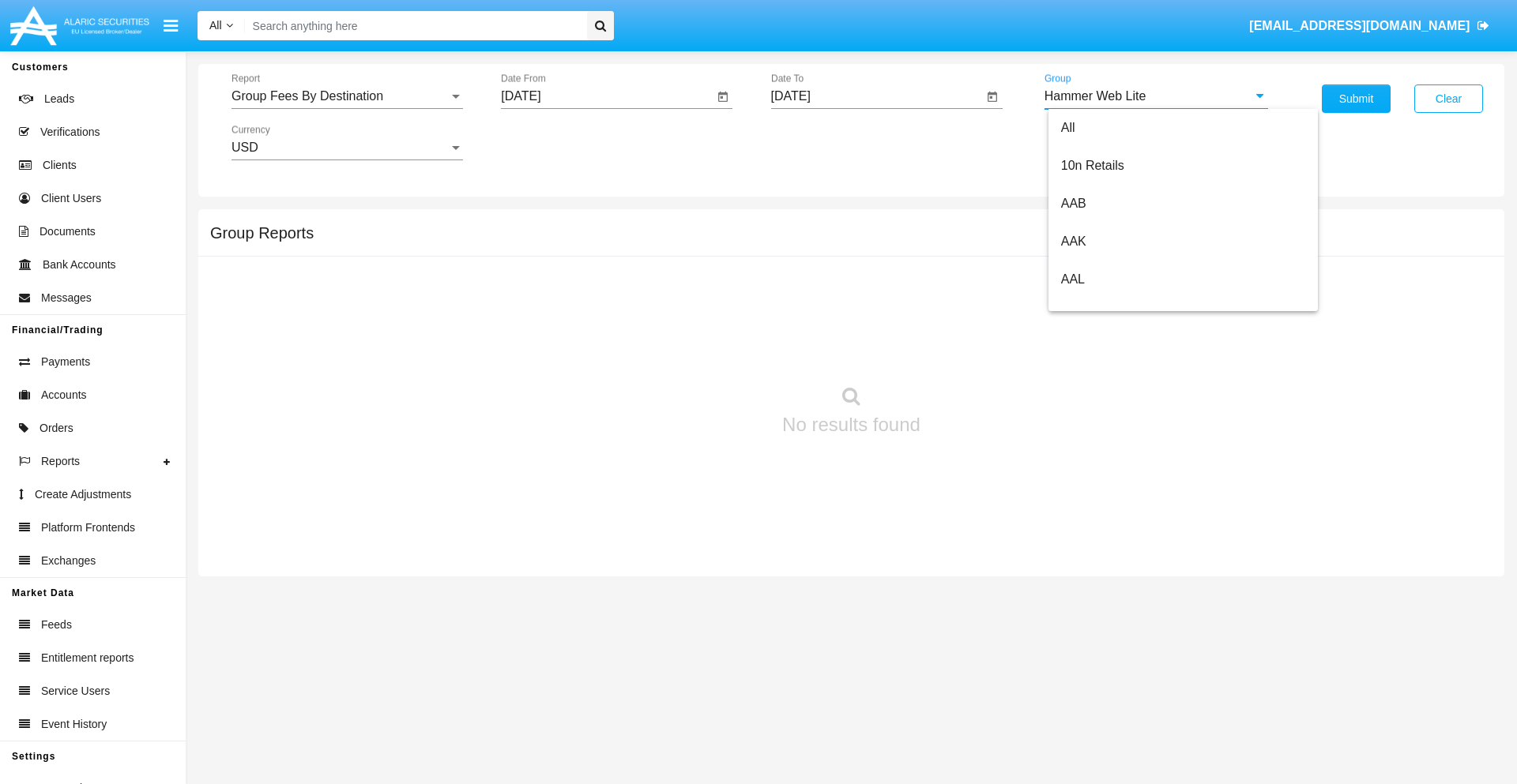
scroll to position [0, 0]
click at [1356, 99] on button "Submit" at bounding box center [1356, 99] width 69 height 29
click at [347, 96] on span "Report" at bounding box center [339, 96] width 217 height 14
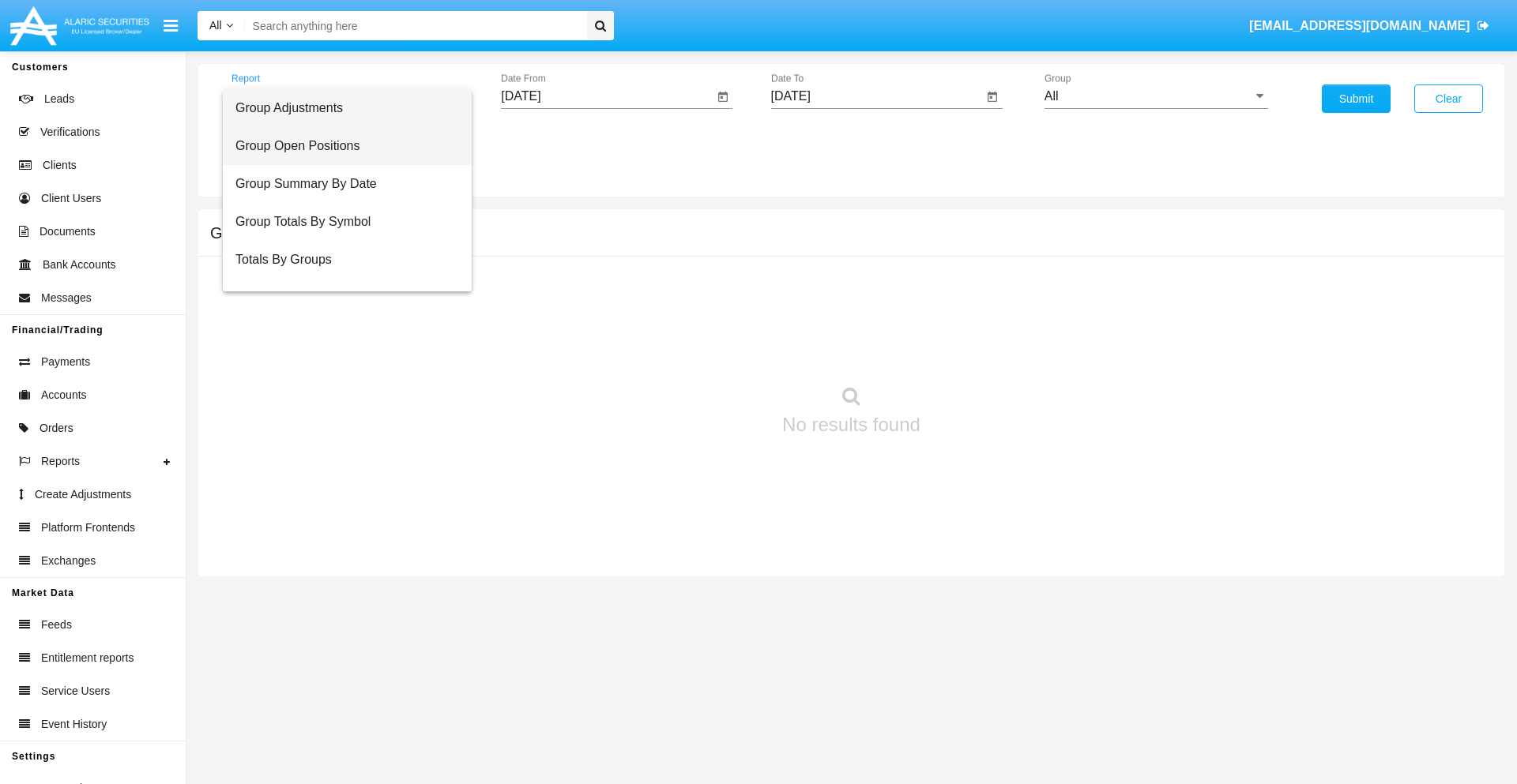
click at [340, 146] on span "Group Open Positions" at bounding box center [348, 146] width 223 height 38
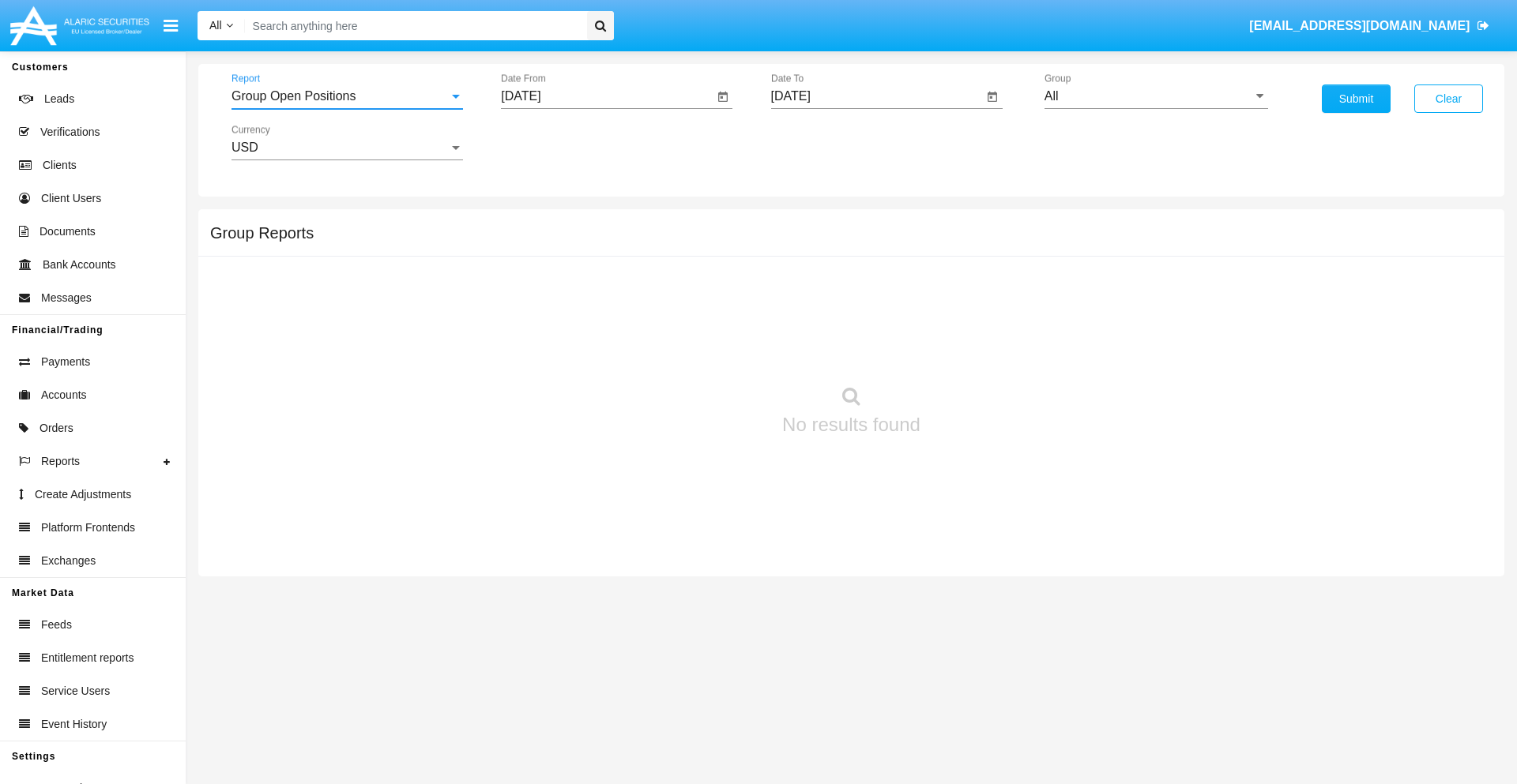
click at [607, 96] on input "[DATE]" at bounding box center [608, 96] width 213 height 14
click at [553, 142] on span "[DATE]" at bounding box center [539, 143] width 35 height 13
click at [705, 349] on div "2025" at bounding box center [706, 349] width 50 height 29
click at [539, 286] on div "SEP" at bounding box center [540, 286] width 50 height 29
click at [558, 273] on div "8" at bounding box center [558, 274] width 29 height 29
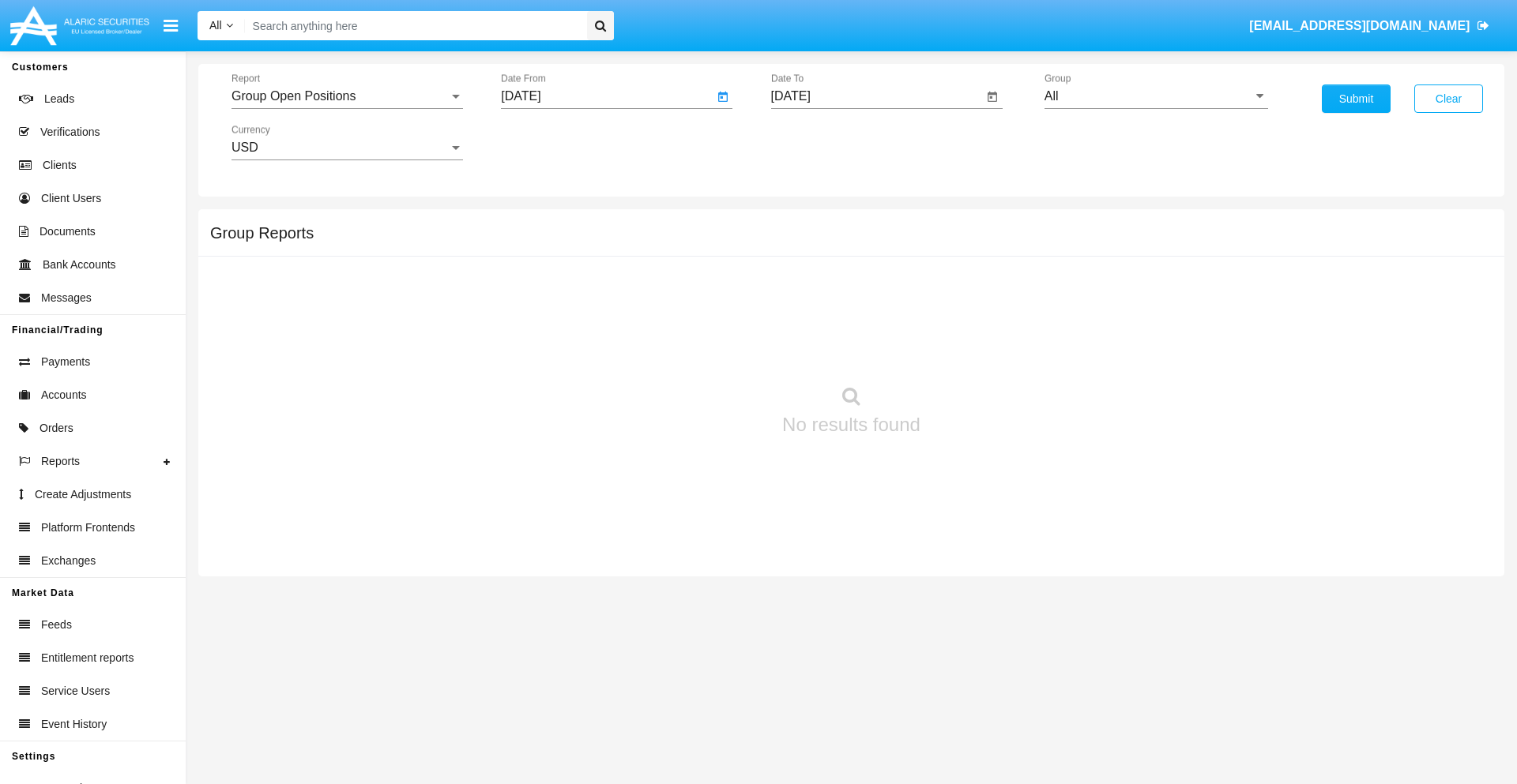
type input "[DATE]"
click at [876, 96] on input "[DATE]" at bounding box center [877, 96] width 213 height 14
click at [823, 142] on span "[DATE]" at bounding box center [809, 143] width 35 height 13
click at [975, 349] on div "2025" at bounding box center [975, 349] width 50 height 29
click at [864, 286] on div "OCT" at bounding box center [864, 286] width 50 height 29
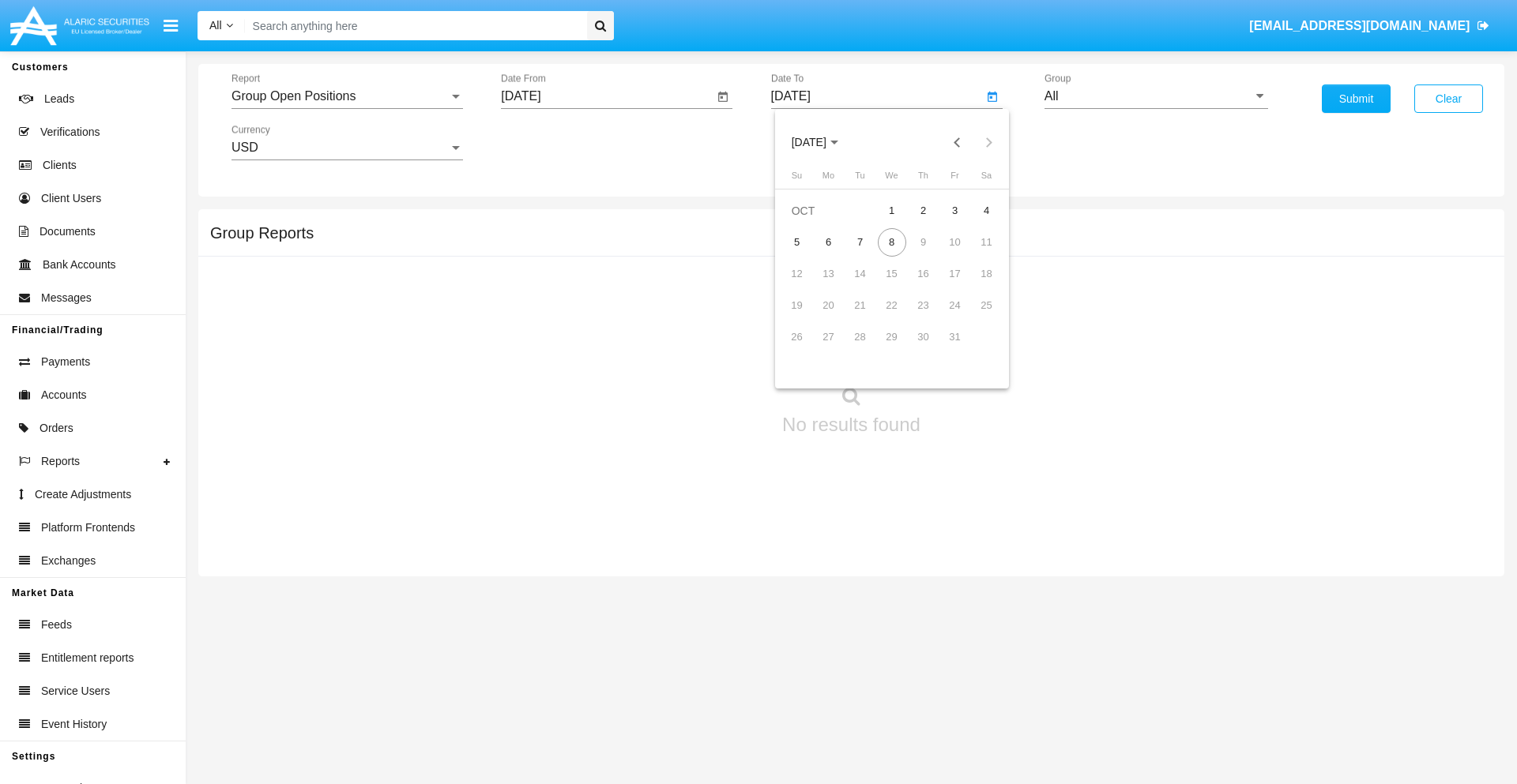
click at [892, 242] on div "8" at bounding box center [893, 243] width 29 height 29
type input "[DATE]"
click at [1156, 96] on input "All" at bounding box center [1156, 96] width 223 height 14
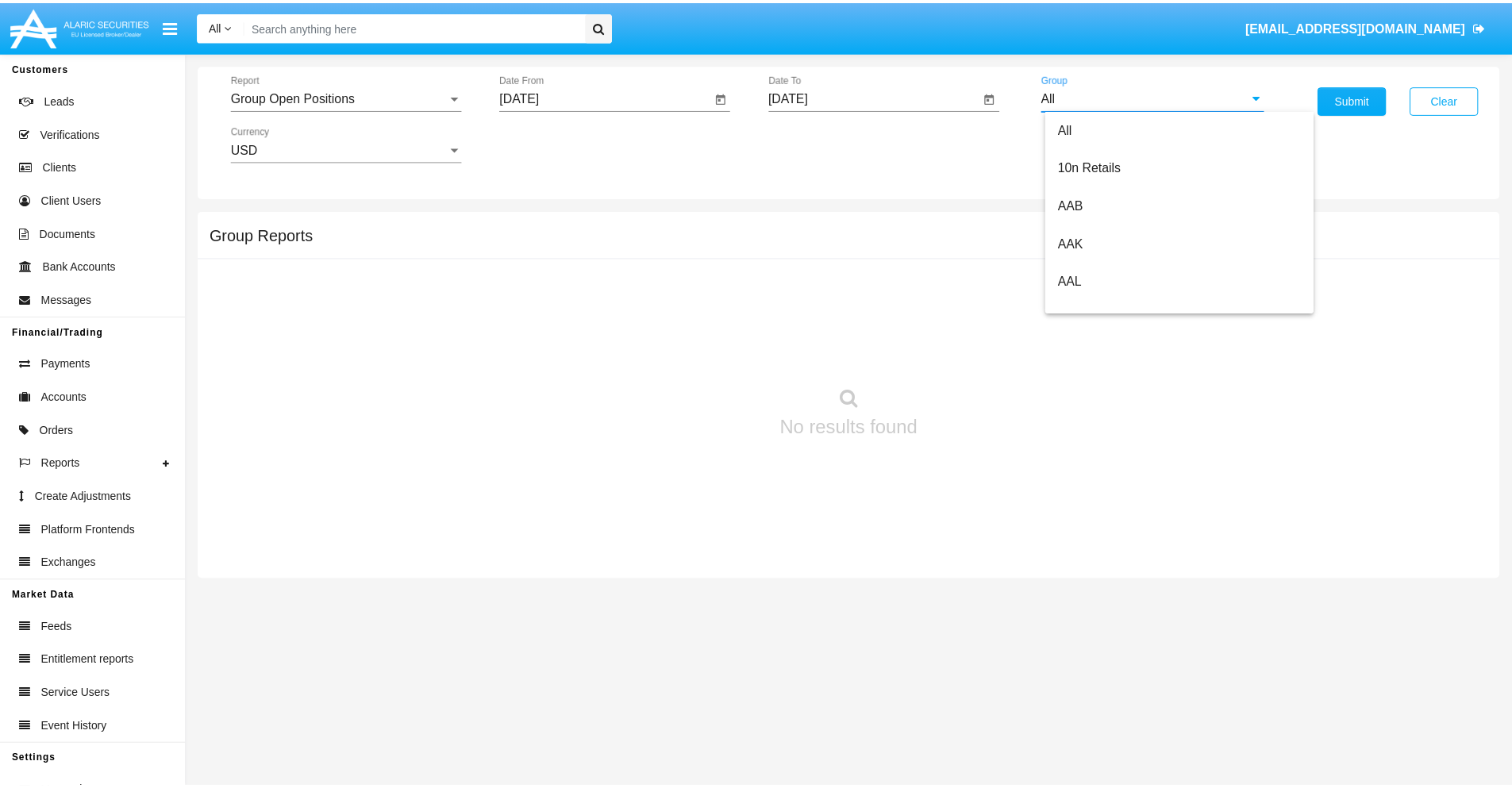
scroll to position [851, 0]
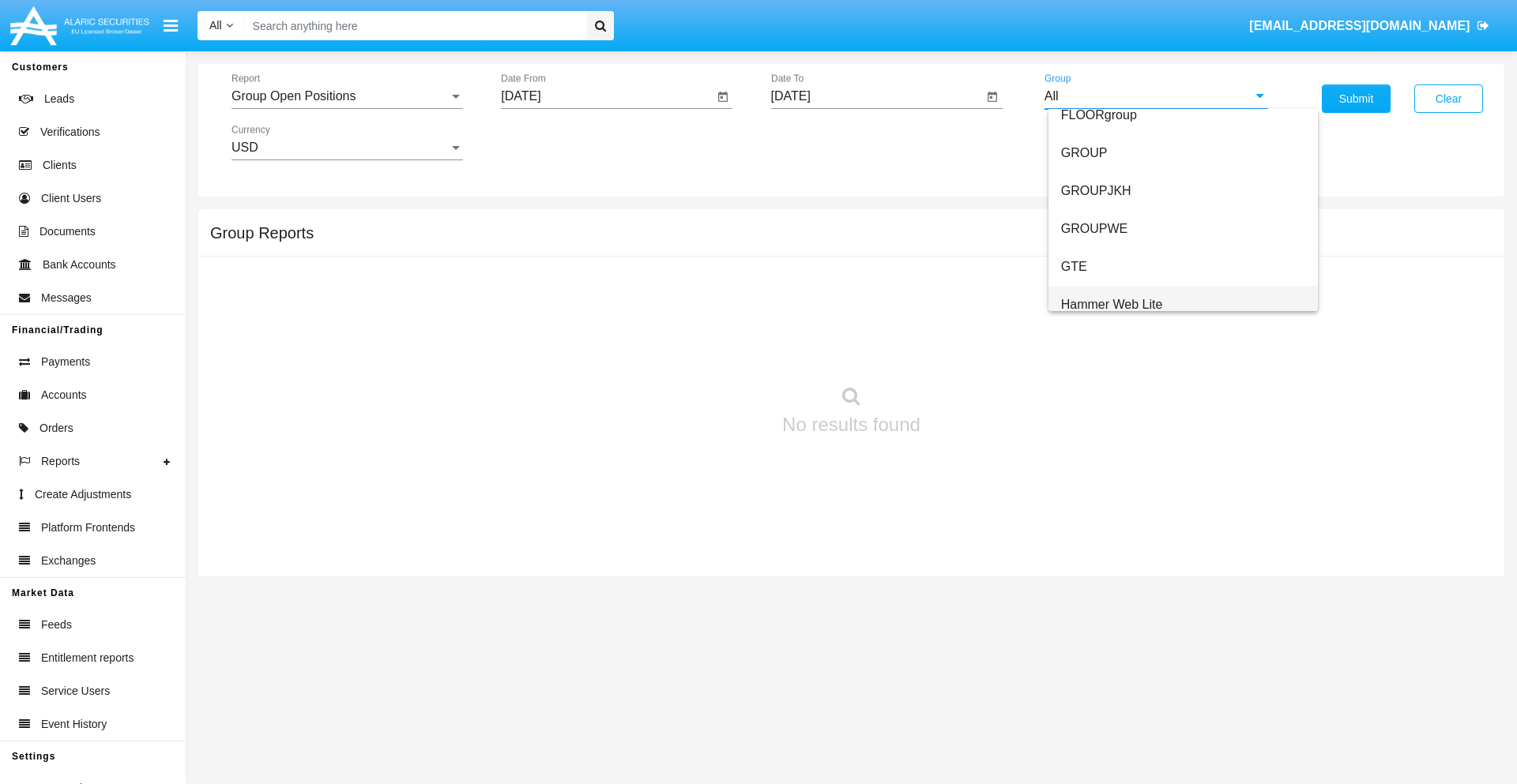
click at [1111, 304] on span "Hammer Web Lite" at bounding box center [1112, 304] width 102 height 13
type input "Hammer Web Lite"
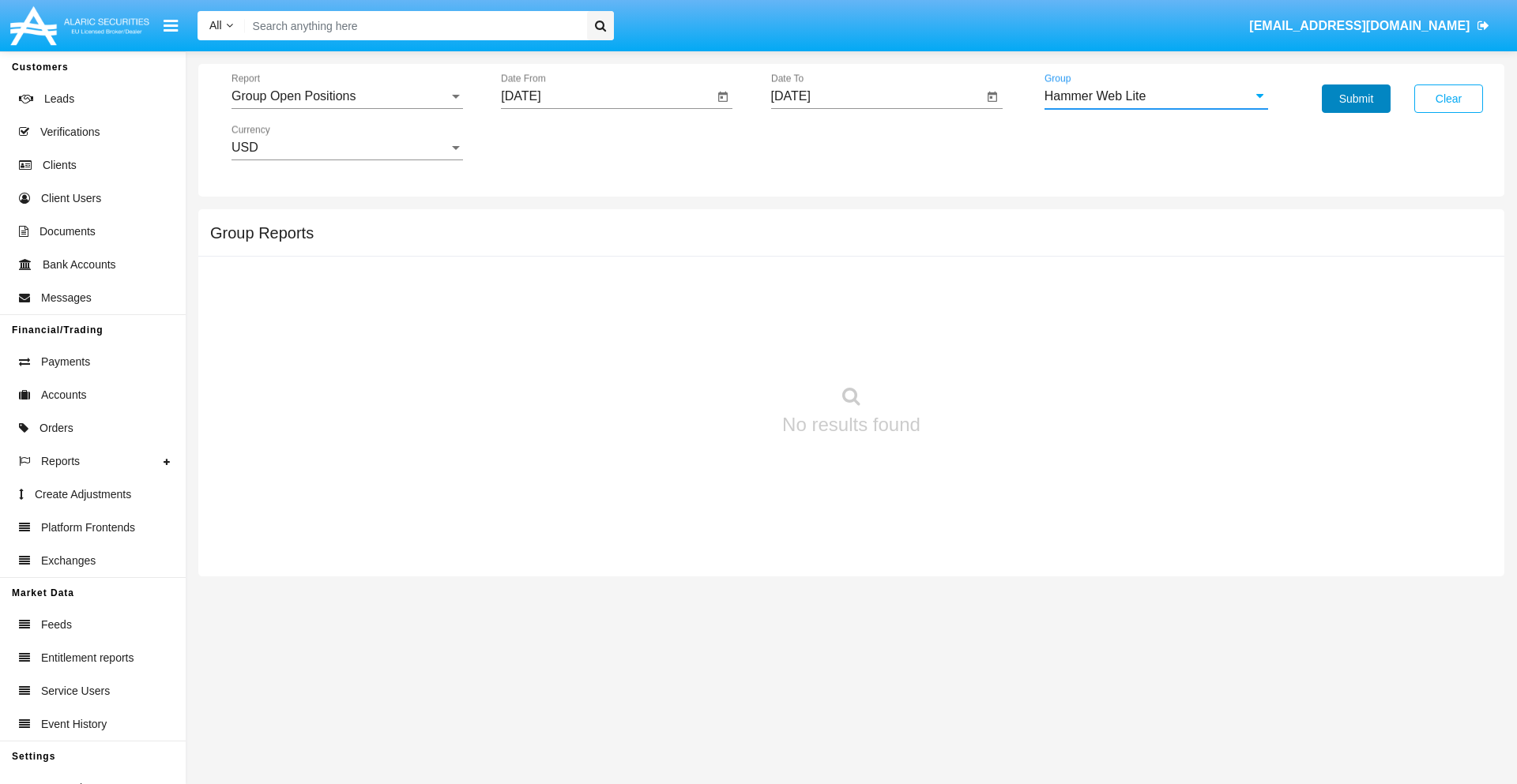
click at [1356, 99] on button "Submit" at bounding box center [1356, 99] width 69 height 29
click at [347, 96] on span "Report" at bounding box center [339, 96] width 217 height 14
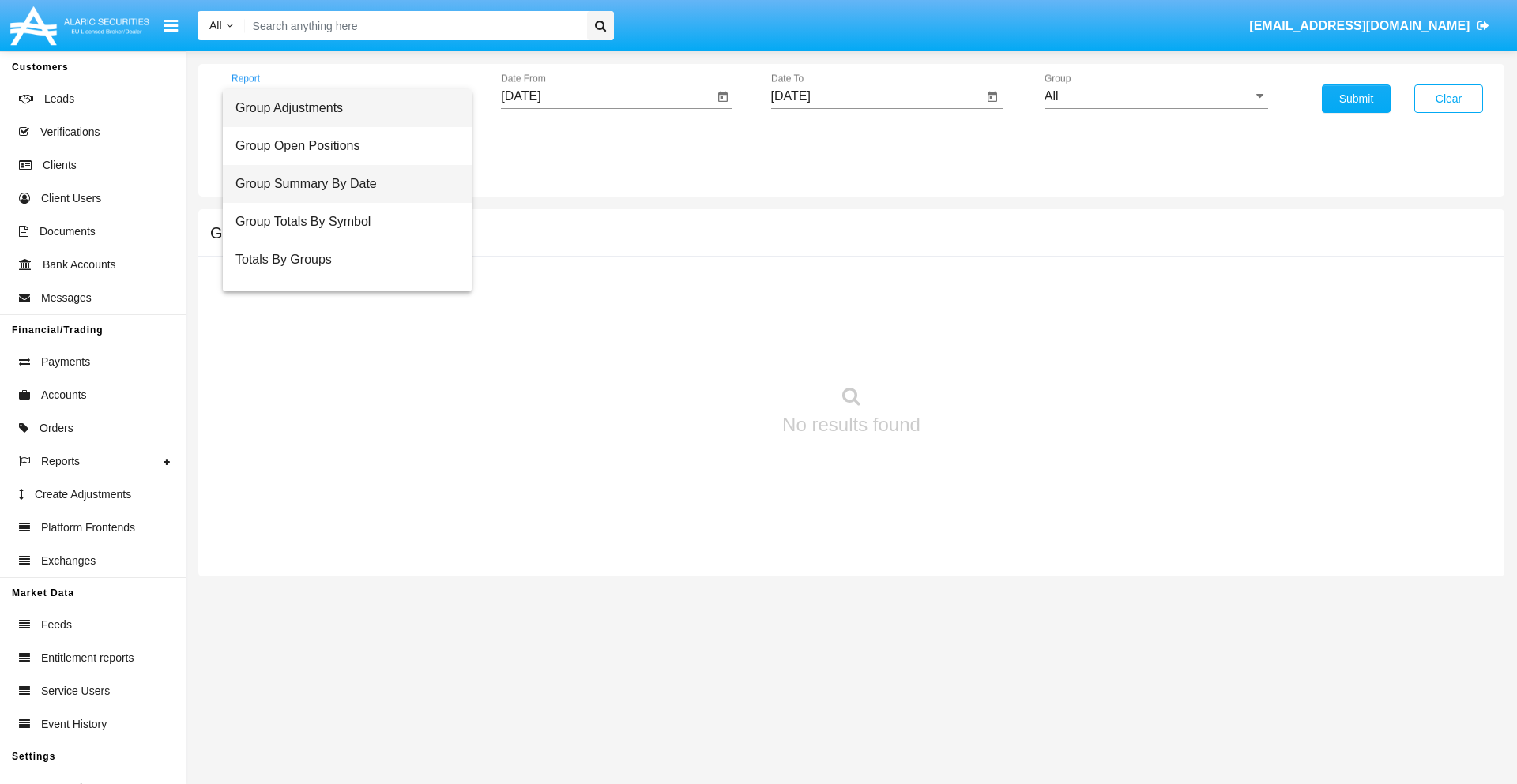
click at [340, 184] on span "Group Summary By Date" at bounding box center [348, 184] width 223 height 38
click at [607, 96] on input "[DATE]" at bounding box center [608, 96] width 213 height 14
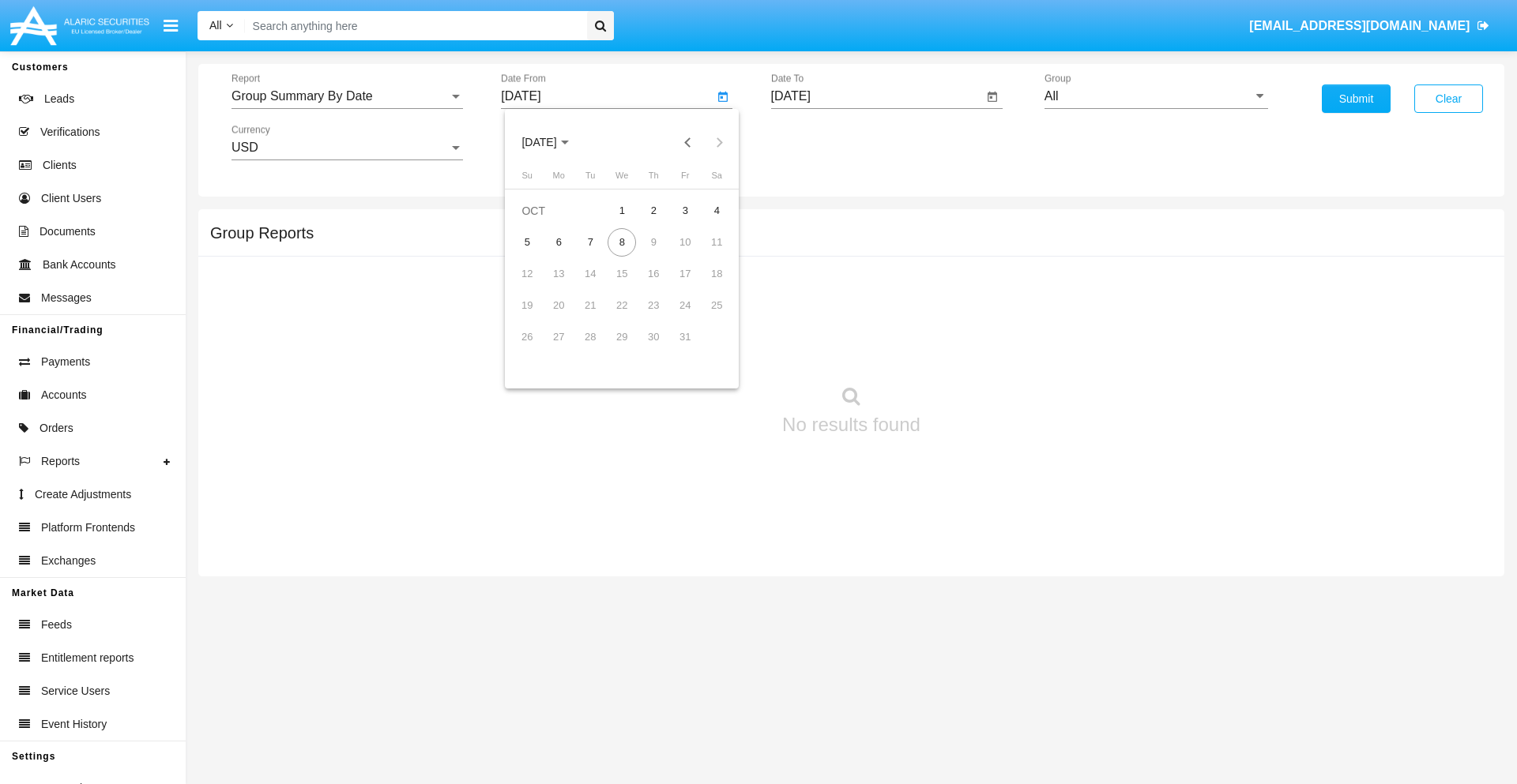
click at [553, 142] on span "[DATE]" at bounding box center [539, 143] width 35 height 13
click at [705, 349] on div "2025" at bounding box center [706, 349] width 50 height 29
click at [539, 286] on div "SEP" at bounding box center [540, 286] width 50 height 29
click at [558, 273] on div "8" at bounding box center [558, 274] width 29 height 29
type input "[DATE]"
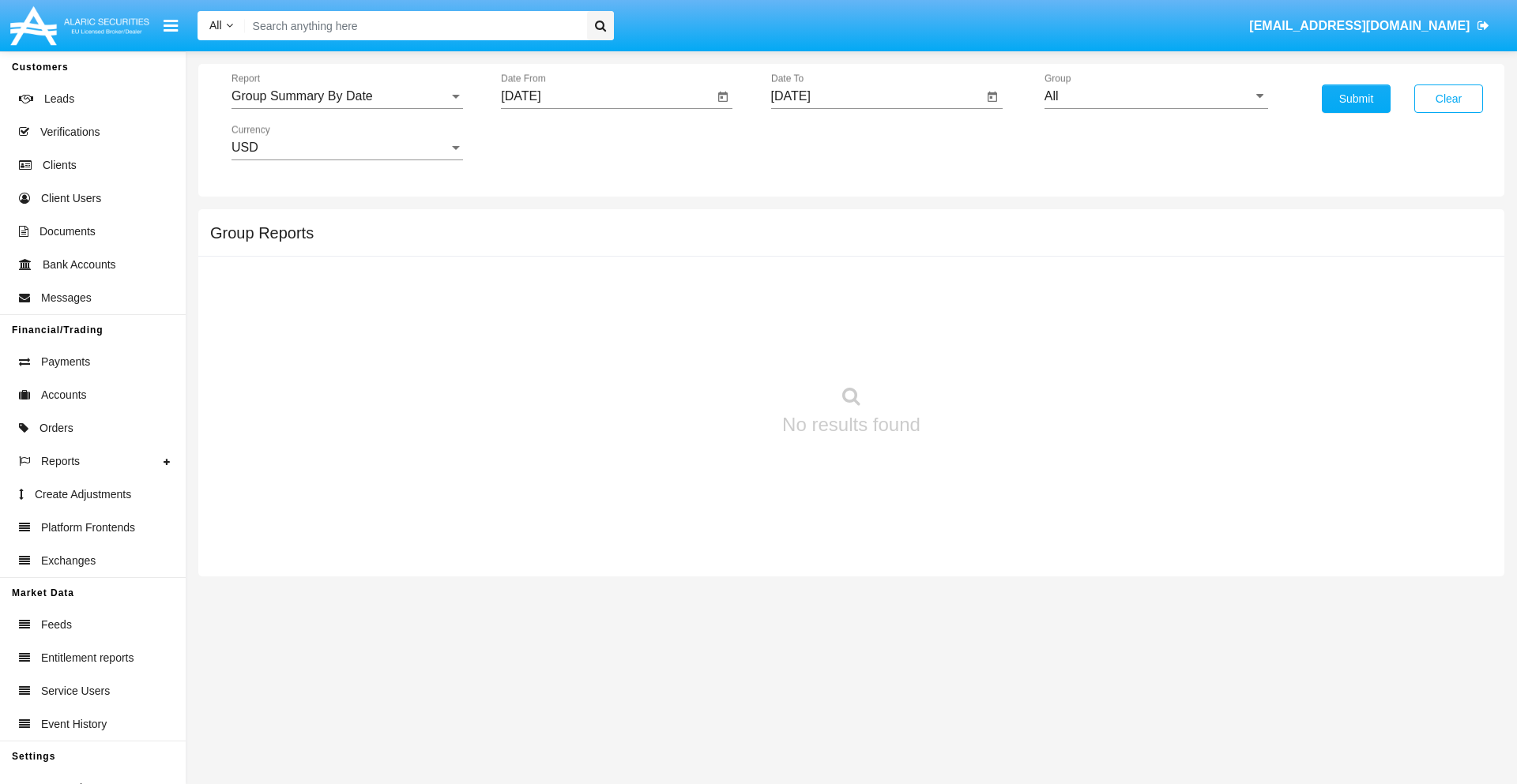
click at [876, 96] on input "[DATE]" at bounding box center [877, 96] width 213 height 14
click at [823, 142] on span "[DATE]" at bounding box center [809, 143] width 35 height 13
click at [975, 349] on div "2025" at bounding box center [975, 349] width 50 height 29
click at [864, 286] on div "OCT" at bounding box center [864, 286] width 50 height 29
click at [892, 242] on div "8" at bounding box center [893, 243] width 29 height 29
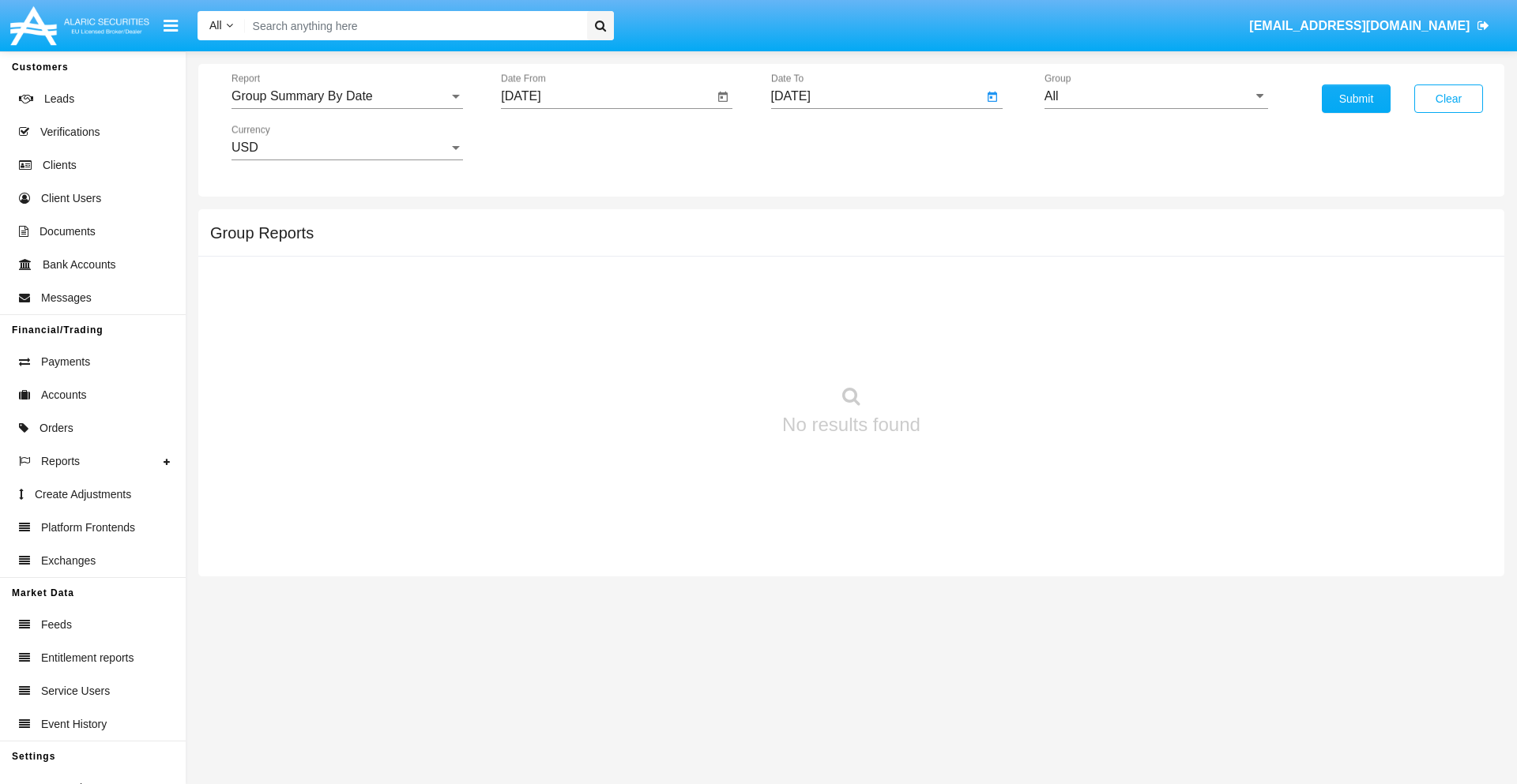
type input "[DATE]"
click at [1156, 96] on input "All" at bounding box center [1156, 96] width 223 height 14
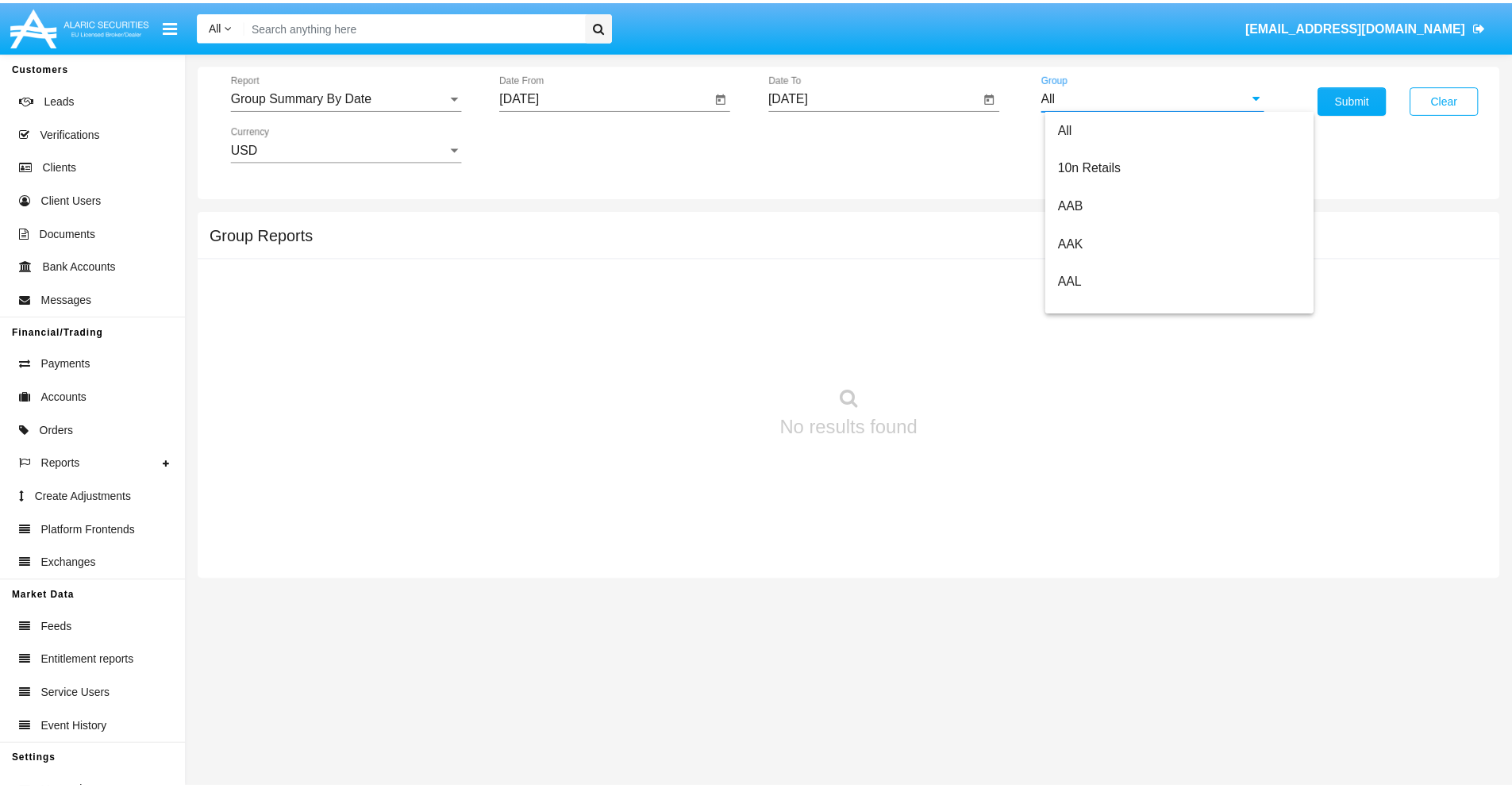
scroll to position [851, 0]
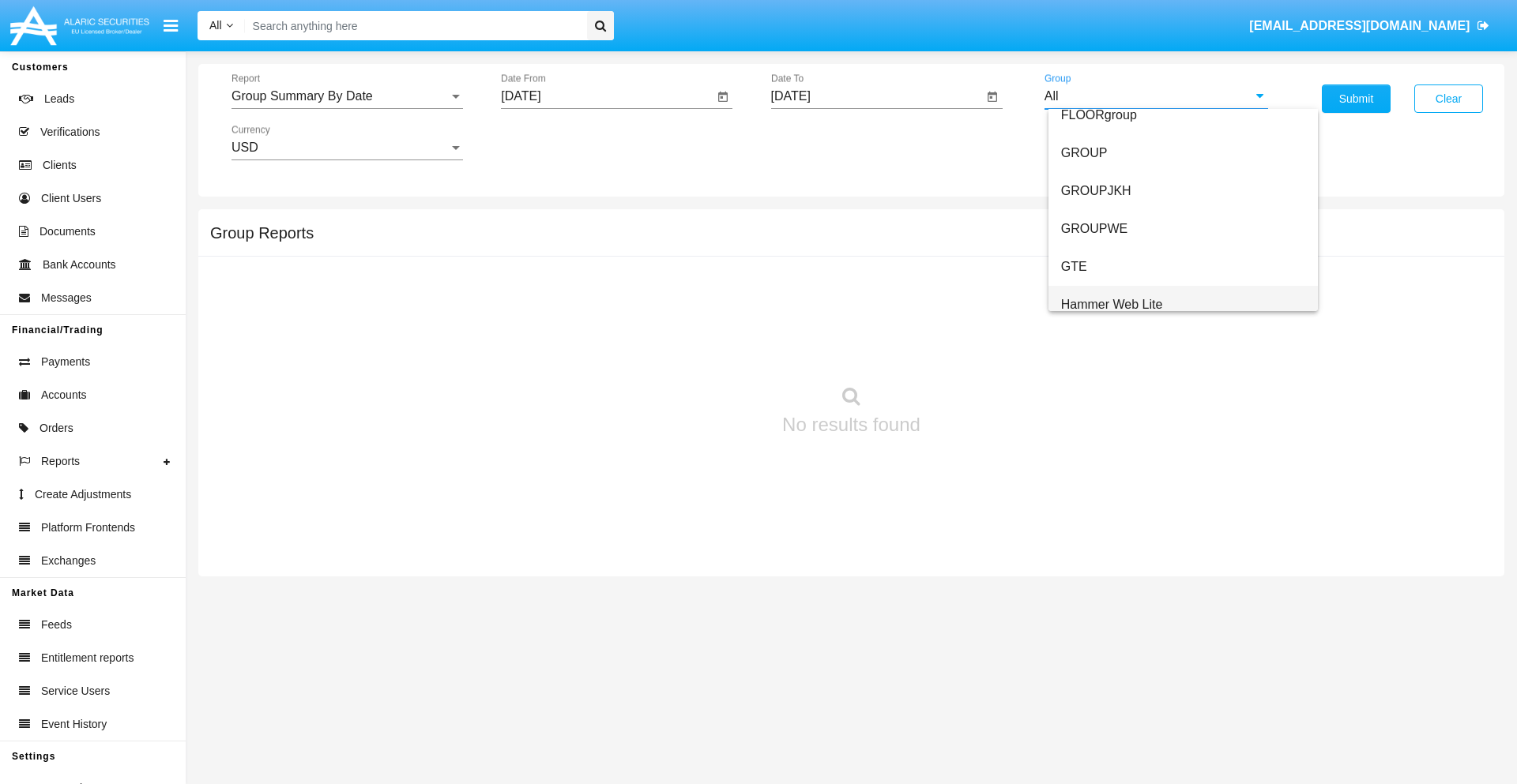
click at [1111, 304] on span "Hammer Web Lite" at bounding box center [1112, 304] width 102 height 13
type input "Hammer Web Lite"
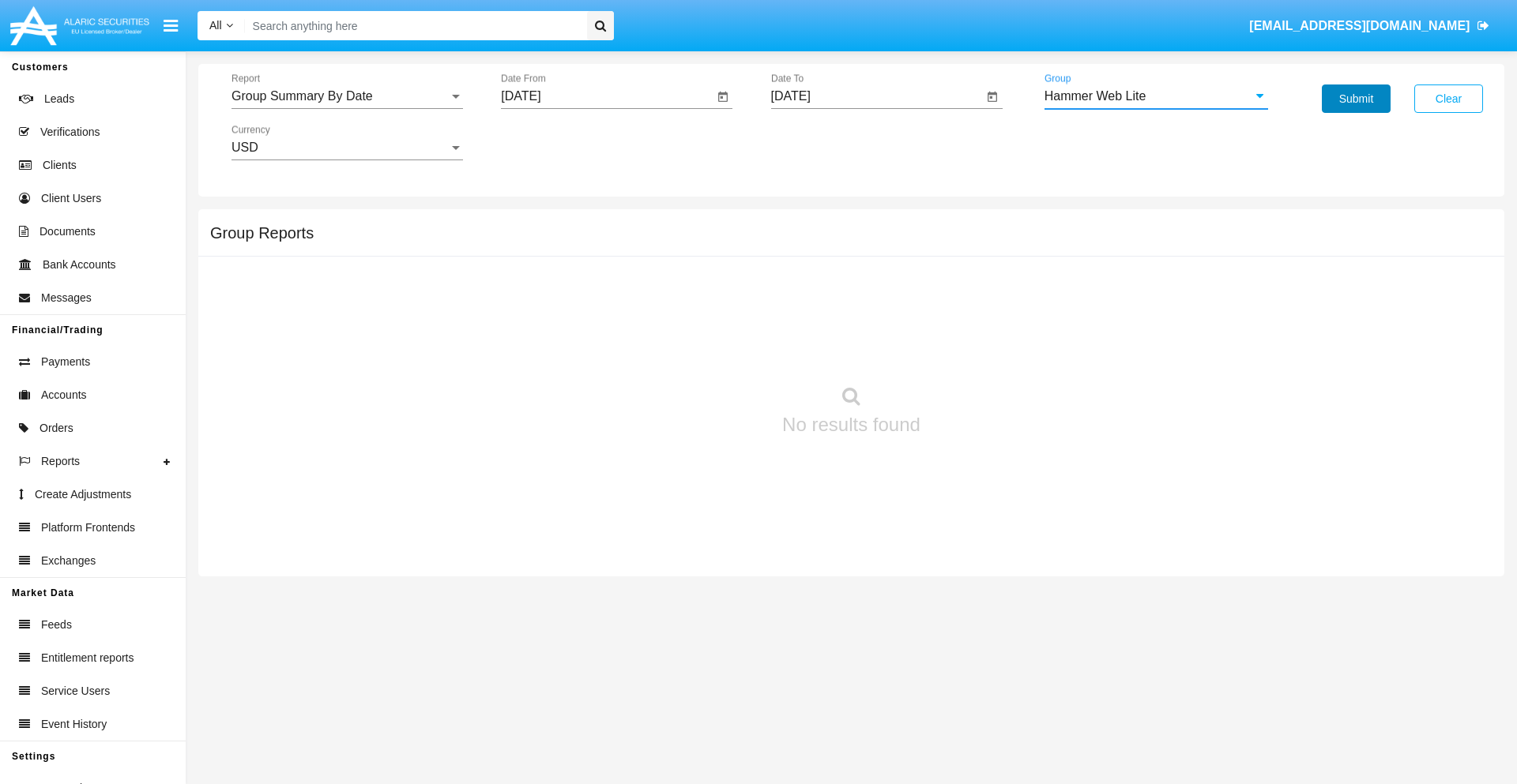
click at [1356, 99] on button "Submit" at bounding box center [1356, 99] width 69 height 29
click at [347, 96] on span "Report" at bounding box center [339, 96] width 217 height 14
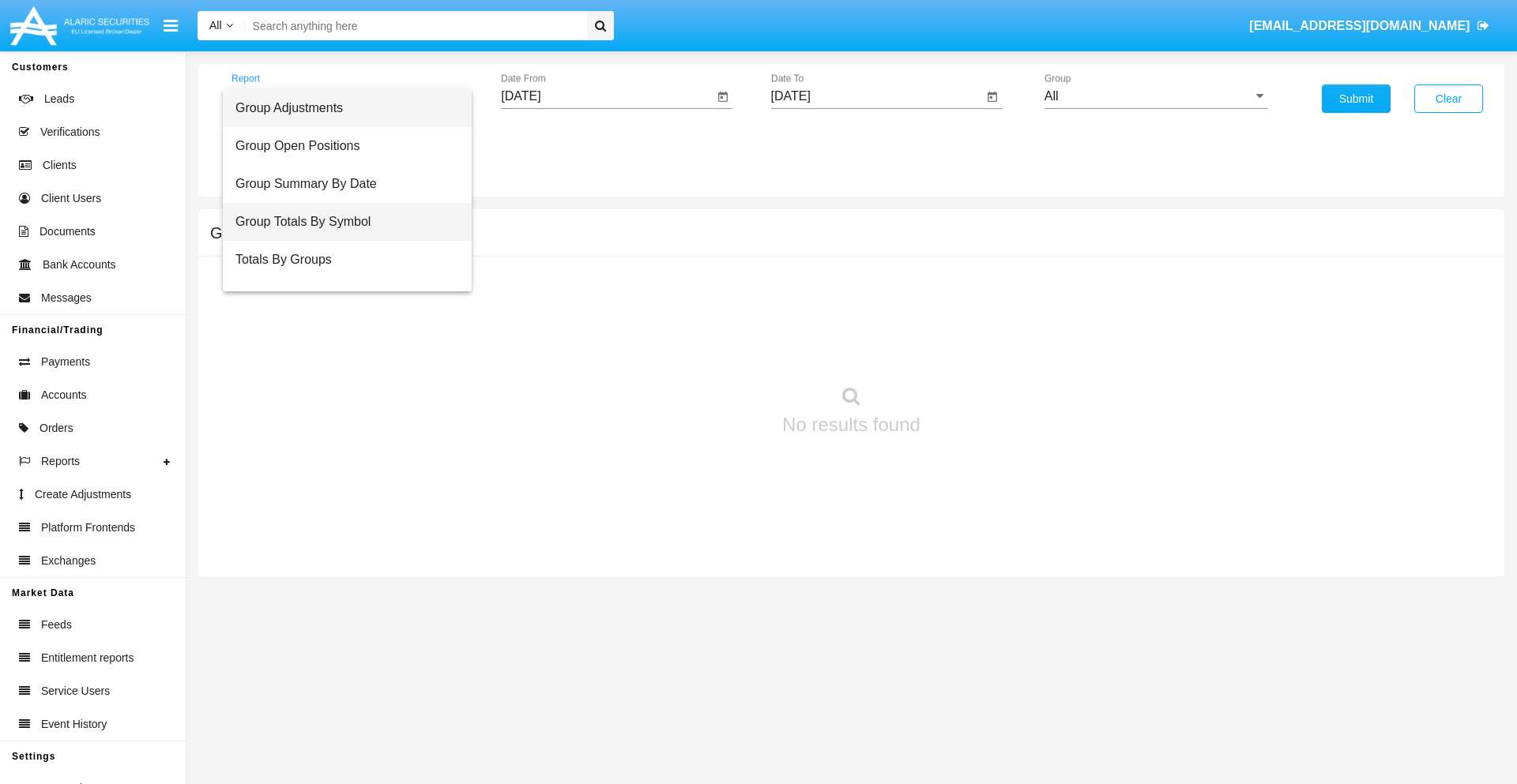
click at [340, 222] on span "Group Totals By Symbol" at bounding box center [348, 221] width 223 height 38
click at [607, 96] on input "[DATE]" at bounding box center [608, 96] width 213 height 14
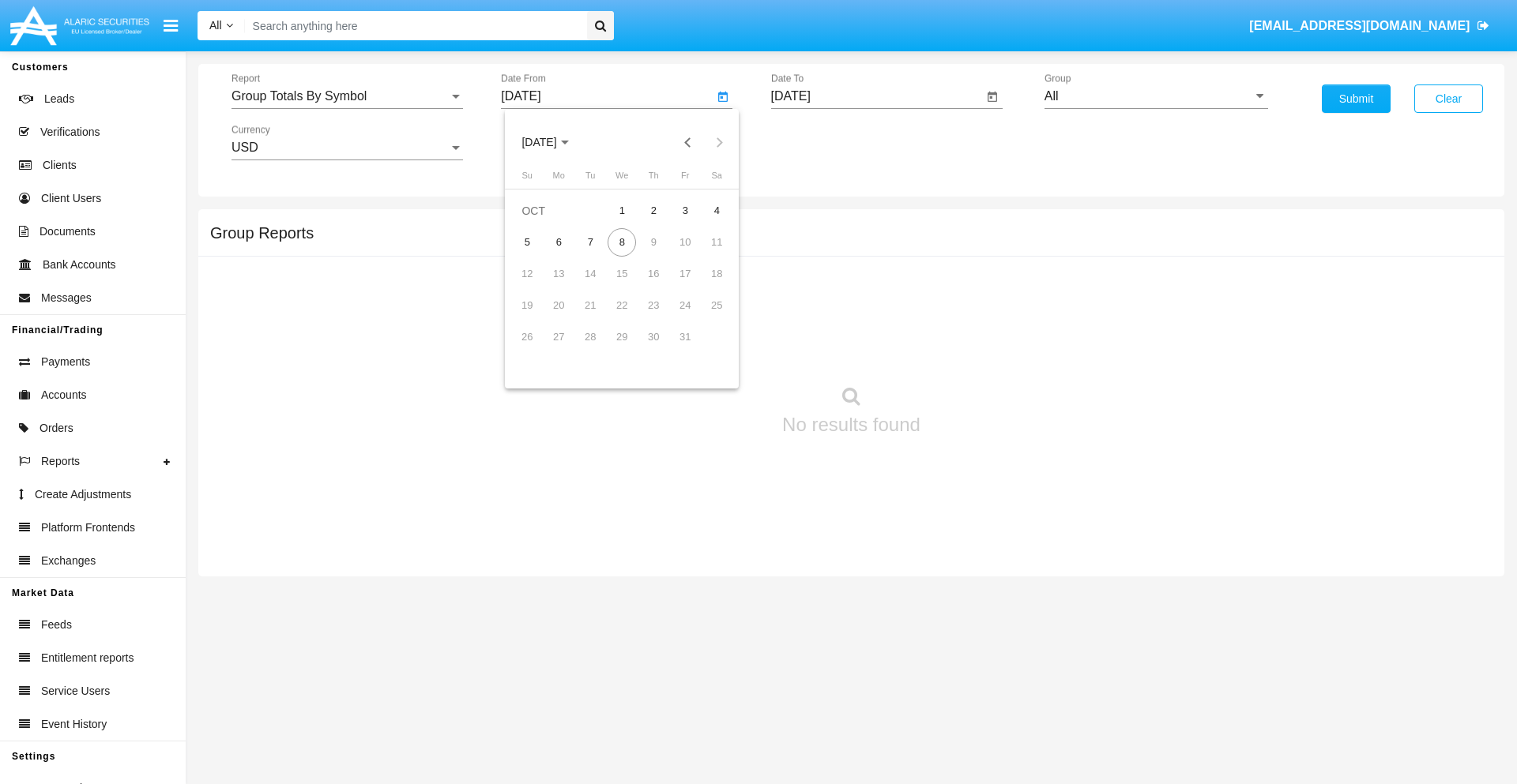
click at [553, 142] on span "[DATE]" at bounding box center [539, 143] width 35 height 13
click at [705, 349] on div "2025" at bounding box center [706, 349] width 50 height 29
click at [539, 286] on div "SEP" at bounding box center [540, 286] width 50 height 29
click at [558, 273] on div "8" at bounding box center [558, 274] width 29 height 29
type input "09/08/25"
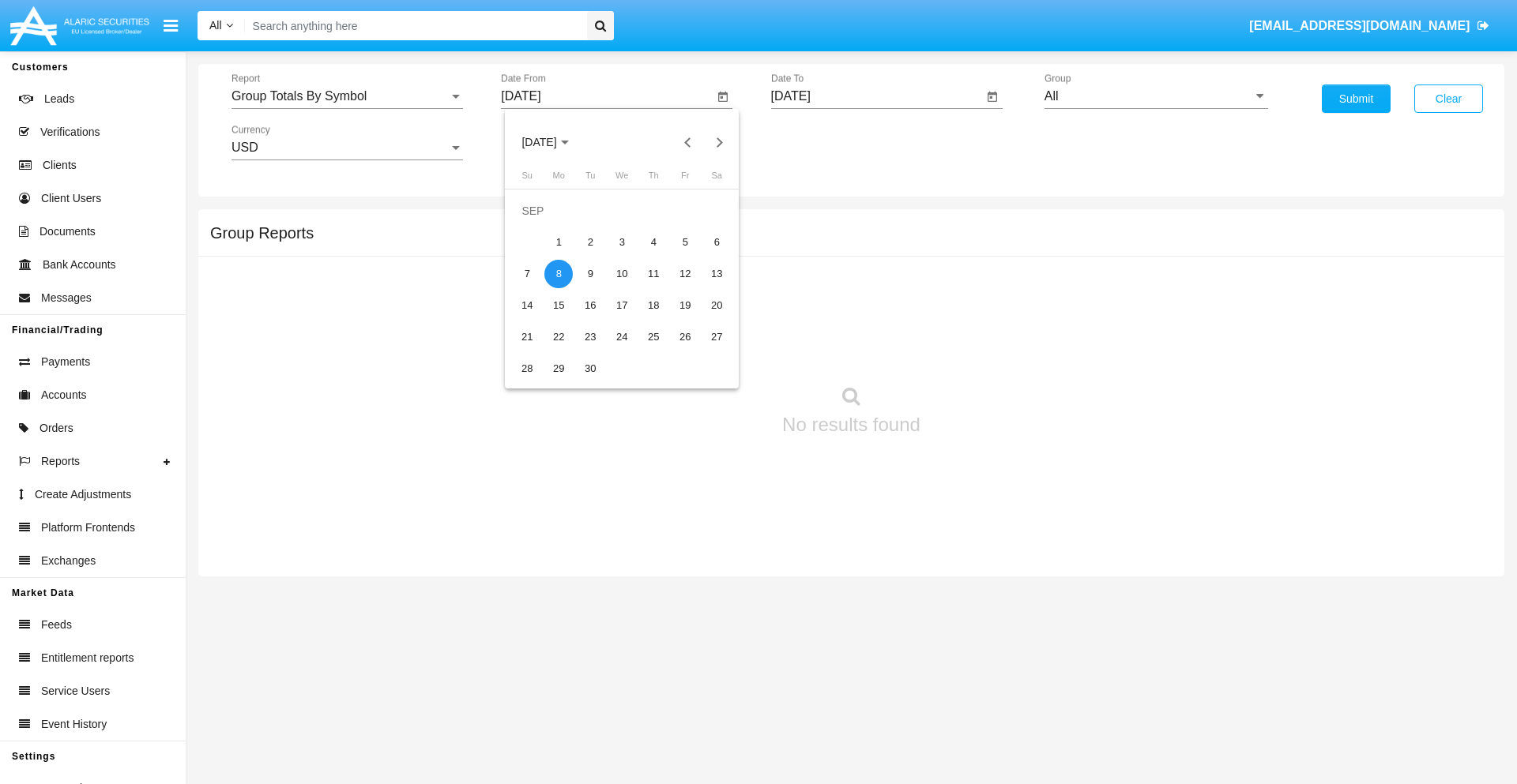
click at [876, 96] on input "[DATE]" at bounding box center [877, 96] width 213 height 14
click at [823, 142] on span "[DATE]" at bounding box center [809, 143] width 35 height 13
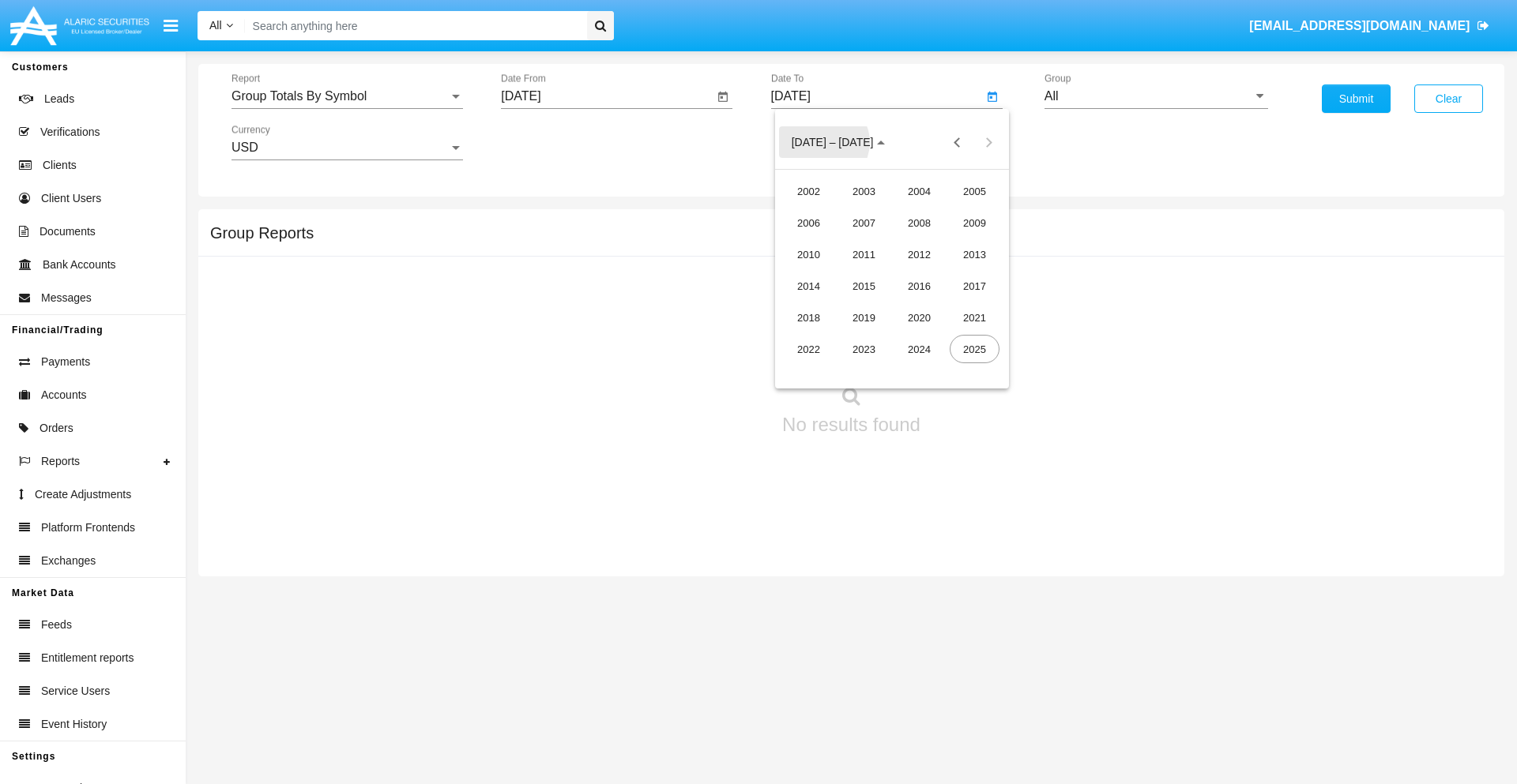
click at [975, 349] on div "2025" at bounding box center [975, 349] width 50 height 29
click at [864, 286] on div "OCT" at bounding box center [864, 286] width 50 height 29
click at [892, 242] on div "8" at bounding box center [893, 243] width 29 height 29
type input "10/08/25"
click at [1156, 96] on input "All" at bounding box center [1156, 96] width 223 height 14
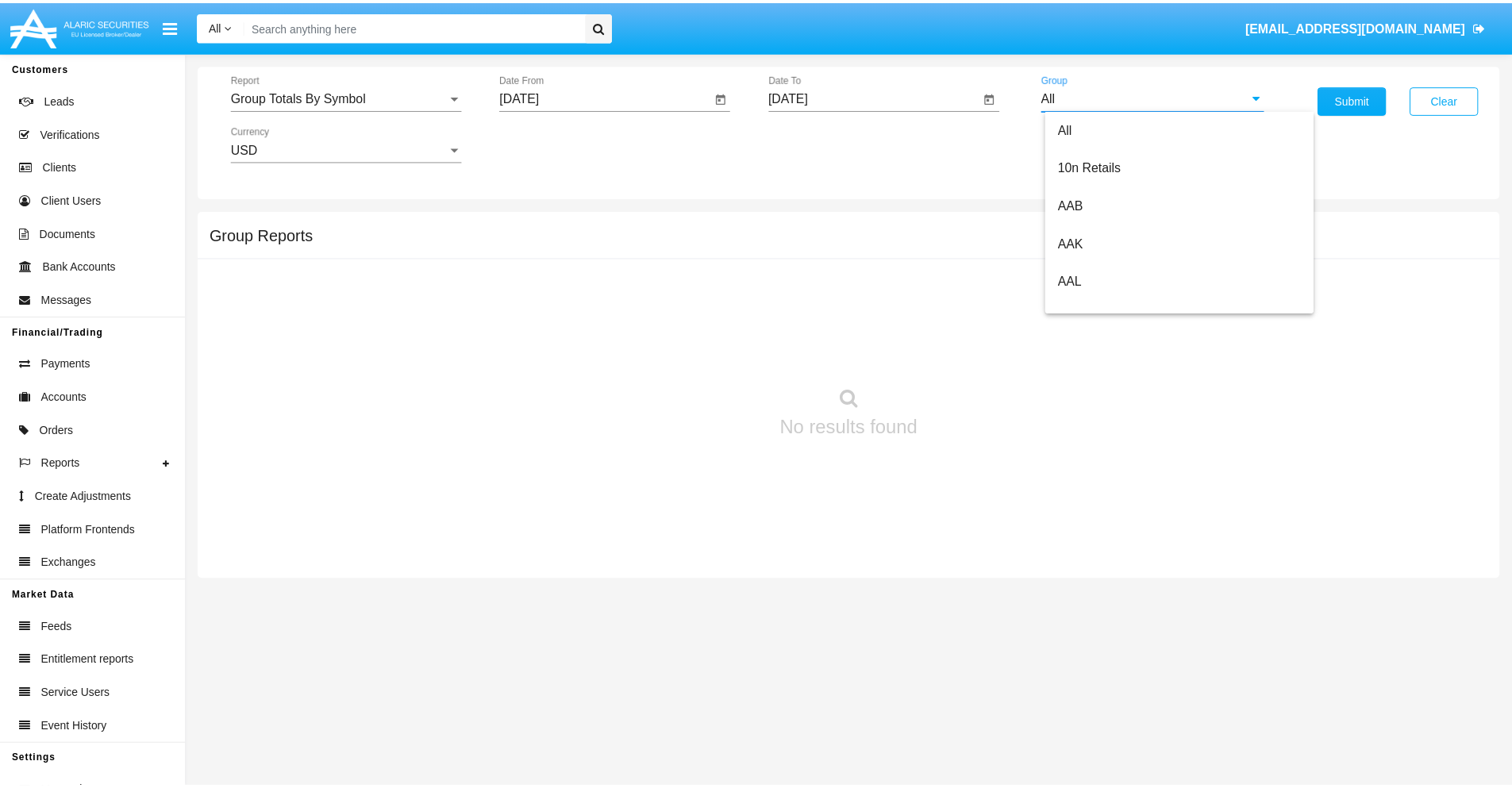
scroll to position [851, 0]
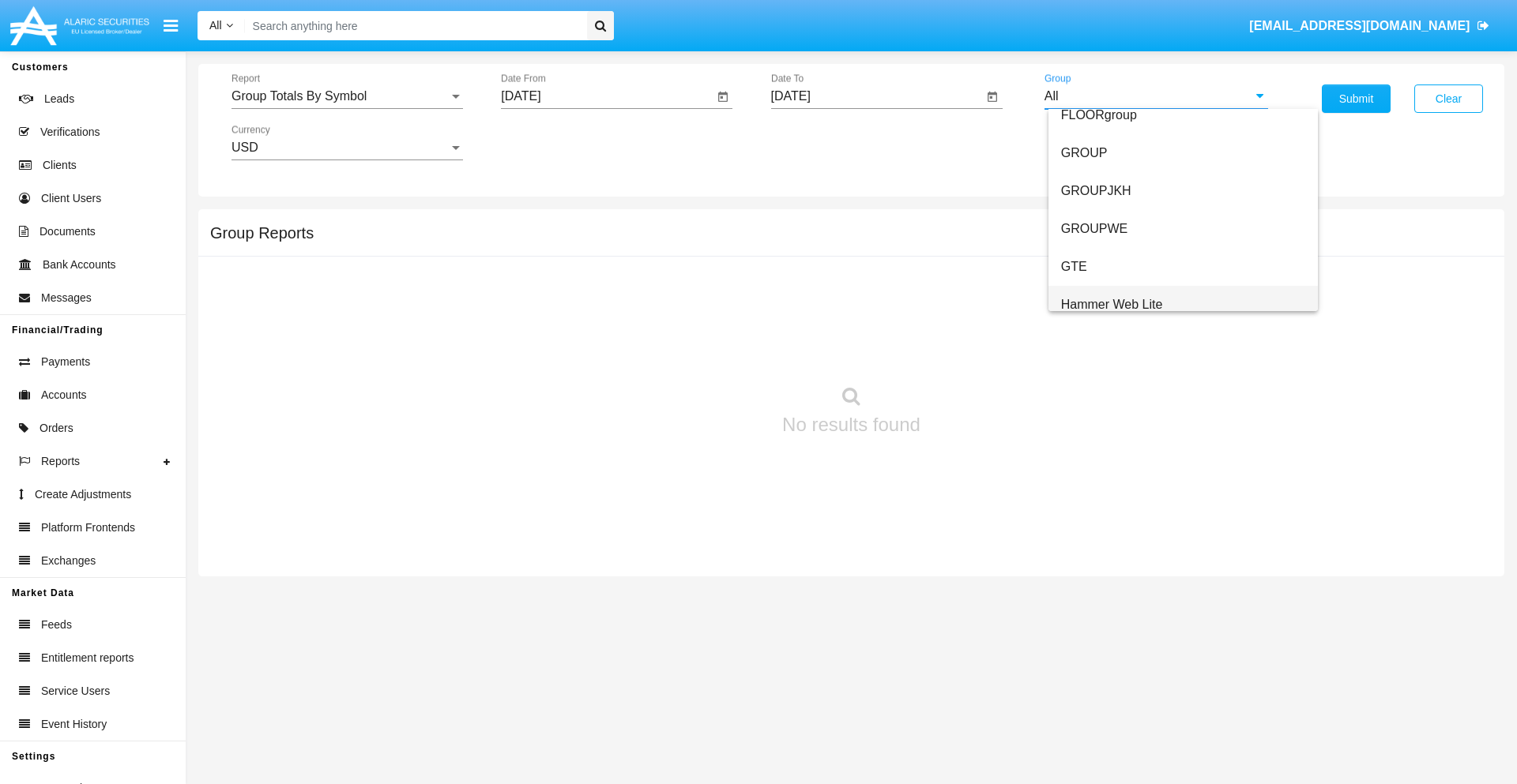
click at [1111, 304] on span "Hammer Web Lite" at bounding box center [1112, 304] width 102 height 13
type input "Hammer Web Lite"
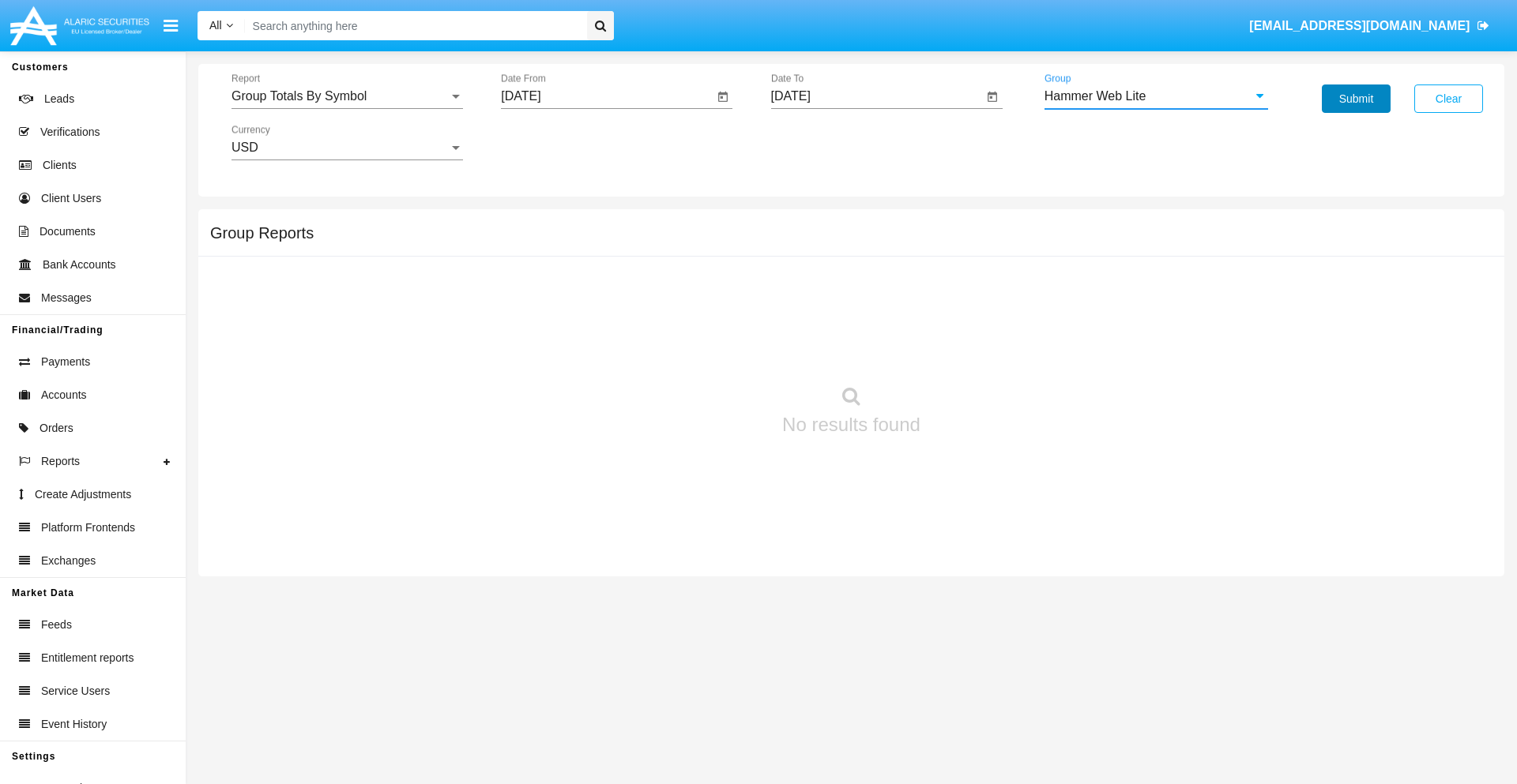
click at [1356, 99] on button "Submit" at bounding box center [1356, 99] width 69 height 29
click at [347, 96] on span "Report" at bounding box center [339, 96] width 217 height 14
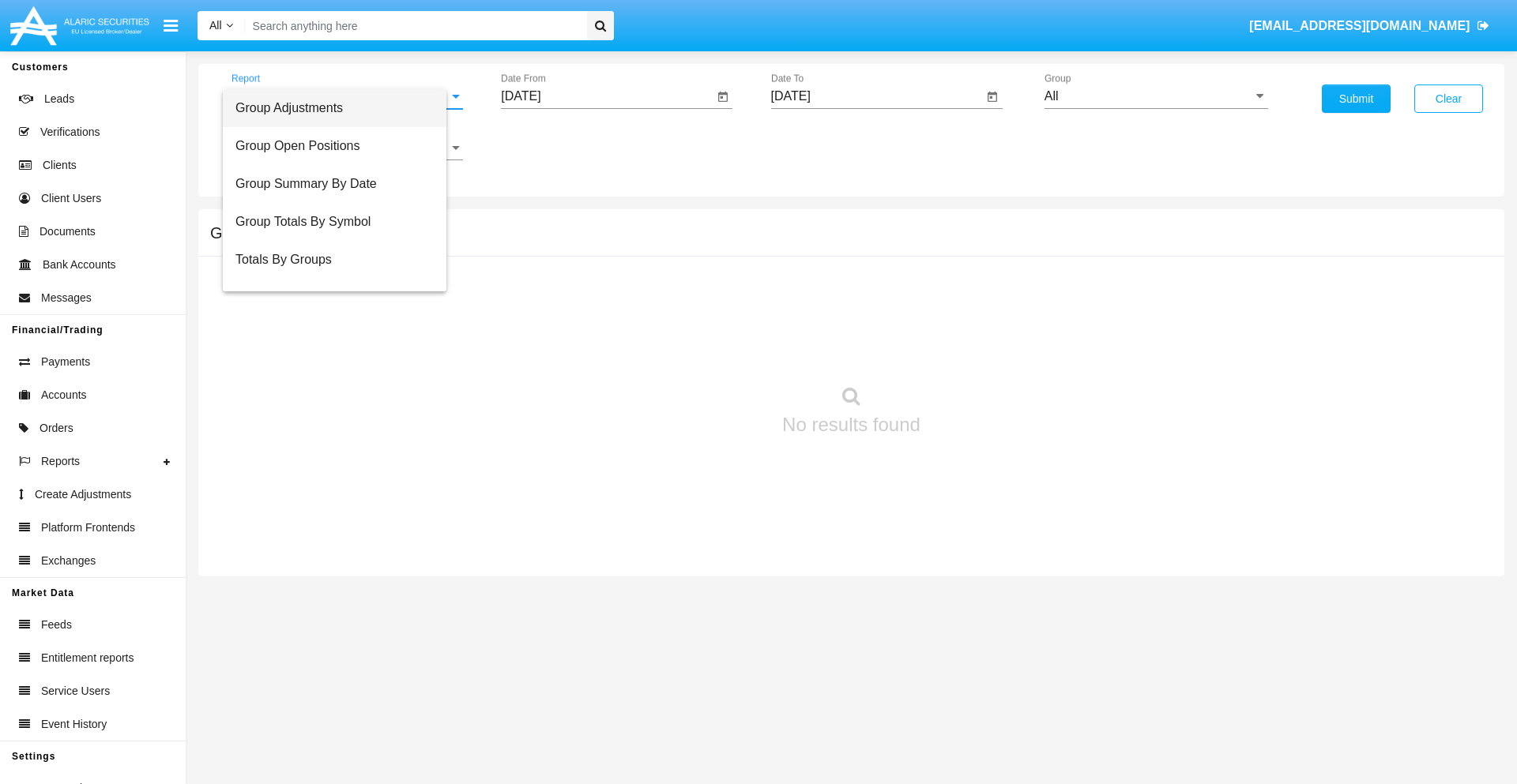
click at [340, 317] on span "Totals By Accounts" at bounding box center [335, 336] width 198 height 38
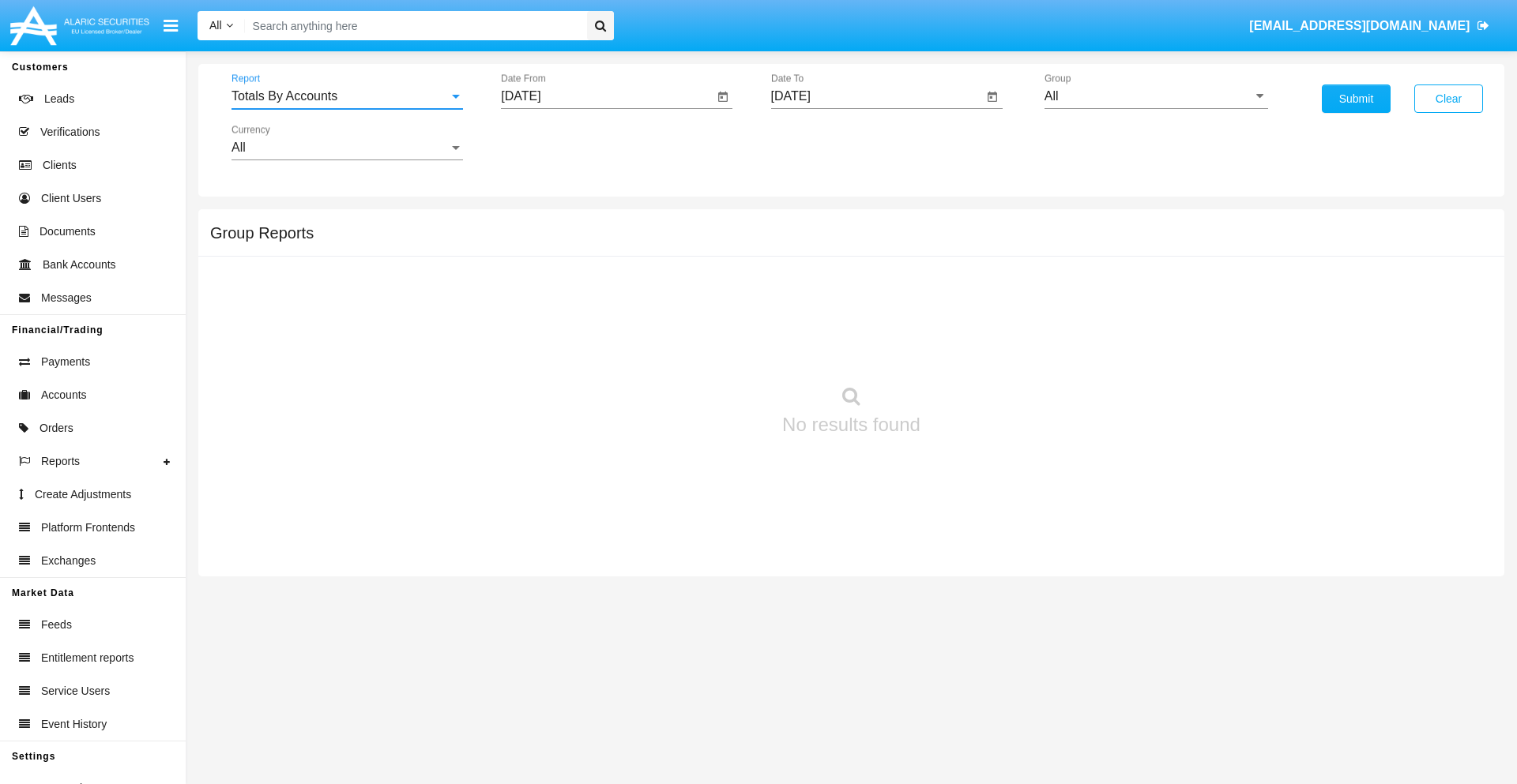
scroll to position [63, 0]
click at [607, 96] on input "[DATE]" at bounding box center [608, 96] width 213 height 14
click at [553, 142] on span "[DATE]" at bounding box center [539, 143] width 35 height 13
click at [705, 349] on div "2025" at bounding box center [706, 349] width 50 height 29
click at [539, 286] on div "SEP" at bounding box center [540, 286] width 50 height 29
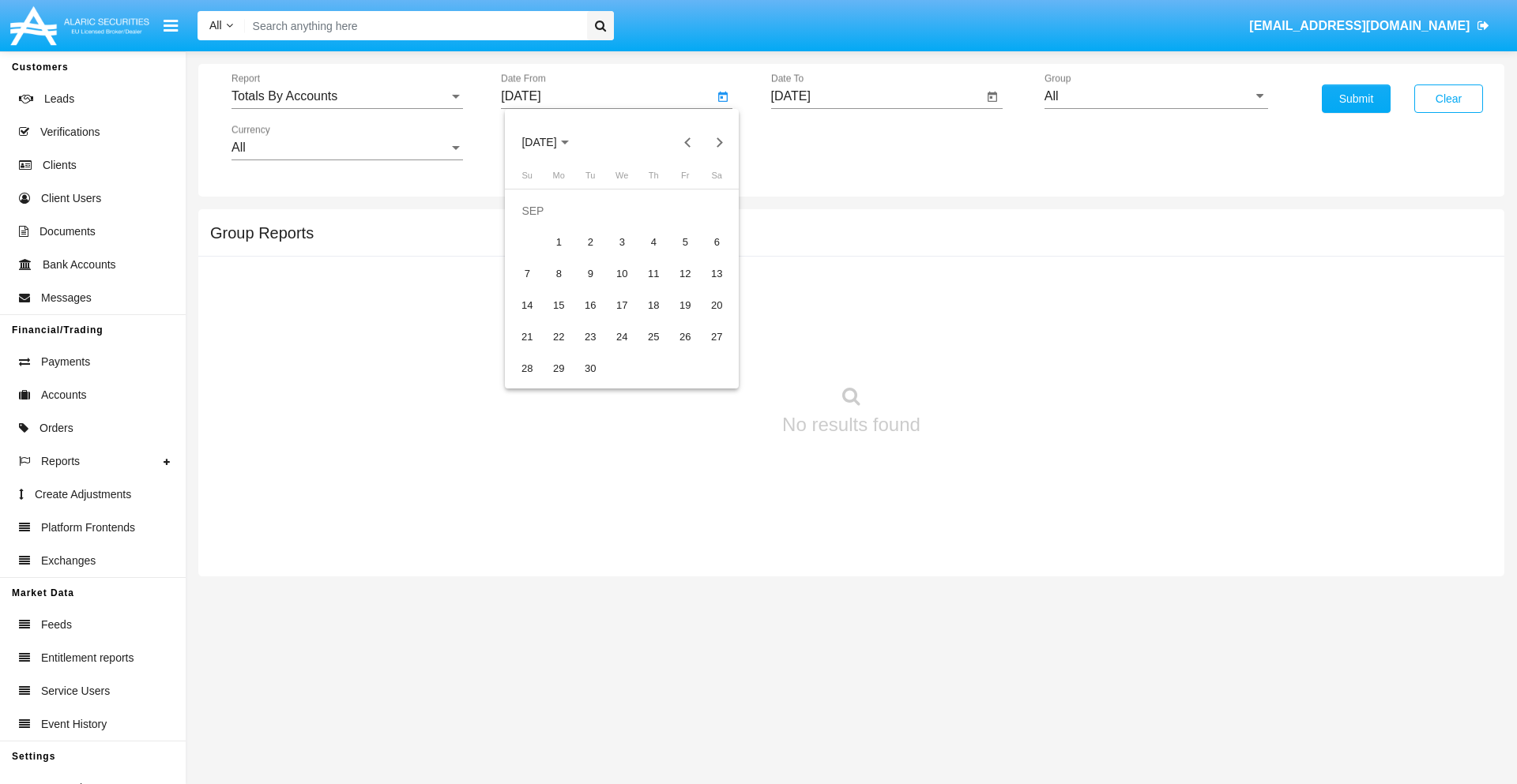
click at [591, 337] on div "23" at bounding box center [591, 338] width 29 height 29
type input "[DATE]"
click at [876, 96] on input "[DATE]" at bounding box center [877, 96] width 213 height 14
click at [823, 142] on span "OCT 2025" at bounding box center [809, 143] width 35 height 13
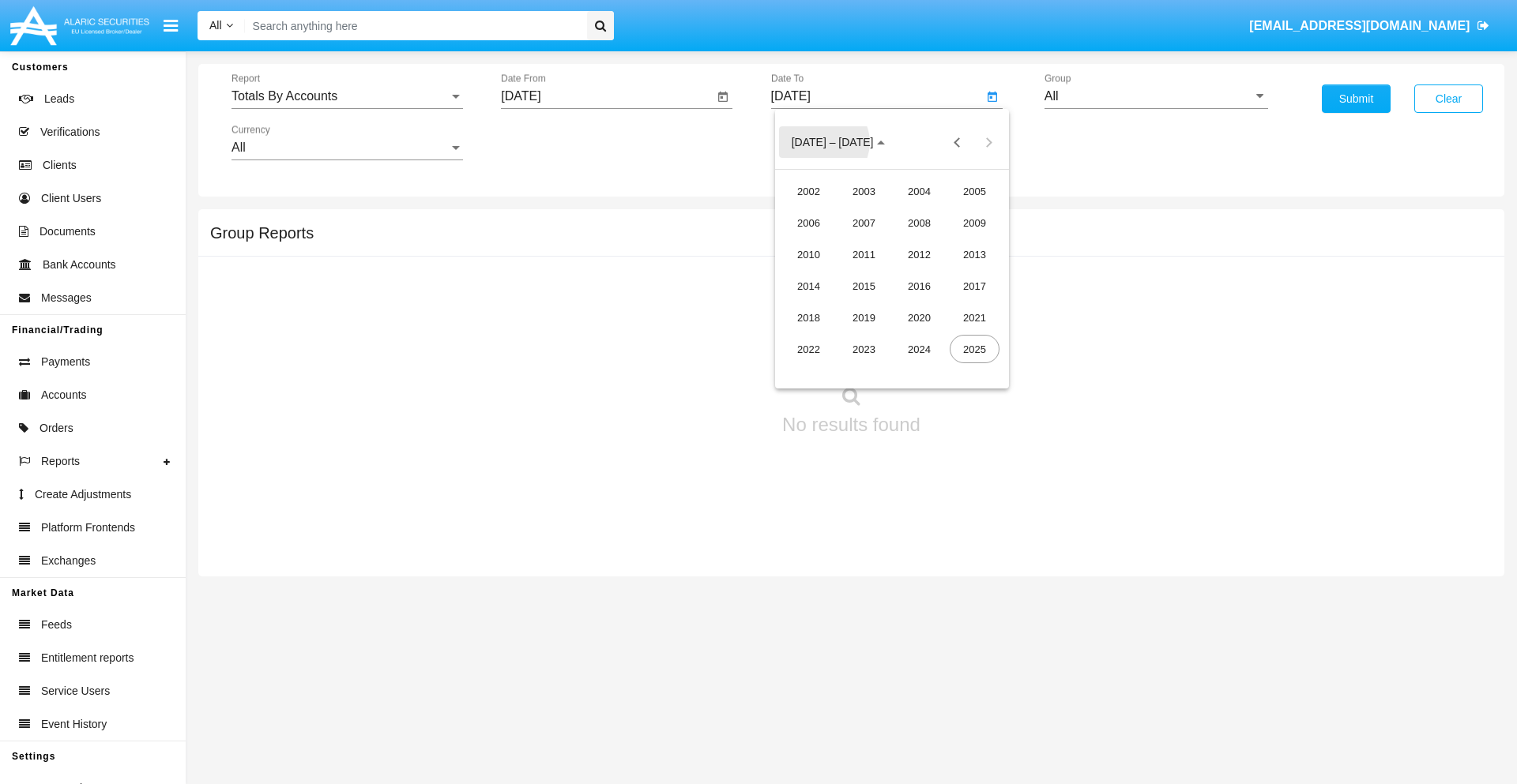
click at [975, 349] on div "2025" at bounding box center [975, 349] width 50 height 29
click at [864, 286] on div "OCT" at bounding box center [864, 286] width 50 height 29
click at [892, 242] on div "8" at bounding box center [893, 243] width 29 height 29
type input "10/08/25"
click at [1156, 96] on input "All" at bounding box center [1156, 96] width 223 height 14
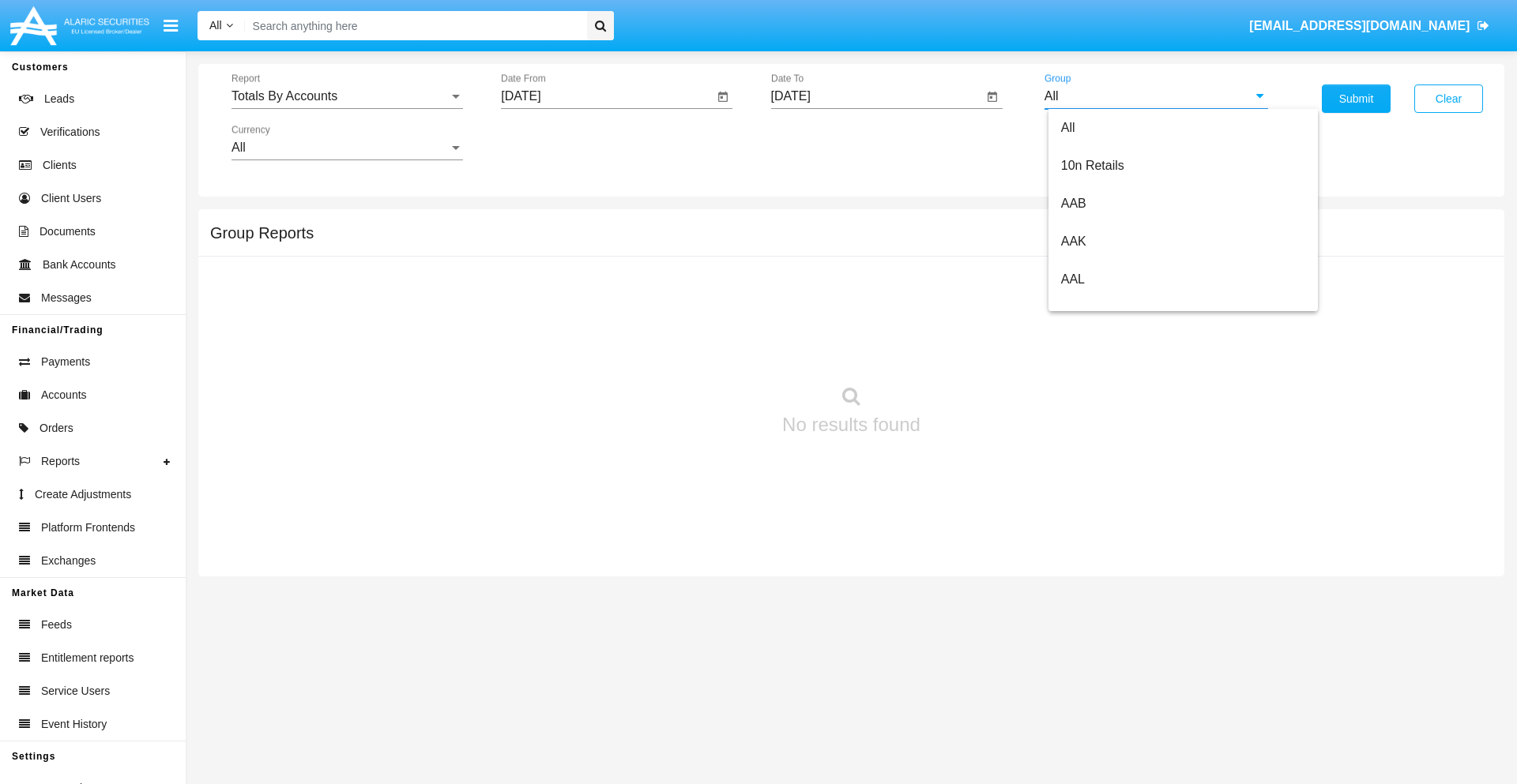
type input "Hammer Web Lite"
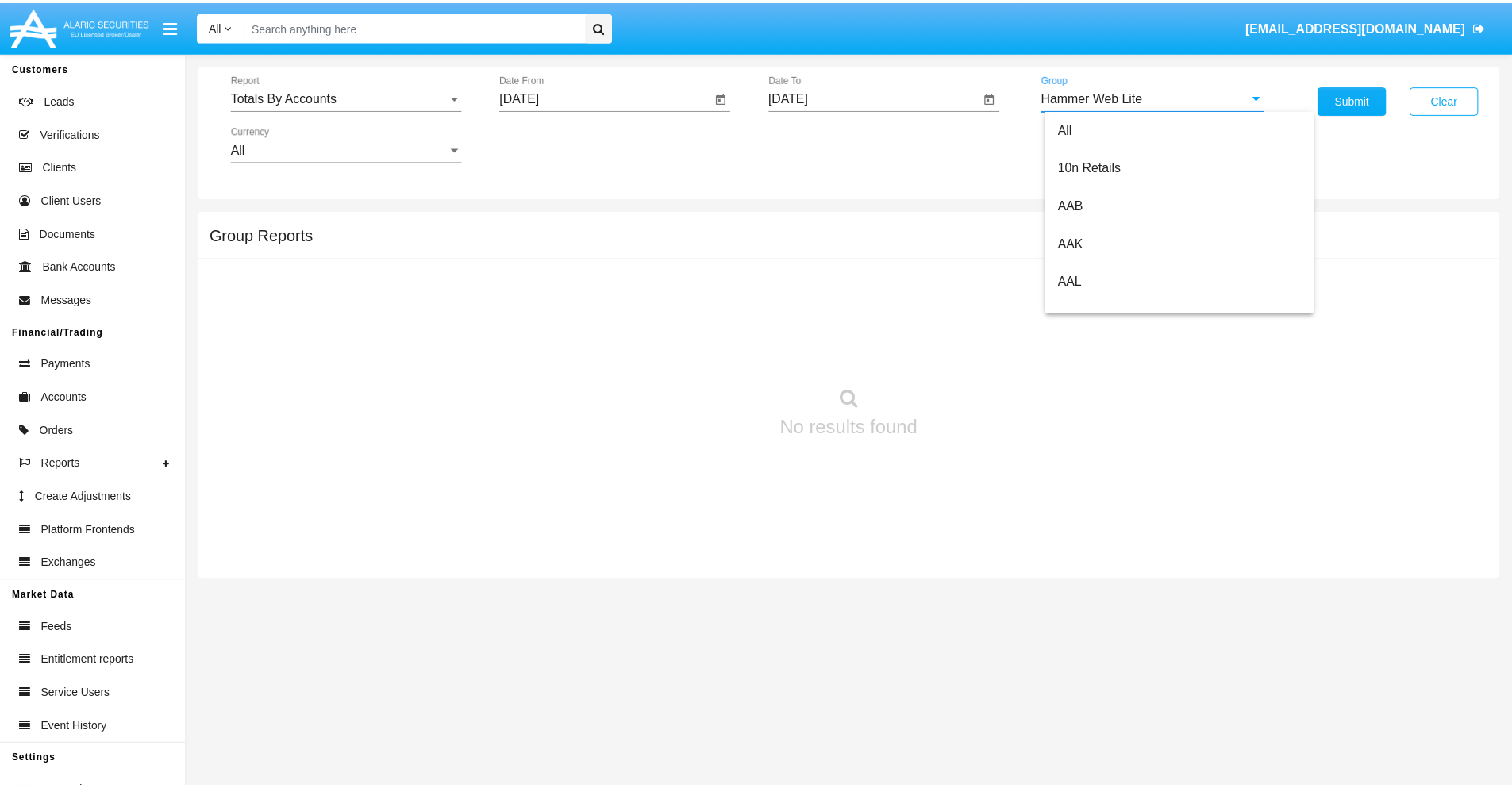
scroll to position [0, 0]
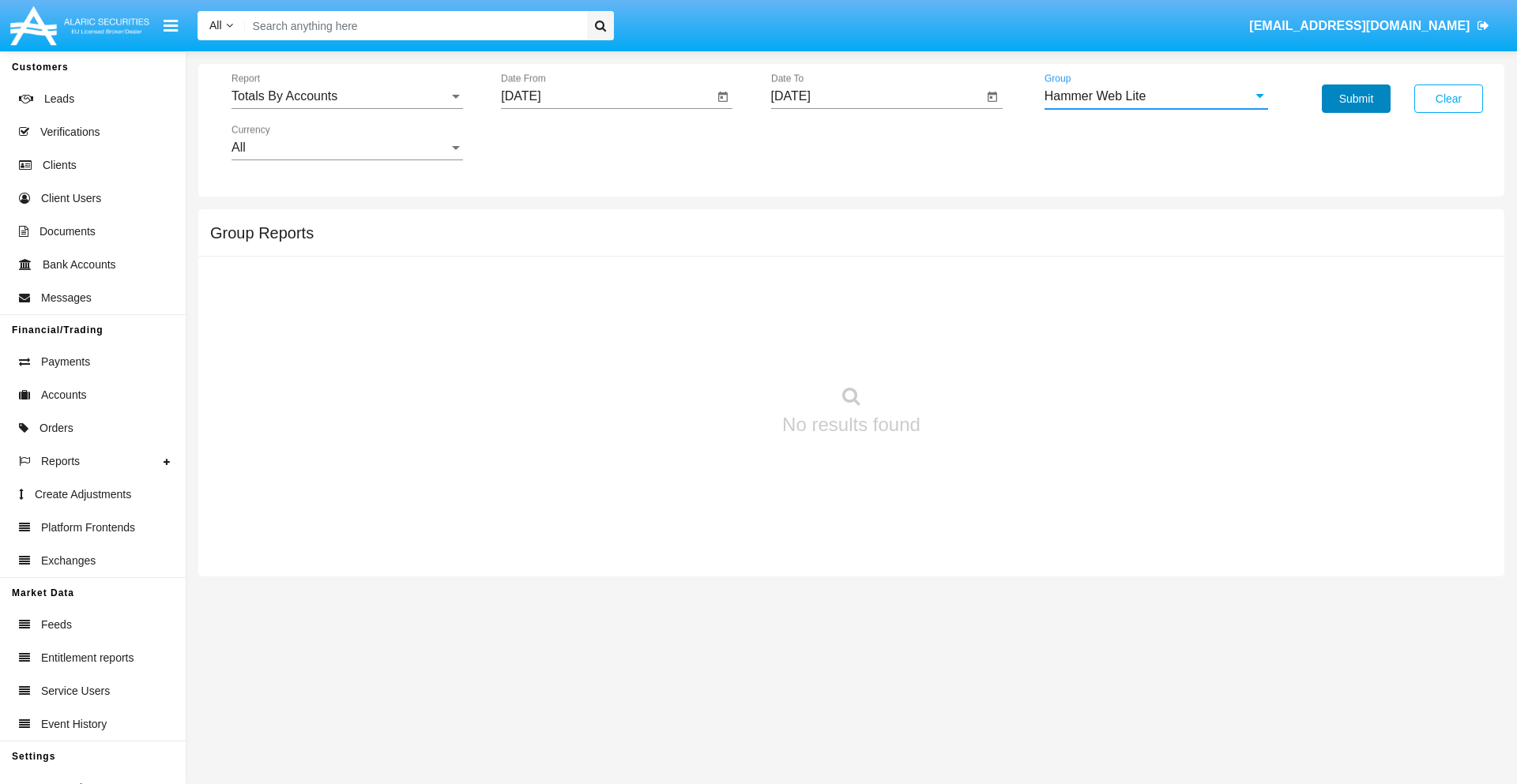
click at [1356, 99] on button "Submit" at bounding box center [1356, 99] width 69 height 29
click at [347, 96] on span "Report" at bounding box center [339, 96] width 217 height 14
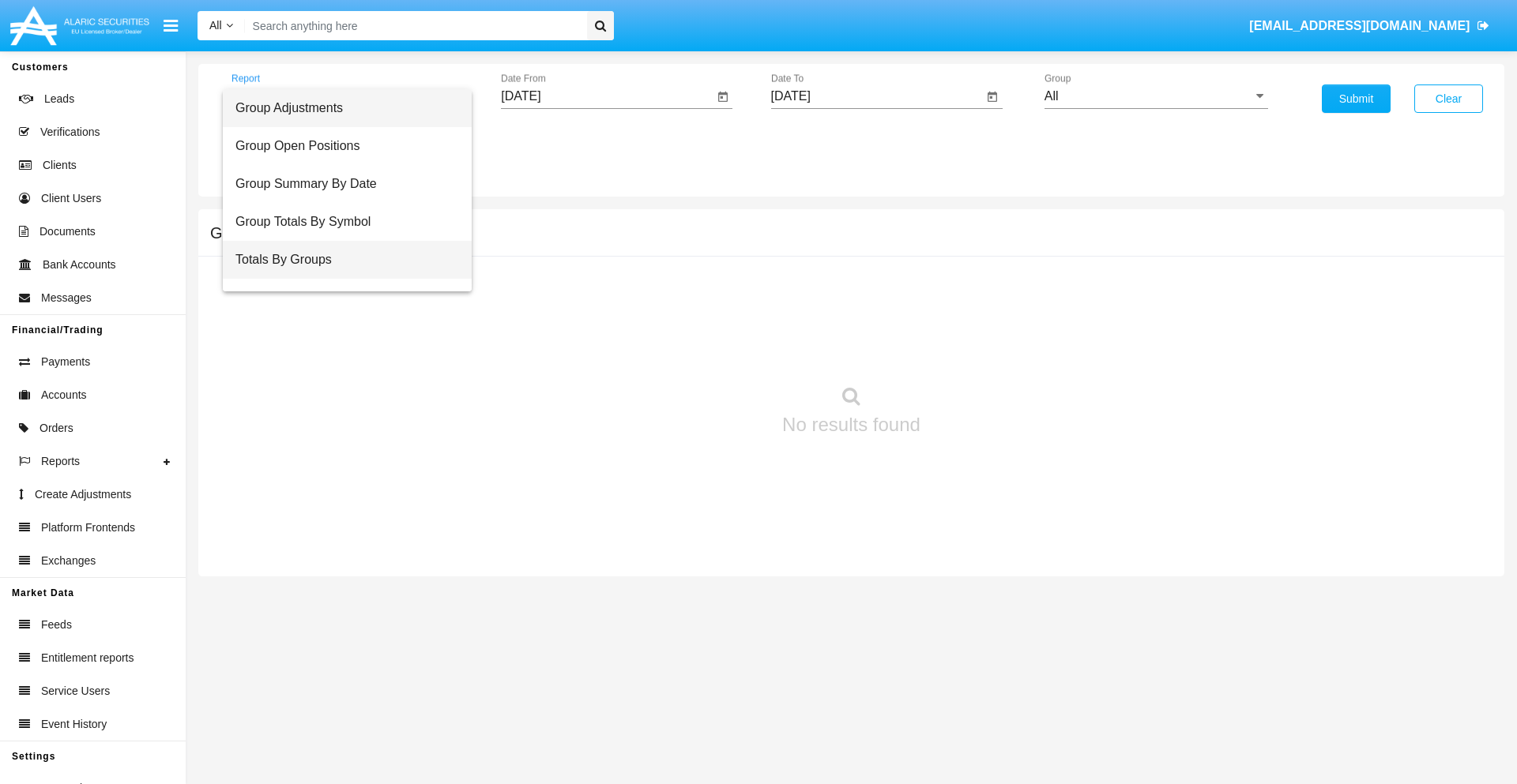
click at [340, 260] on span "Totals By Groups" at bounding box center [348, 260] width 223 height 38
click at [607, 96] on input "[DATE]" at bounding box center [608, 96] width 213 height 14
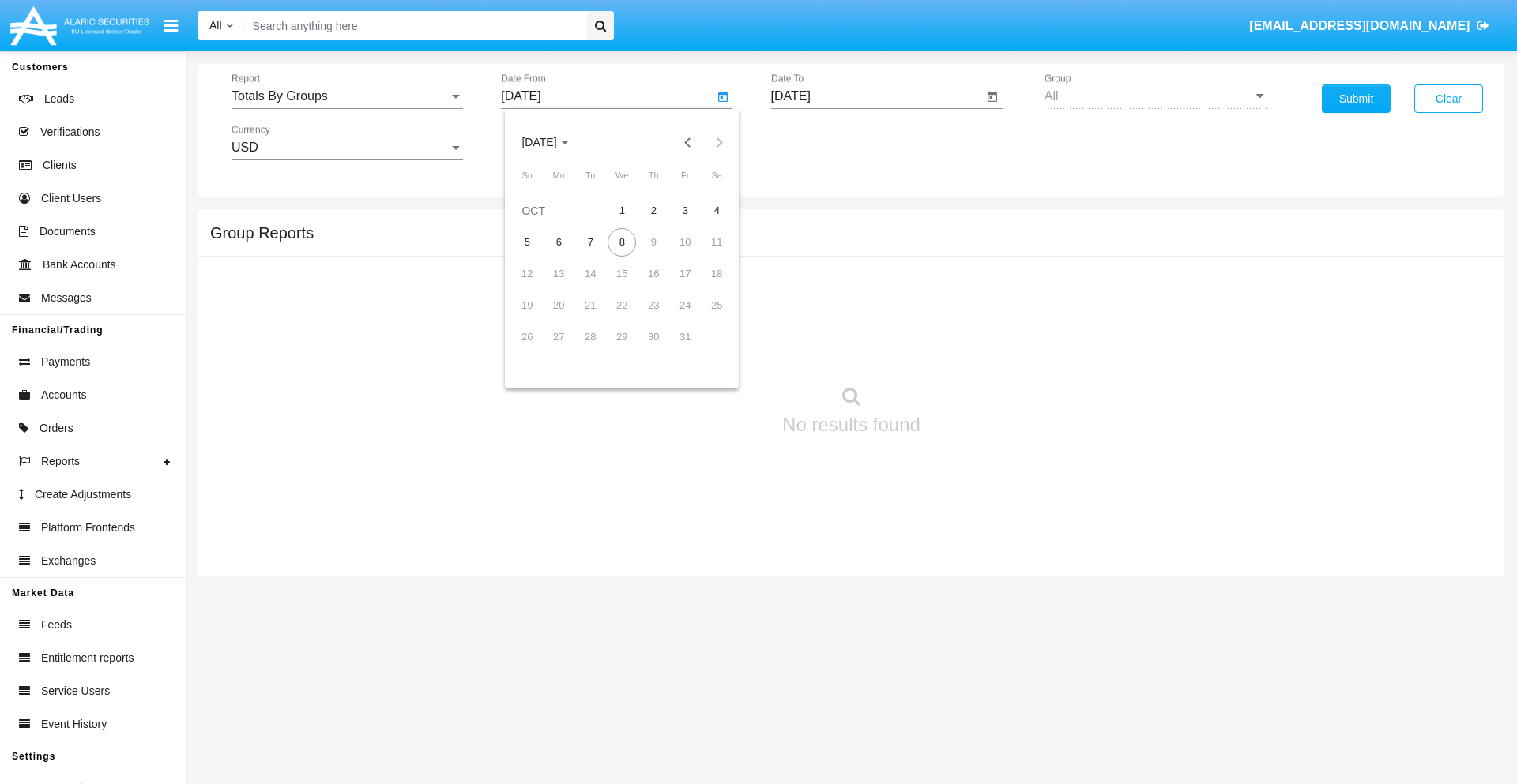
click at [553, 142] on span "OCT 2025" at bounding box center [539, 143] width 35 height 13
click at [705, 349] on div "2025" at bounding box center [706, 349] width 50 height 29
click at [539, 286] on div "SEP" at bounding box center [540, 286] width 50 height 29
click at [591, 337] on div "23" at bounding box center [591, 338] width 29 height 29
type input "09/23/25"
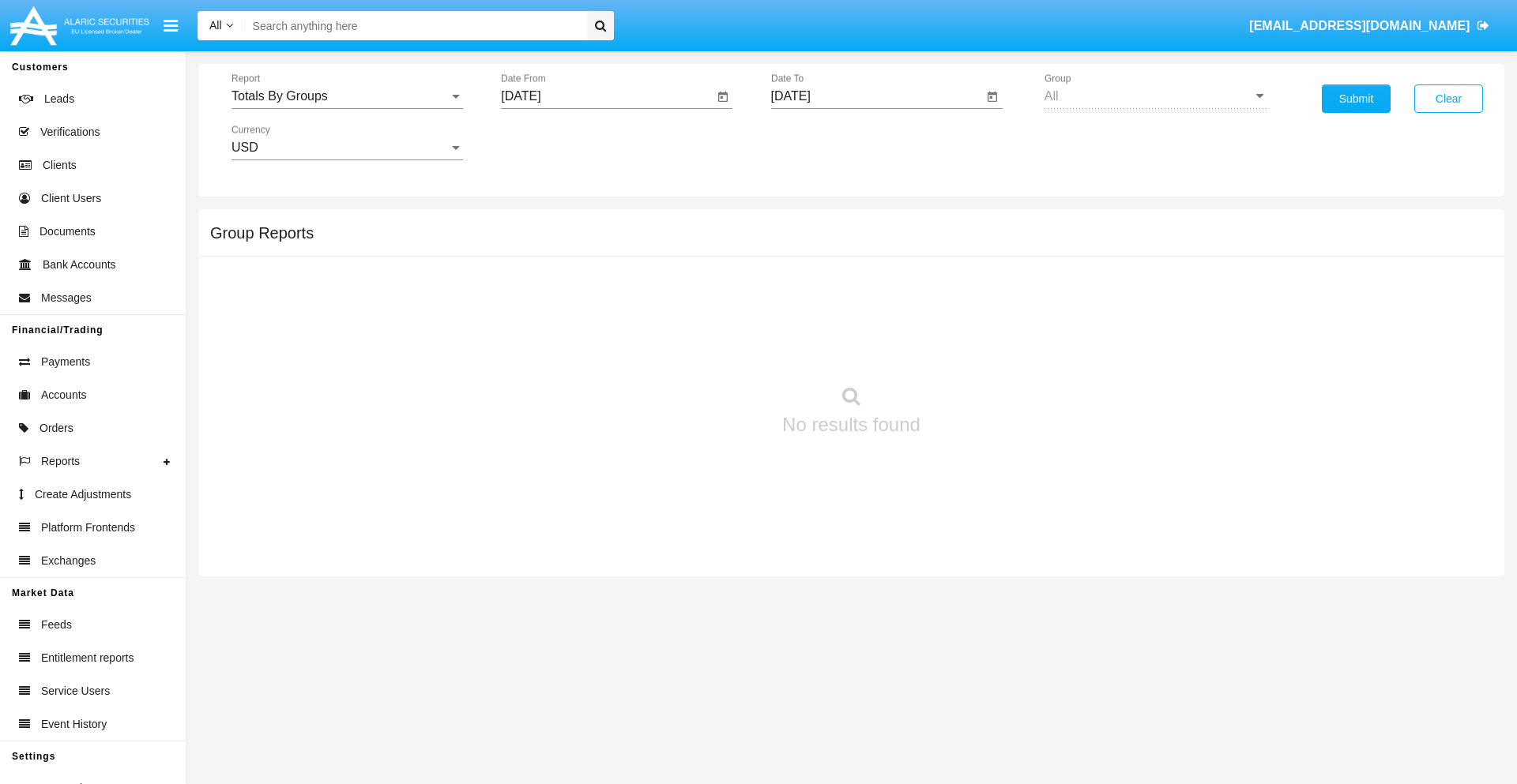
click at [876, 96] on input "[DATE]" at bounding box center [877, 96] width 213 height 14
click at [823, 142] on span "OCT 2025" at bounding box center [809, 143] width 35 height 13
click at [975, 349] on div "2025" at bounding box center [975, 349] width 50 height 29
click at [864, 286] on div "OCT" at bounding box center [864, 286] width 50 height 29
click at [892, 242] on div "8" at bounding box center [893, 243] width 29 height 29
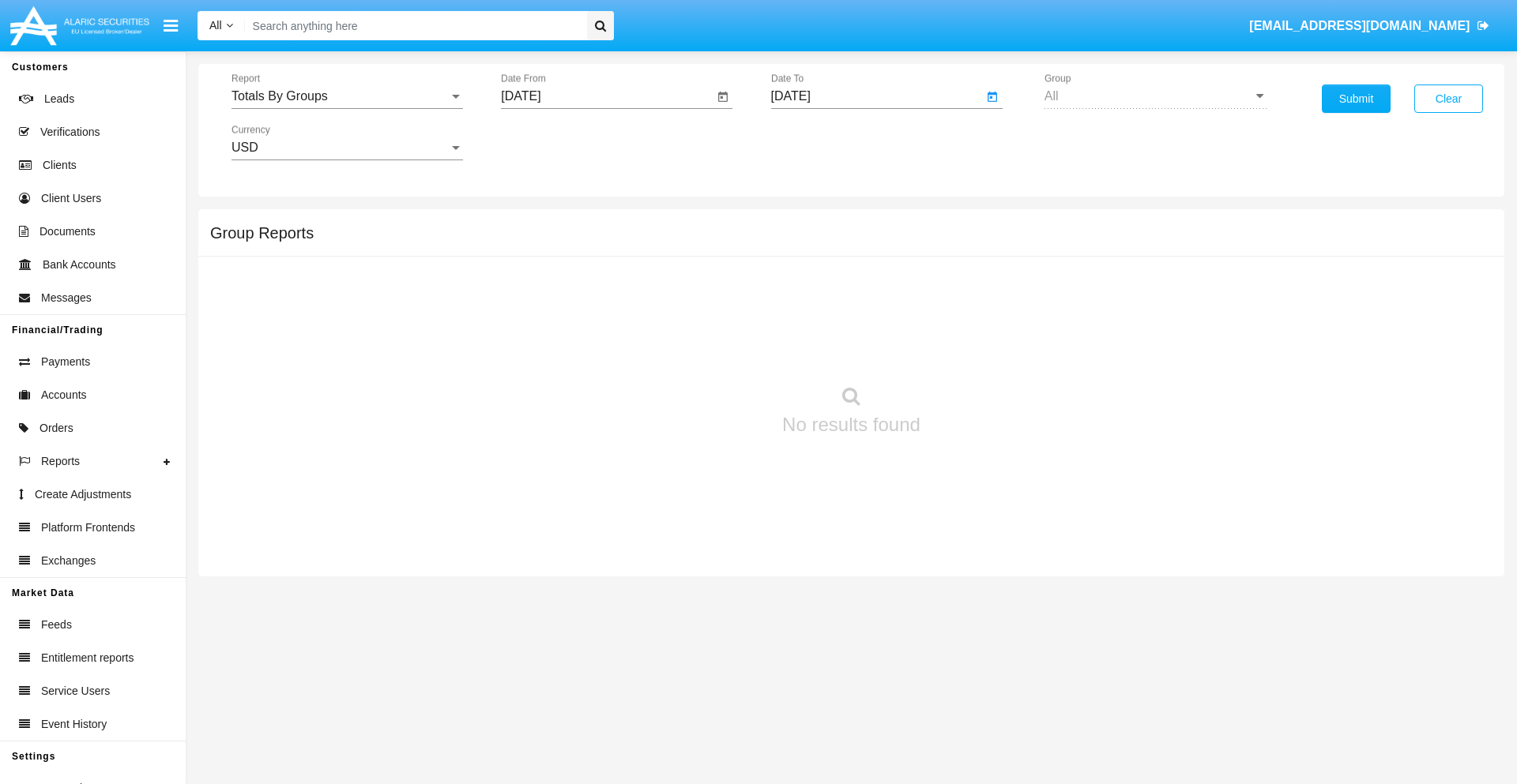
type input "10/08/25"
click at [1356, 99] on button "Submit" at bounding box center [1356, 99] width 69 height 29
click at [347, 96] on span "Report" at bounding box center [339, 96] width 217 height 14
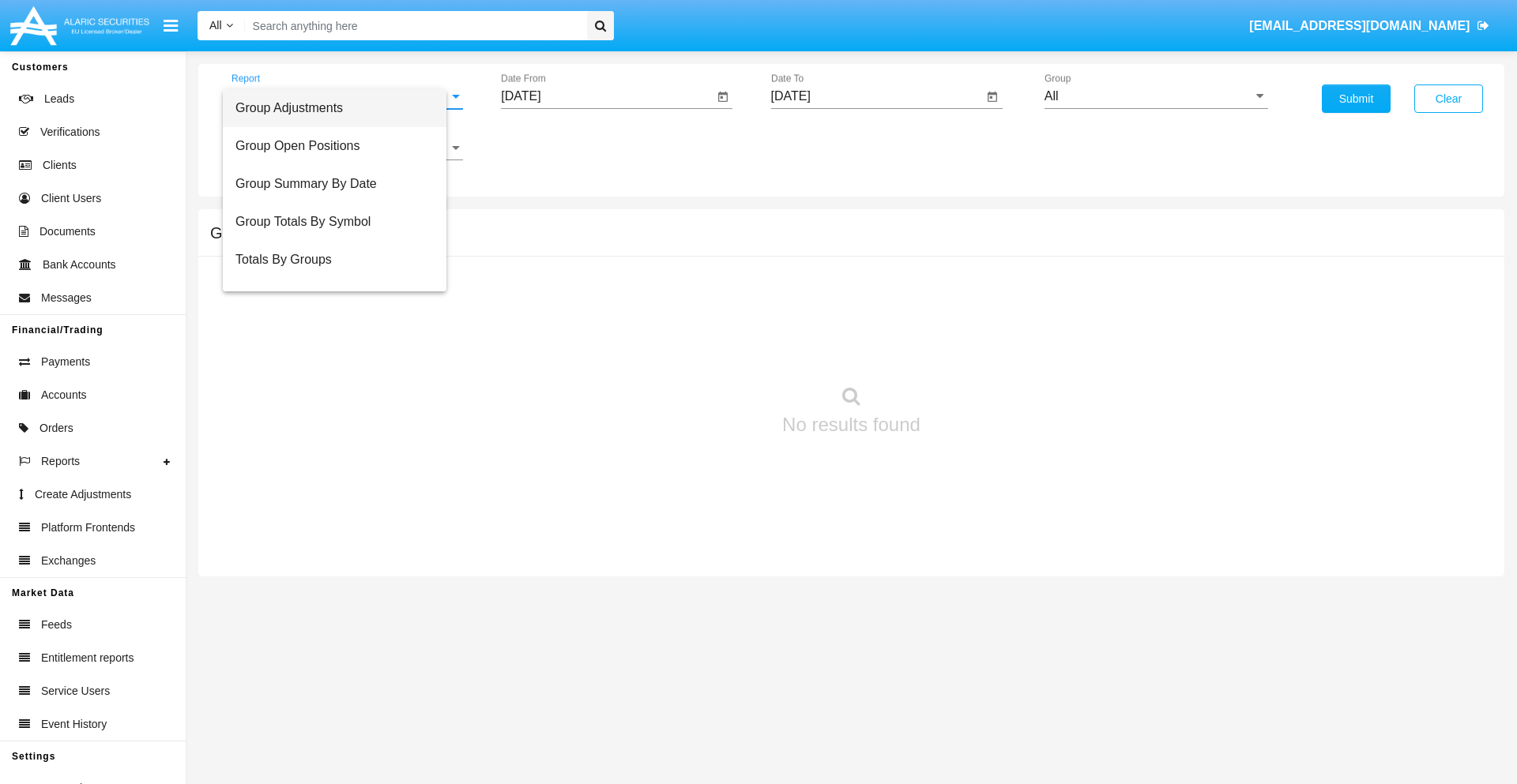
click at [340, 108] on span "Group Adjustments" at bounding box center [335, 108] width 198 height 38
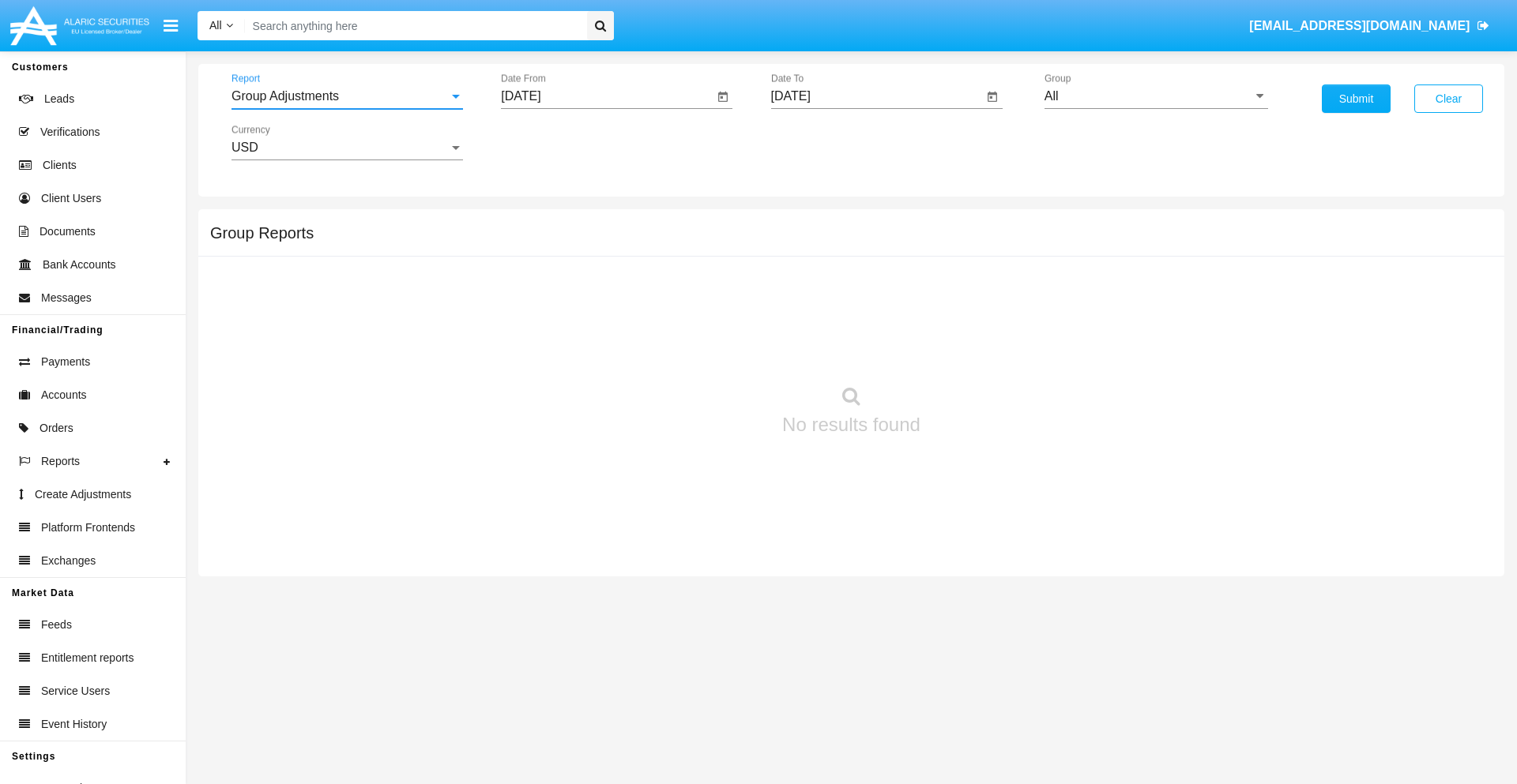
click at [1156, 96] on input "All" at bounding box center [1156, 96] width 223 height 14
click at [1356, 99] on button "Submit" at bounding box center [1356, 99] width 69 height 29
click at [347, 96] on span "Report" at bounding box center [339, 96] width 217 height 14
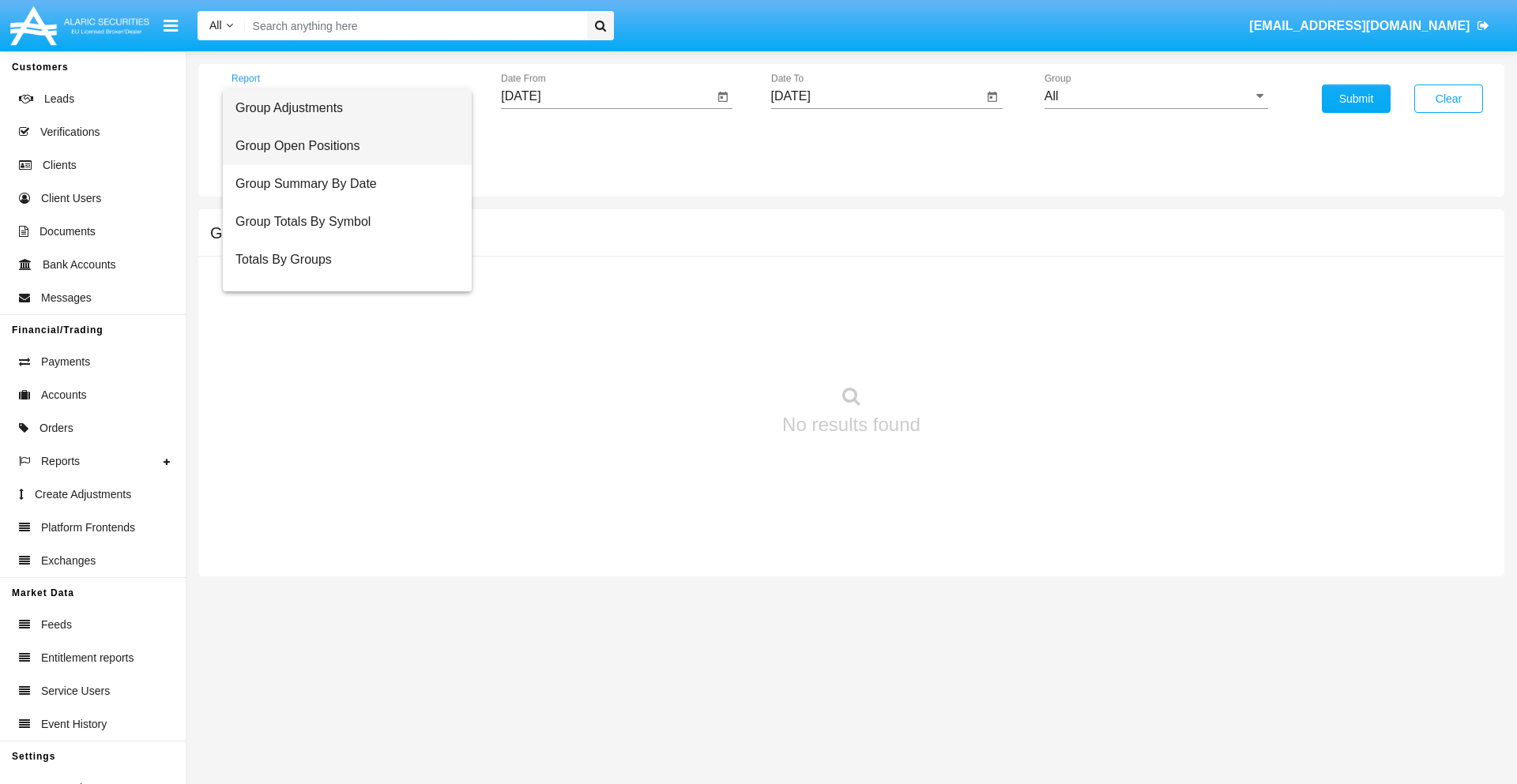
click at [340, 146] on span "Group Open Positions" at bounding box center [348, 146] width 223 height 38
click at [1156, 96] on input "All" at bounding box center [1156, 96] width 223 height 14
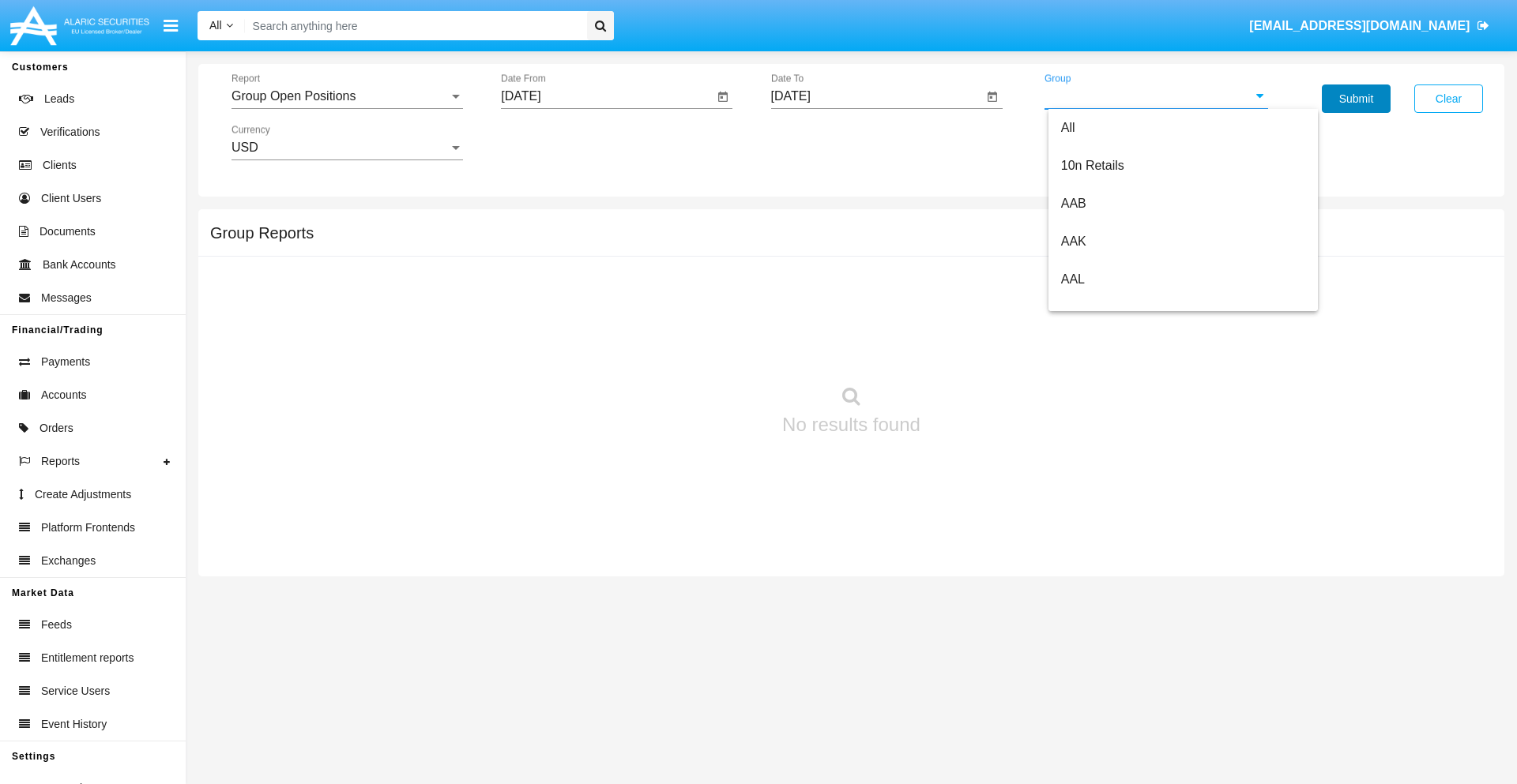
click at [1356, 99] on button "Submit" at bounding box center [1356, 99] width 69 height 29
click at [347, 96] on span "Report" at bounding box center [339, 96] width 217 height 14
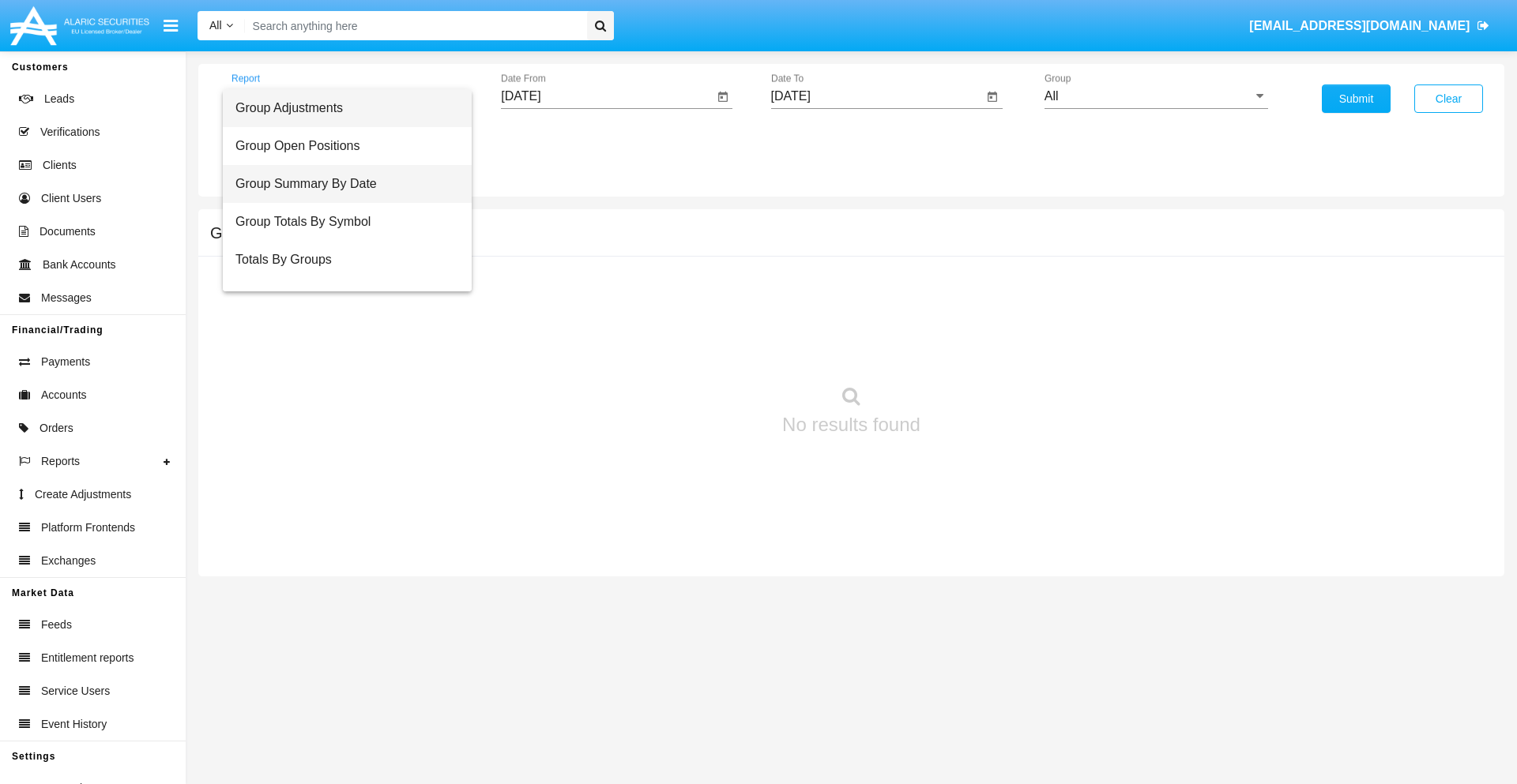
click at [340, 184] on span "Group Summary By Date" at bounding box center [348, 184] width 223 height 38
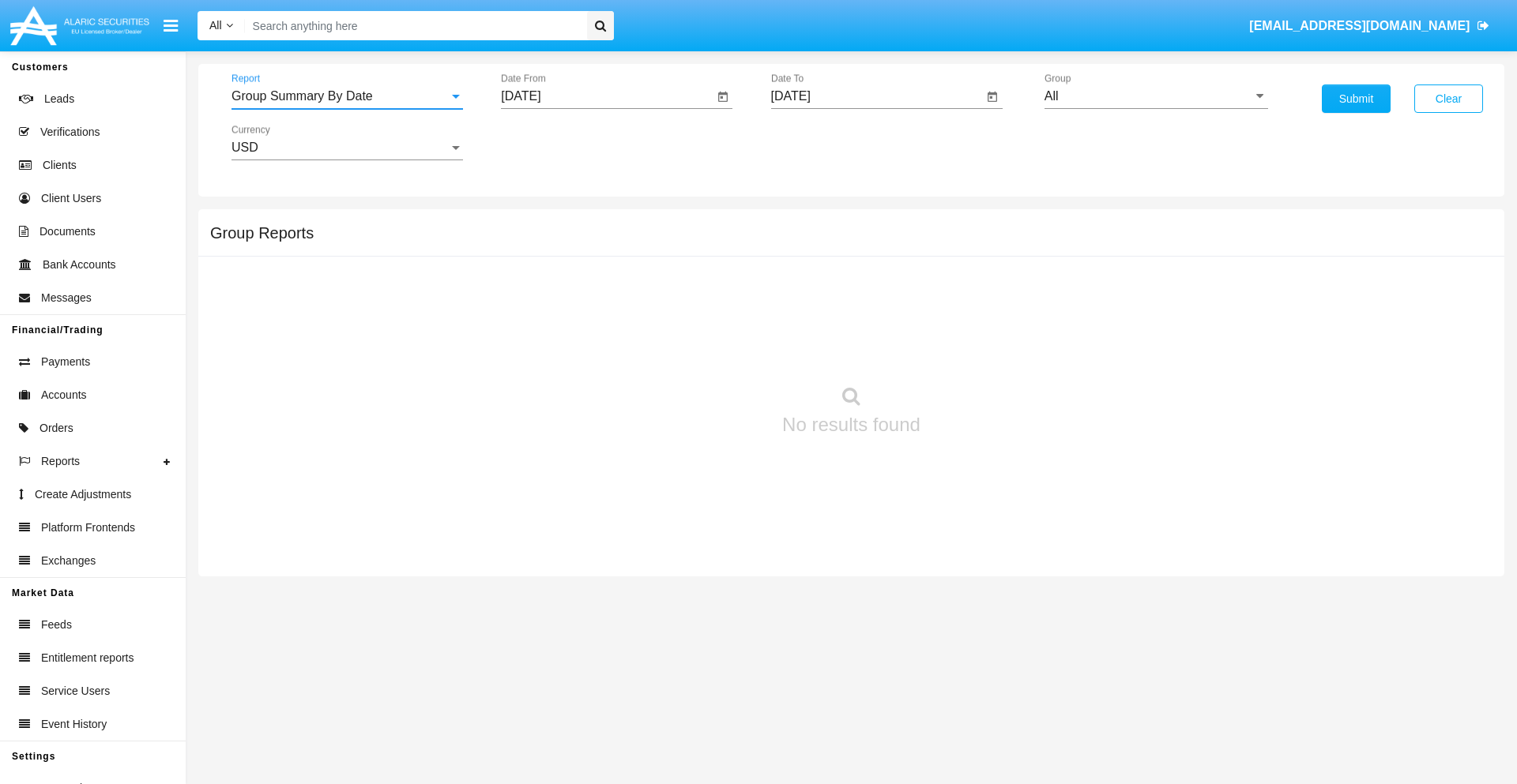
click at [1156, 96] on input "All" at bounding box center [1156, 96] width 223 height 14
click at [1356, 99] on button "Submit" at bounding box center [1356, 99] width 69 height 29
click at [347, 96] on span "Report" at bounding box center [339, 96] width 217 height 14
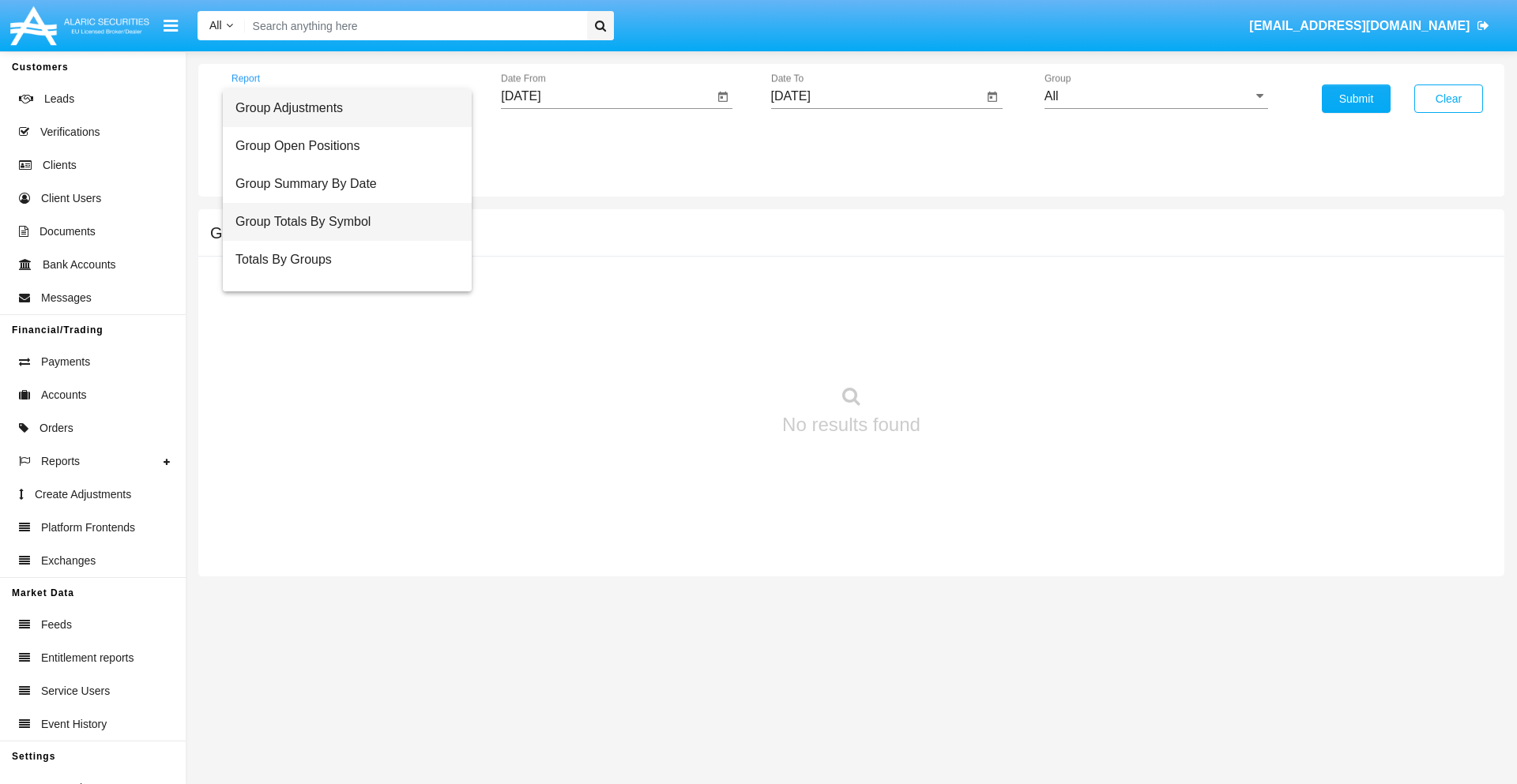
click at [340, 222] on span "Group Totals By Symbol" at bounding box center [348, 221] width 223 height 38
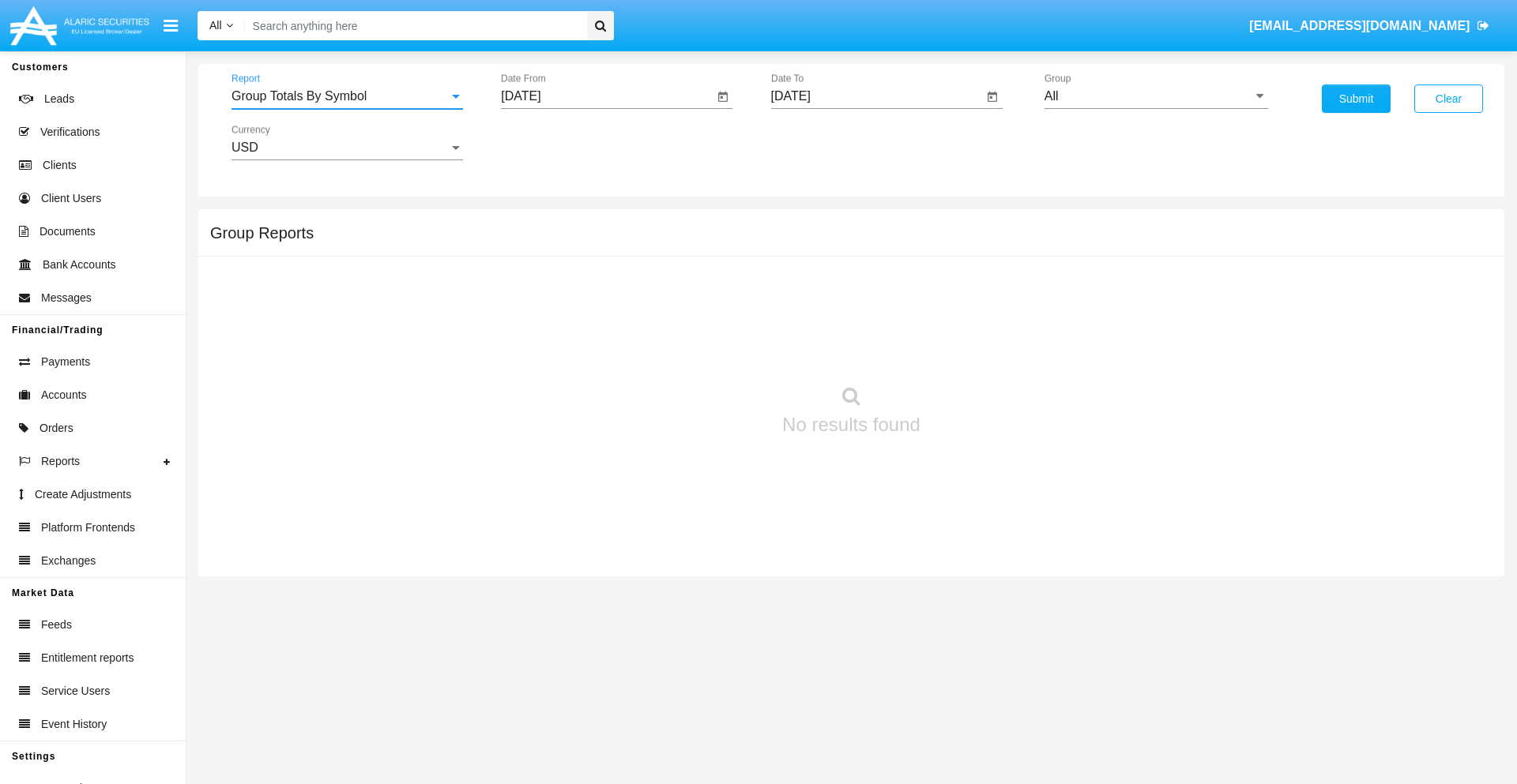
click at [1156, 96] on input "All" at bounding box center [1156, 96] width 223 height 14
click at [1356, 99] on button "Submit" at bounding box center [1356, 99] width 69 height 29
click at [347, 96] on span "Report" at bounding box center [339, 96] width 217 height 14
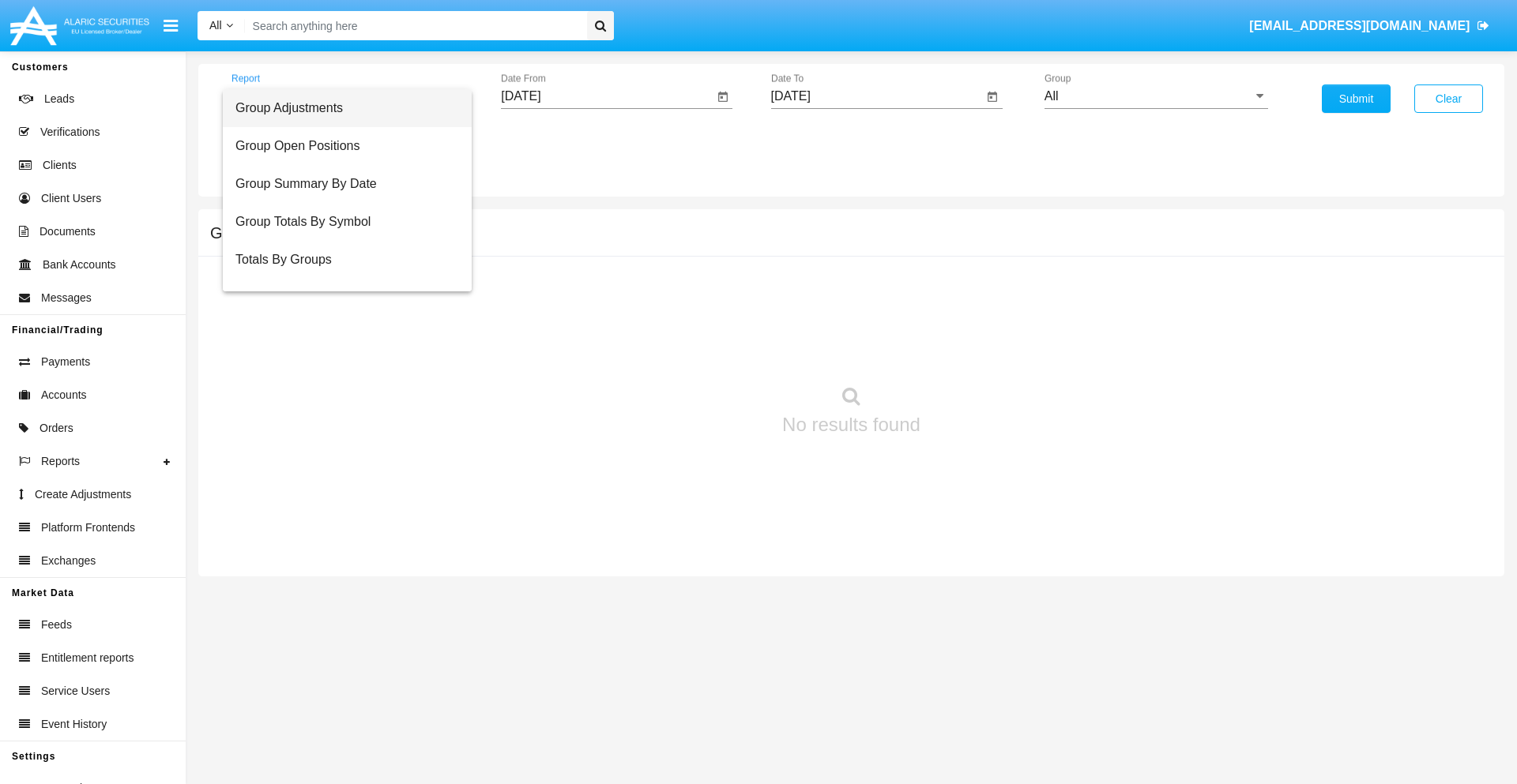
scroll to position [25, 0]
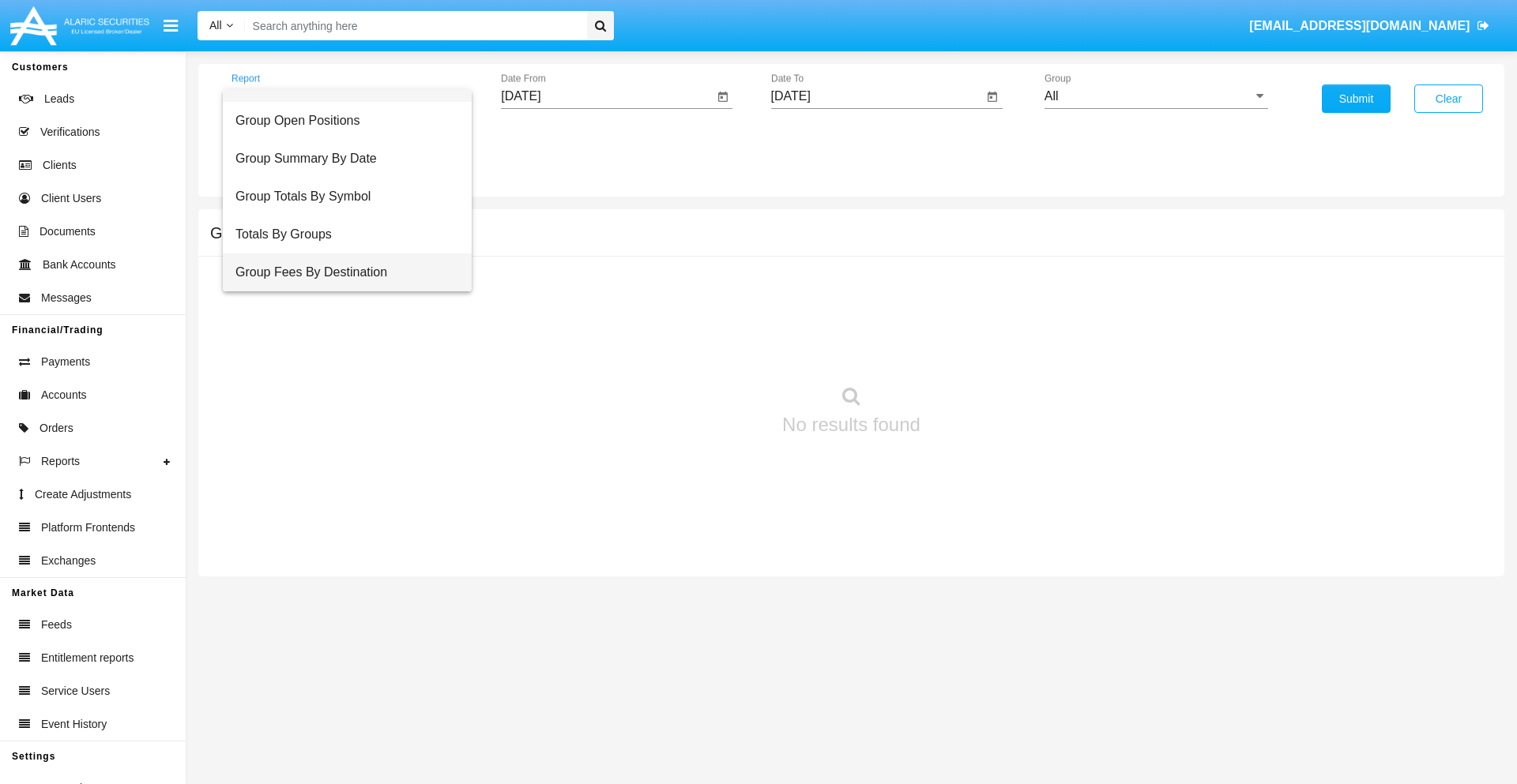
click at [340, 272] on span "Group Fees By Destination" at bounding box center [348, 272] width 223 height 38
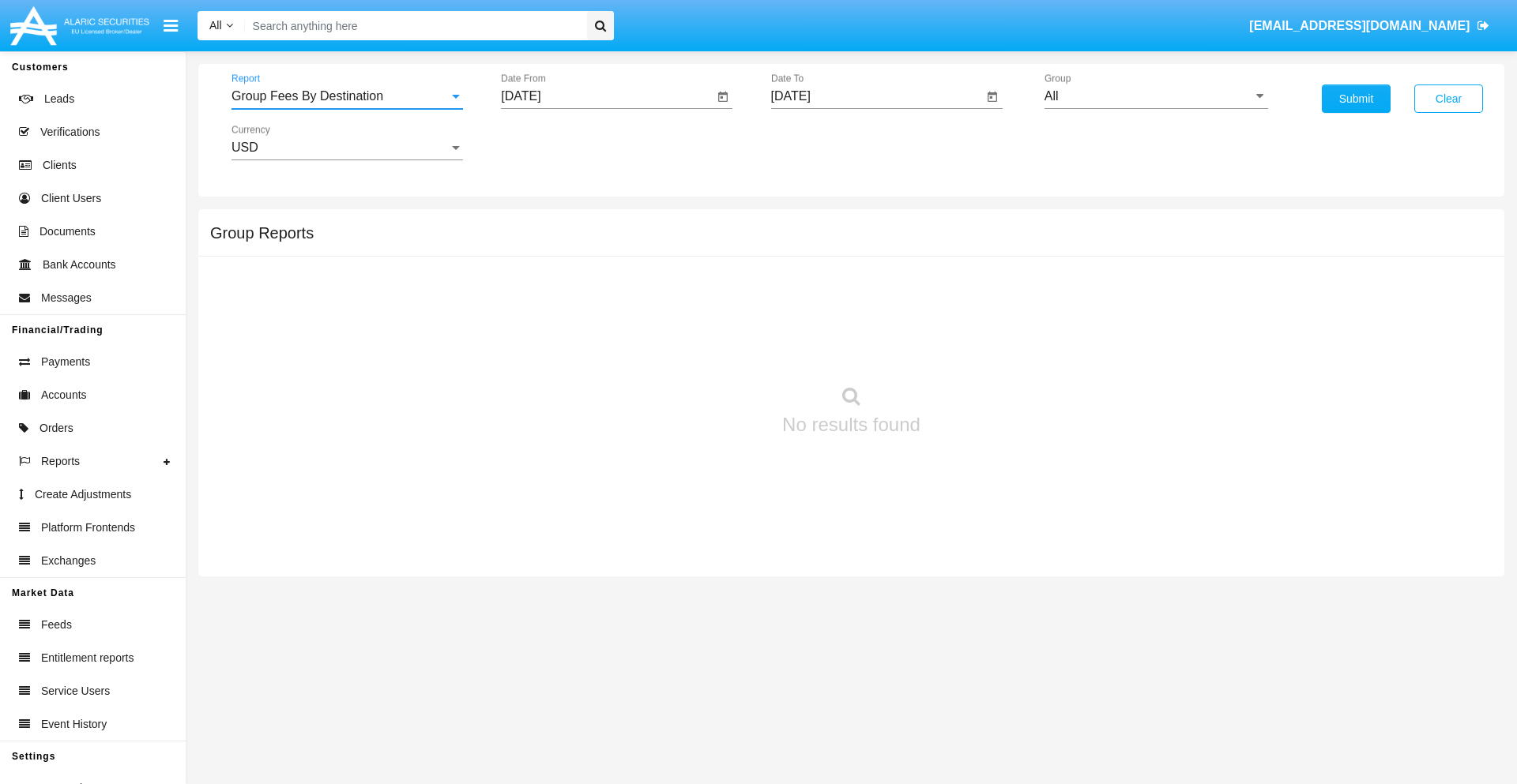
click at [1156, 96] on input "All" at bounding box center [1156, 96] width 223 height 14
click at [1356, 99] on button "Submit" at bounding box center [1356, 99] width 69 height 29
